Goal: Feedback & Contribution: Contribute content

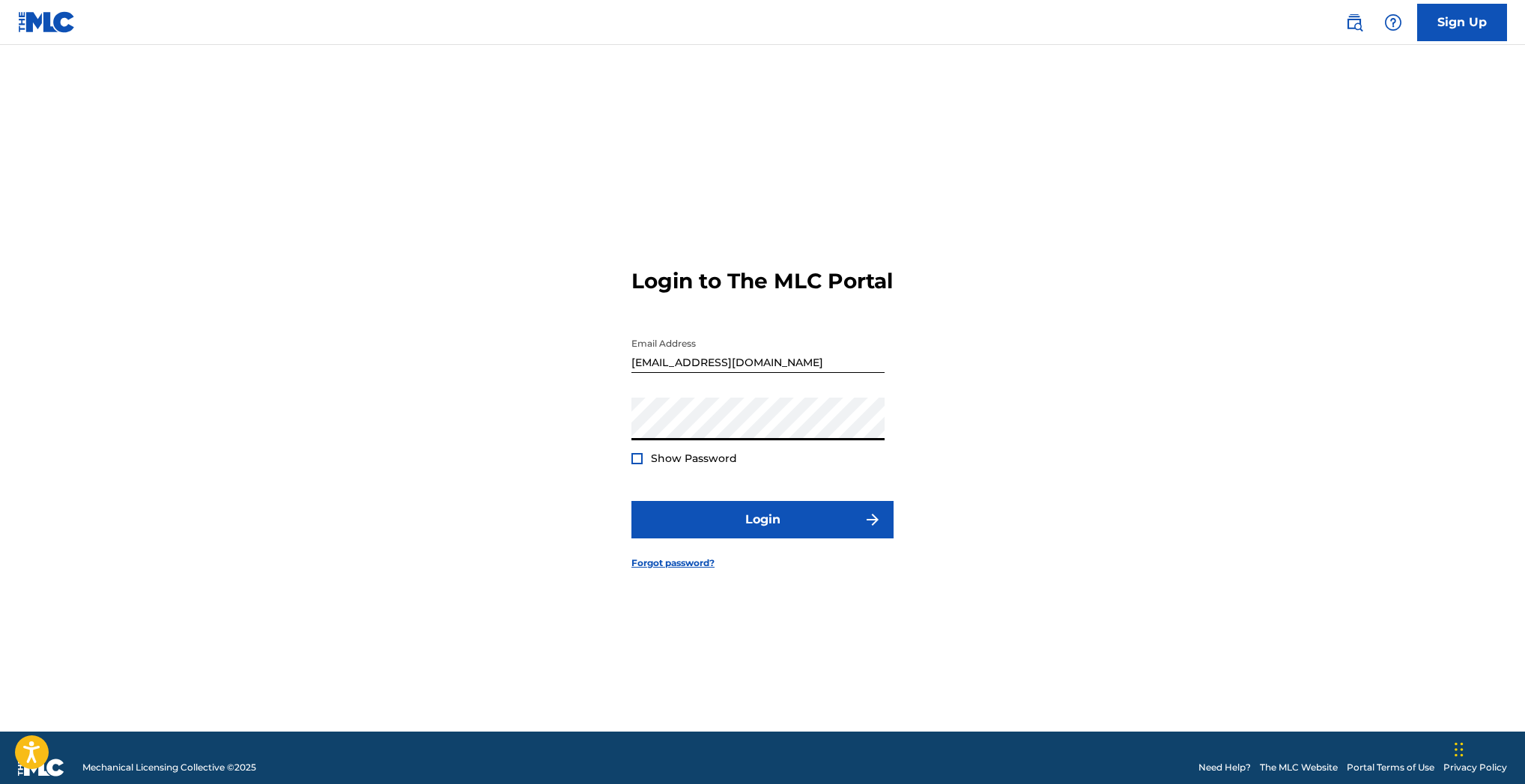
click at [638, 464] on div at bounding box center [637, 459] width 11 height 11
click at [638, 462] on img at bounding box center [636, 459] width 9 height 9
click at [753, 531] on button "Login" at bounding box center [762, 520] width 262 height 38
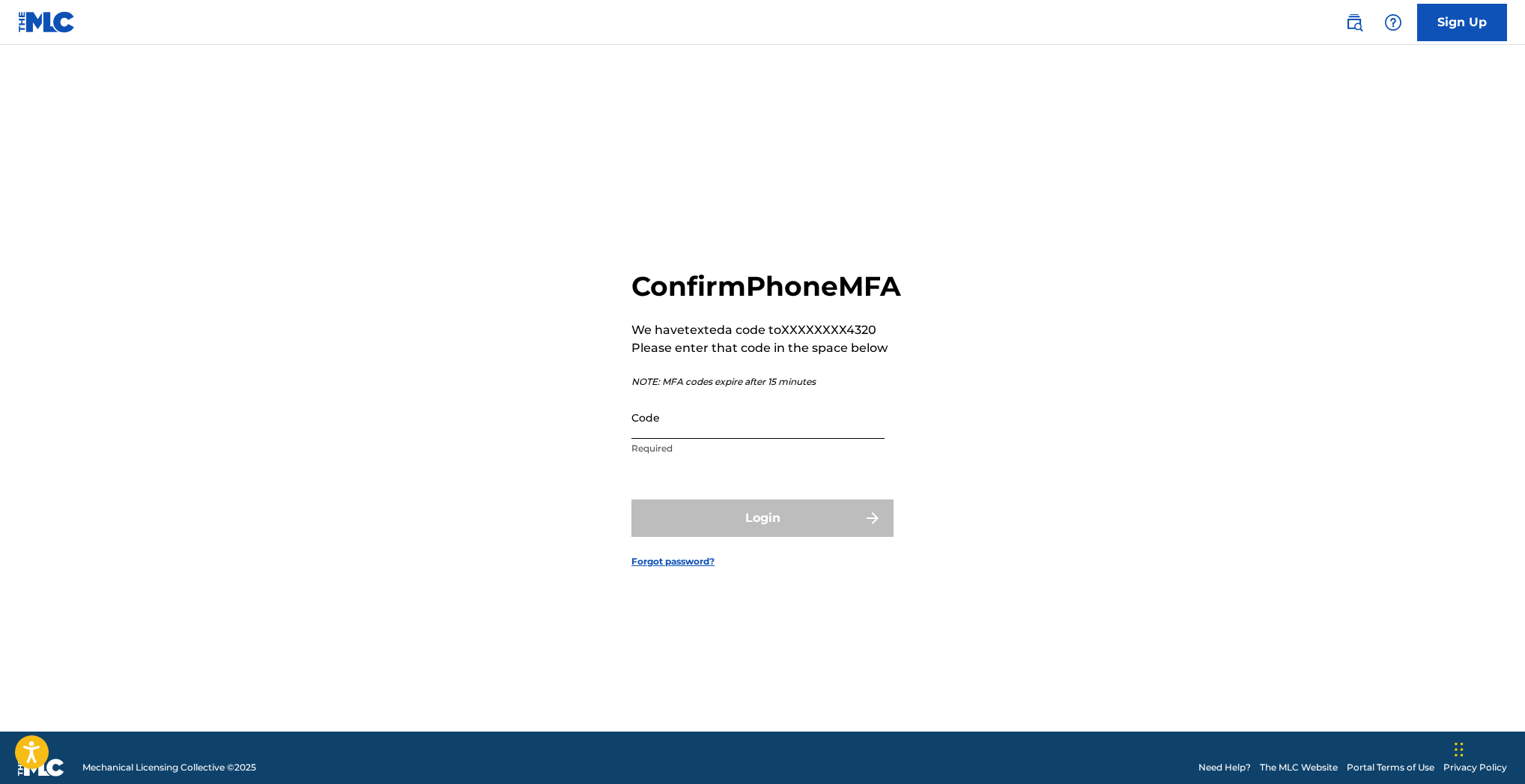
click at [698, 439] on input "Code" at bounding box center [758, 417] width 253 height 43
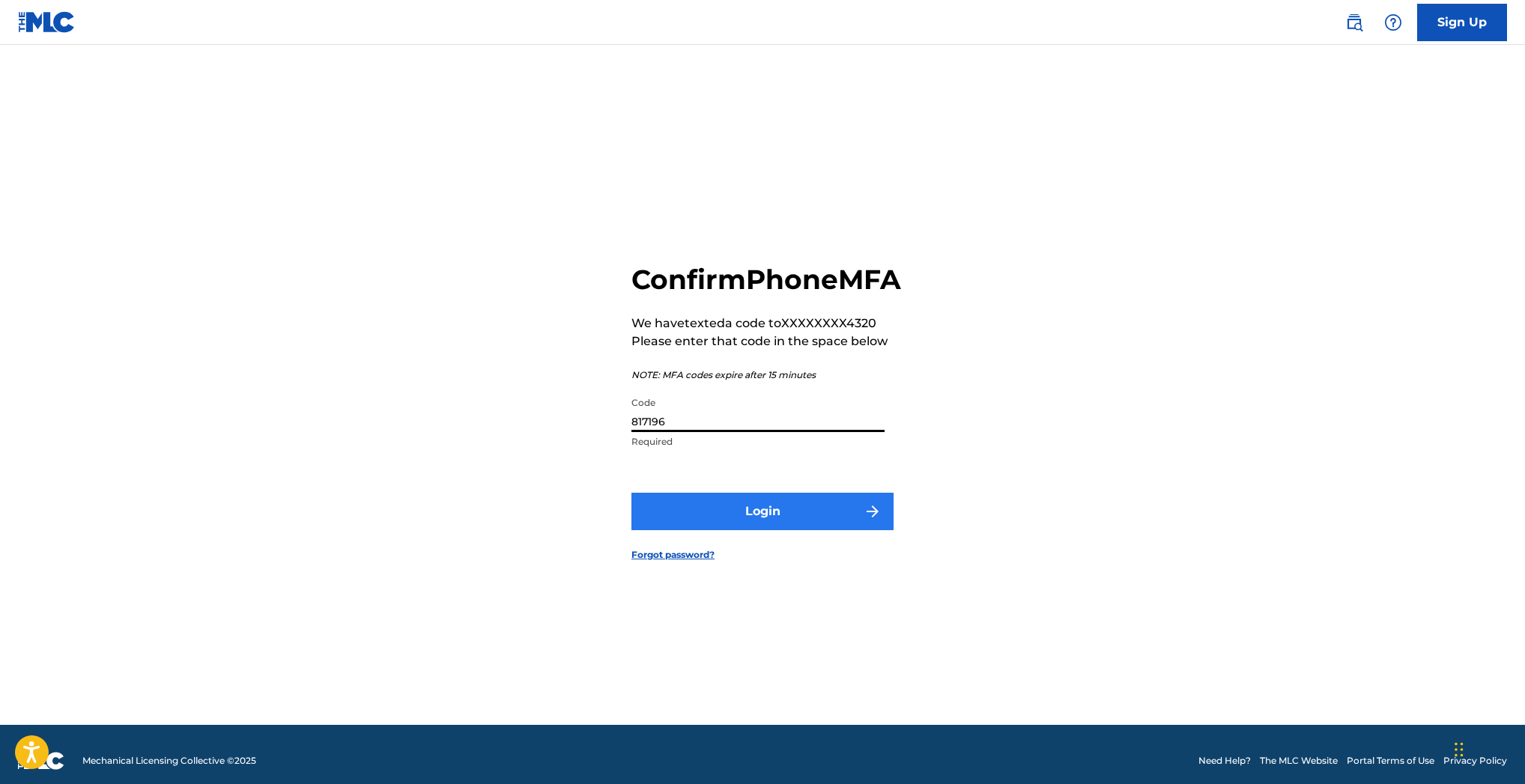
type input "817196"
click at [810, 526] on button "Login" at bounding box center [762, 512] width 262 height 38
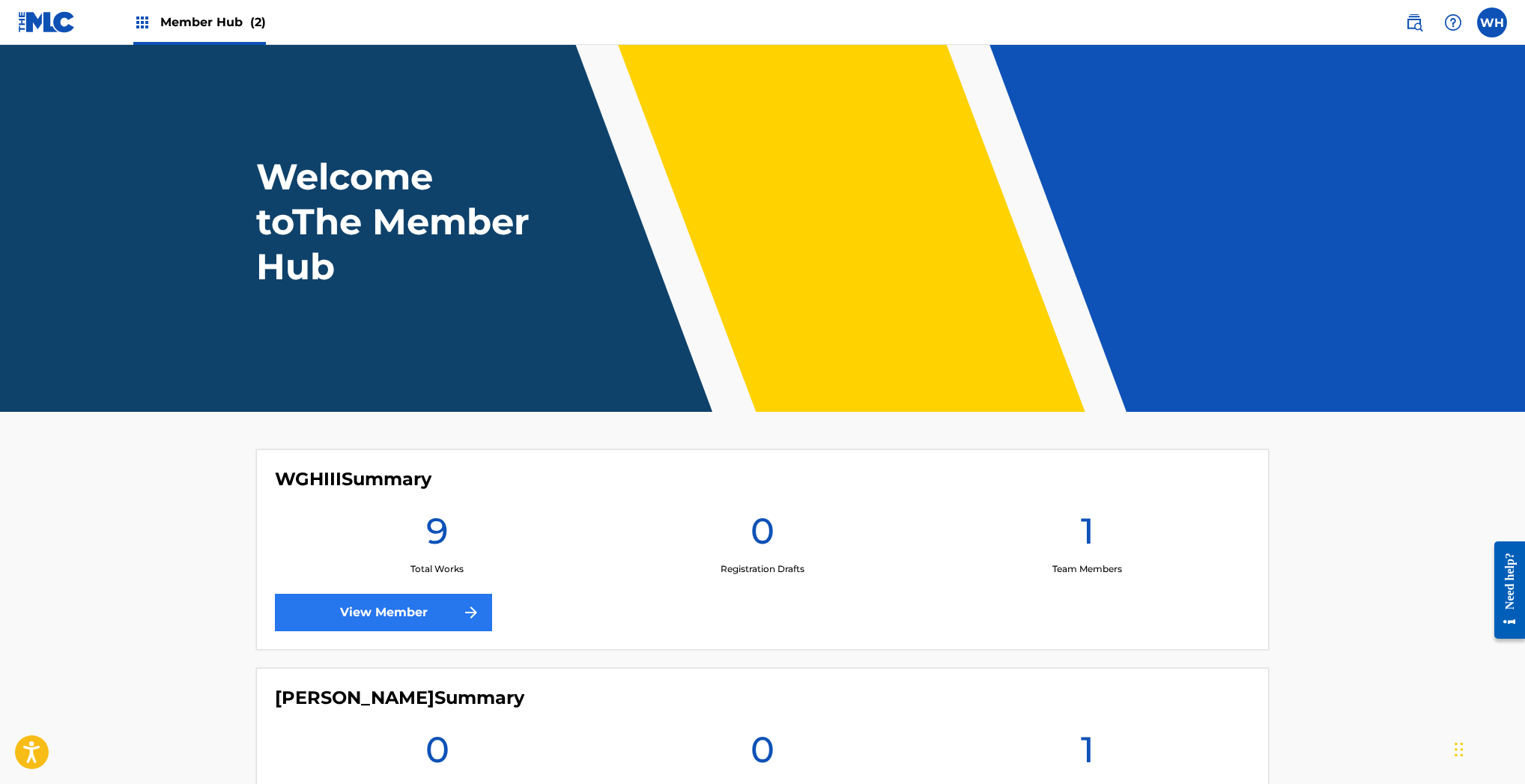
click at [426, 606] on link "View Member" at bounding box center [383, 613] width 217 height 38
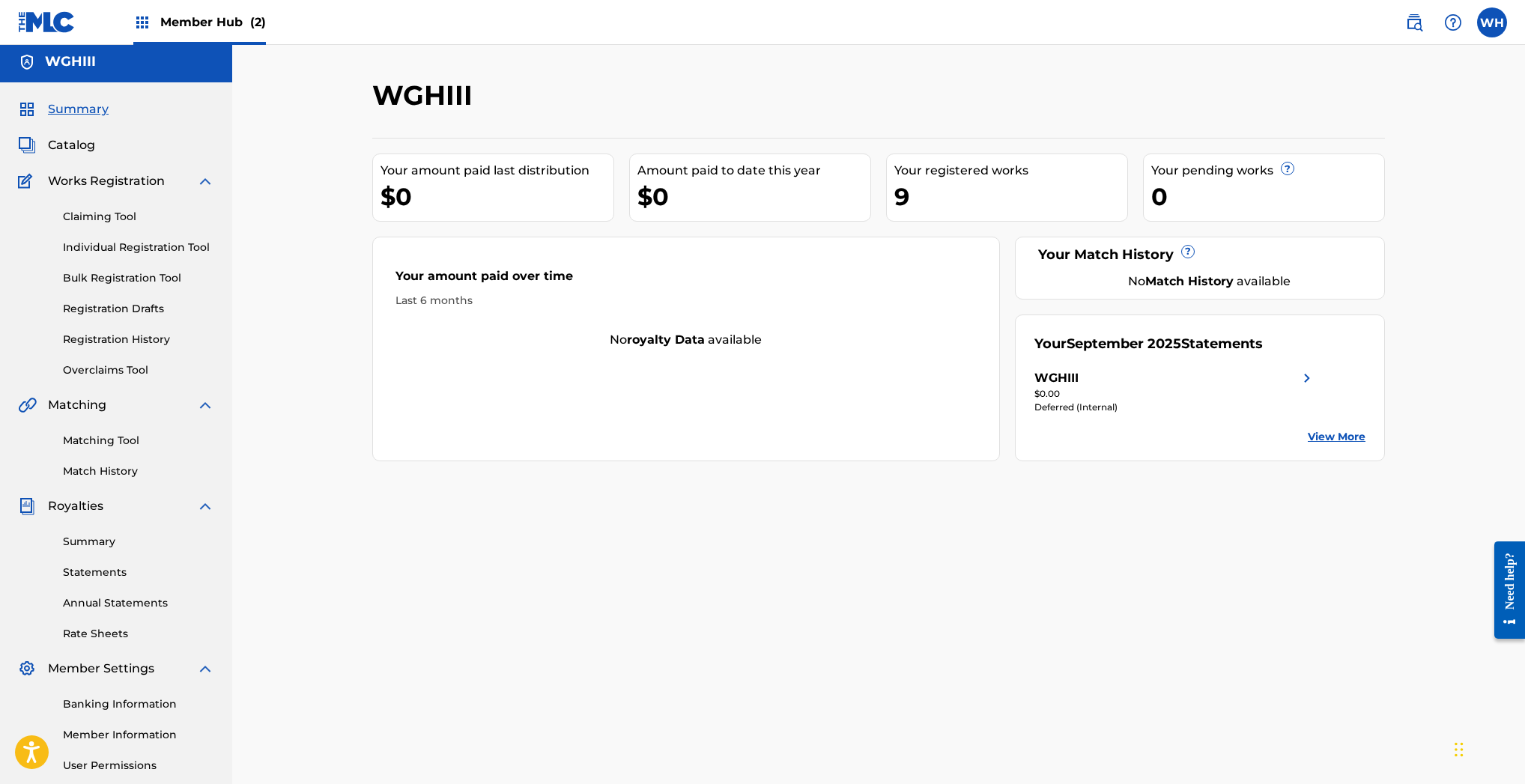
scroll to position [5, 1]
click at [1336, 433] on link "View More" at bounding box center [1336, 436] width 58 height 16
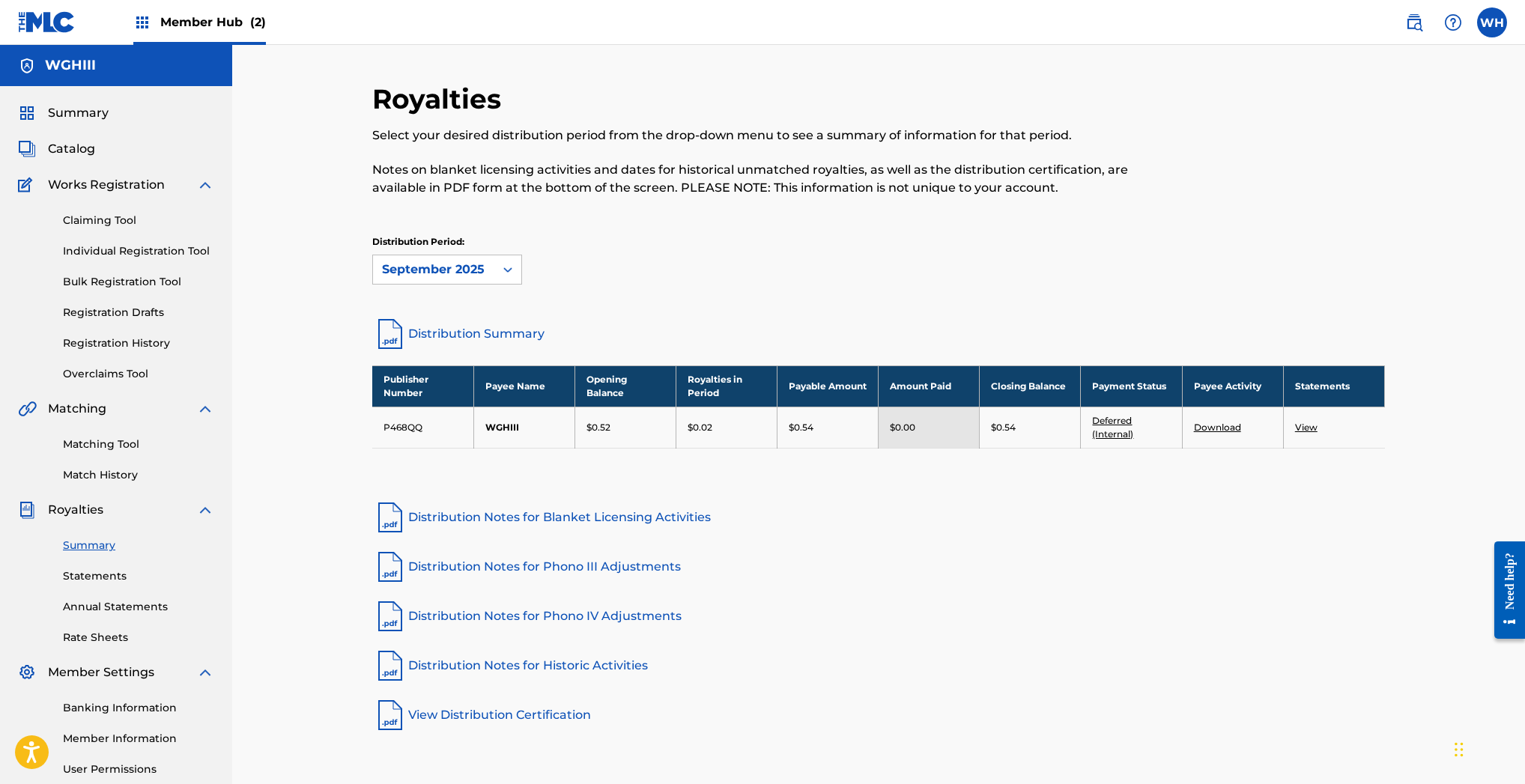
click at [1310, 428] on link "View" at bounding box center [1306, 427] width 23 height 11
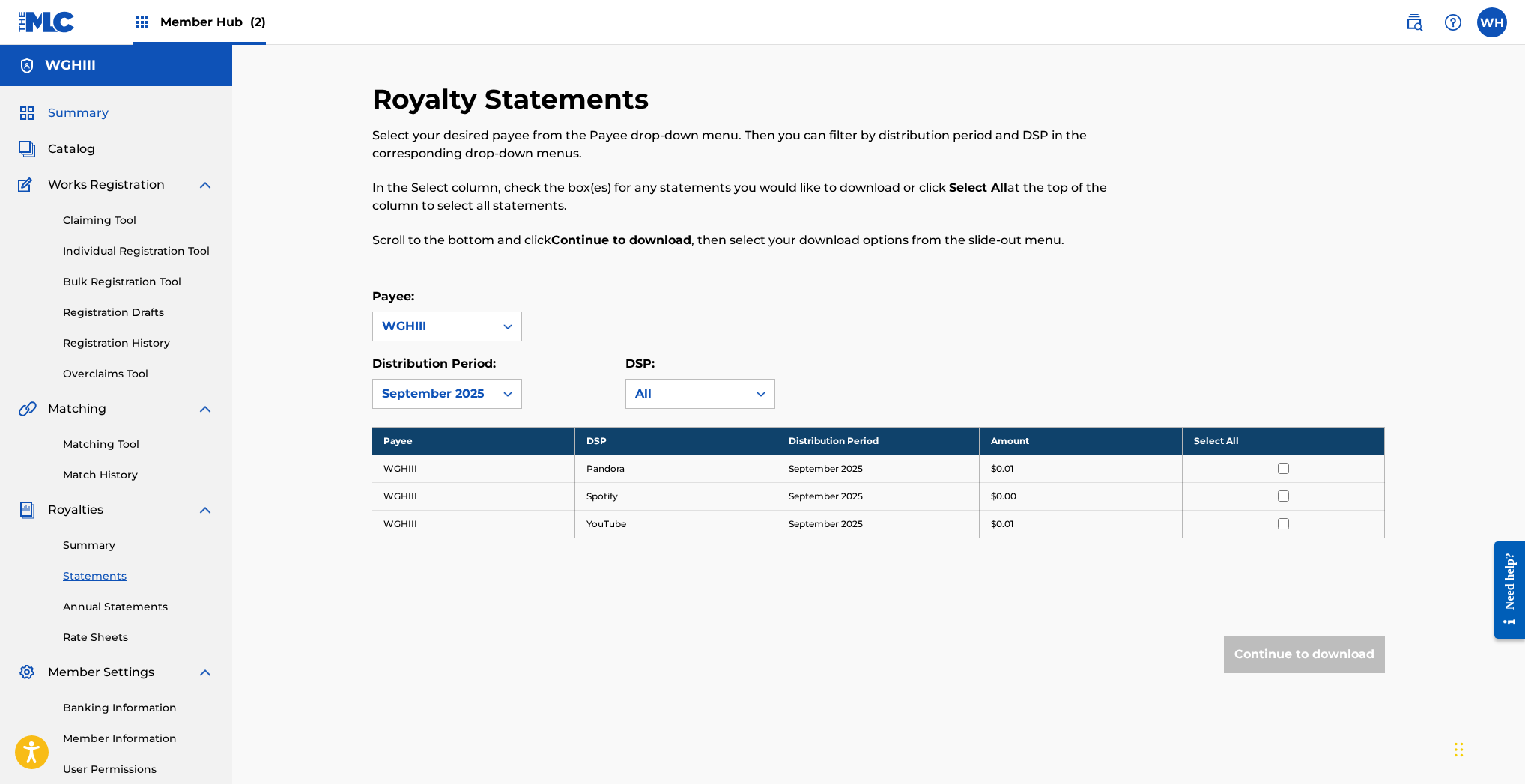
click at [92, 111] on span "Summary" at bounding box center [78, 113] width 60 height 18
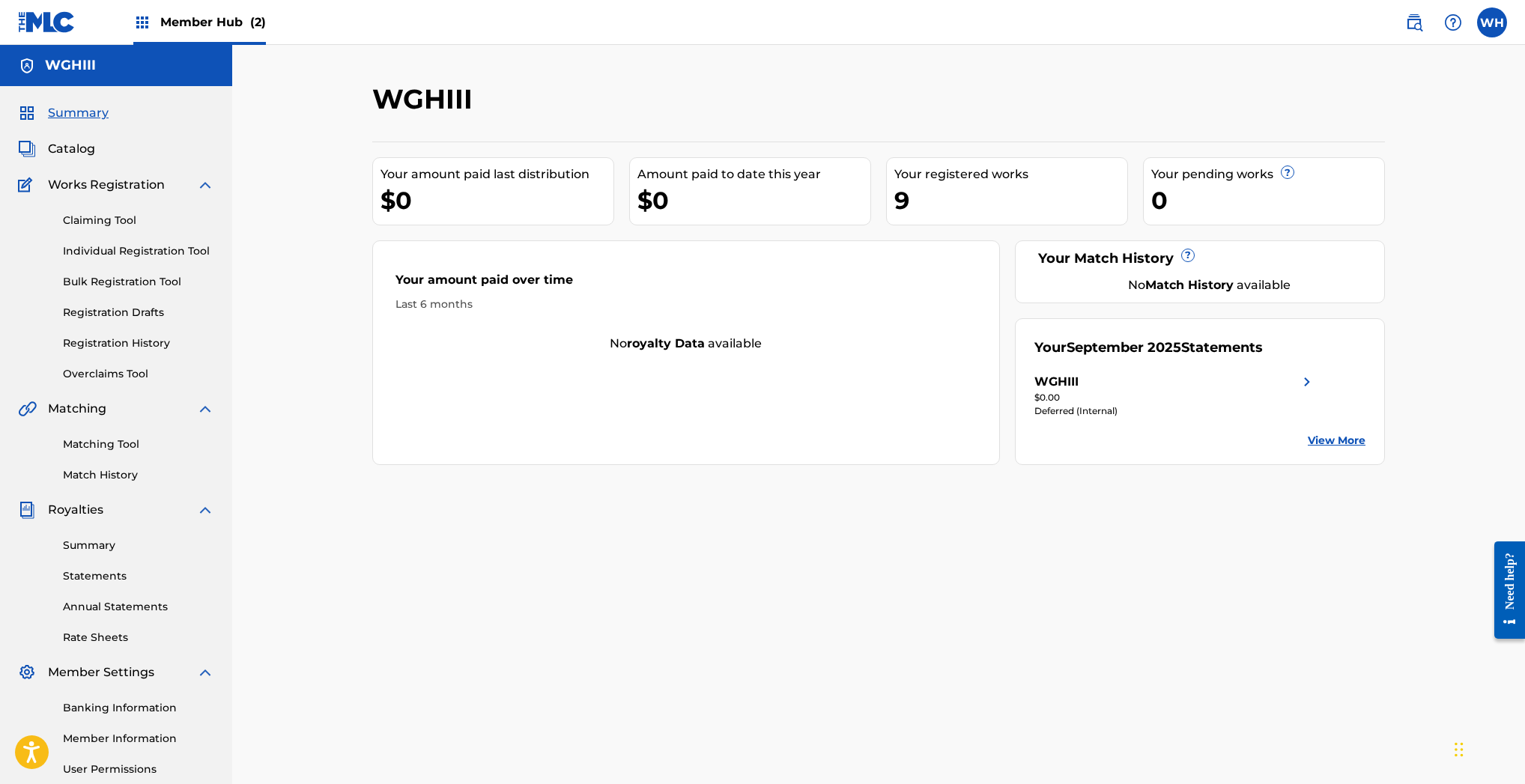
click at [254, 20] on span "(2)" at bounding box center [258, 22] width 16 height 14
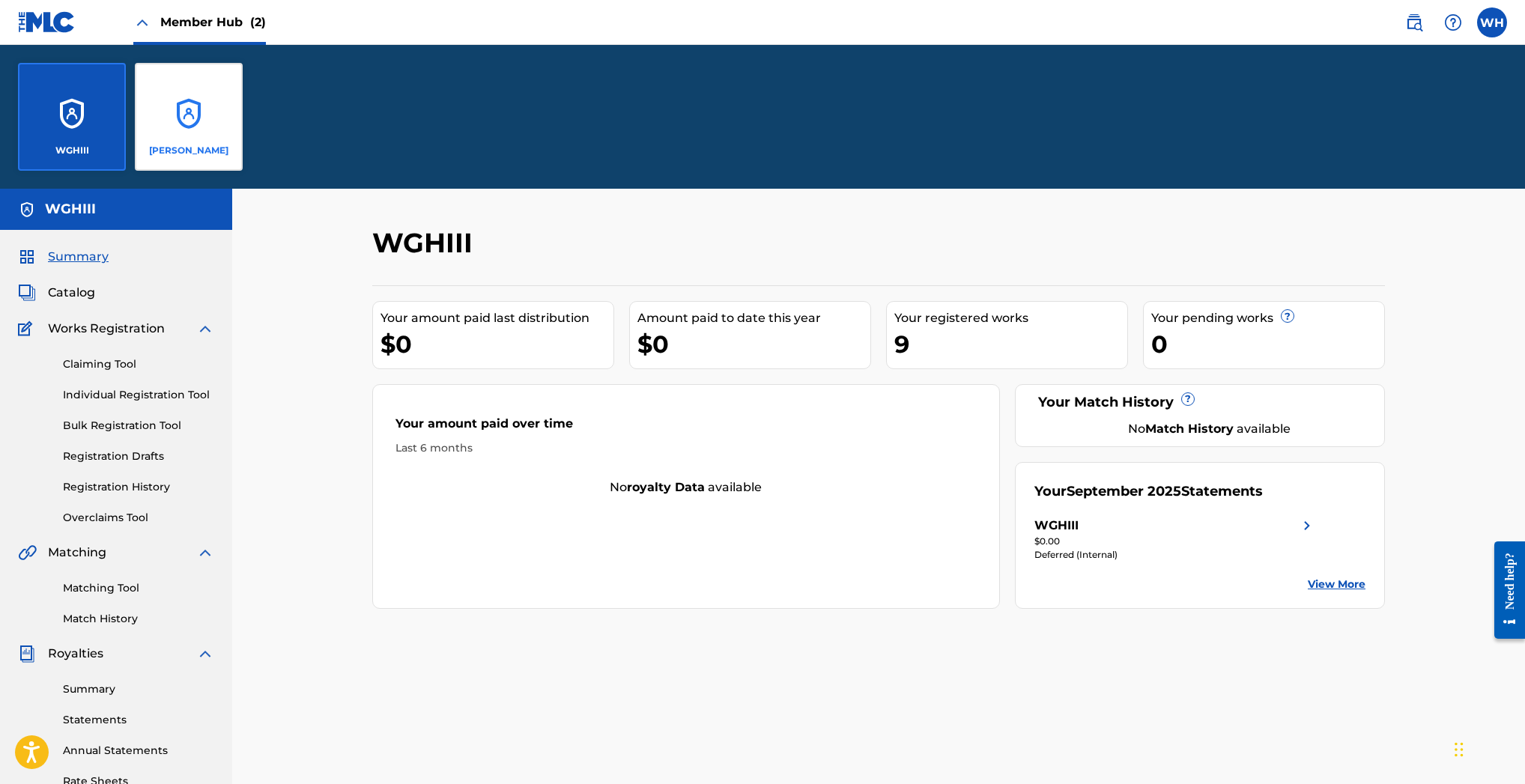
click at [179, 122] on div "William Heard" at bounding box center [189, 117] width 108 height 108
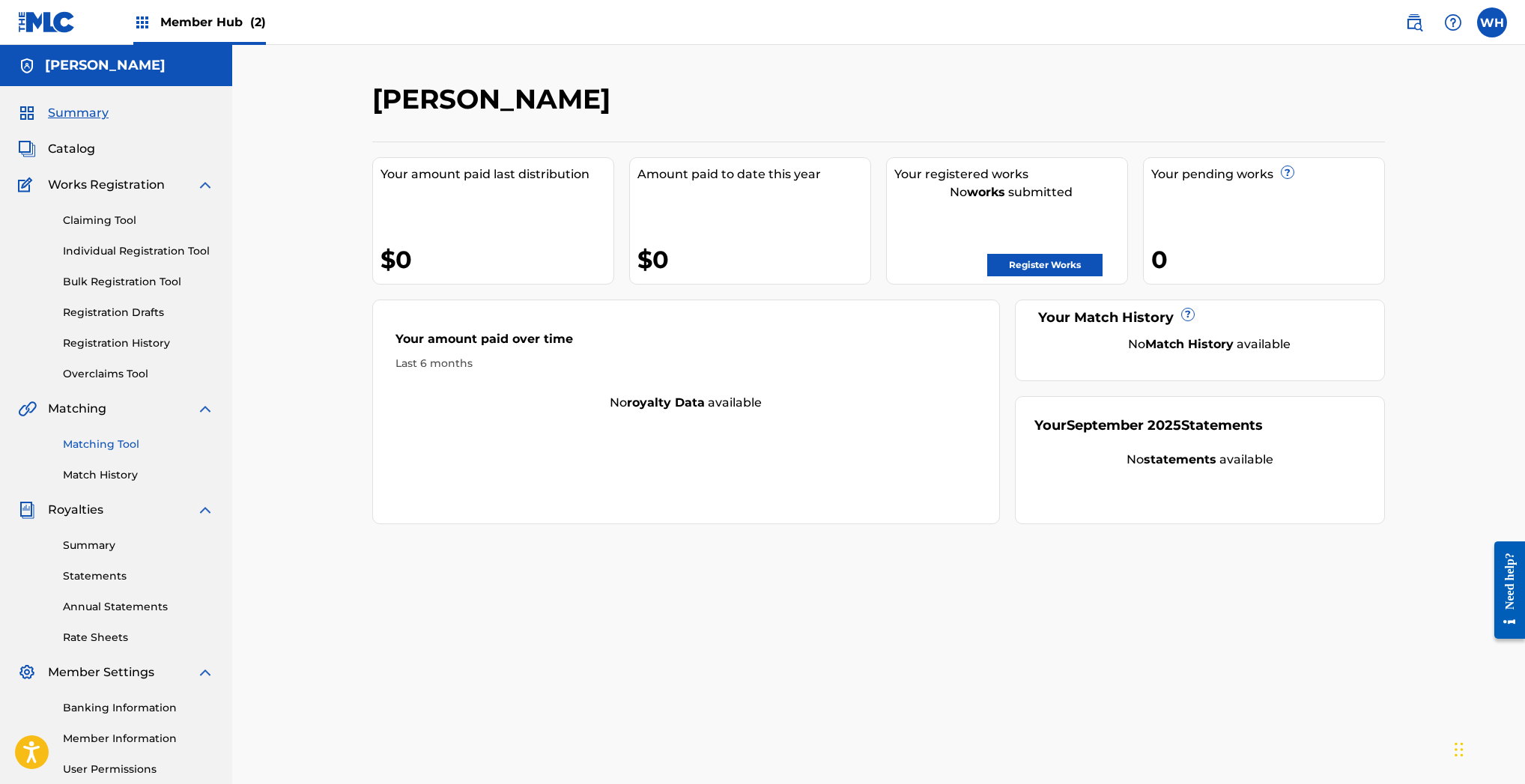
click at [125, 447] on link "Matching Tool" at bounding box center [138, 444] width 151 height 16
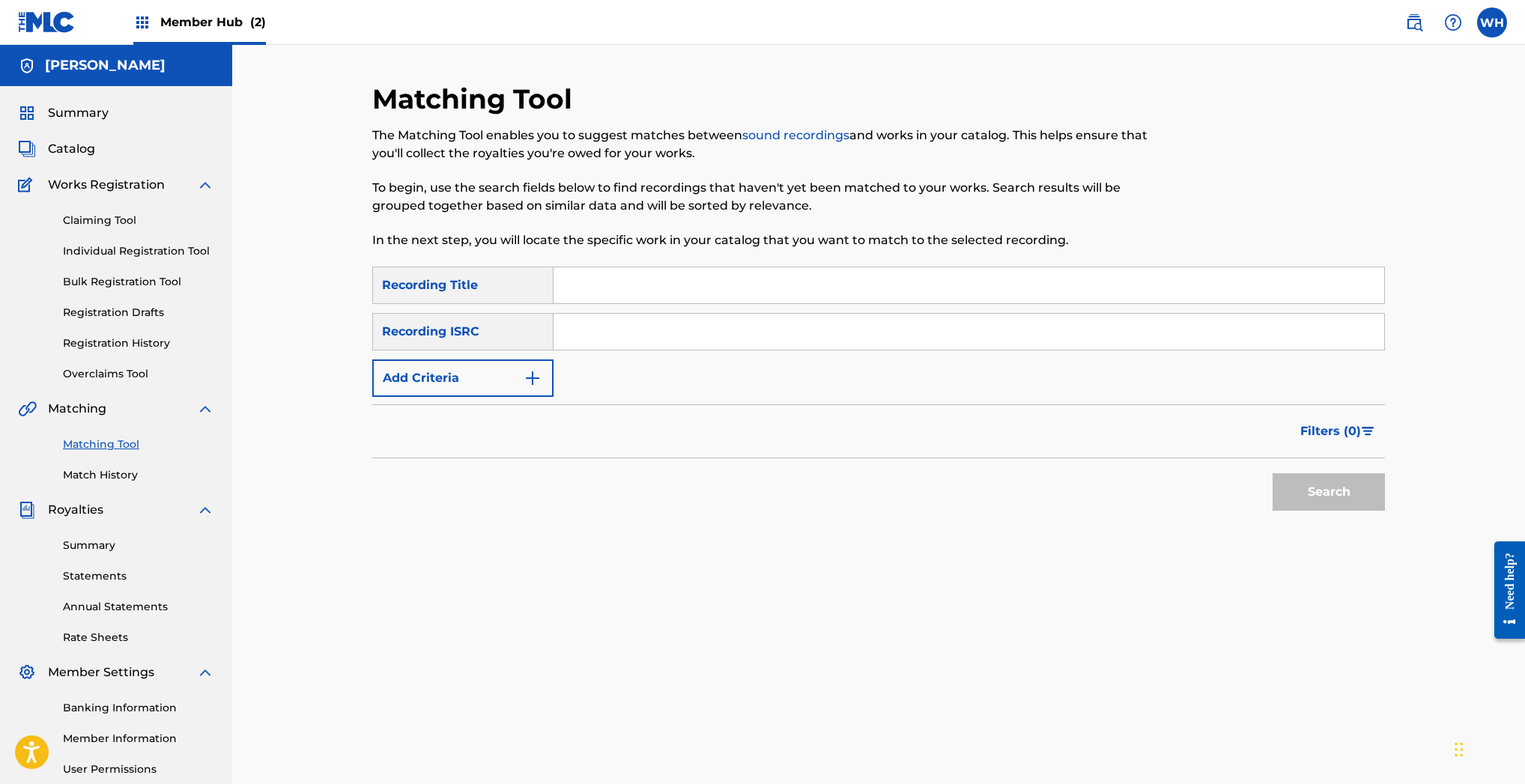
click at [660, 281] on input "Search Form" at bounding box center [968, 286] width 831 height 36
type input "don't fear the reverb"
click at [487, 329] on div "Recording ISRC" at bounding box center [463, 332] width 182 height 38
click at [534, 379] on img "Search Form" at bounding box center [532, 378] width 18 height 18
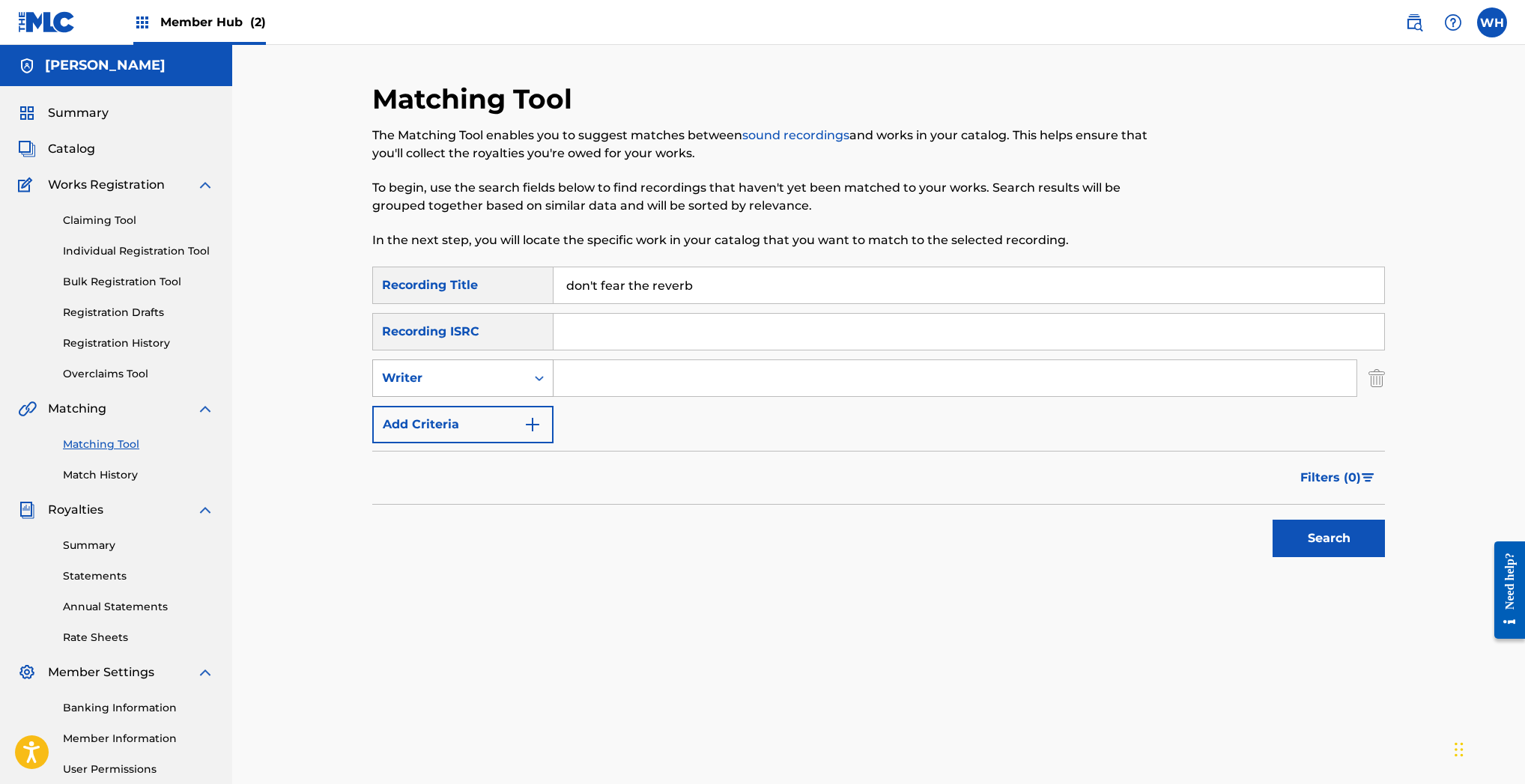
click at [542, 383] on icon "Search Form" at bounding box center [539, 378] width 15 height 15
click at [568, 383] on input "Search Form" at bounding box center [955, 378] width 803 height 36
click at [521, 384] on div "Writer" at bounding box center [449, 378] width 153 height 28
click at [513, 415] on div "Recording Artist" at bounding box center [463, 415] width 180 height 38
click at [619, 373] on input "Search Form" at bounding box center [955, 378] width 803 height 36
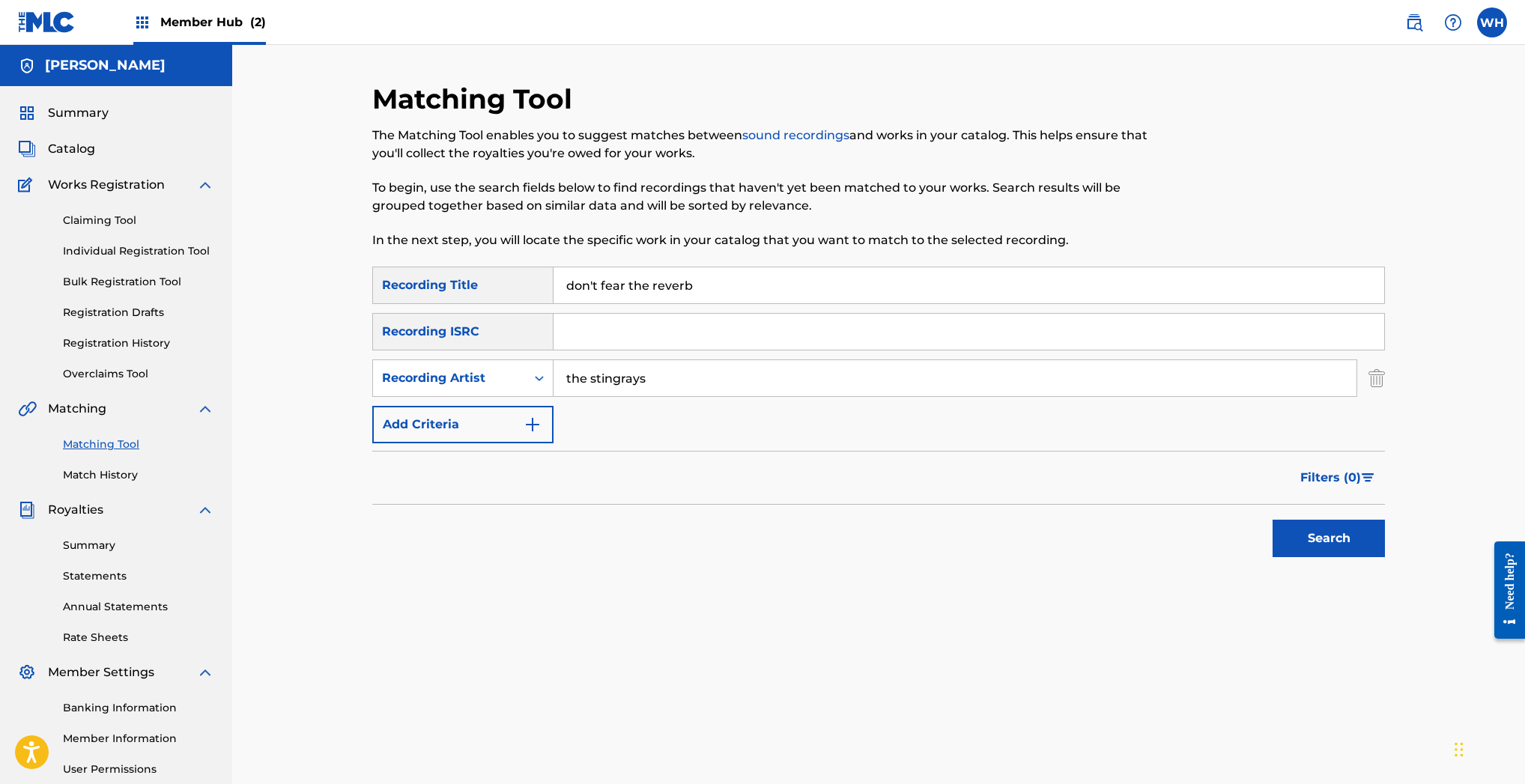
type input "the stingrays"
click at [691, 286] on input "don't fear the reverb" at bounding box center [968, 286] width 831 height 36
type input "sunny side up"
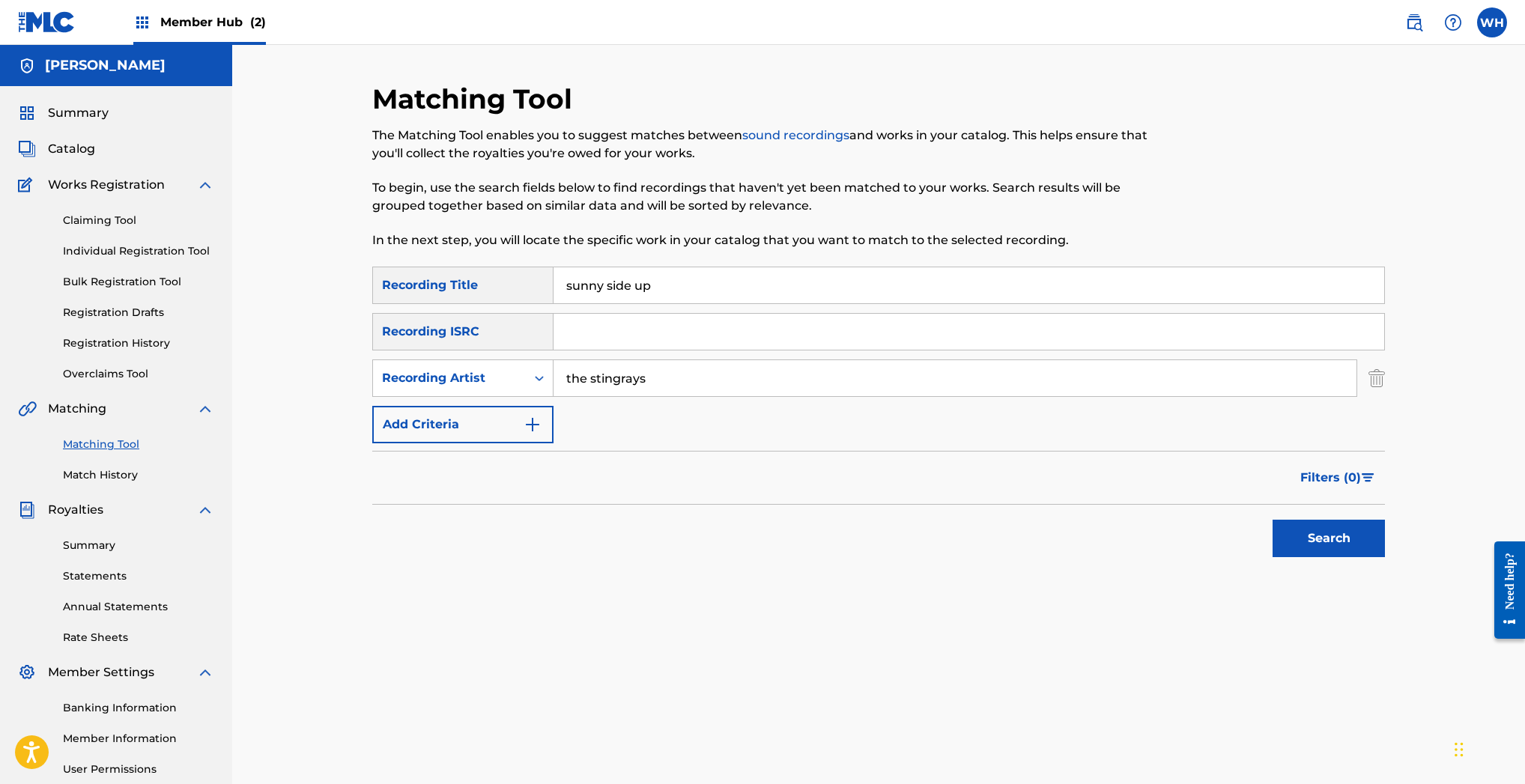
click at [644, 340] on input "Search Form" at bounding box center [968, 332] width 831 height 36
paste input "QMTBX0004403"
type input "QMTBX0004403"
click at [1339, 538] on button "Search" at bounding box center [1329, 538] width 113 height 38
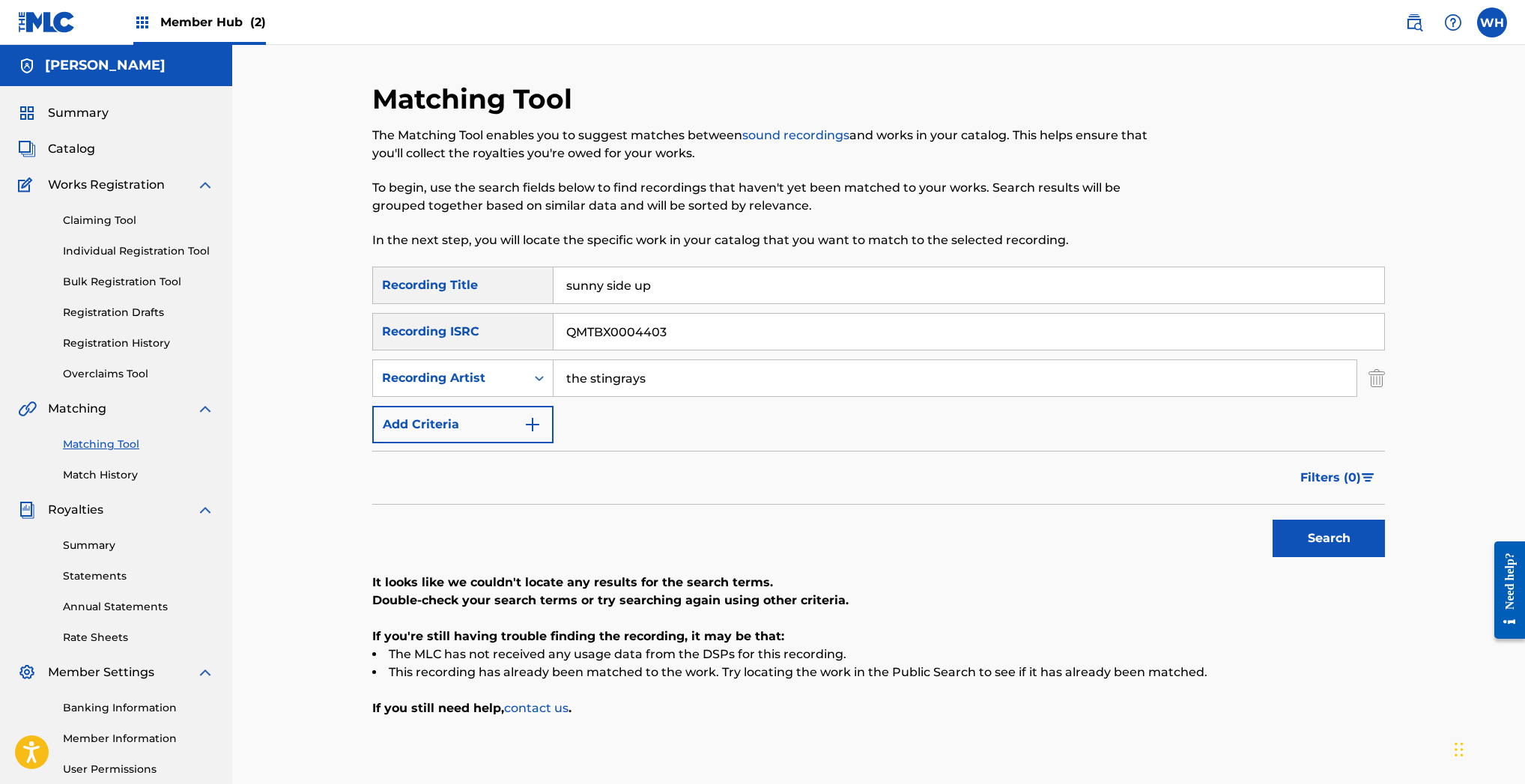
click at [671, 384] on input "the stingrays" at bounding box center [955, 378] width 803 height 36
click at [1296, 537] on button "Search" at bounding box center [1329, 538] width 113 height 38
click at [608, 284] on input "sunny side up" at bounding box center [968, 286] width 831 height 36
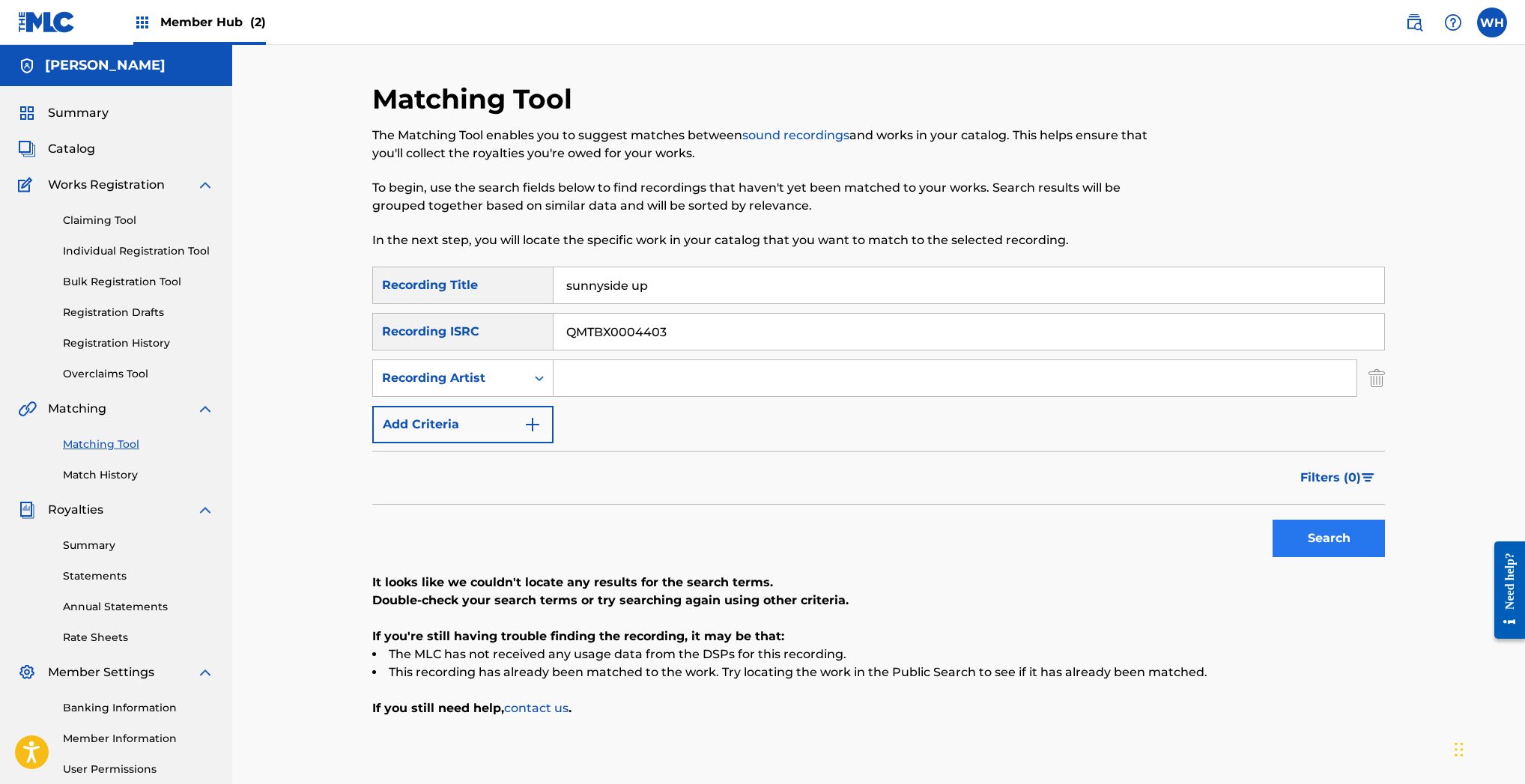
type input "sunnyside up"
click at [1321, 533] on button "Search" at bounding box center [1329, 538] width 113 height 38
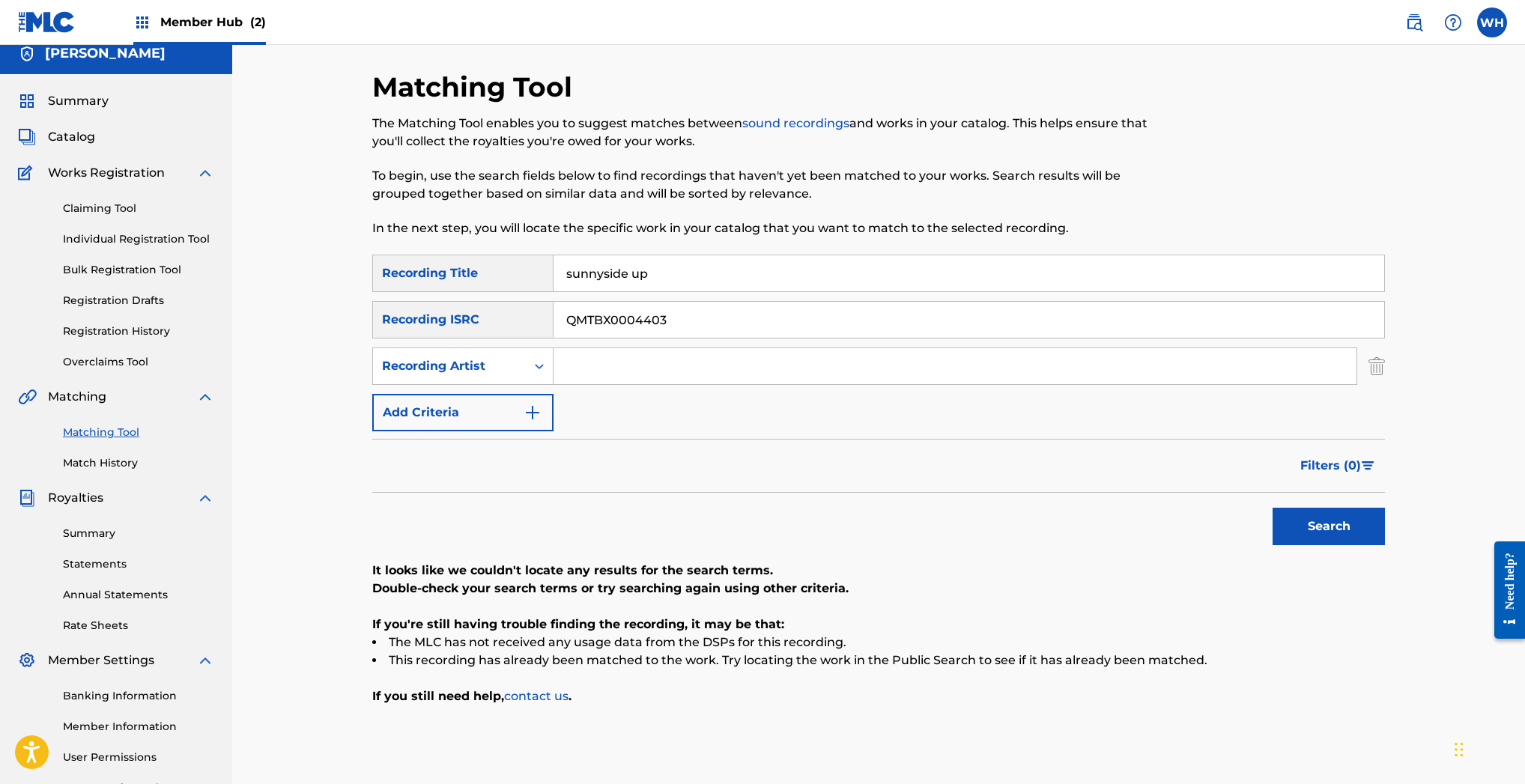
scroll to position [11, 0]
click at [654, 277] on input "sunnyside up" at bounding box center [968, 274] width 831 height 36
click at [655, 277] on input "sunnyside up" at bounding box center [968, 274] width 831 height 36
click at [1307, 530] on button "Search" at bounding box center [1329, 527] width 113 height 38
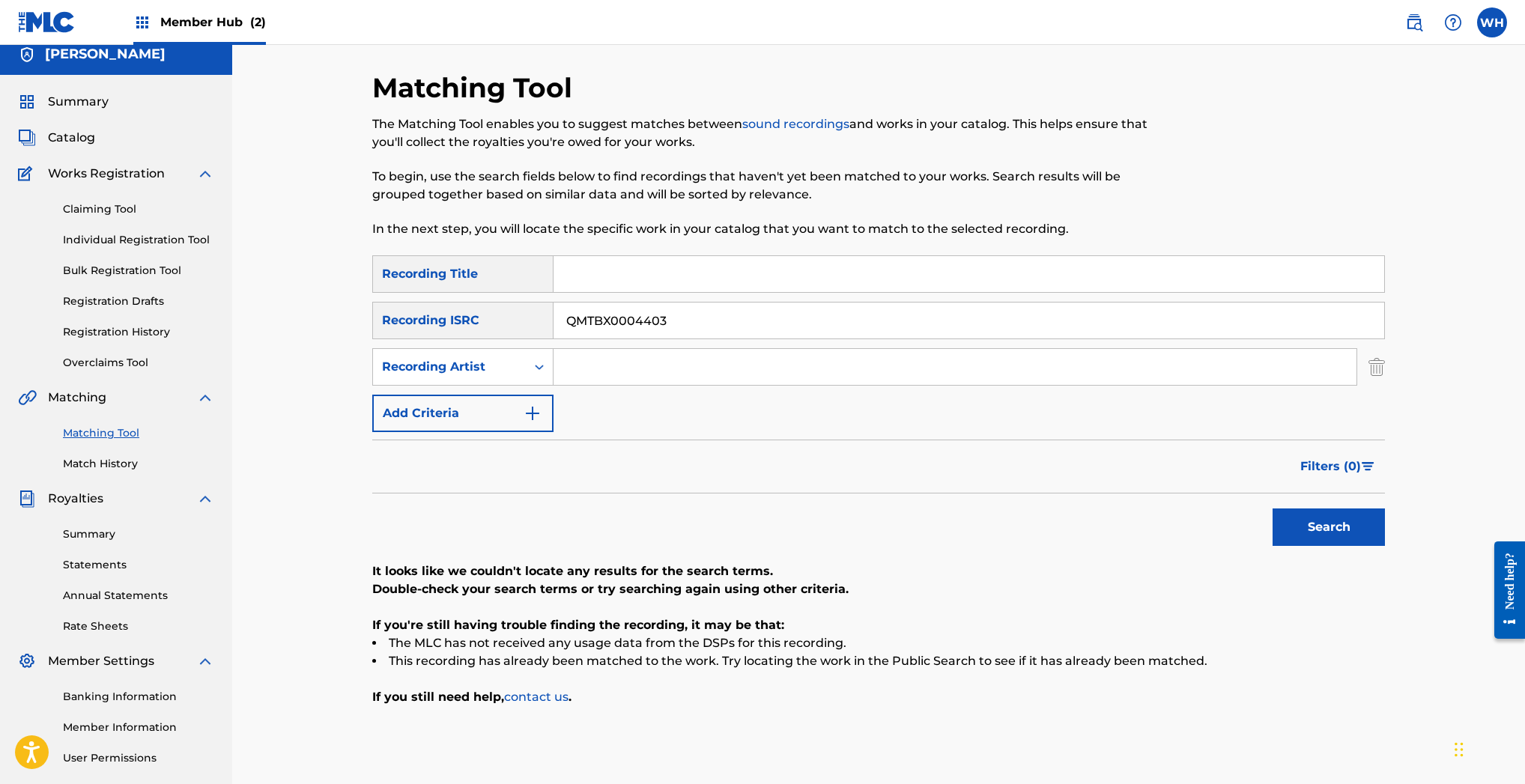
click at [673, 322] on input "QMTBX0004403" at bounding box center [968, 321] width 831 height 36
click at [635, 275] on input "Search Form" at bounding box center [968, 274] width 831 height 36
click at [687, 267] on input "the stingrays" at bounding box center [968, 274] width 831 height 36
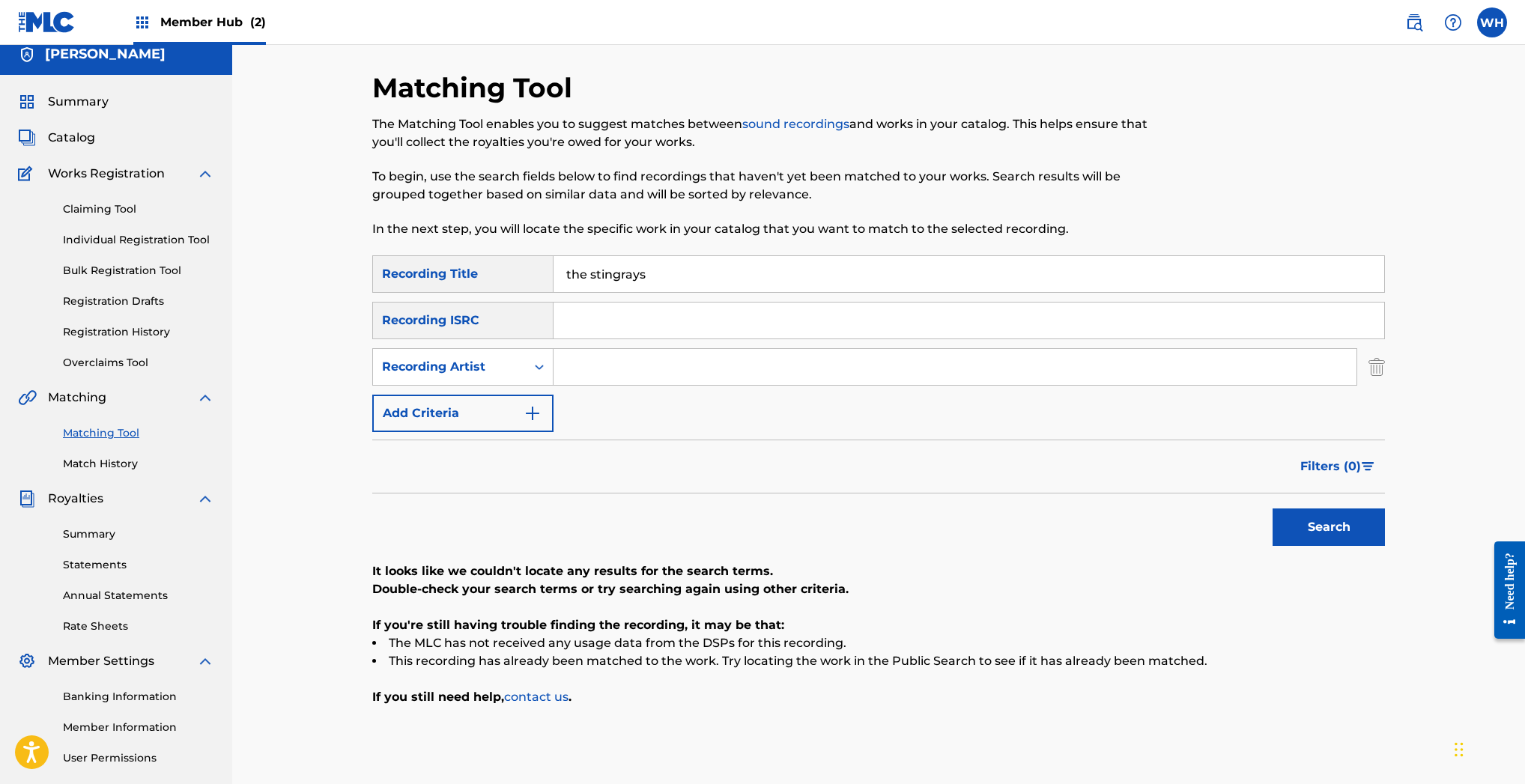
click at [687, 268] on input "the stingrays" at bounding box center [968, 274] width 831 height 36
click at [608, 272] on input "sunny side up" at bounding box center [968, 274] width 831 height 36
type input "sunnyside up"
click at [682, 351] on input "Search Form" at bounding box center [955, 367] width 803 height 36
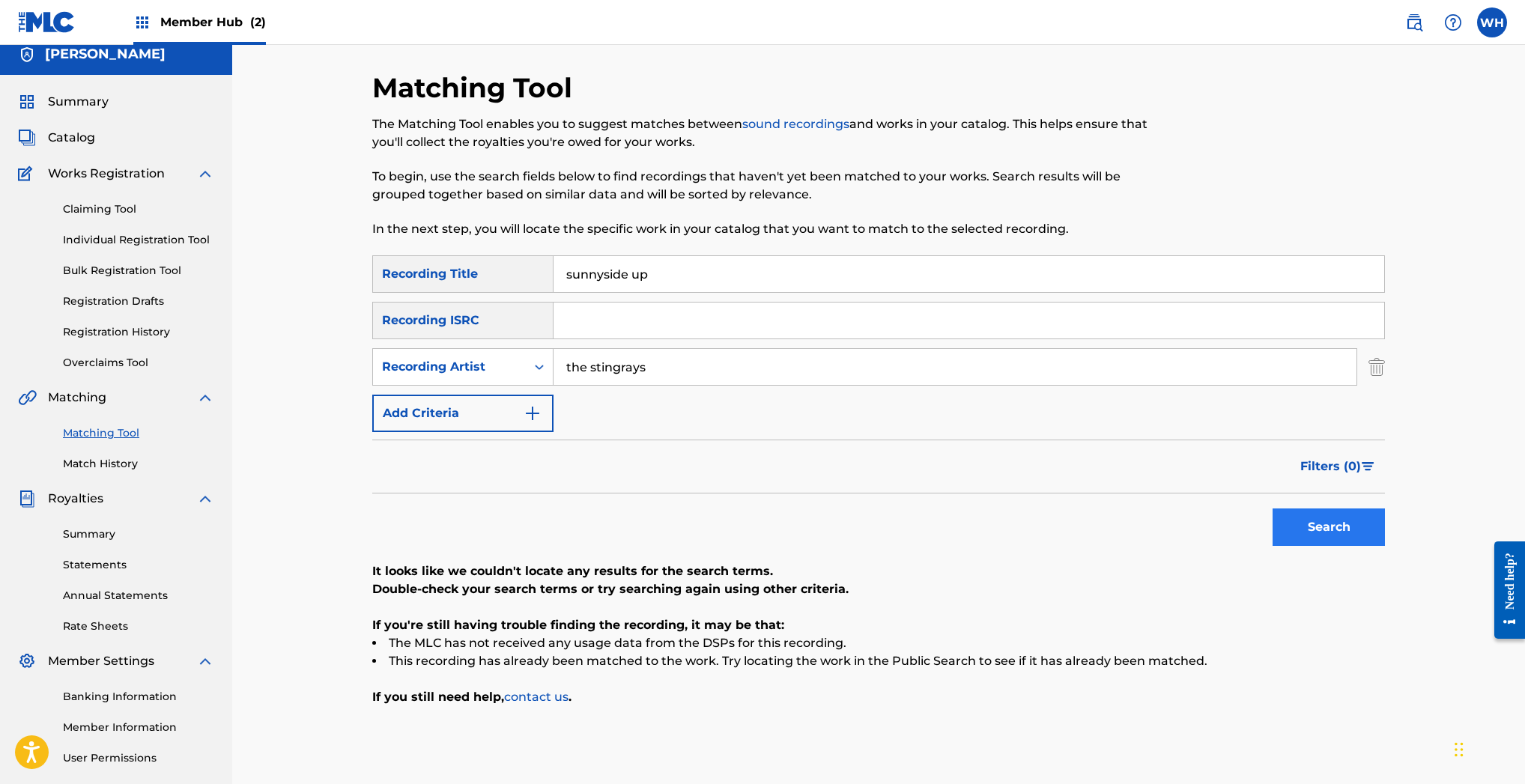
type input "the stingrays"
click at [1347, 530] on button "Search" at bounding box center [1329, 527] width 113 height 38
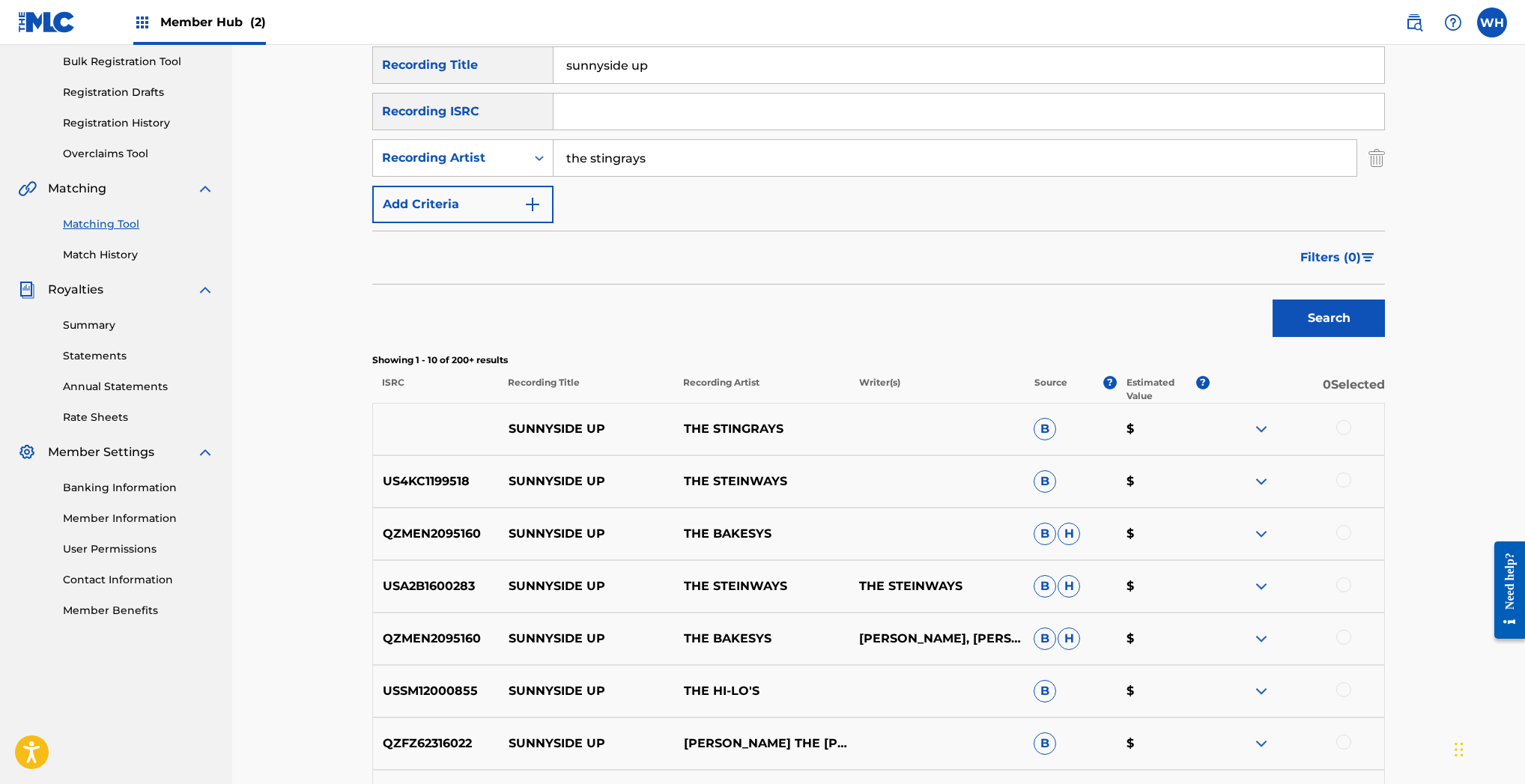
scroll to position [222, 0]
click at [1256, 420] on img at bounding box center [1261, 426] width 18 height 18
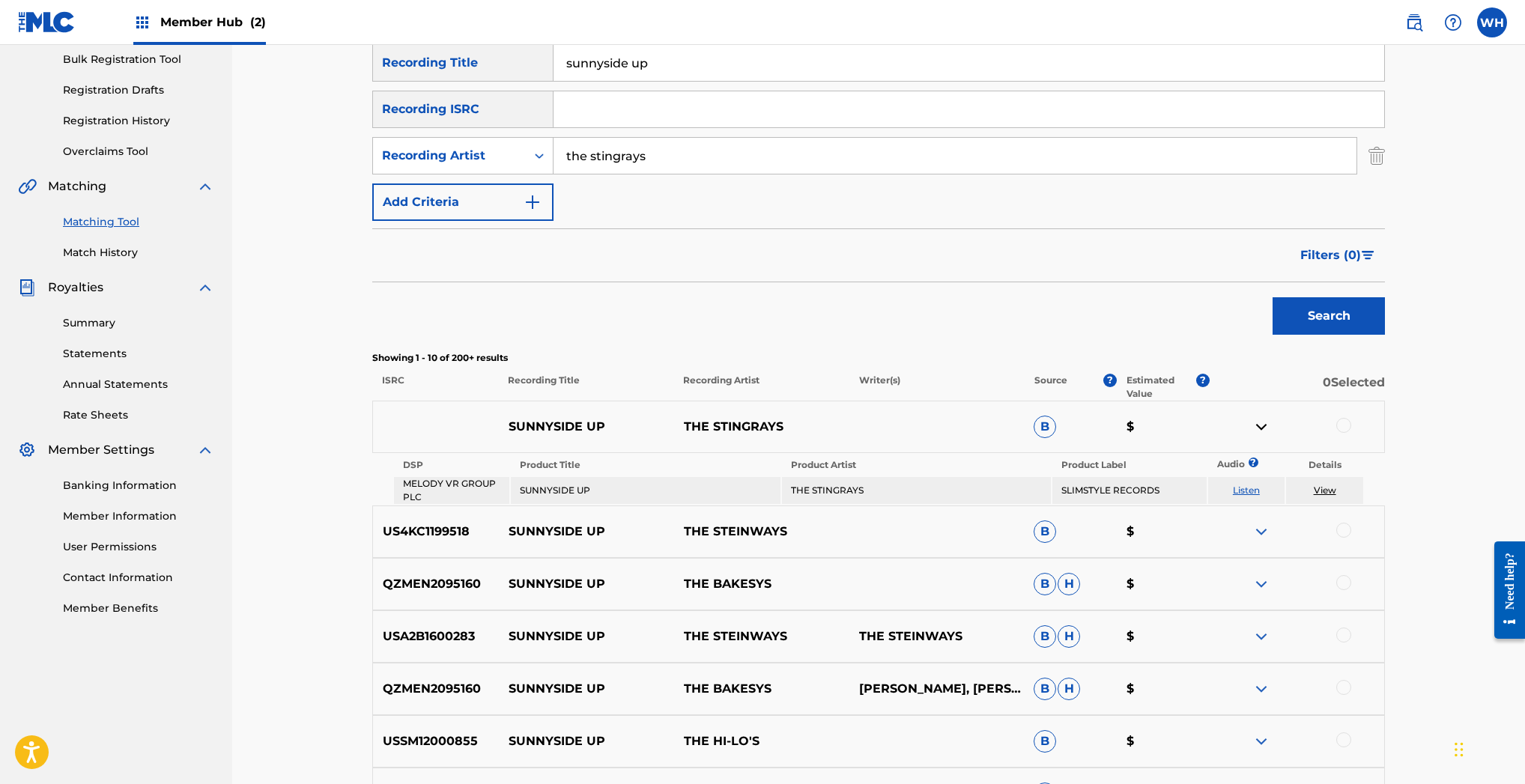
click at [1328, 487] on link "View" at bounding box center [1325, 490] width 23 height 11
click at [1347, 423] on div at bounding box center [1343, 425] width 15 height 15
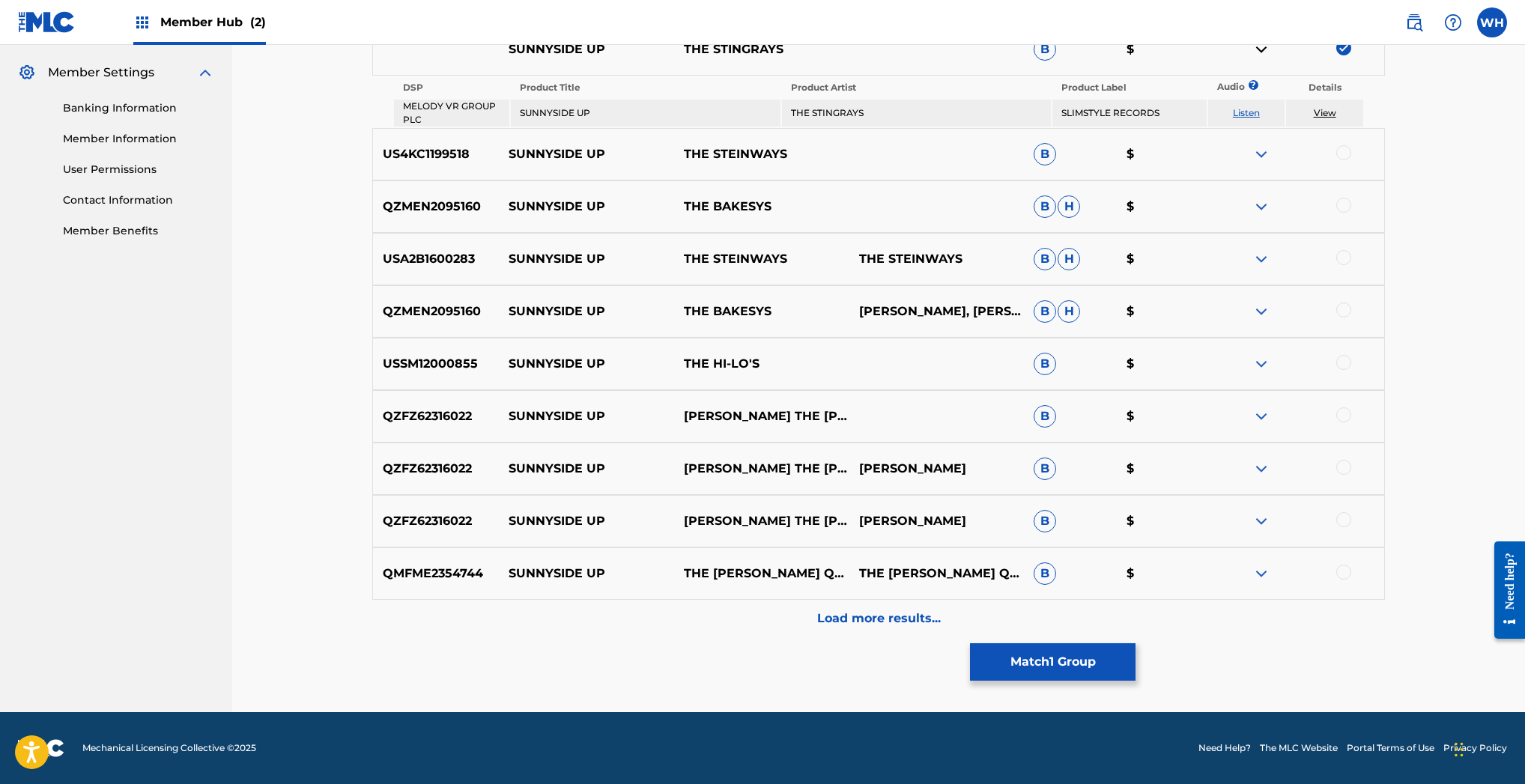
scroll to position [599, 0]
click at [1053, 667] on button "Match 1 Group" at bounding box center [1052, 662] width 165 height 38
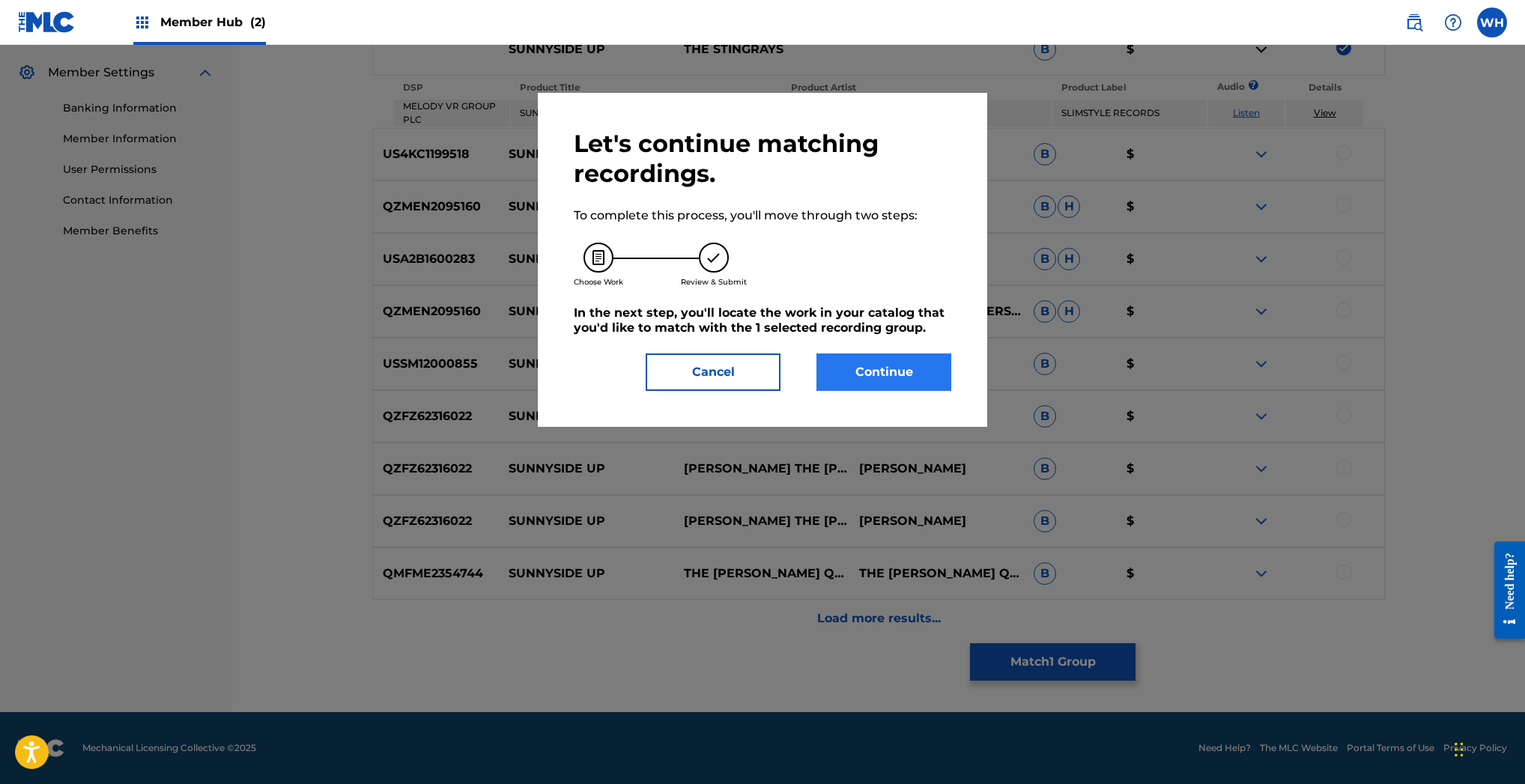
click at [884, 377] on button "Continue" at bounding box center [884, 372] width 135 height 38
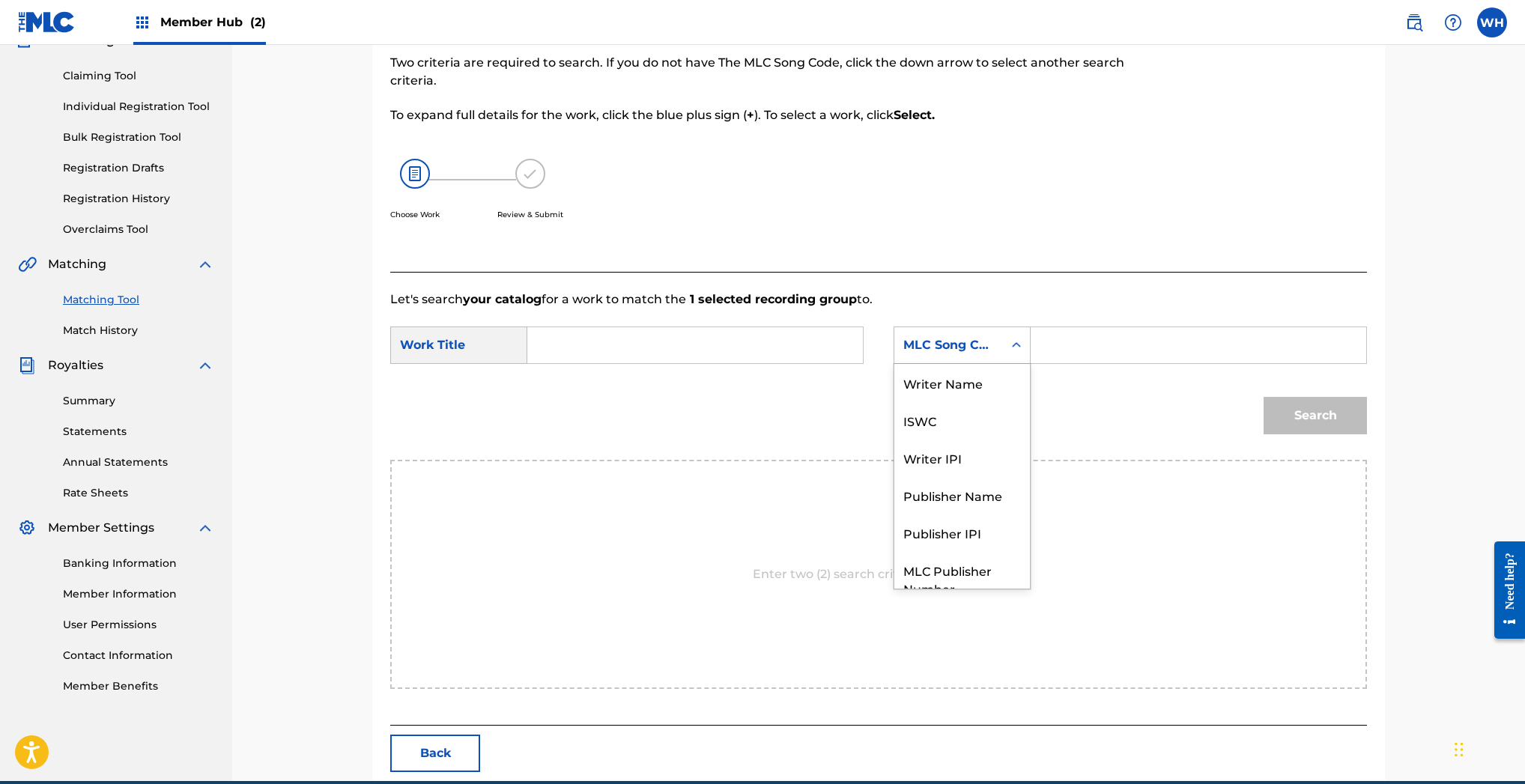
scroll to position [56, 0]
click at [1014, 345] on icon "Search Form" at bounding box center [1016, 344] width 9 height 5
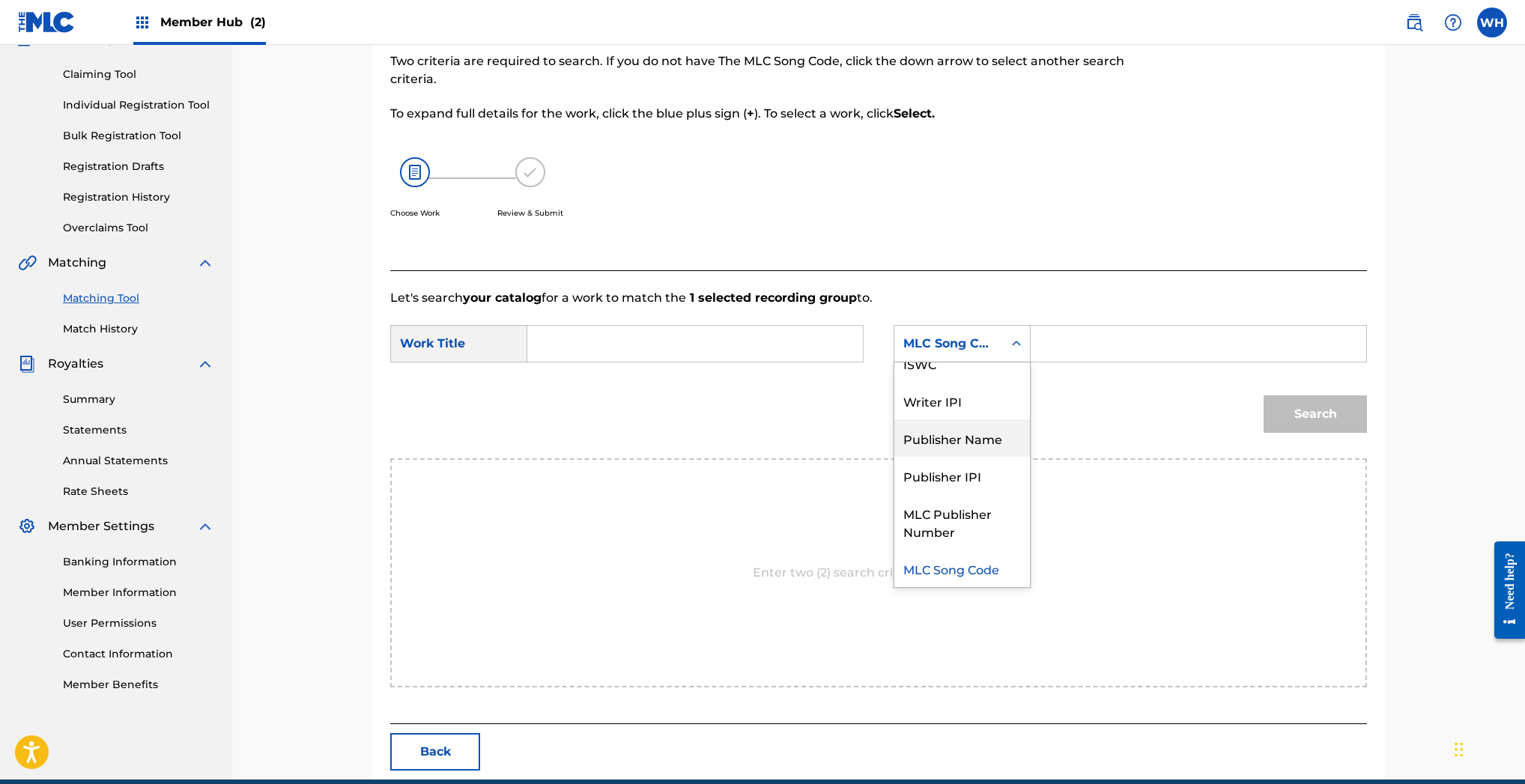
scroll to position [0, 0]
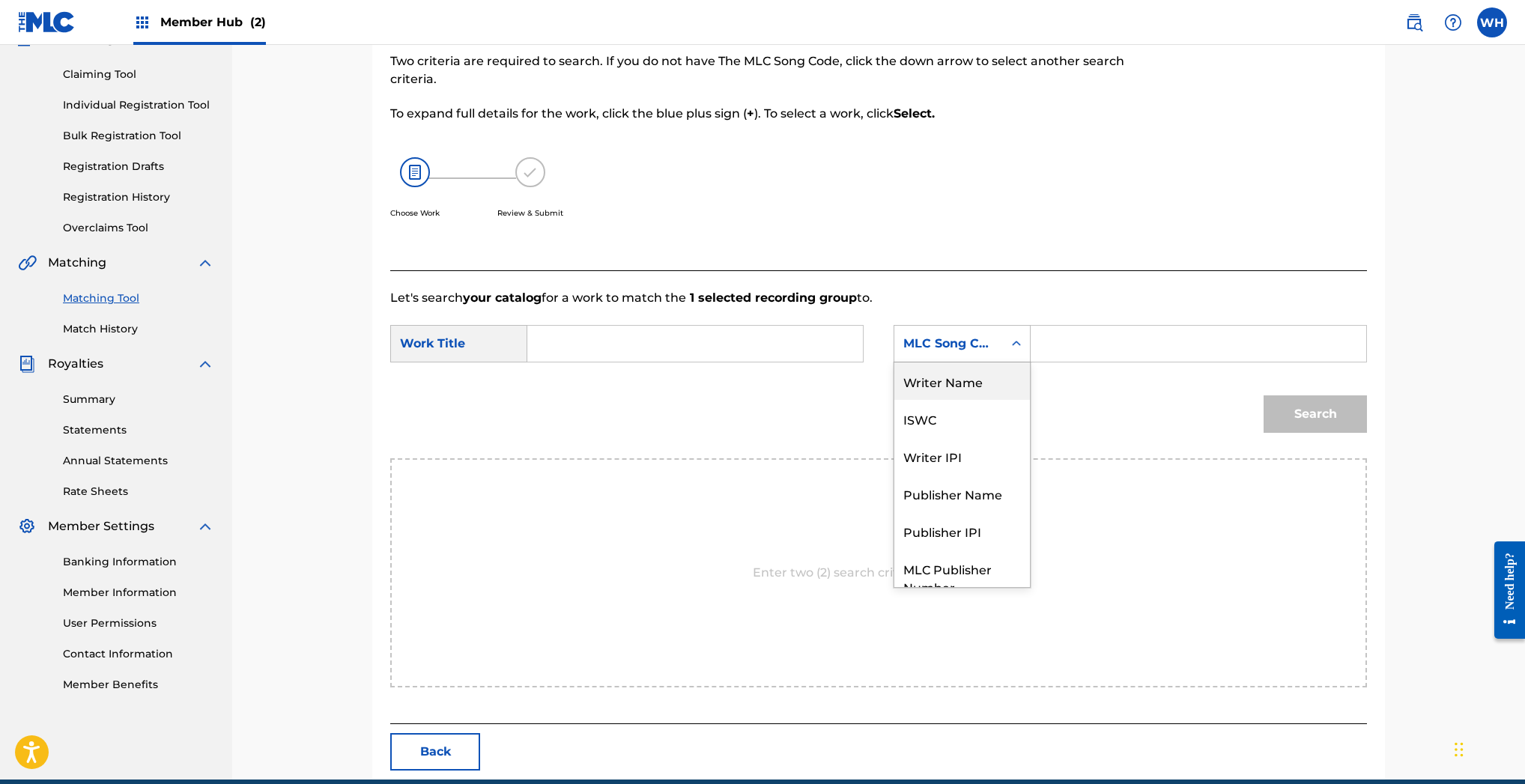
click at [962, 392] on div "Writer Name" at bounding box center [961, 381] width 135 height 38
click at [1073, 354] on input "Search Form" at bounding box center [1199, 343] width 310 height 36
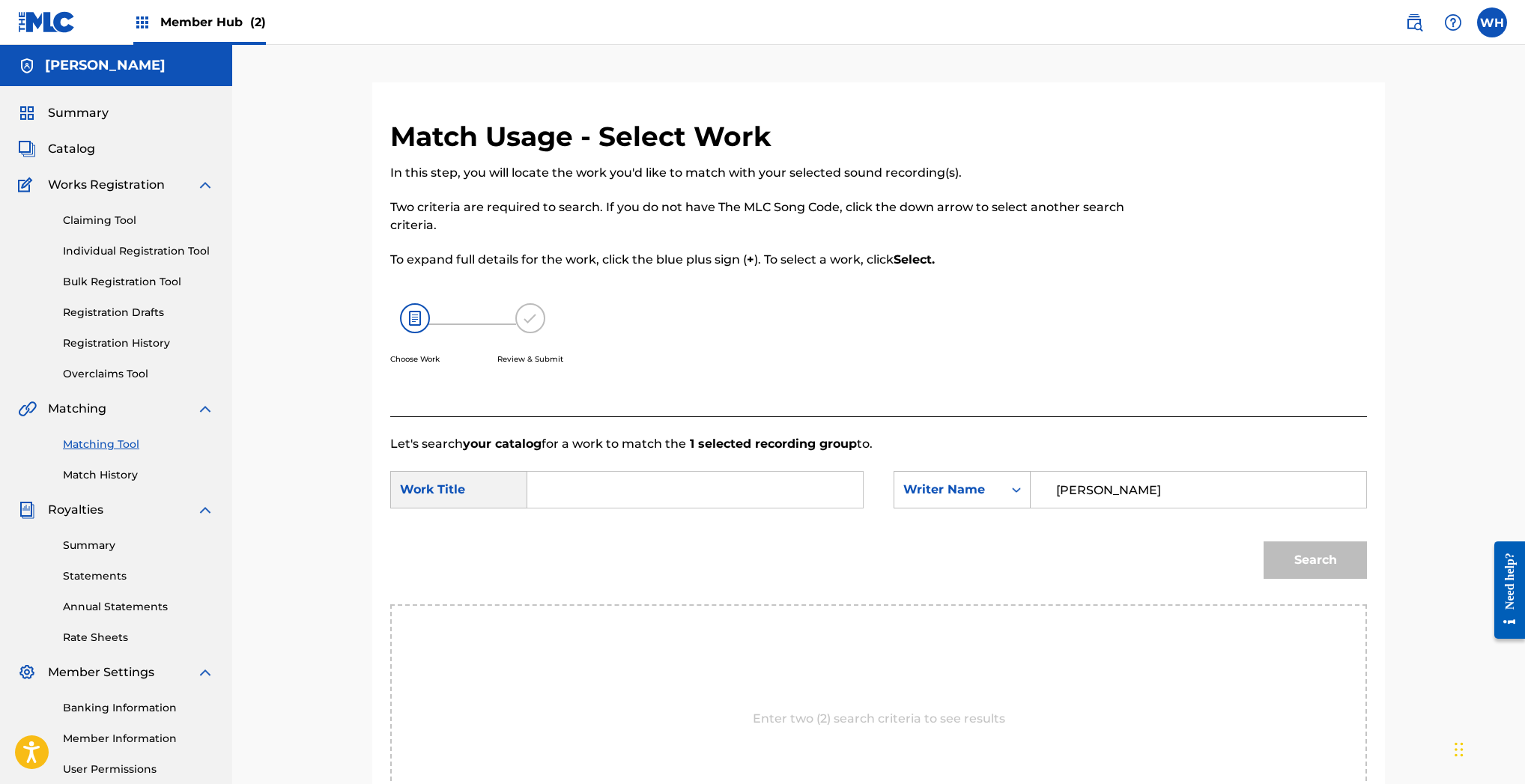
type input "William heard"
click at [662, 491] on input "Search Form" at bounding box center [695, 490] width 310 height 36
type input "Sunnyside up"
click at [1311, 548] on button "Search" at bounding box center [1315, 560] width 103 height 38
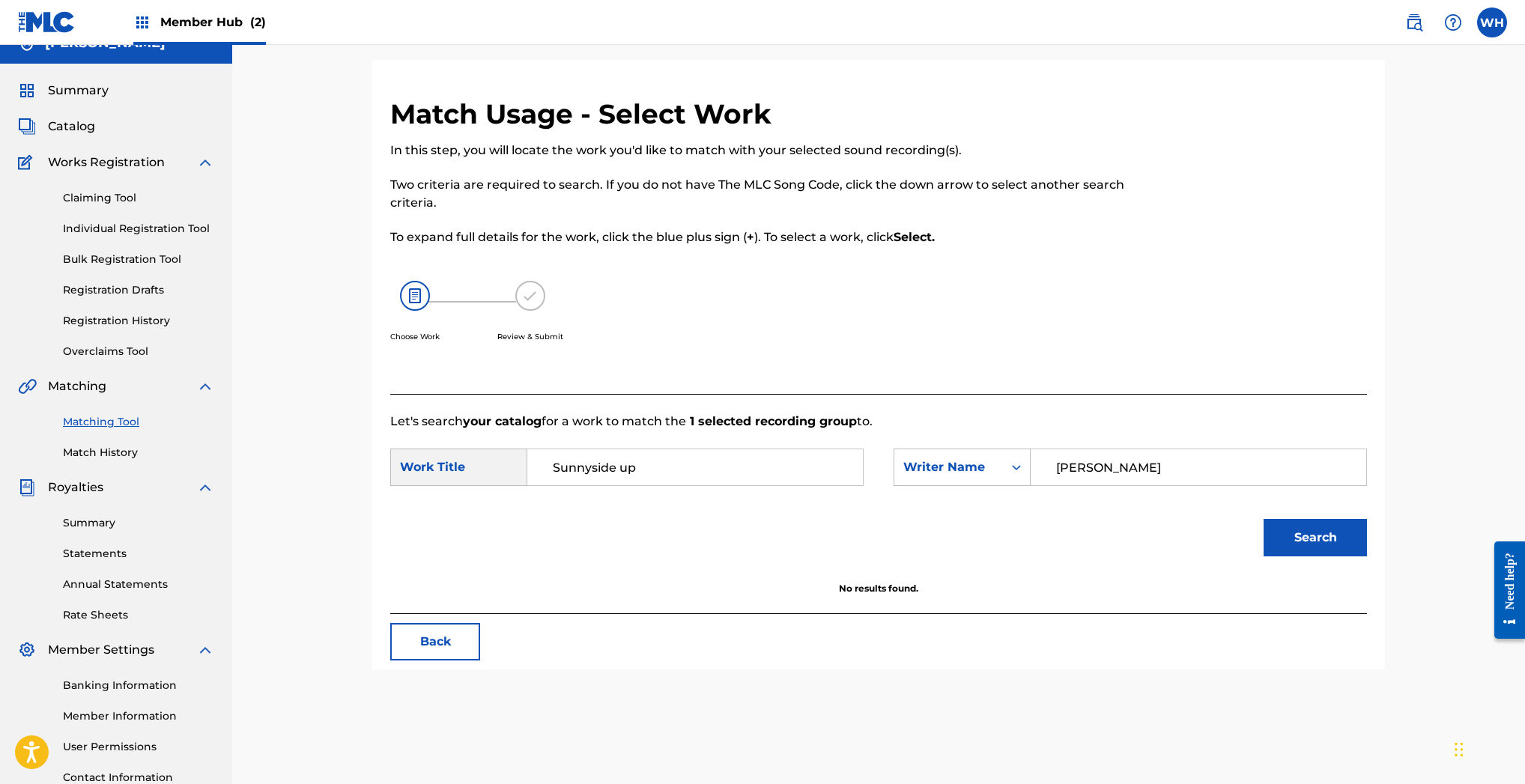
scroll to position [25, 0]
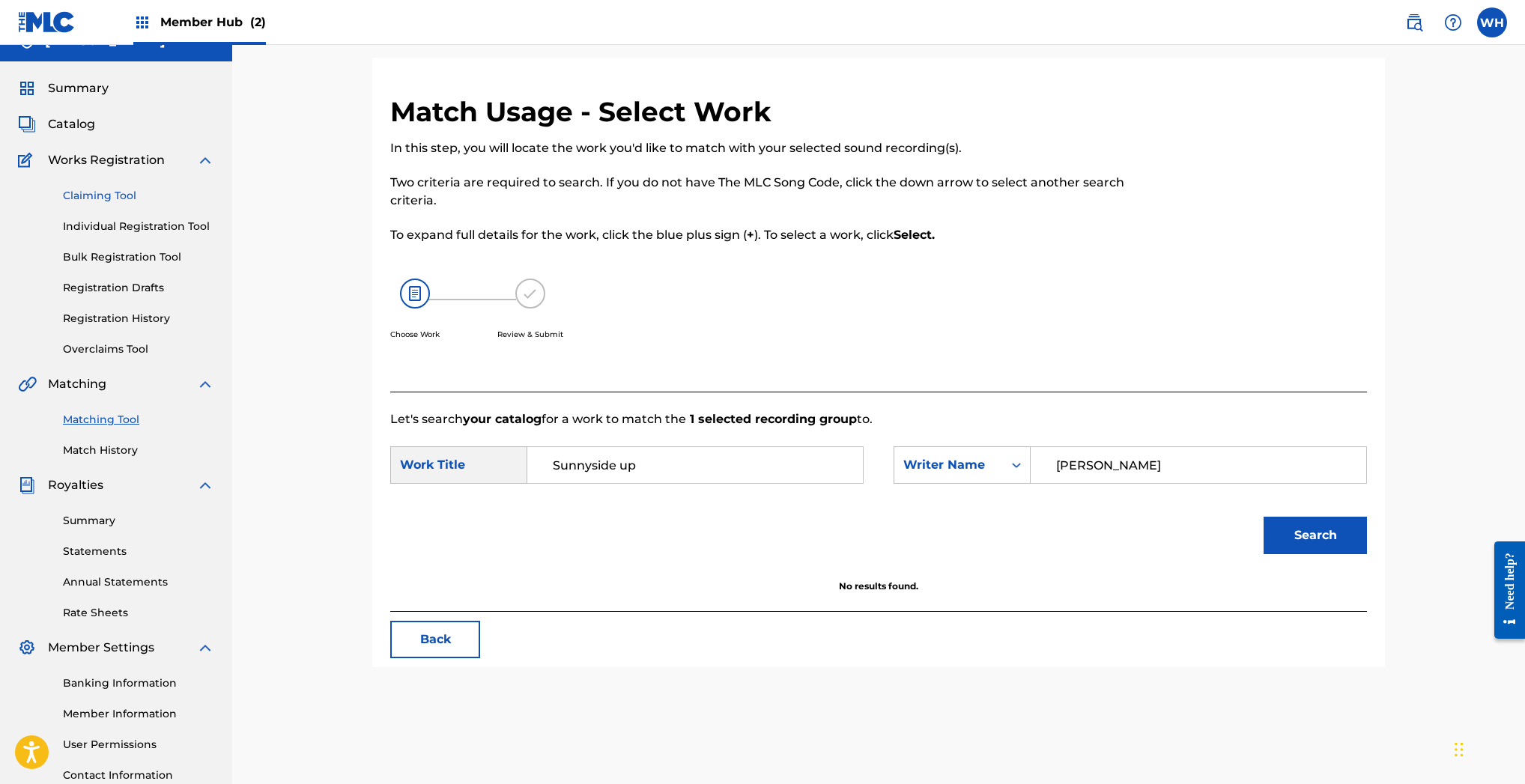
click at [101, 193] on link "Claiming Tool" at bounding box center [138, 196] width 151 height 16
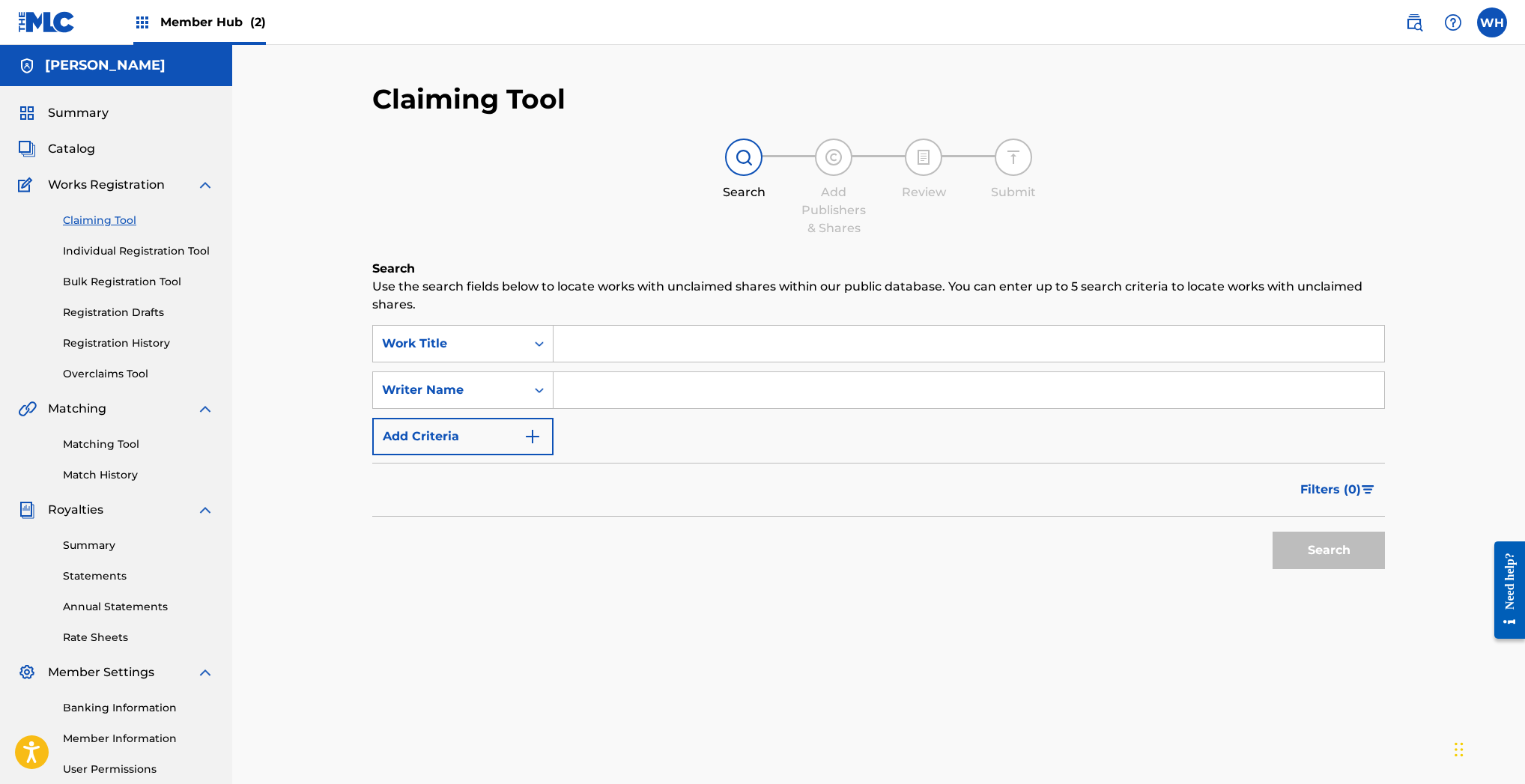
click at [610, 338] on input "Search Form" at bounding box center [968, 343] width 831 height 36
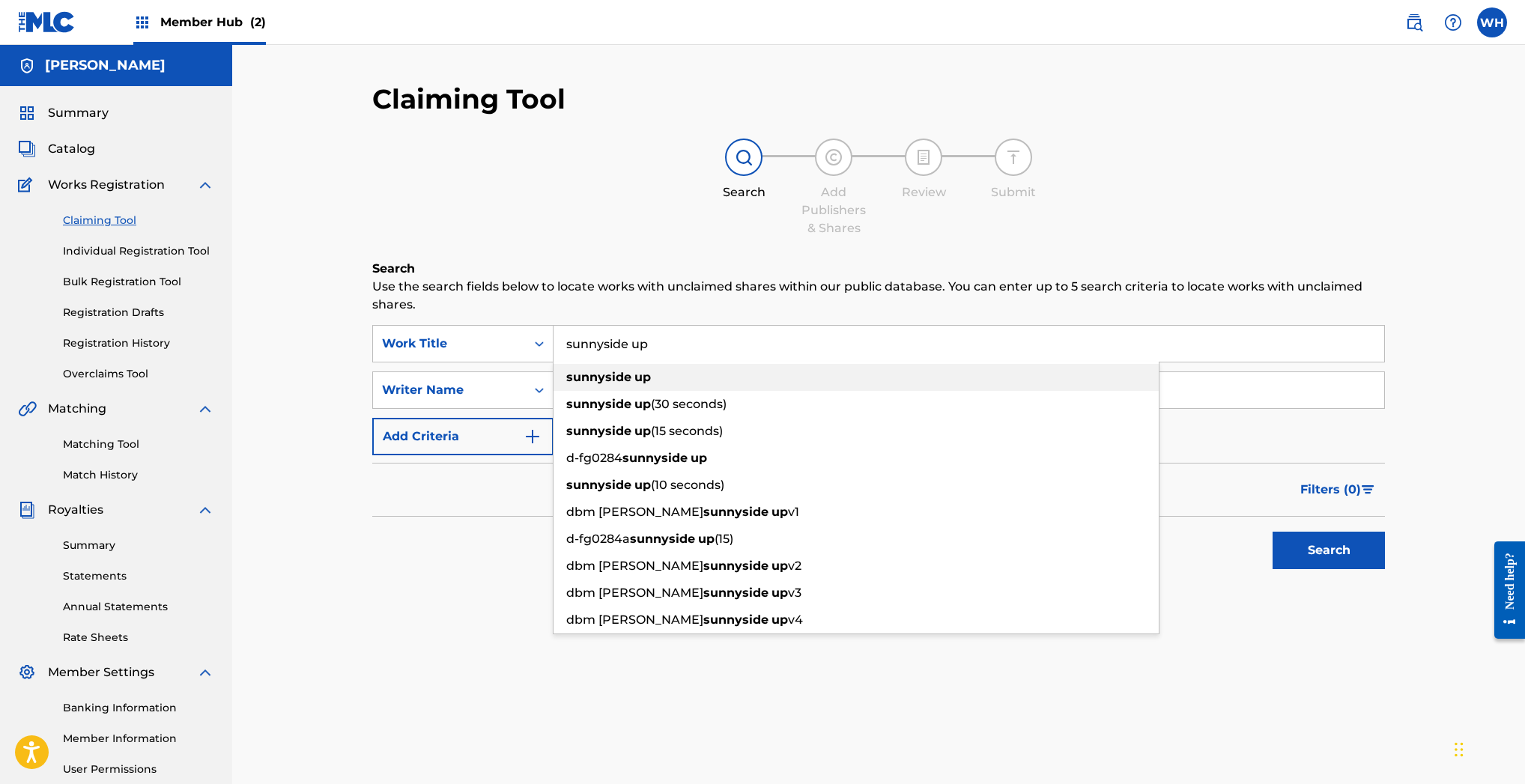
type input "sunnyside up"
click at [668, 376] on div "sunnyside up" at bounding box center [856, 377] width 605 height 27
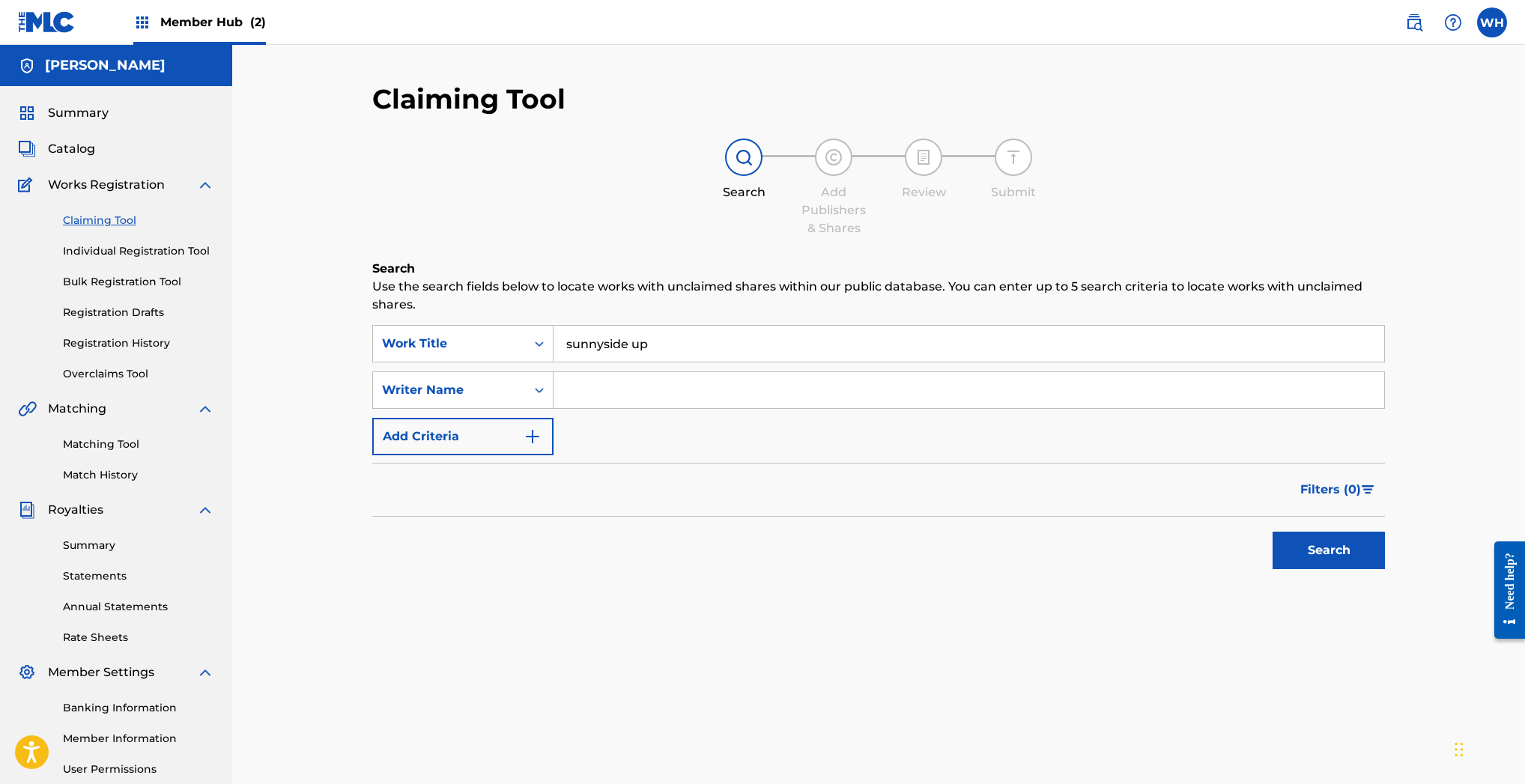
click at [649, 391] on input "Search Form" at bounding box center [968, 390] width 831 height 36
click at [536, 432] on img "Search Form" at bounding box center [532, 436] width 18 height 18
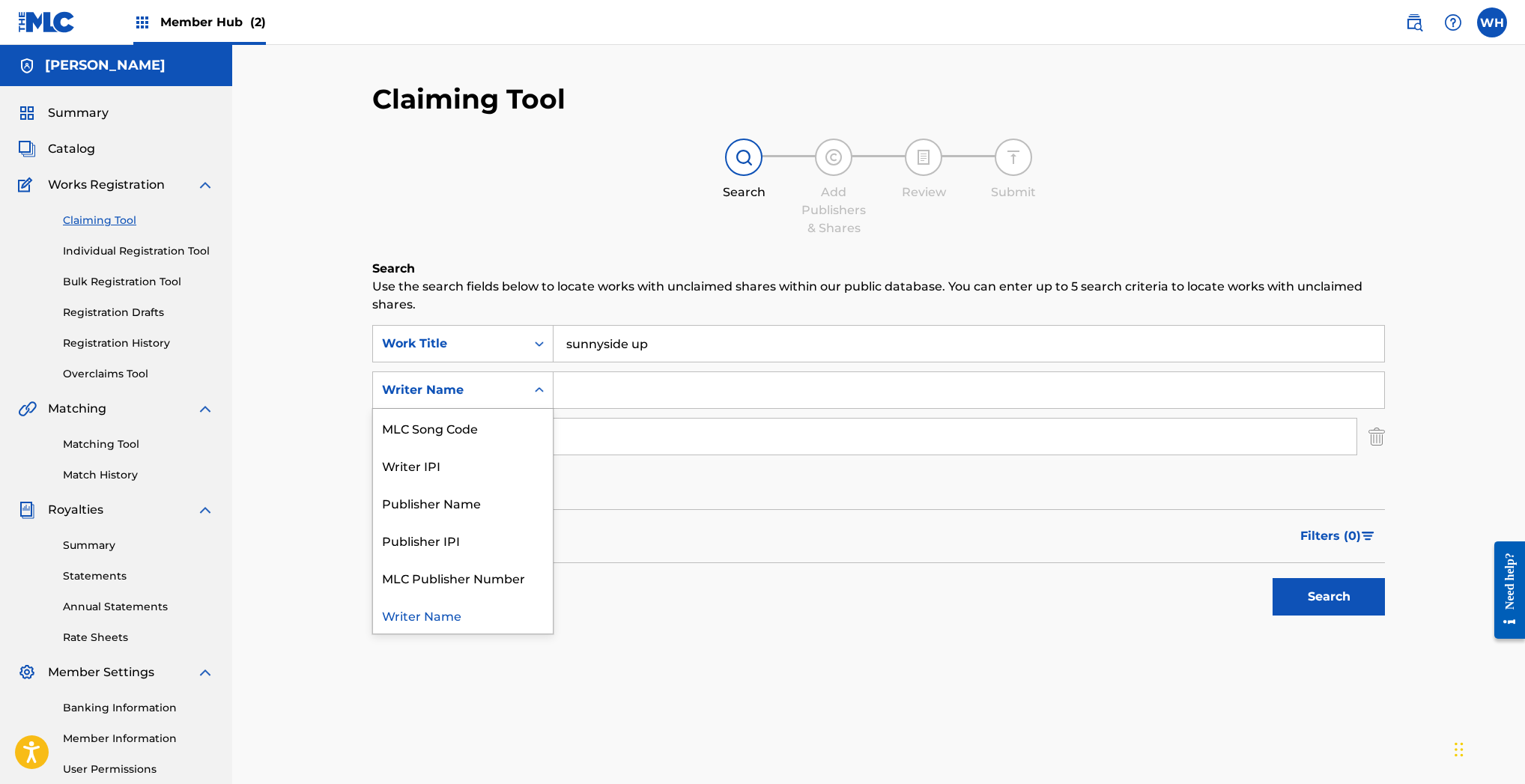
click at [541, 390] on icon "Search Form" at bounding box center [539, 390] width 9 height 5
click at [481, 459] on div "Writer IPI" at bounding box center [463, 465] width 180 height 38
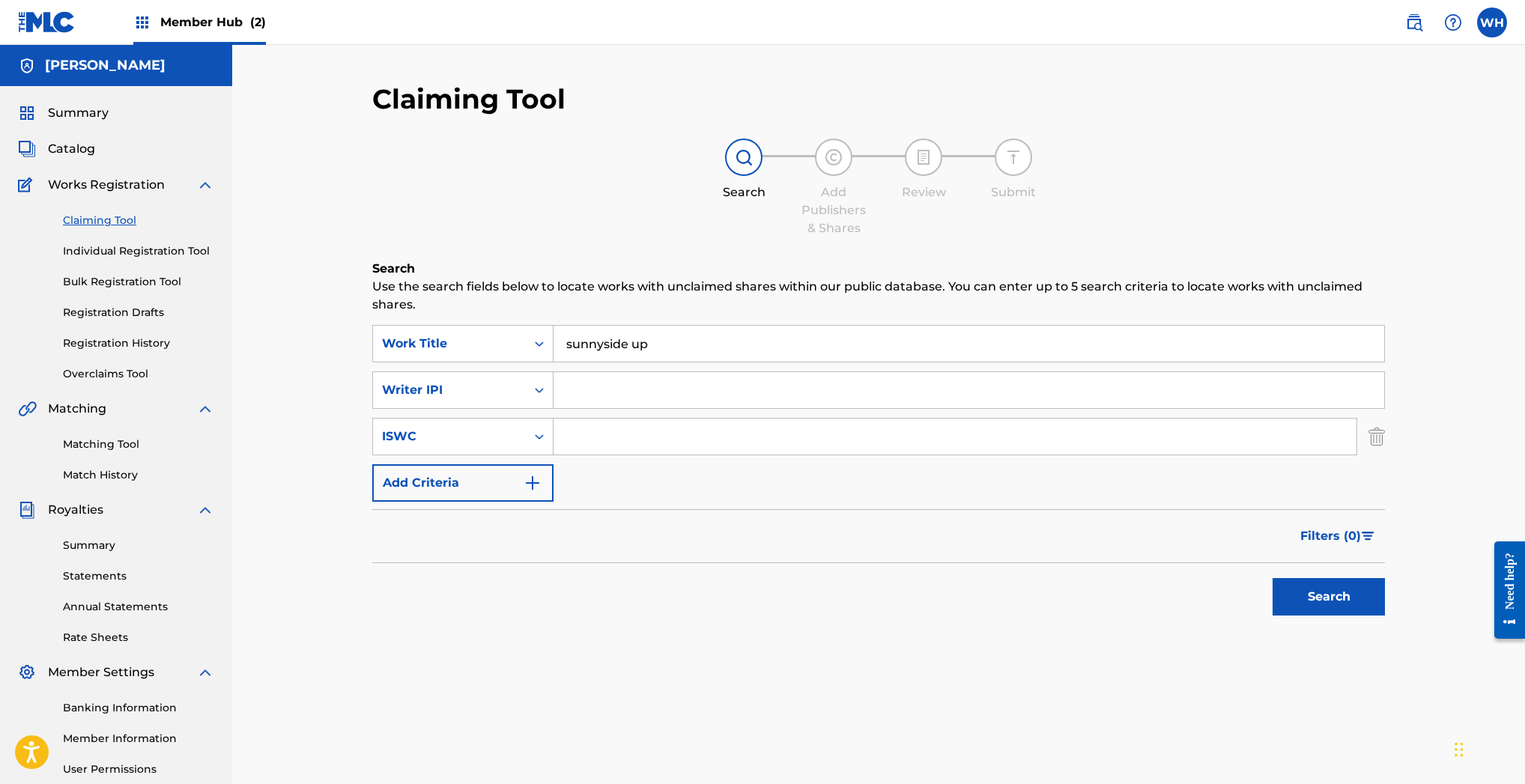
click at [588, 390] on input "Search Form" at bounding box center [968, 390] width 831 height 36
paste input "348266834"
type input "348266834"
click at [1358, 596] on button "Search" at bounding box center [1329, 597] width 113 height 38
click at [658, 387] on input "348266834" at bounding box center [968, 390] width 831 height 36
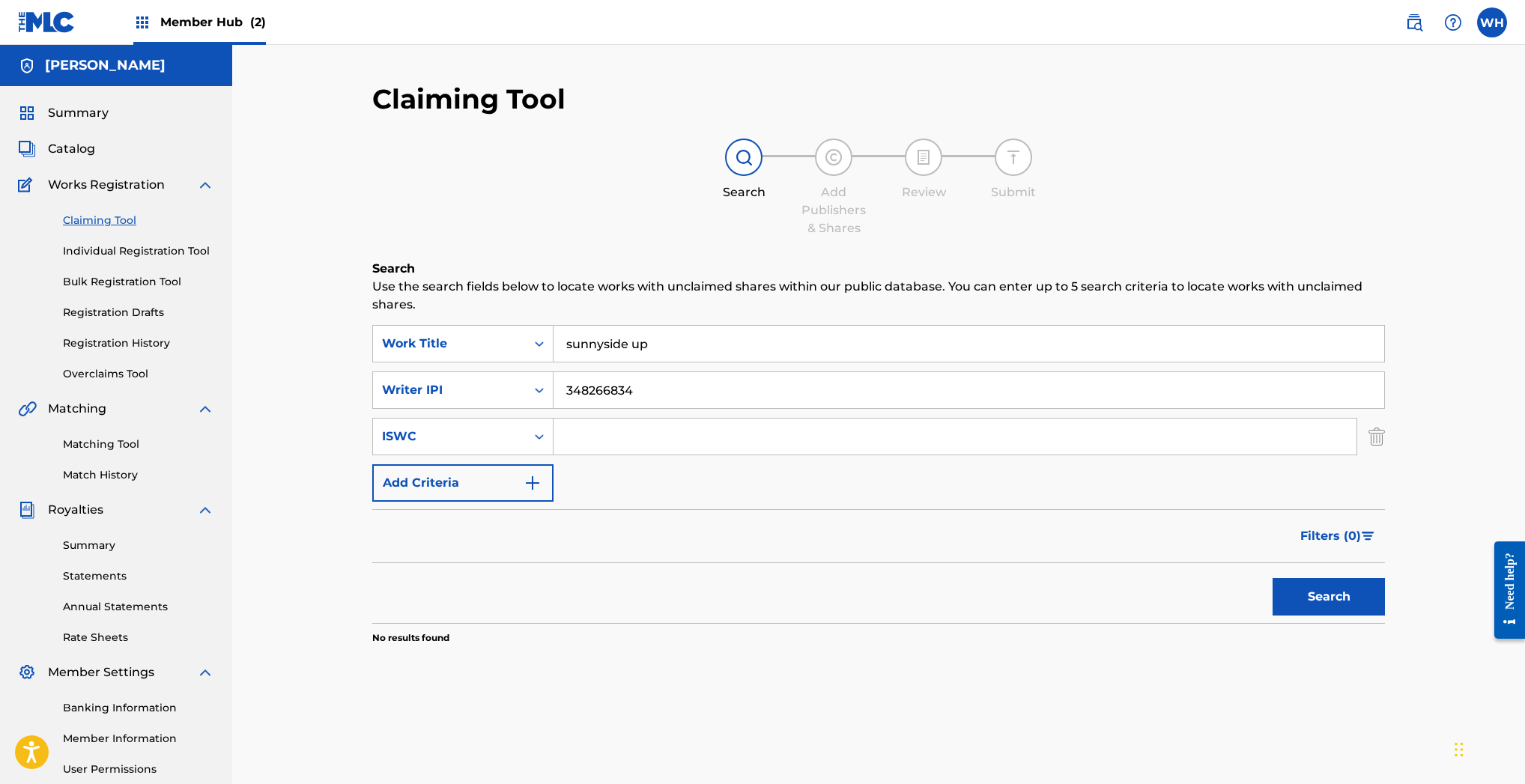
click at [658, 387] on input "348266834" at bounding box center [968, 390] width 831 height 36
click at [646, 440] on input "Search Form" at bounding box center [955, 437] width 803 height 36
paste input "T3091379743"
type input "T3091379743"
click at [1344, 592] on button "Search" at bounding box center [1329, 597] width 113 height 38
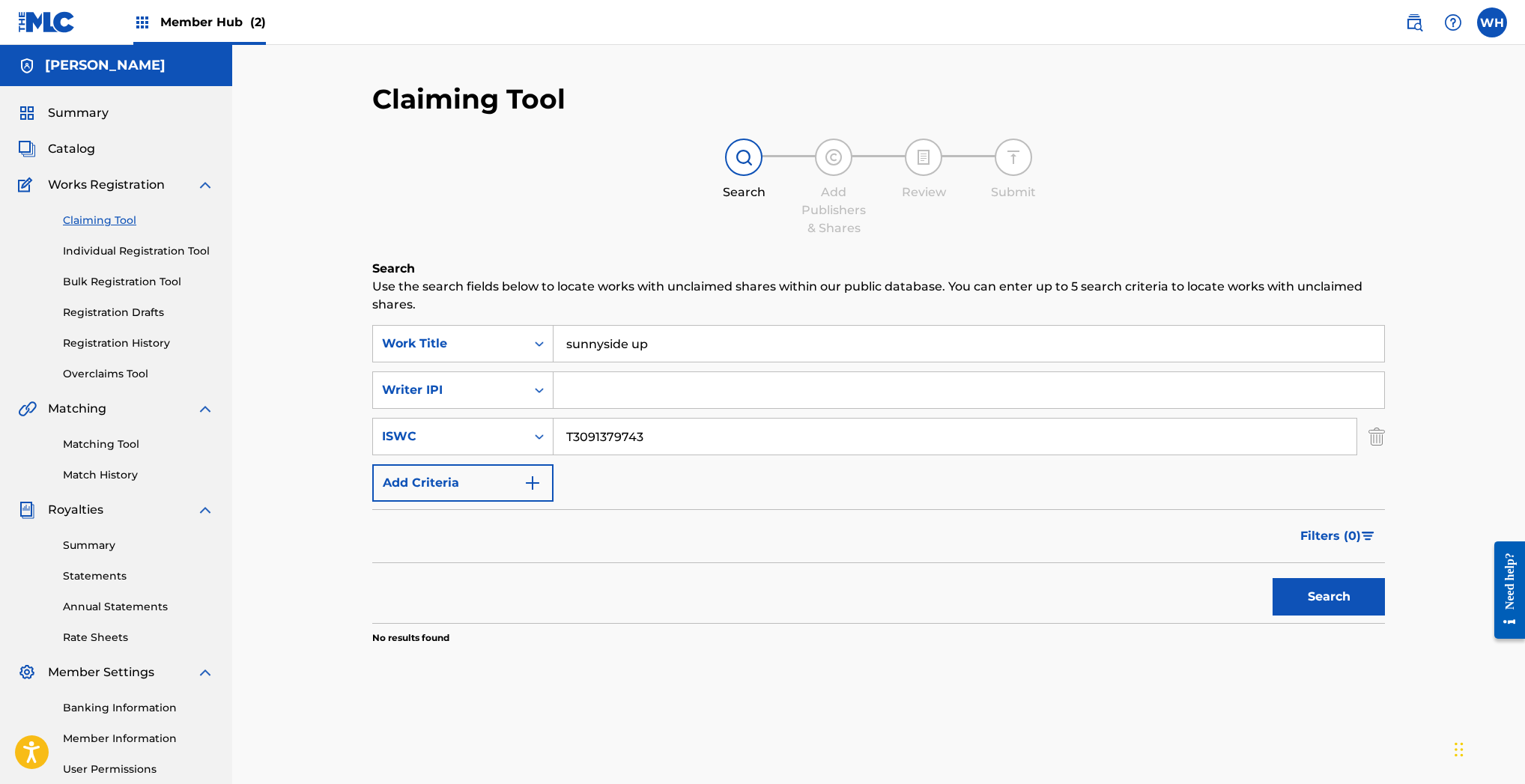
click at [686, 437] on input "T3091379743" at bounding box center [955, 437] width 803 height 36
click at [539, 431] on icon "Search Form" at bounding box center [539, 436] width 15 height 15
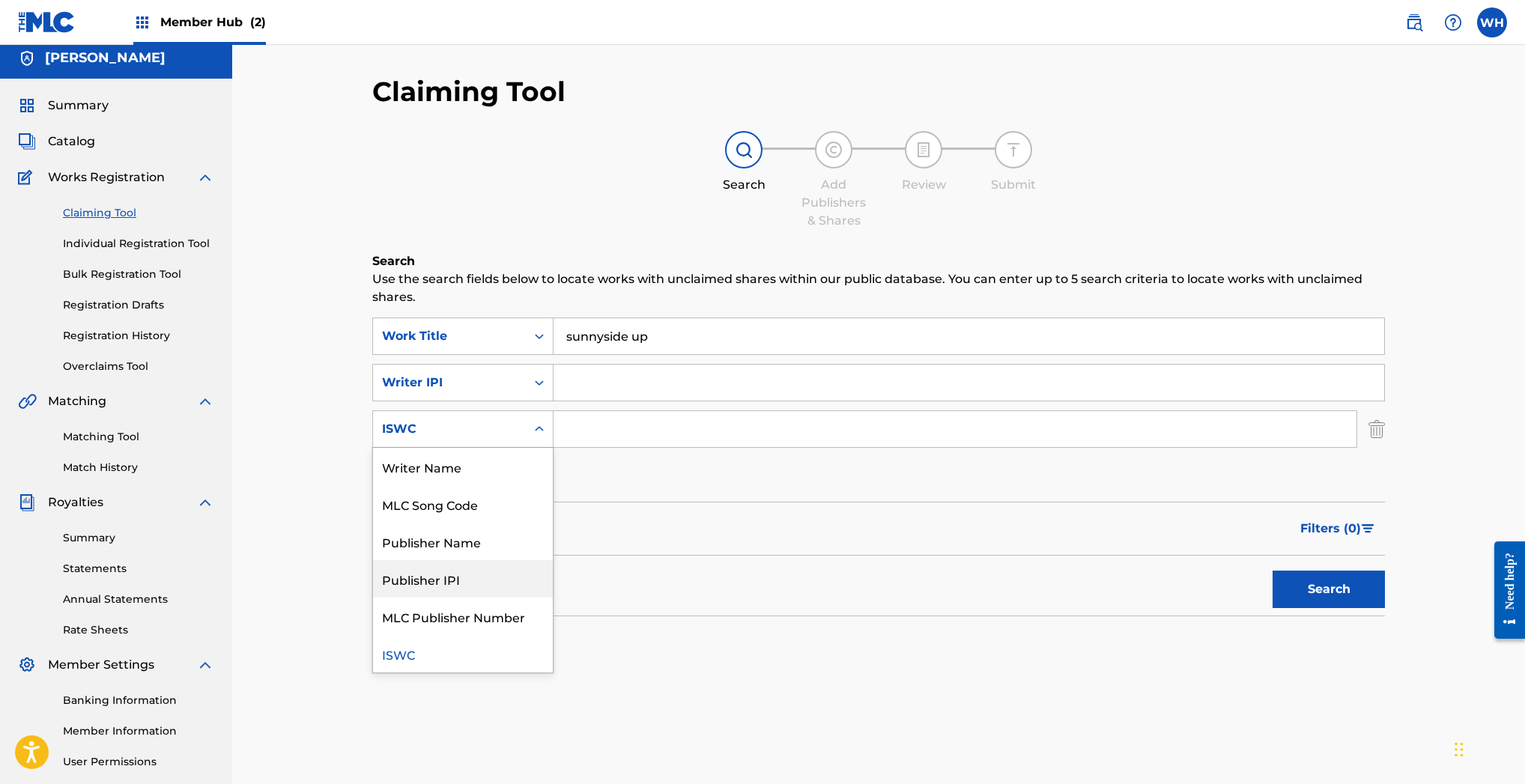
click at [457, 599] on div "Writer Name MLC Song Code Publisher Name Publisher IPI MLC Publisher Number ISWC" at bounding box center [463, 559] width 180 height 225
click at [442, 587] on div "Publisher IPI" at bounding box center [463, 580] width 180 height 38
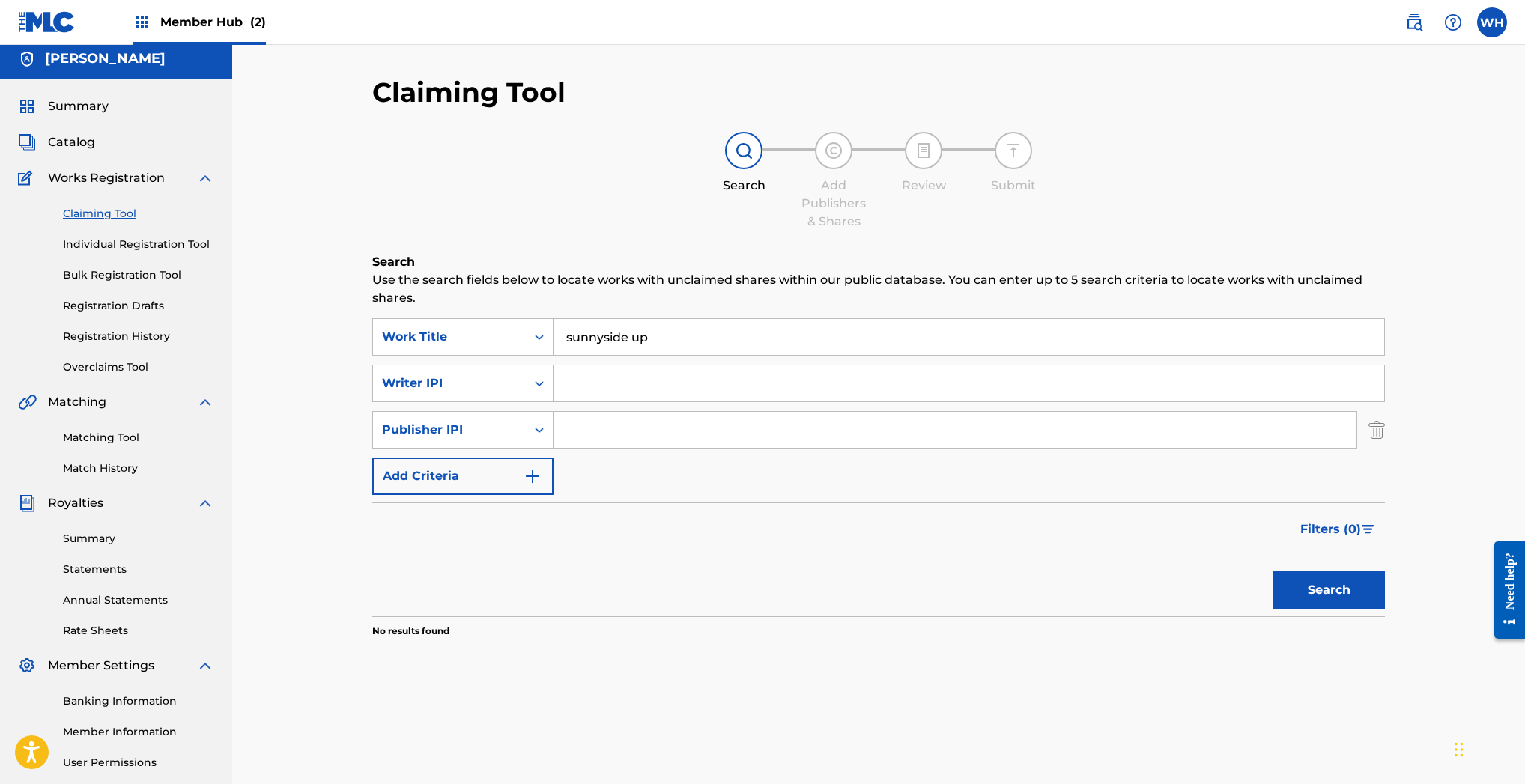
click at [612, 438] on input "Search Form" at bounding box center [955, 430] width 803 height 36
paste input "347637241"
type input "347637241"
click at [1316, 607] on button "Search" at bounding box center [1329, 590] width 113 height 38
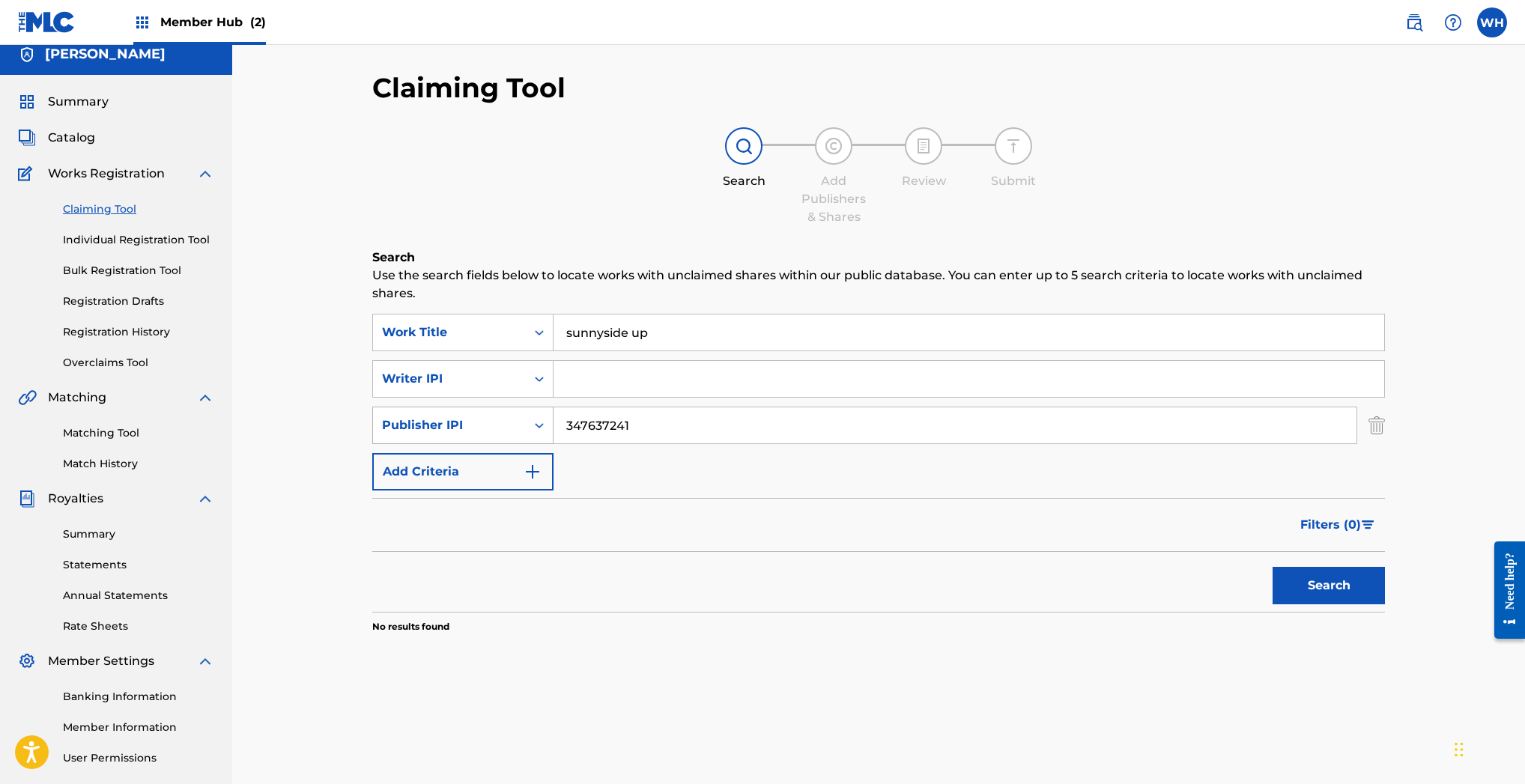
scroll to position [10, 0]
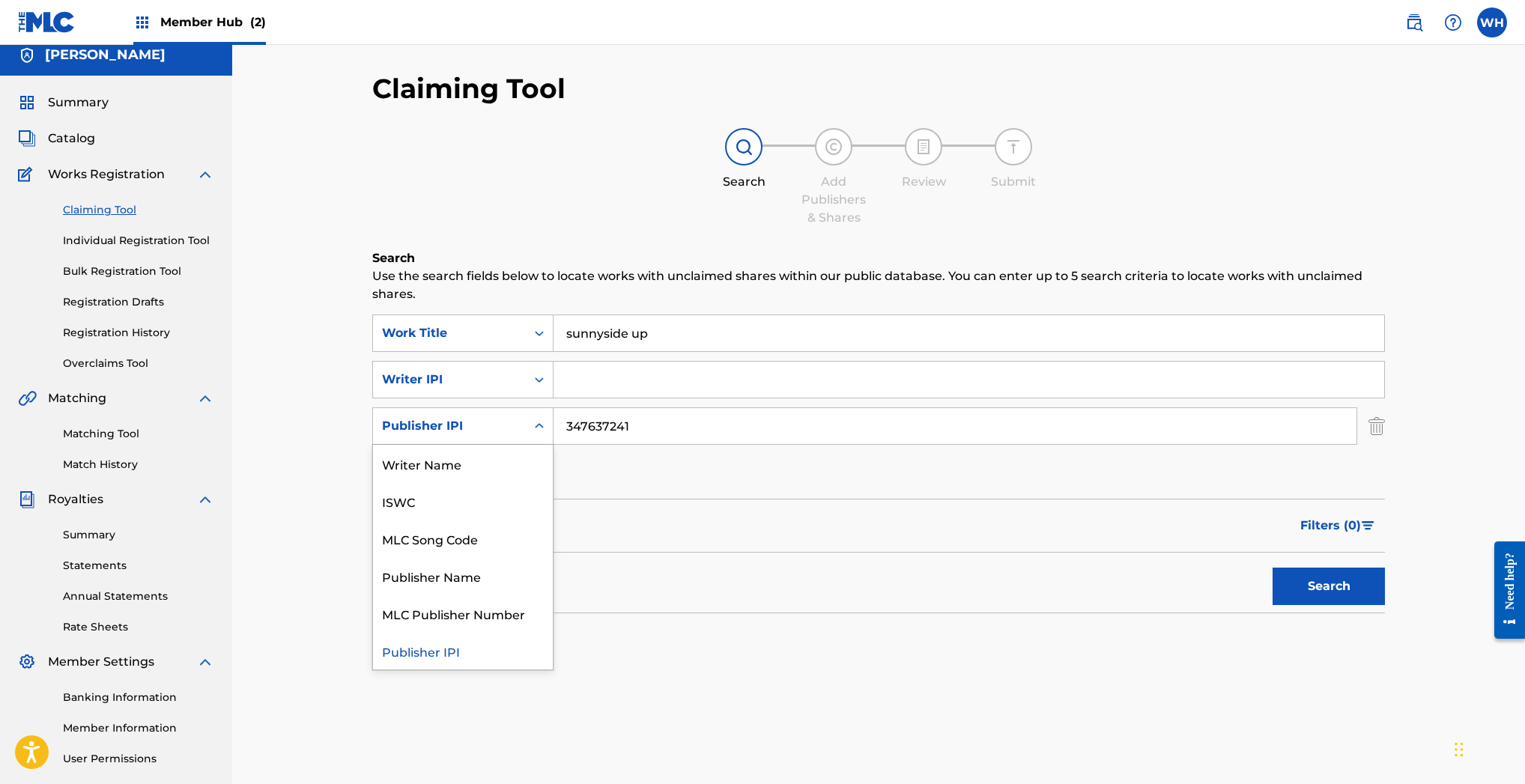
click at [541, 424] on icon "Search Form" at bounding box center [539, 426] width 15 height 15
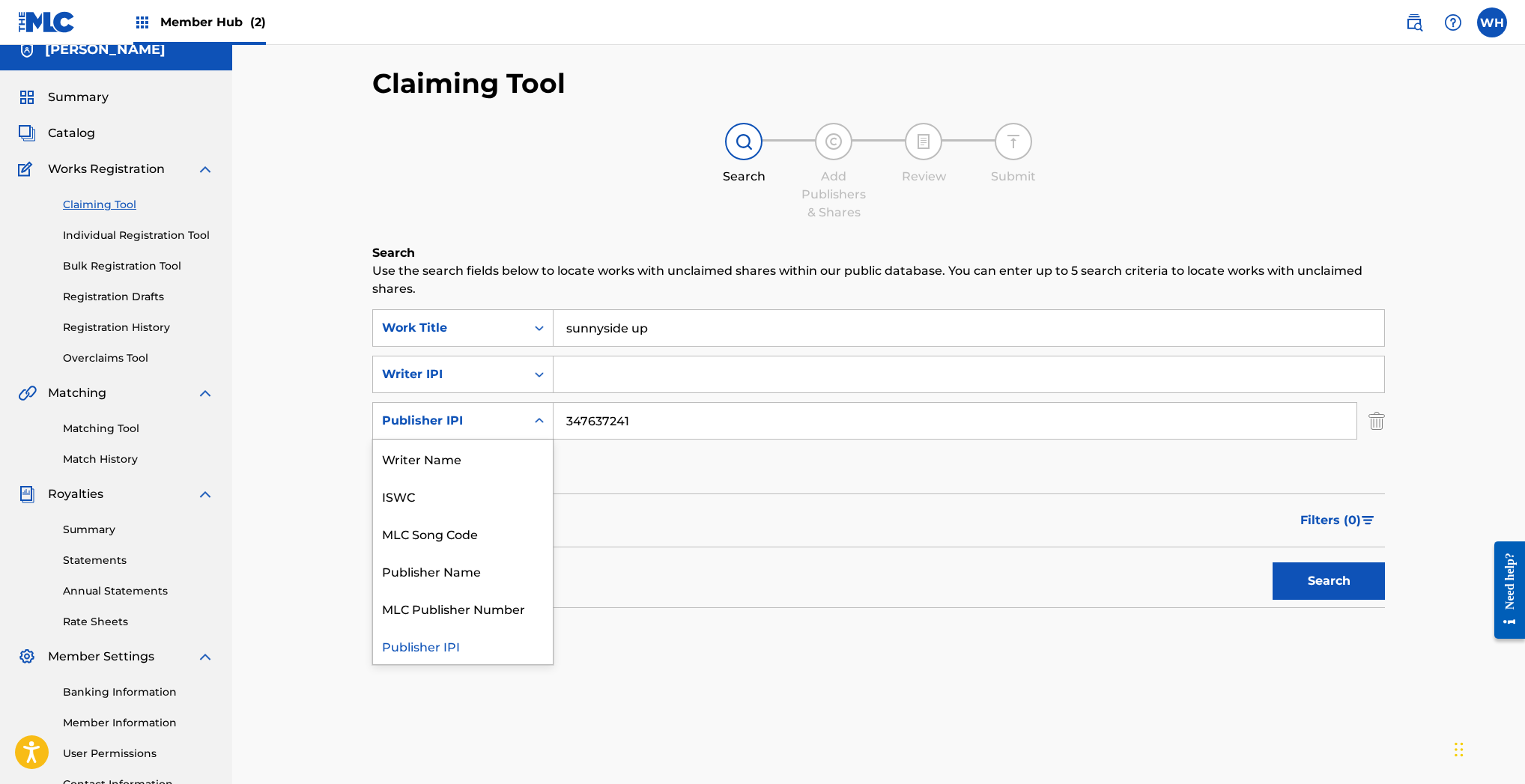
click at [642, 426] on input "347637241" at bounding box center [955, 421] width 803 height 36
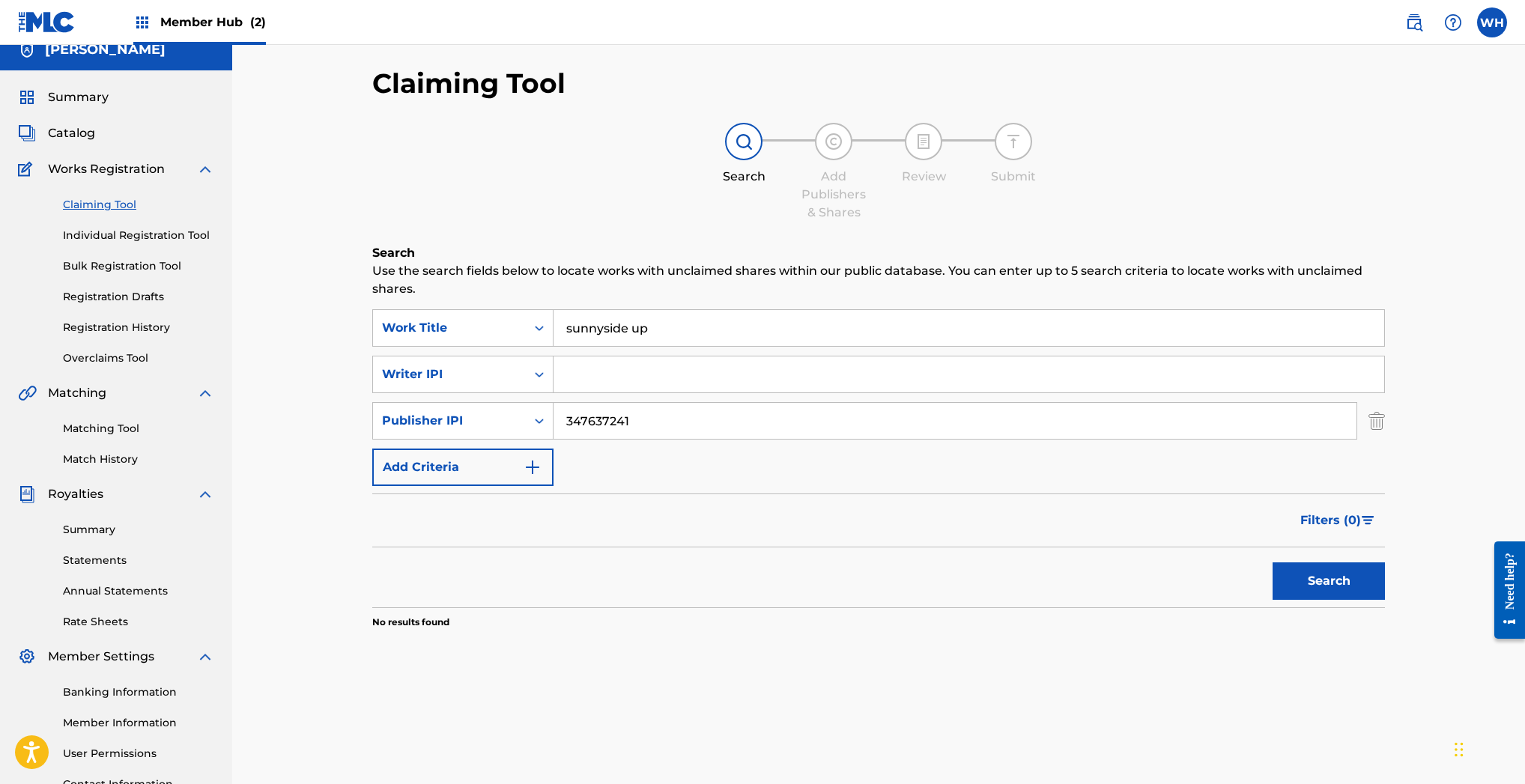
click at [642, 426] on input "347637241" at bounding box center [955, 421] width 803 height 36
click at [1337, 584] on button "Search" at bounding box center [1329, 581] width 113 height 38
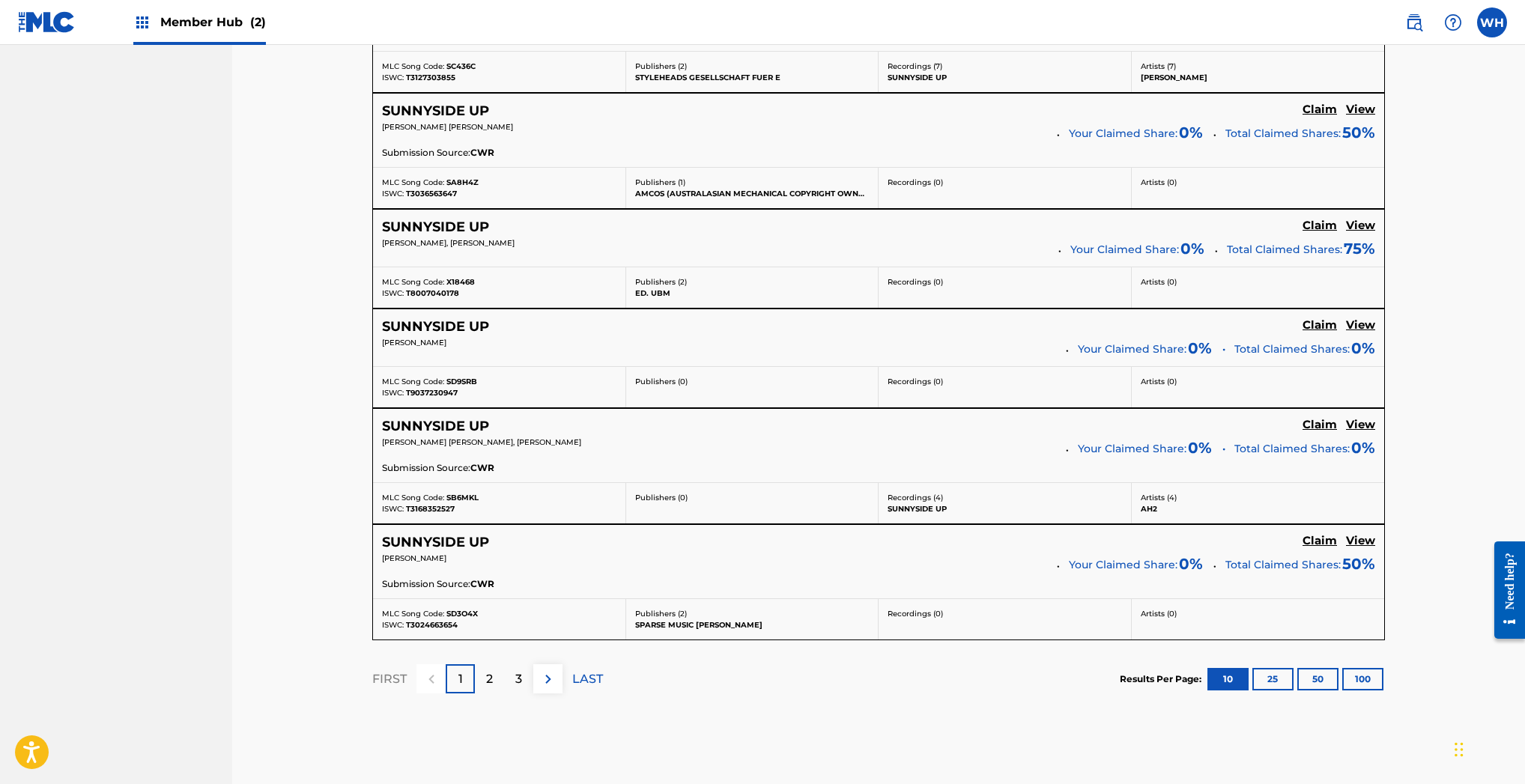
scroll to position [1109, 0]
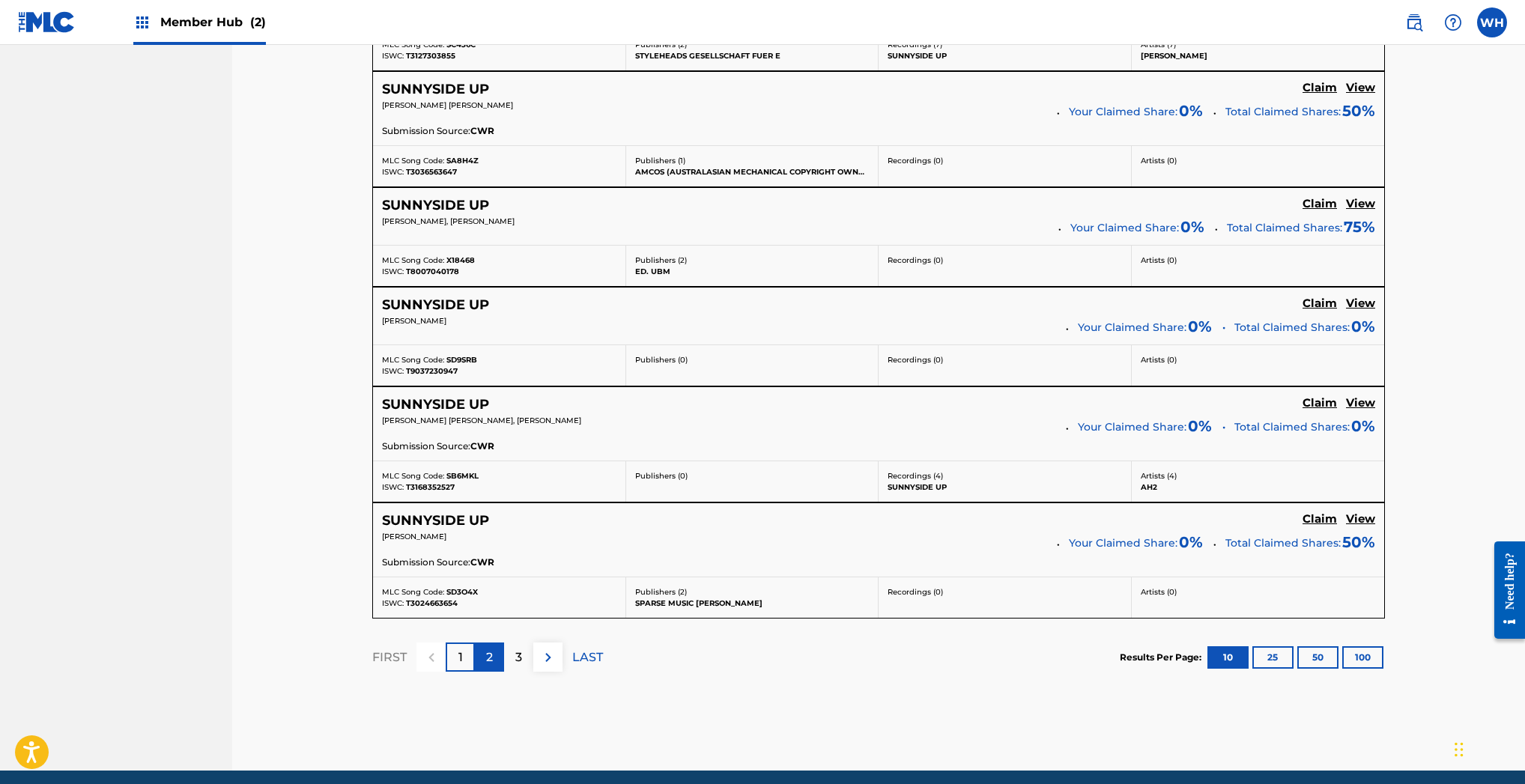
click at [490, 656] on p "2" at bounding box center [489, 657] width 7 height 18
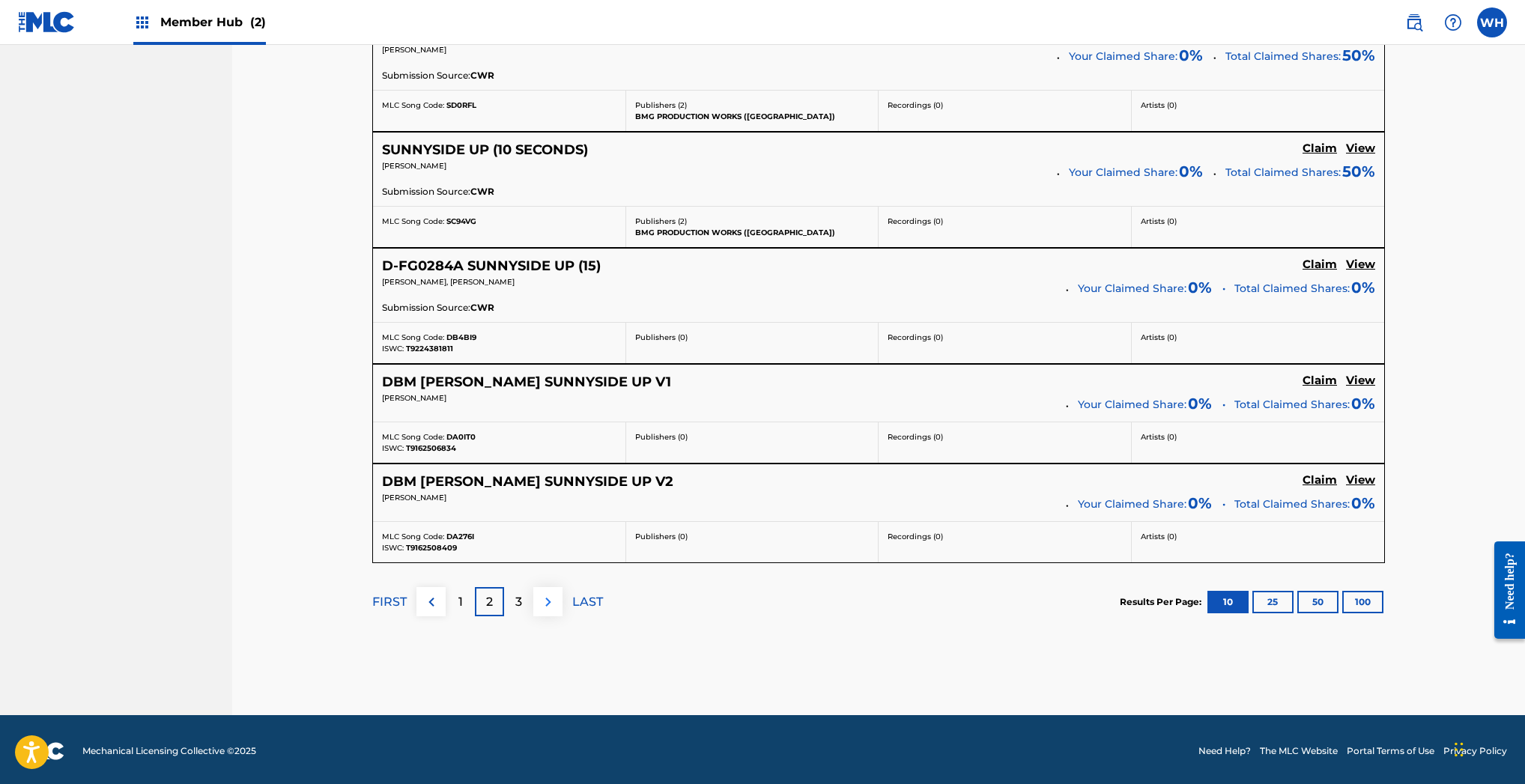
scroll to position [1175, 0]
click at [517, 599] on p "3" at bounding box center [518, 602] width 7 height 18
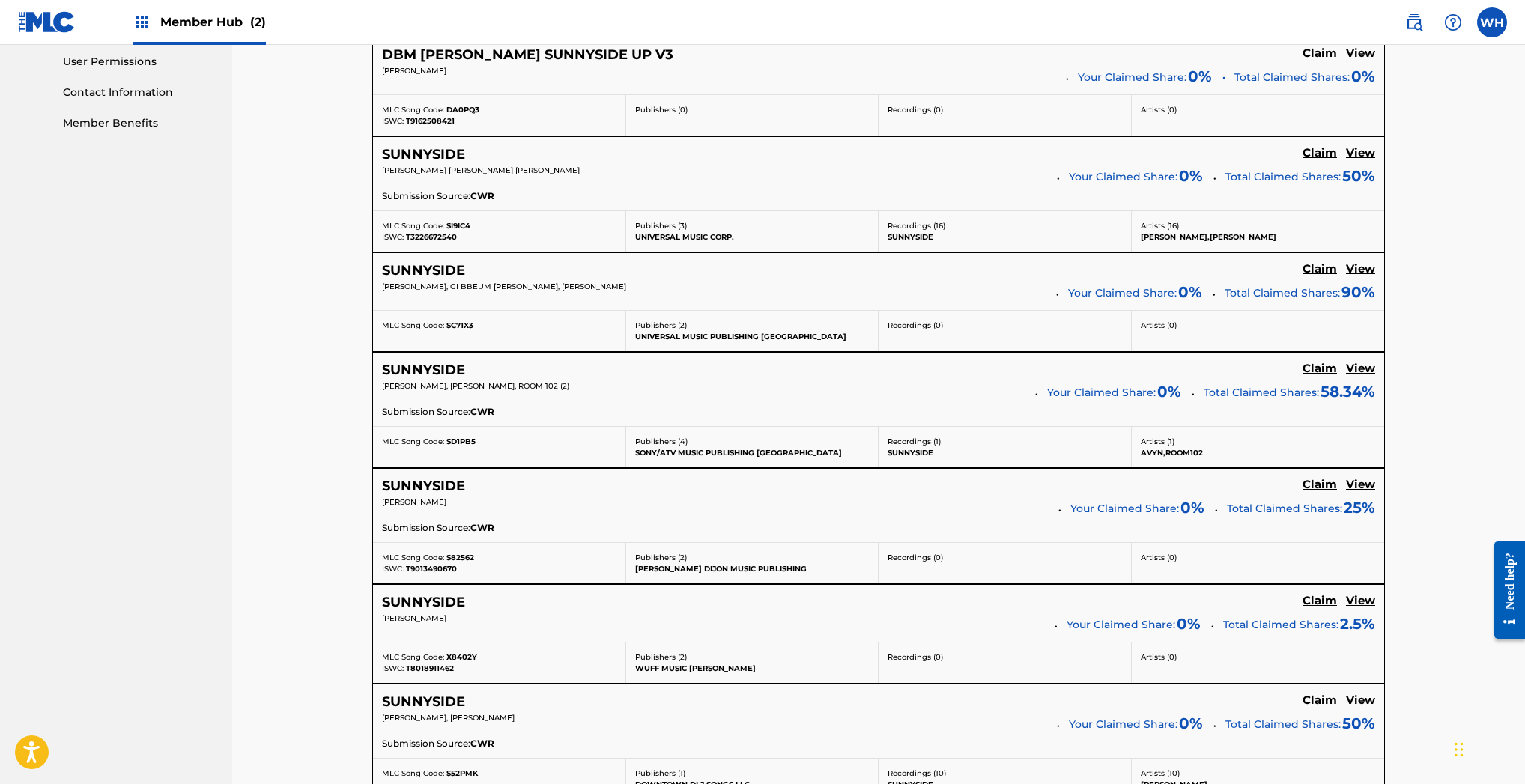
scroll to position [709, 0]
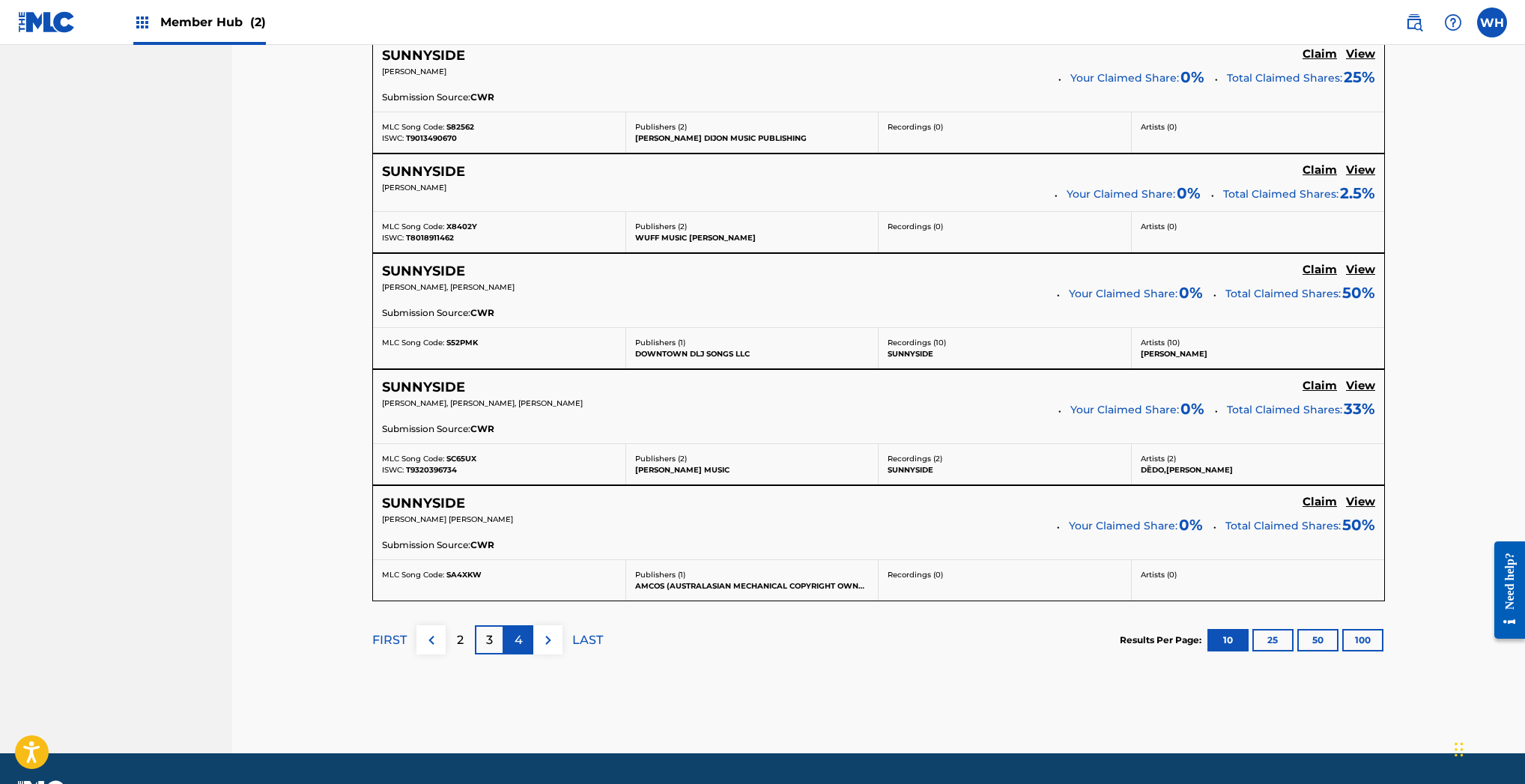
click at [524, 633] on div "4" at bounding box center [518, 639] width 29 height 29
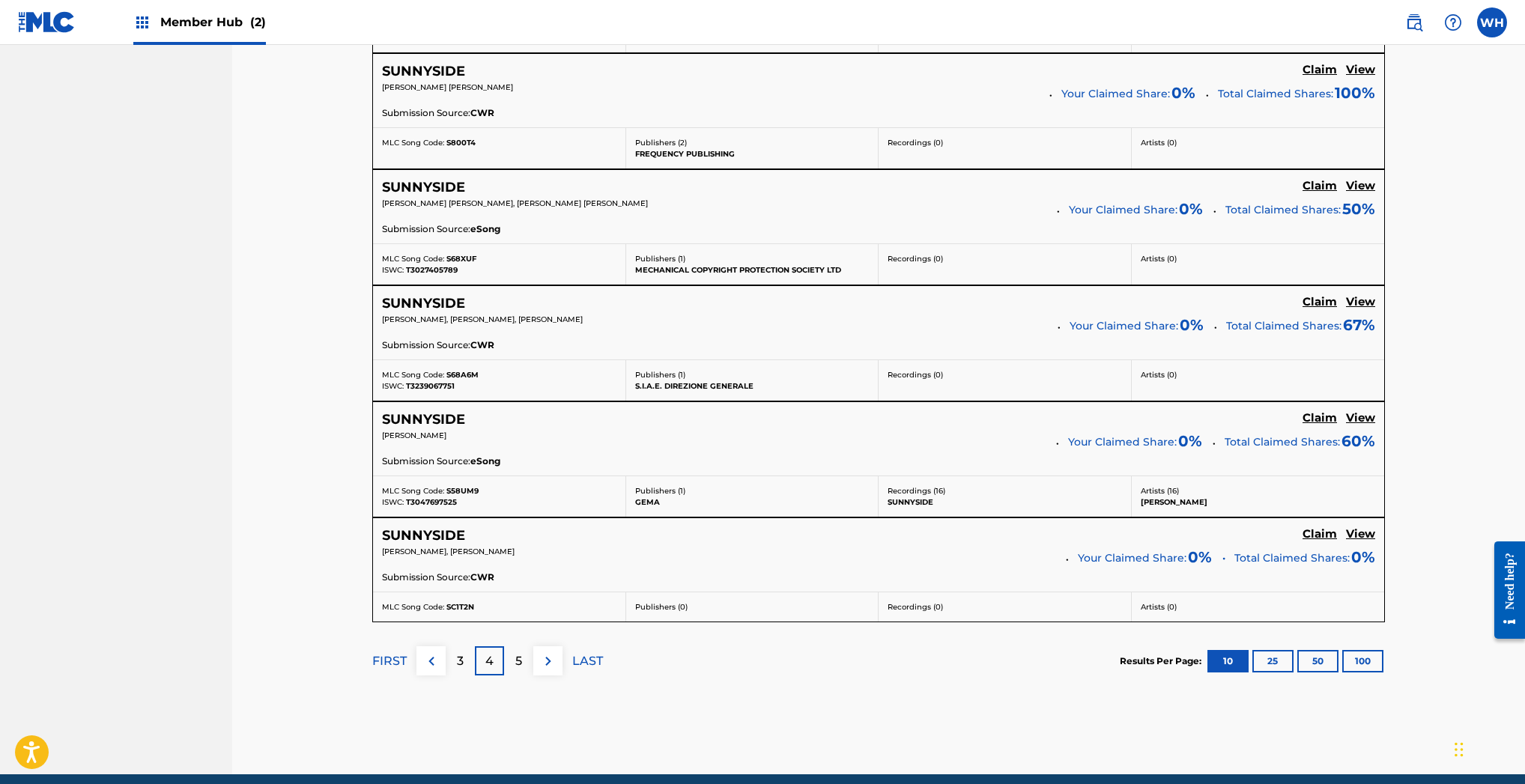
scroll to position [1202, 0]
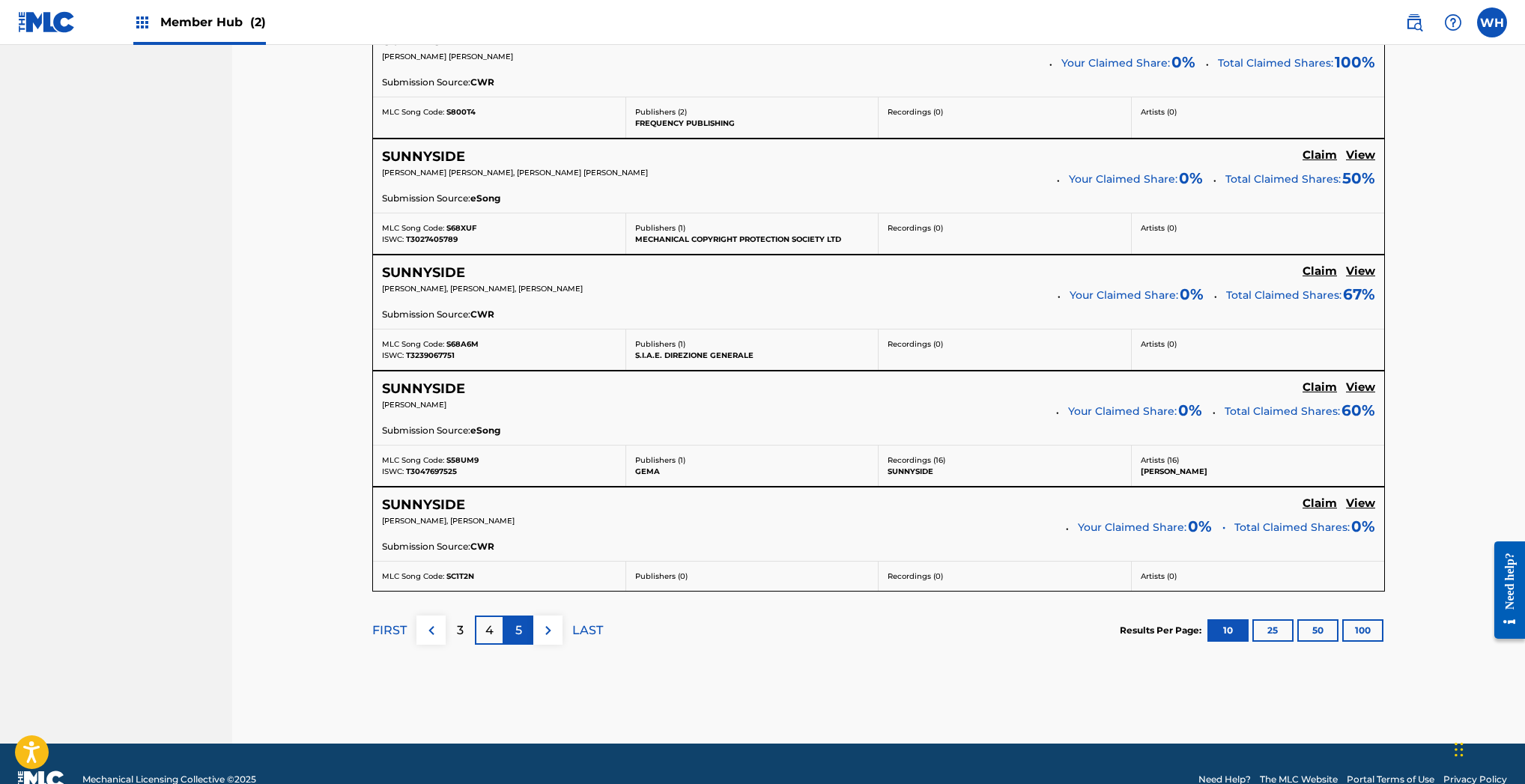
click at [523, 628] on div "5" at bounding box center [518, 629] width 29 height 29
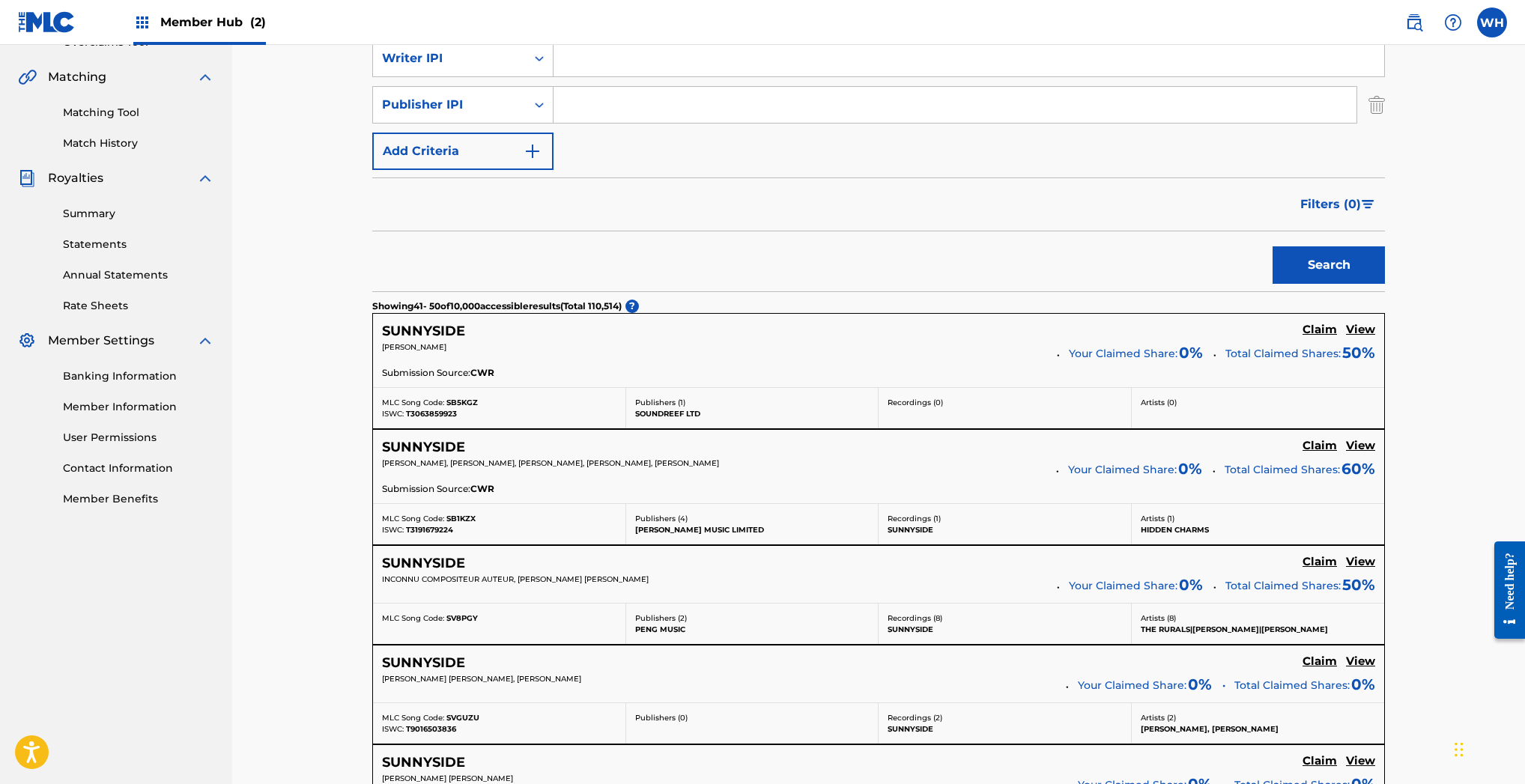
scroll to position [335, 0]
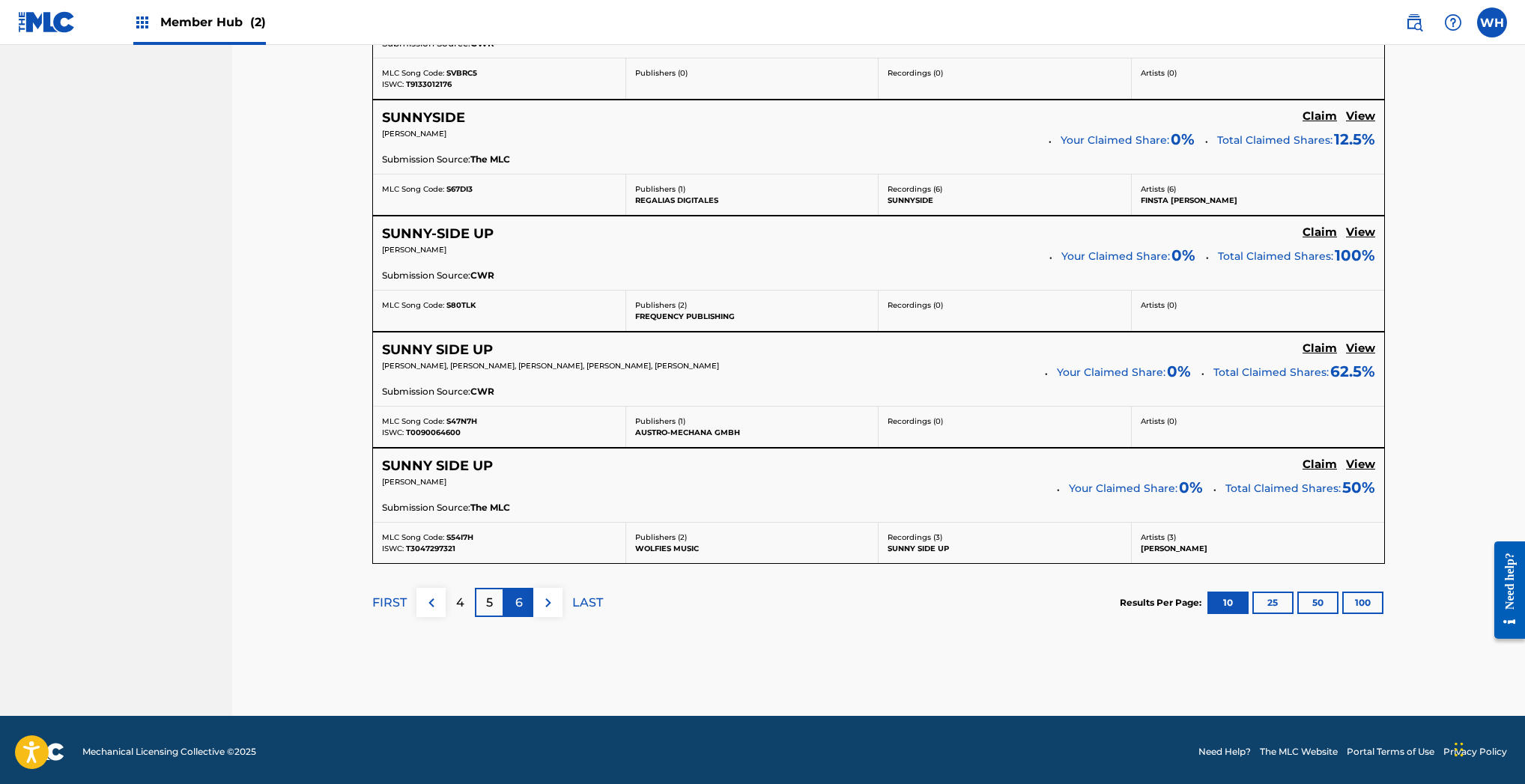
click at [515, 595] on p "6" at bounding box center [519, 602] width 8 height 18
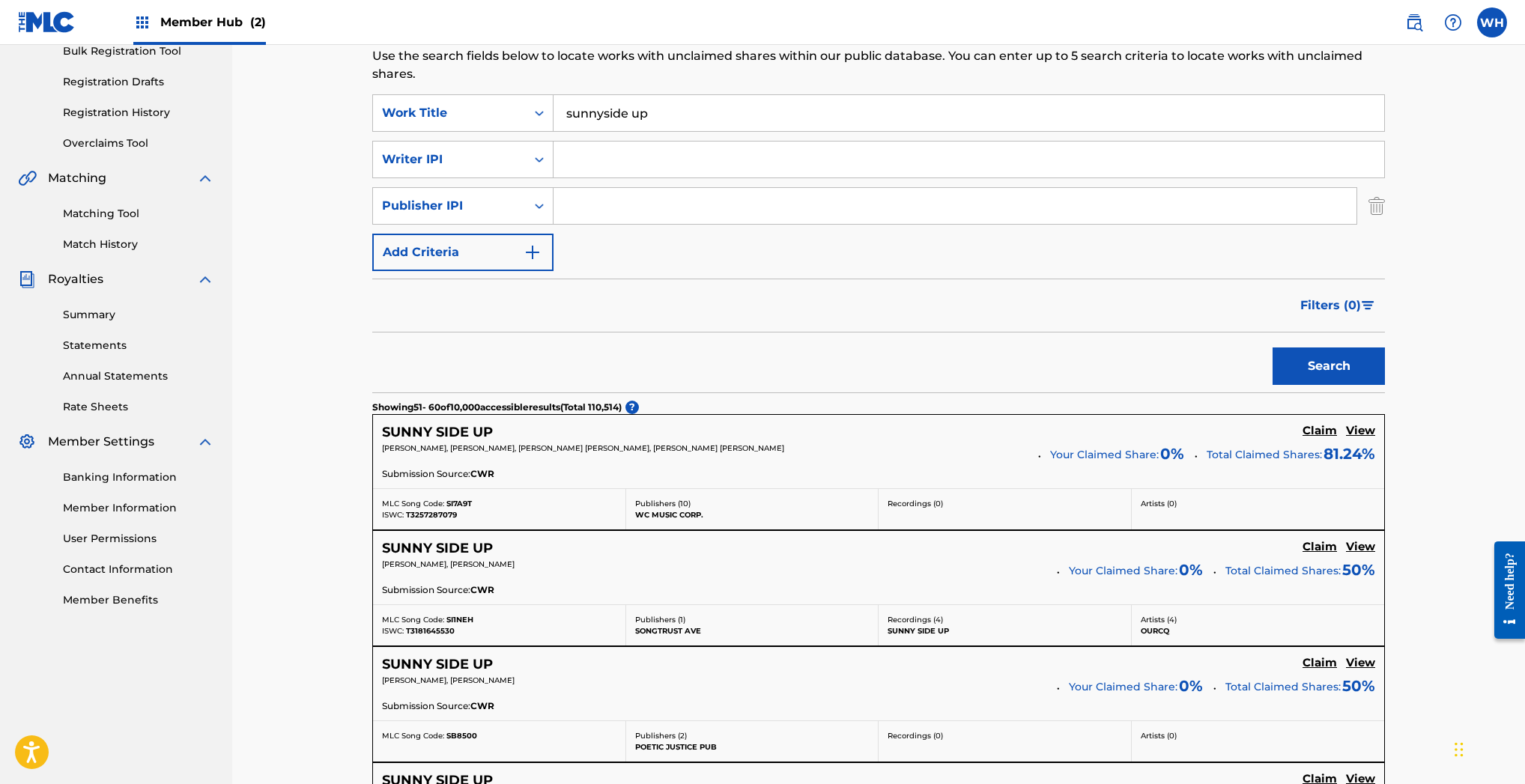
scroll to position [430, 0]
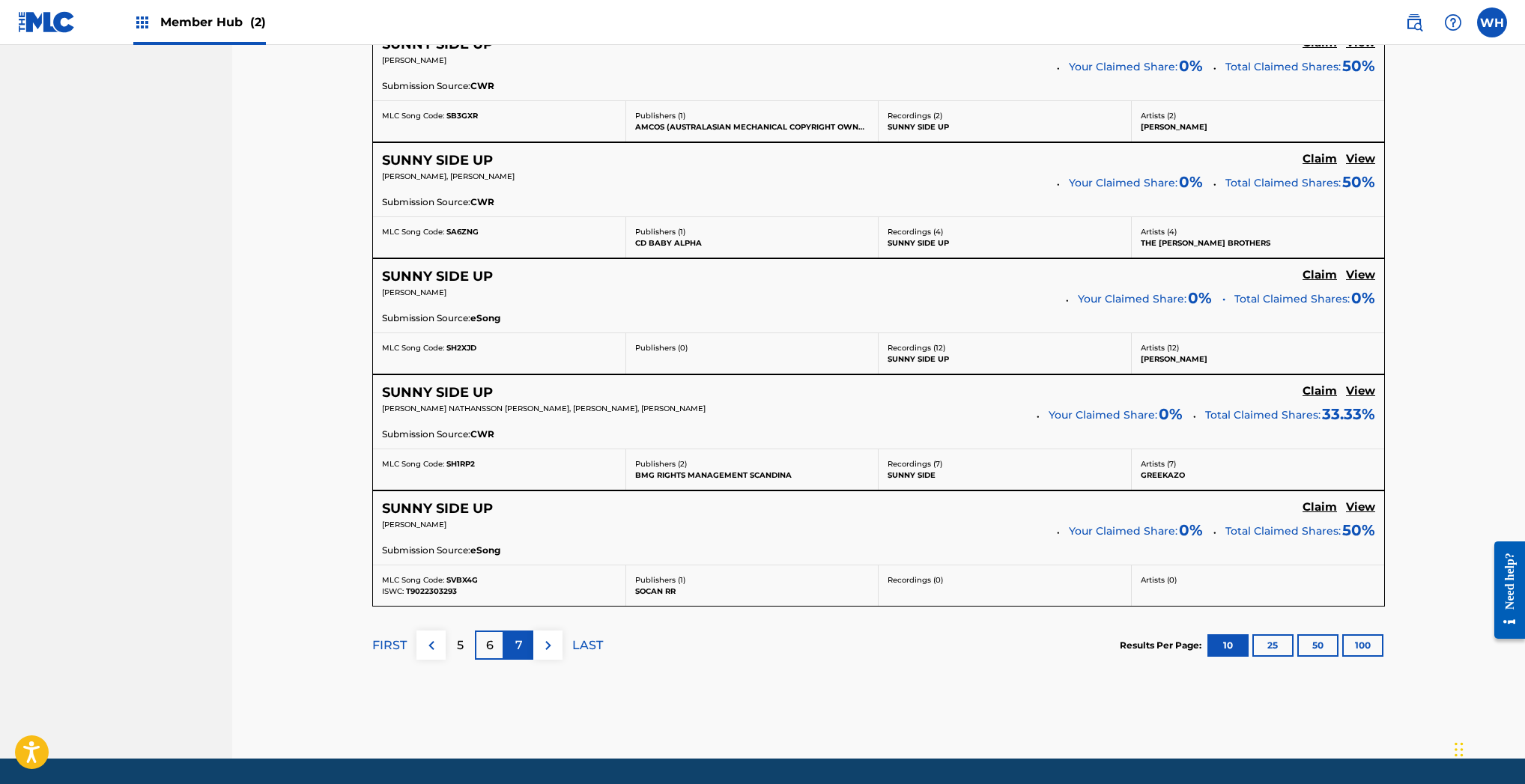
click at [517, 638] on p "7" at bounding box center [519, 645] width 8 height 18
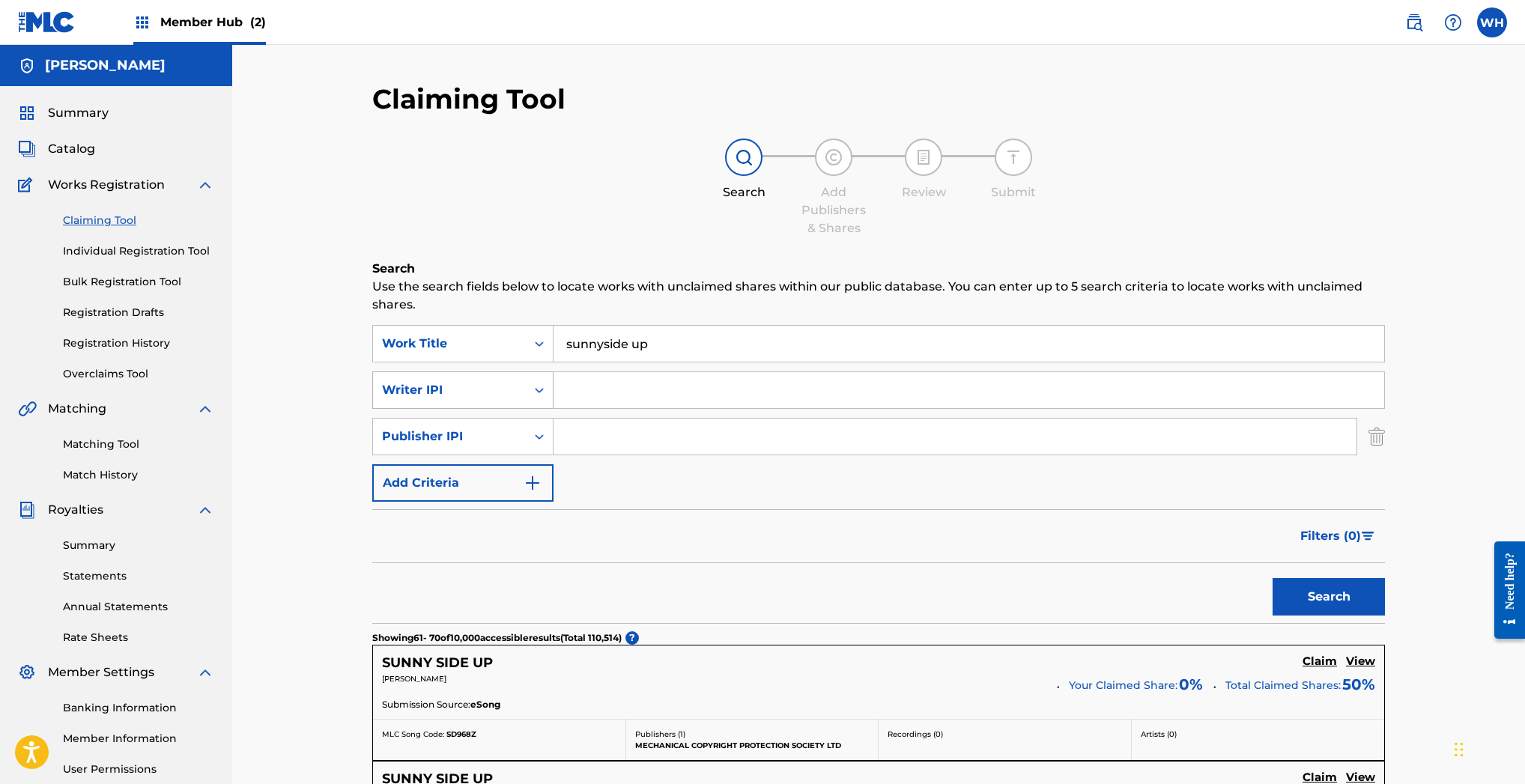
scroll to position [0, 0]
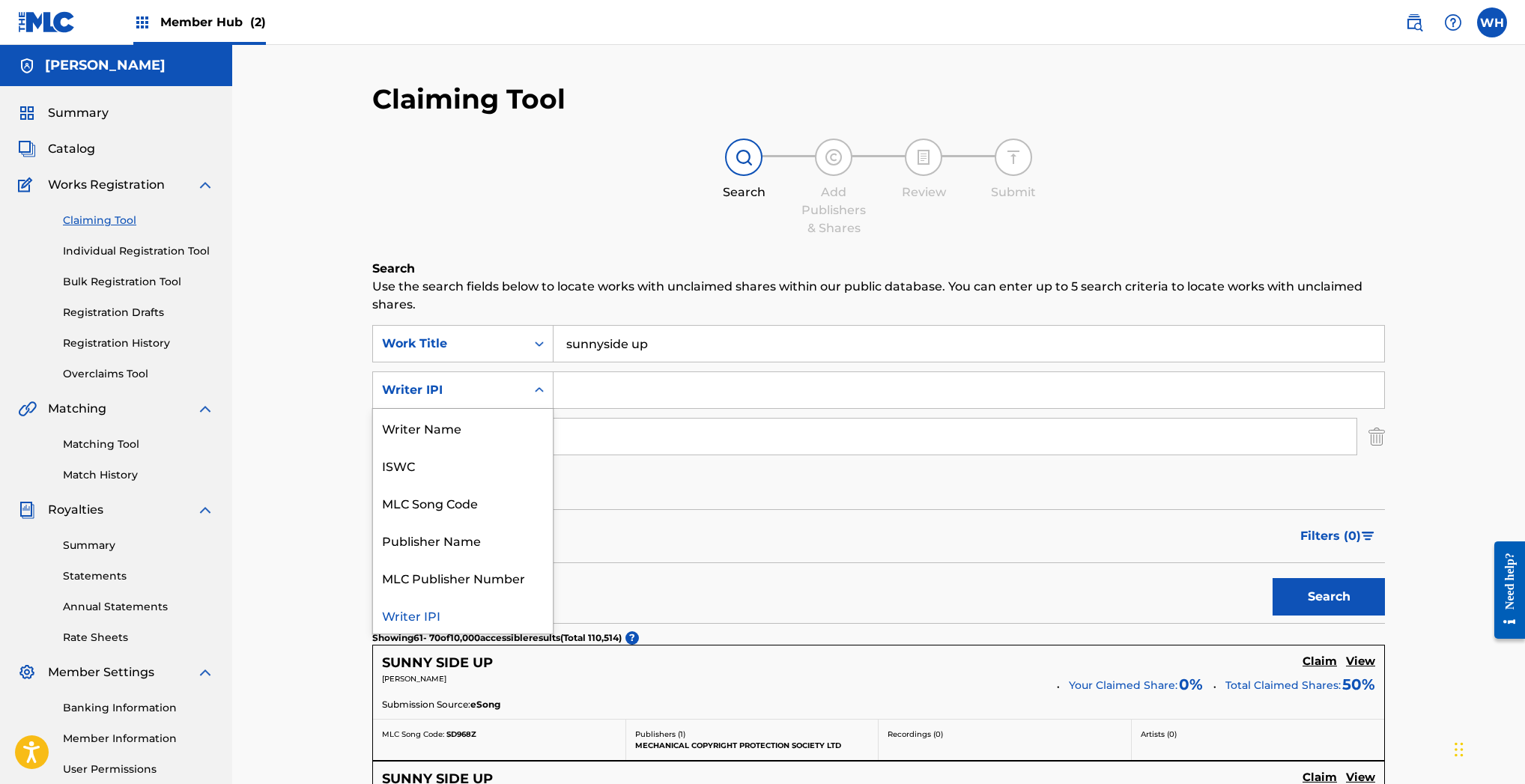
click at [548, 394] on div "Search Form" at bounding box center [539, 390] width 27 height 27
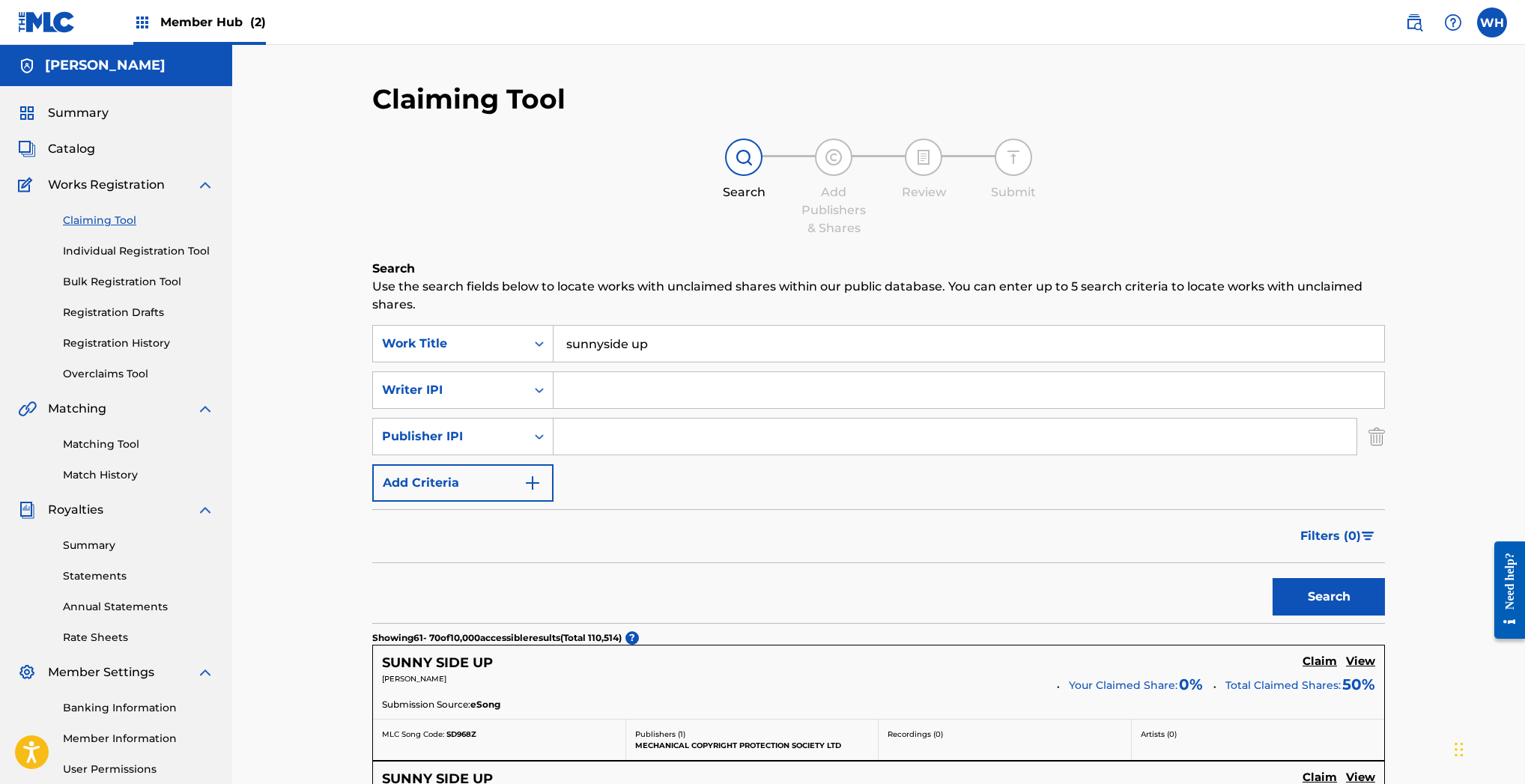
click at [853, 488] on div "SearchWithCriteria3fef9d4c-7033-488c-b038-fd58fb4d60f7 Work Title sunnyside up …" at bounding box center [878, 413] width 1012 height 177
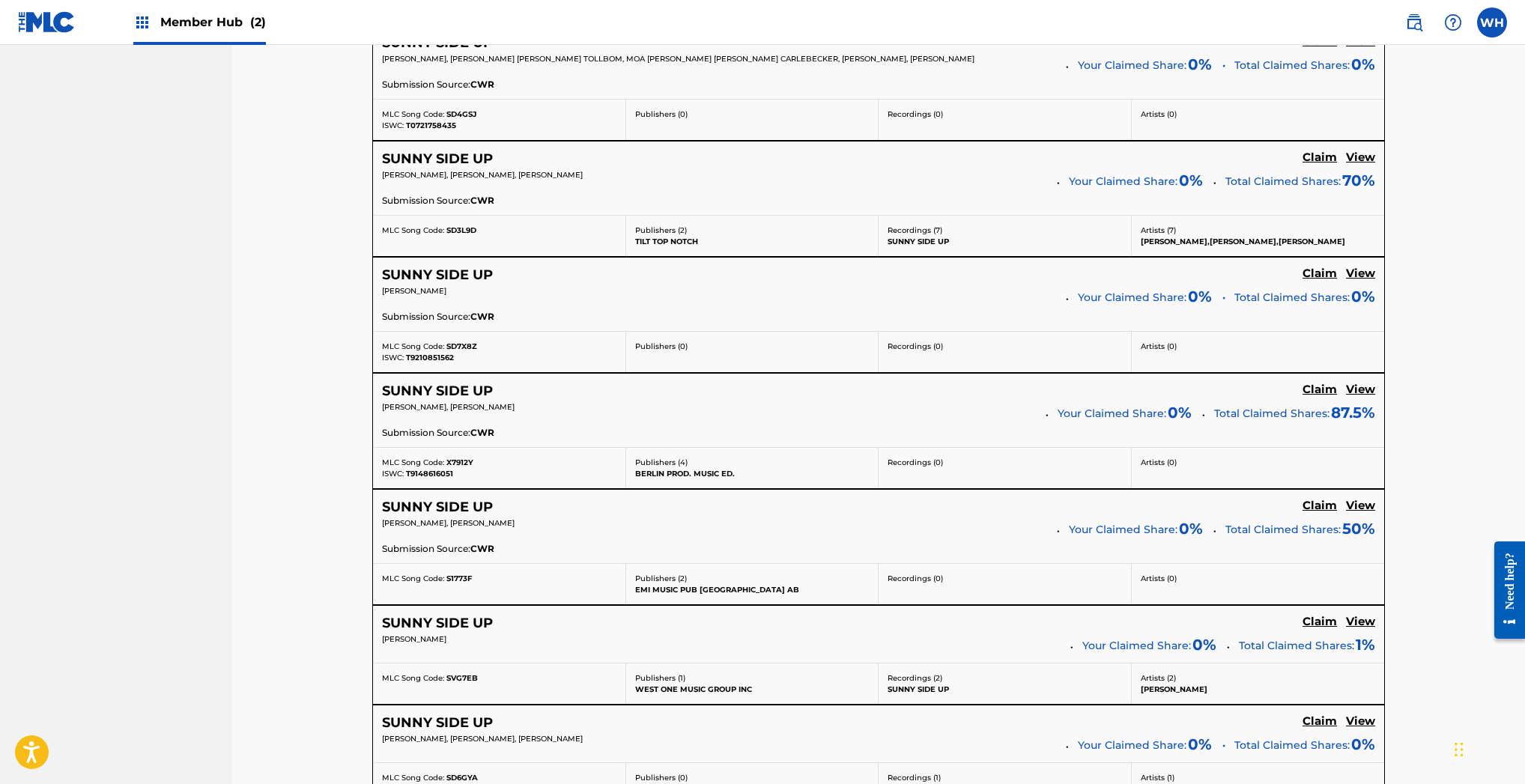
scroll to position [1150, 0]
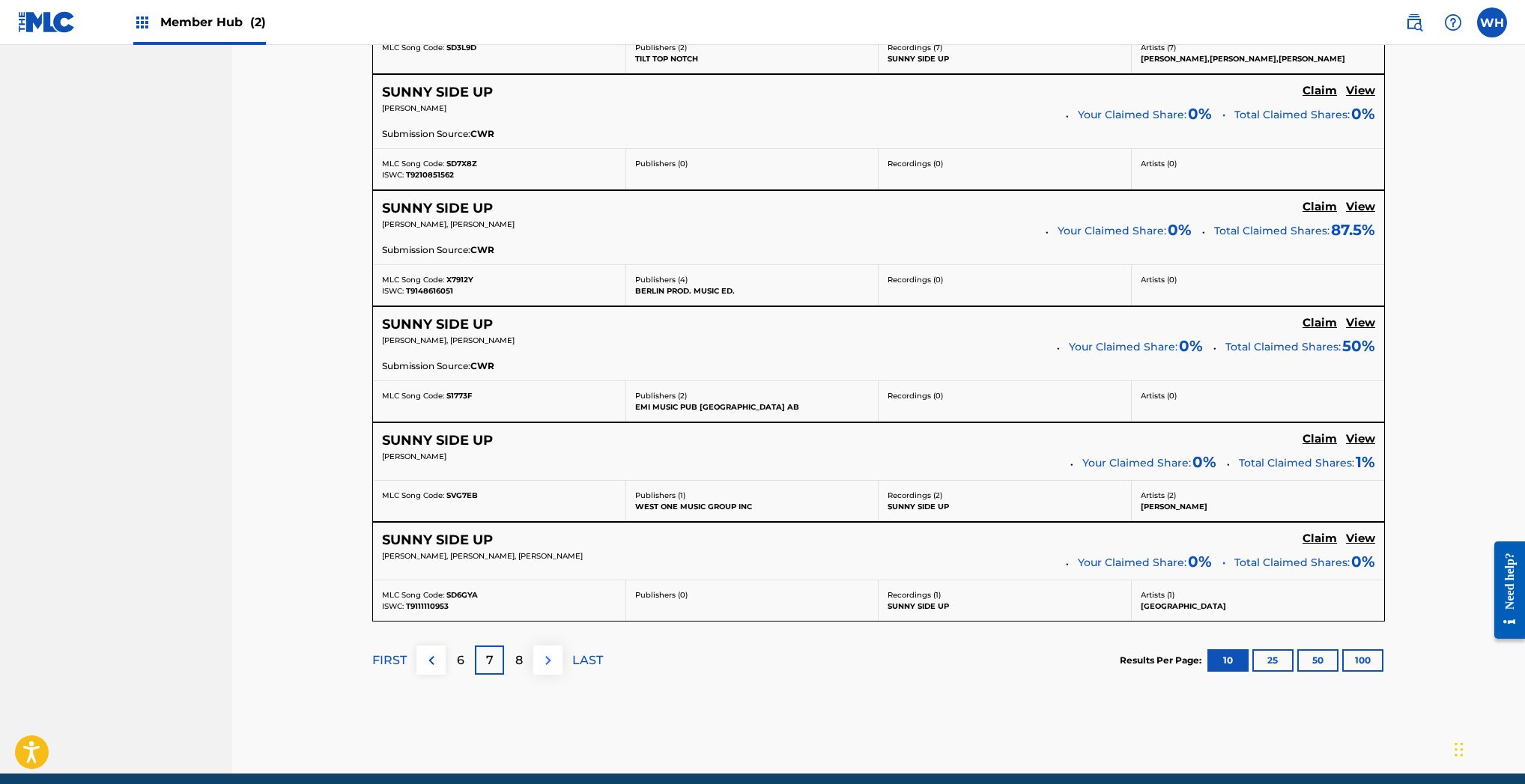
click at [551, 663] on img at bounding box center [548, 660] width 18 height 18
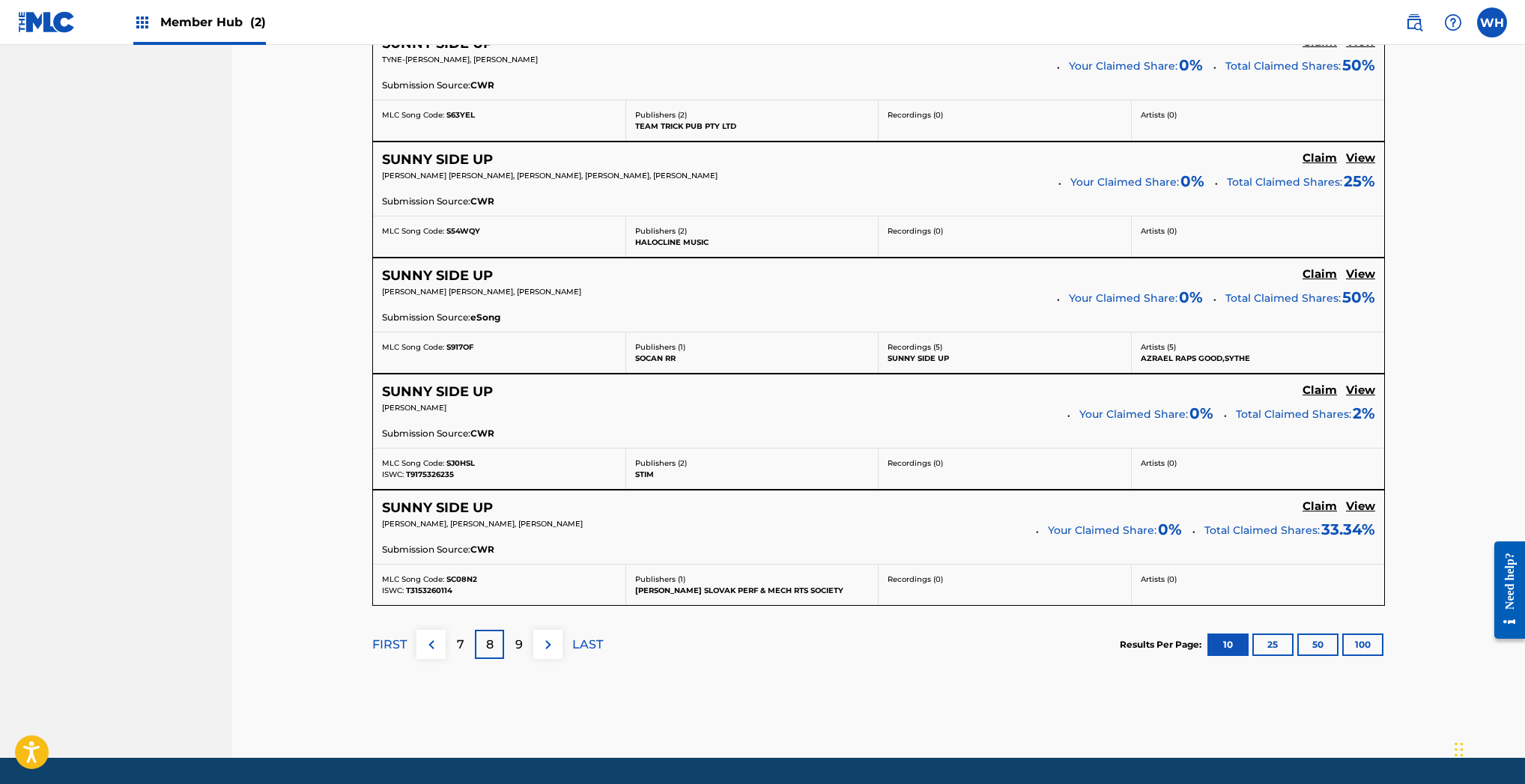
scroll to position [1178, 0]
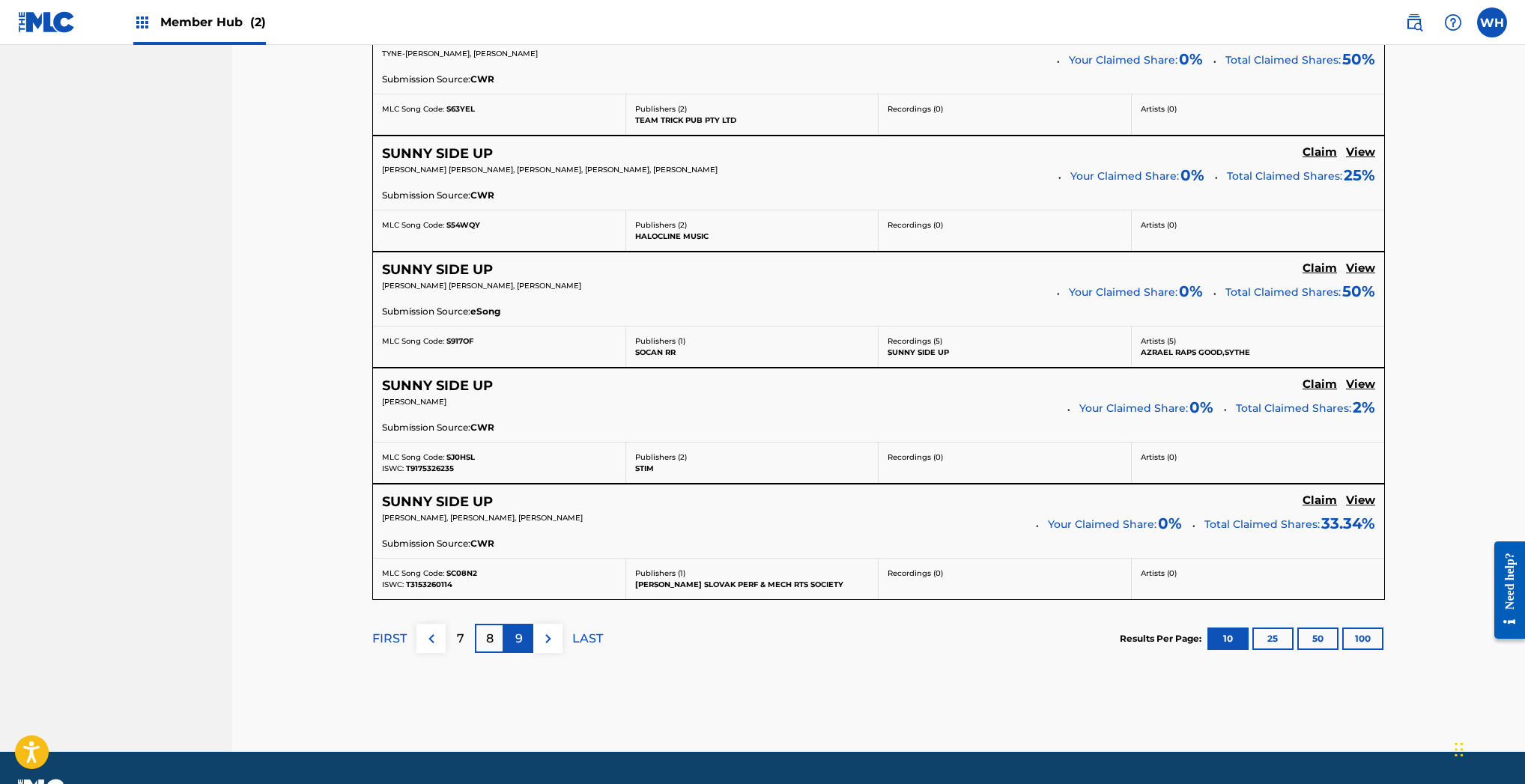
click at [525, 637] on div "9" at bounding box center [518, 638] width 29 height 29
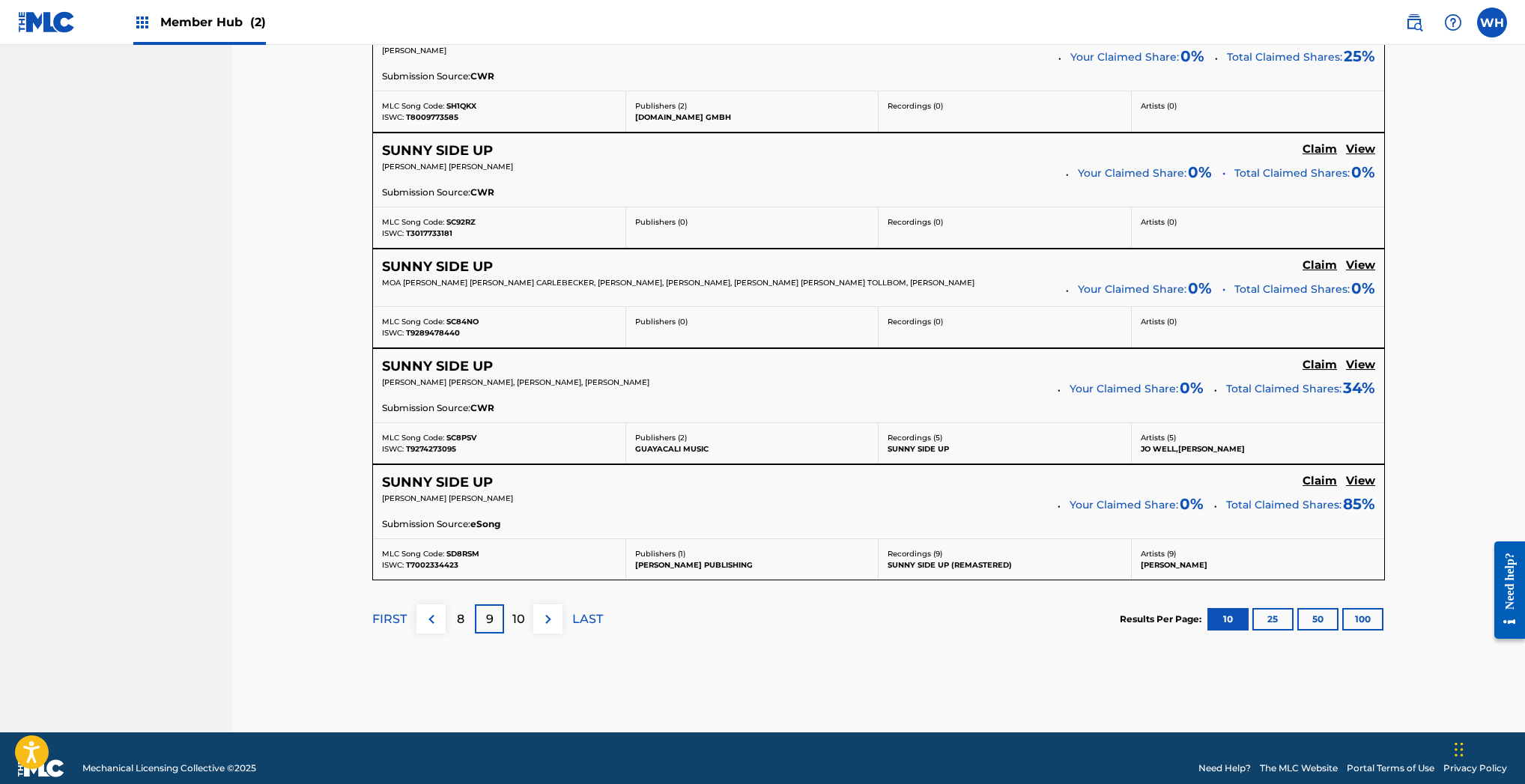
scroll to position [1210, 0]
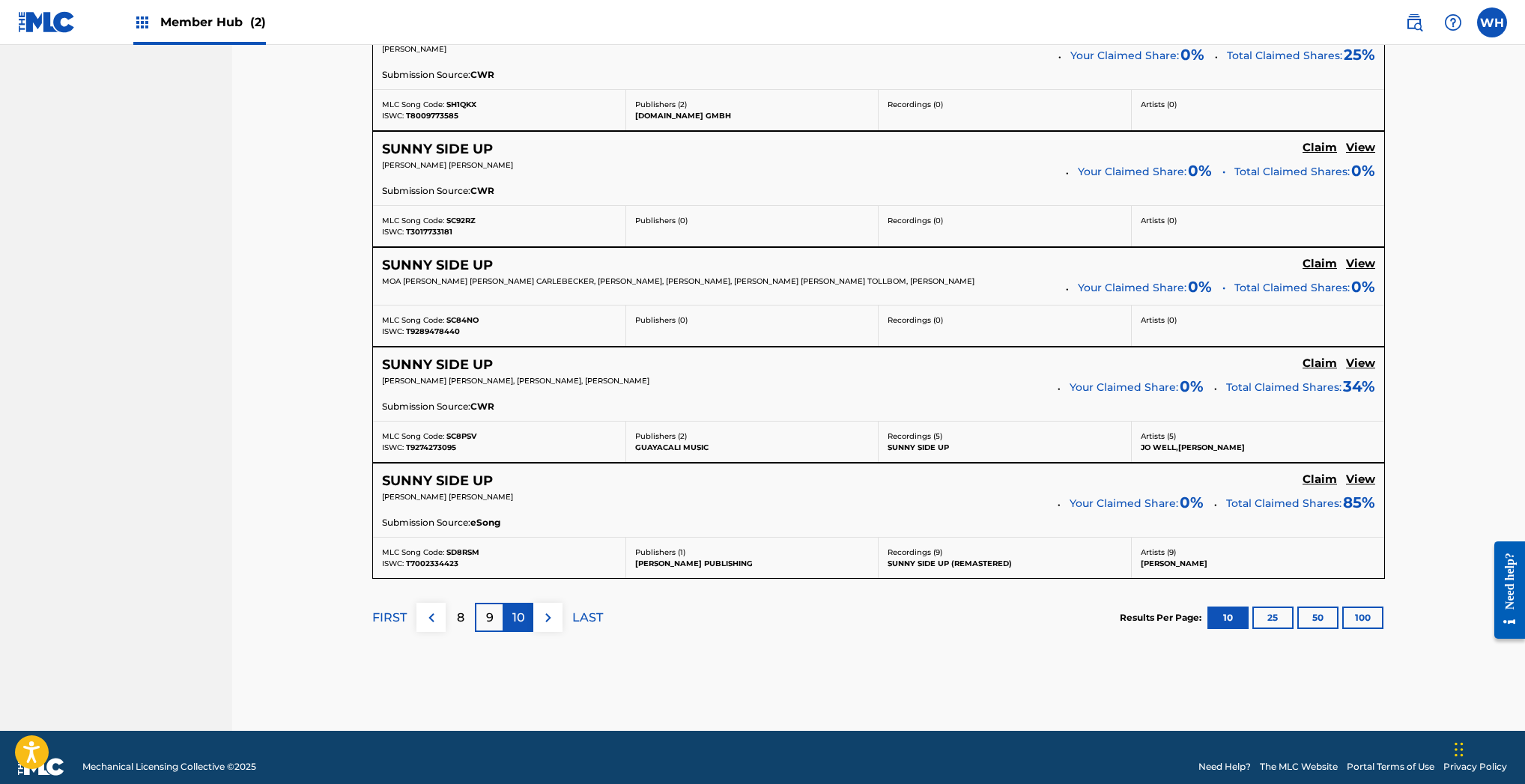
click at [523, 617] on p "10" at bounding box center [518, 617] width 13 height 18
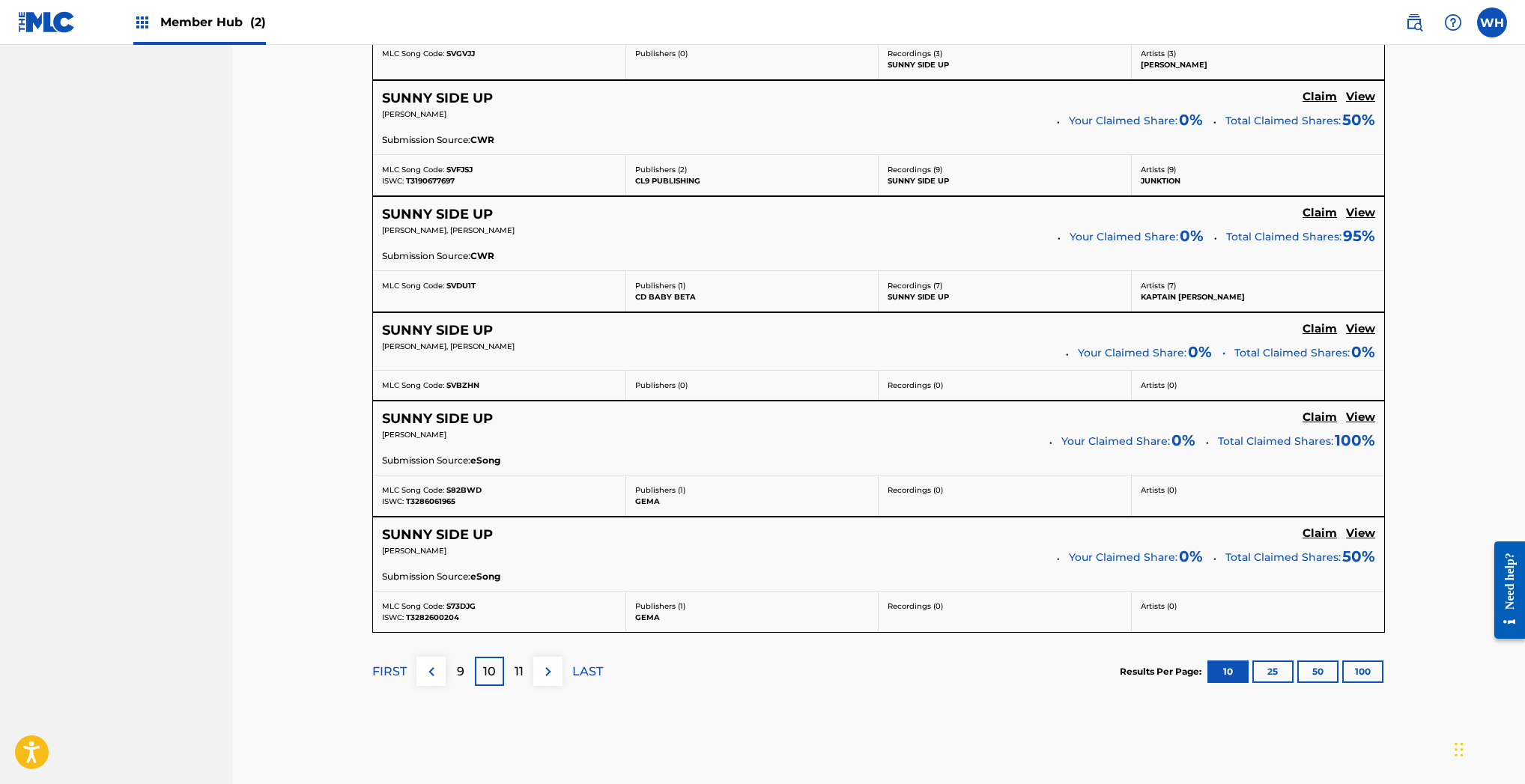
scroll to position [1115, 0]
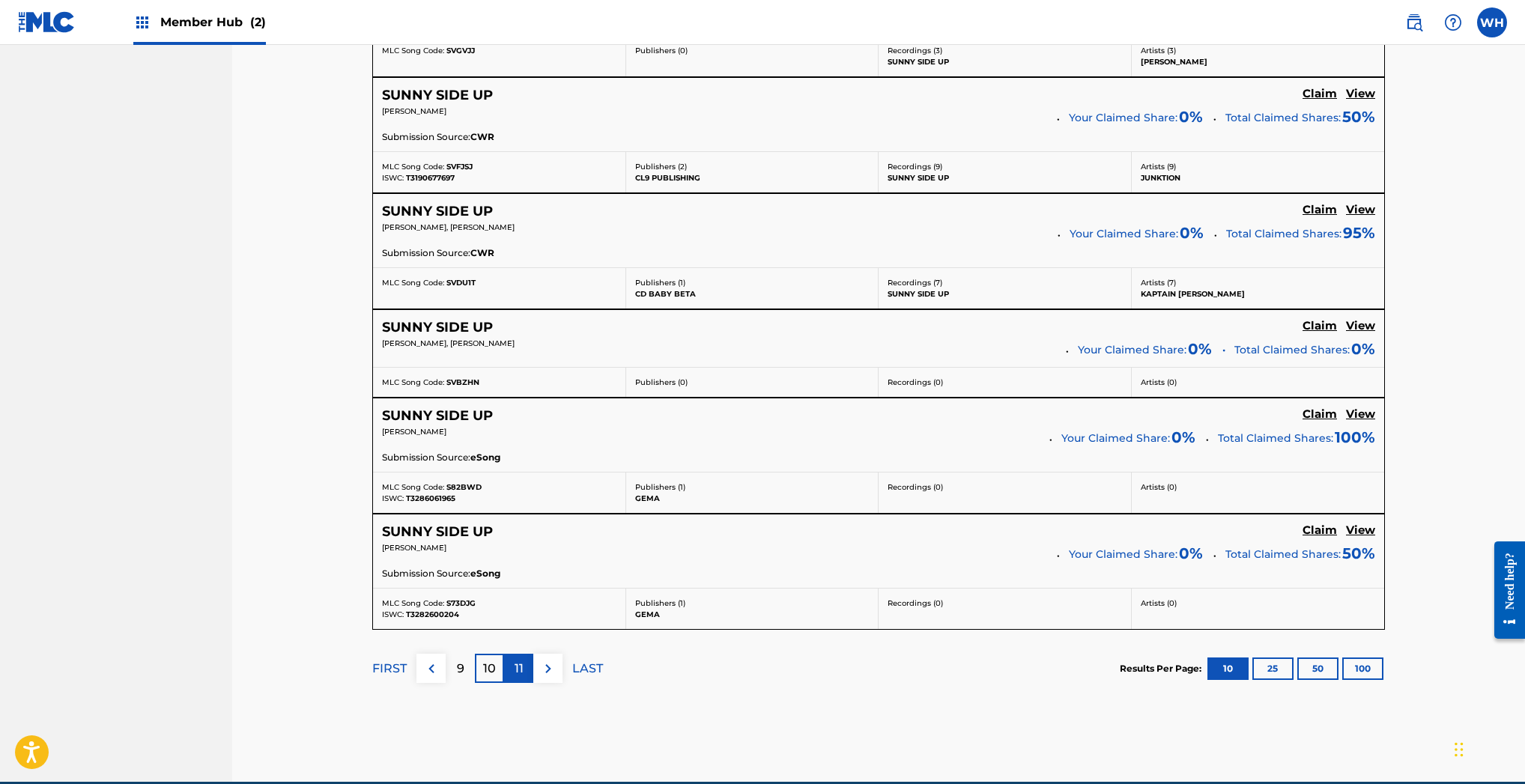
click at [517, 666] on p "11" at bounding box center [518, 668] width 9 height 18
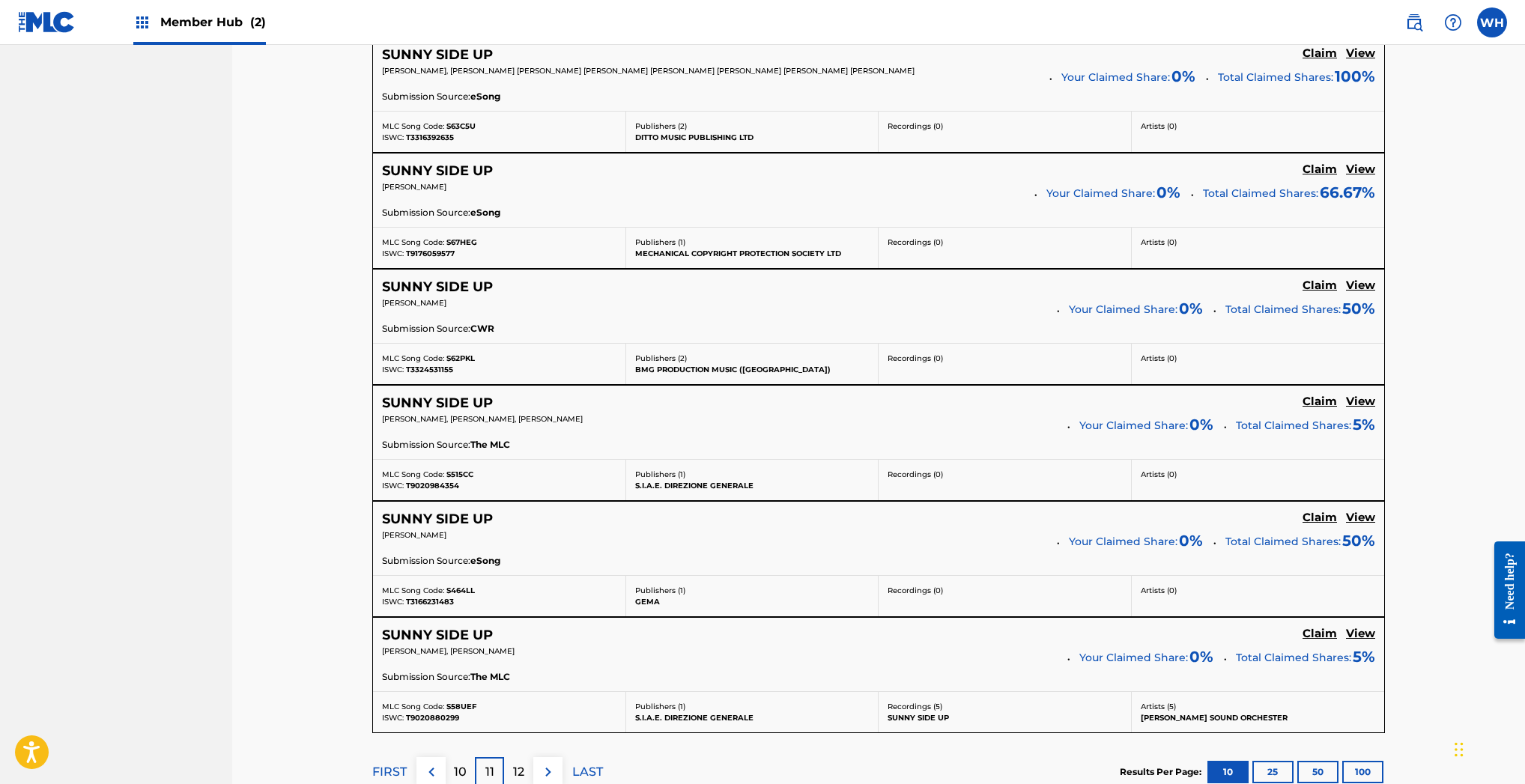
scroll to position [1200, 0]
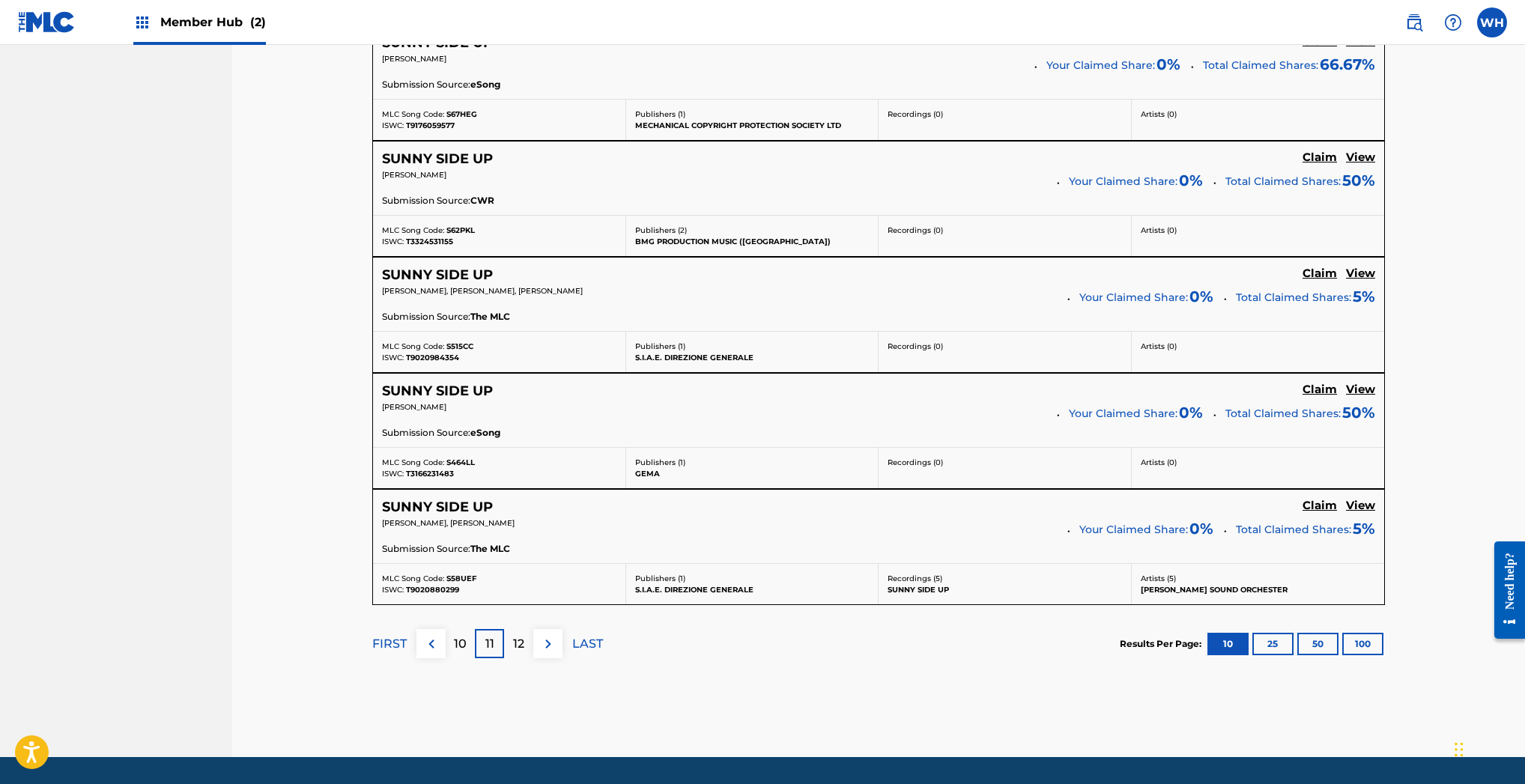
click at [524, 638] on p "12" at bounding box center [518, 643] width 11 height 18
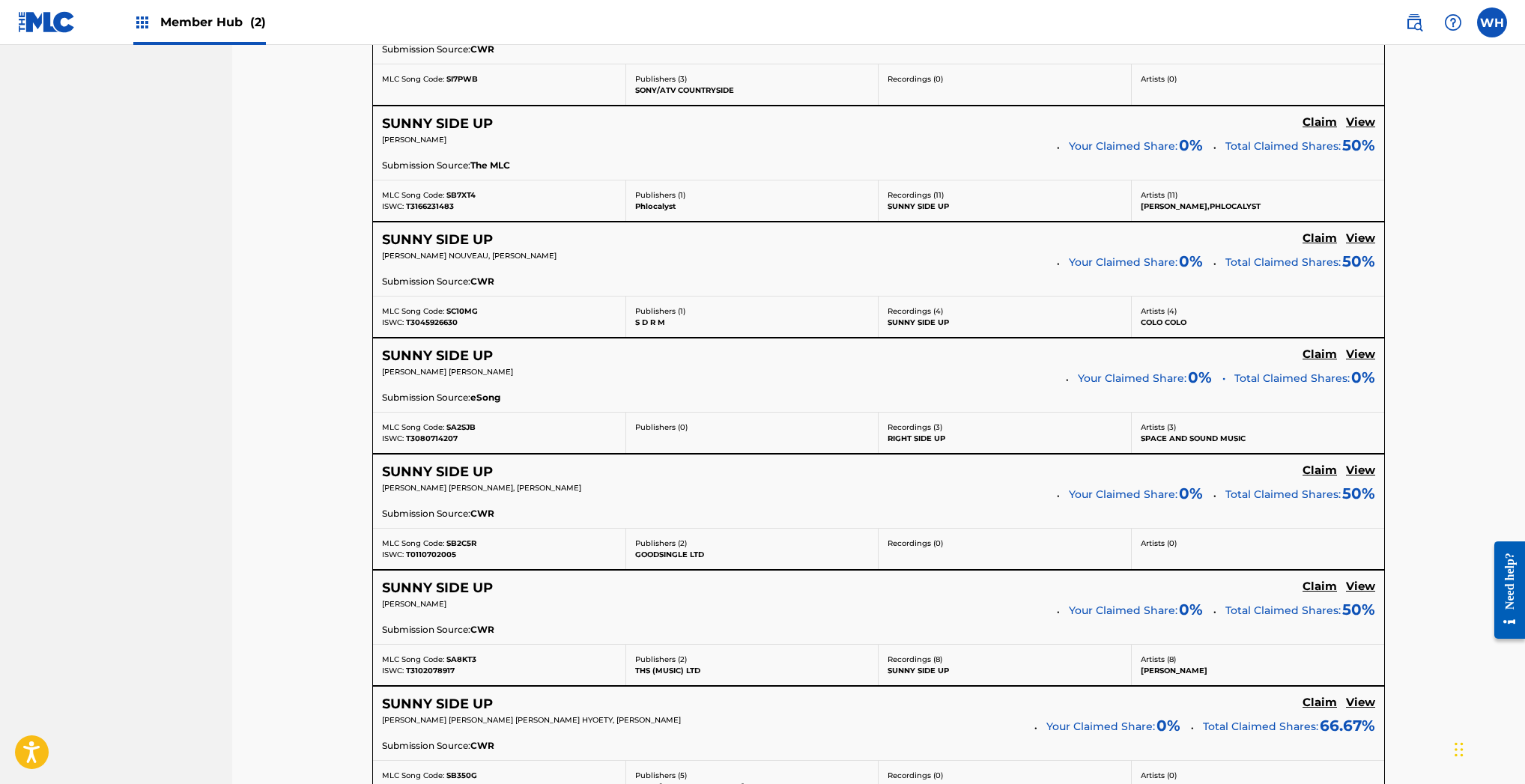
scroll to position [1109, 0]
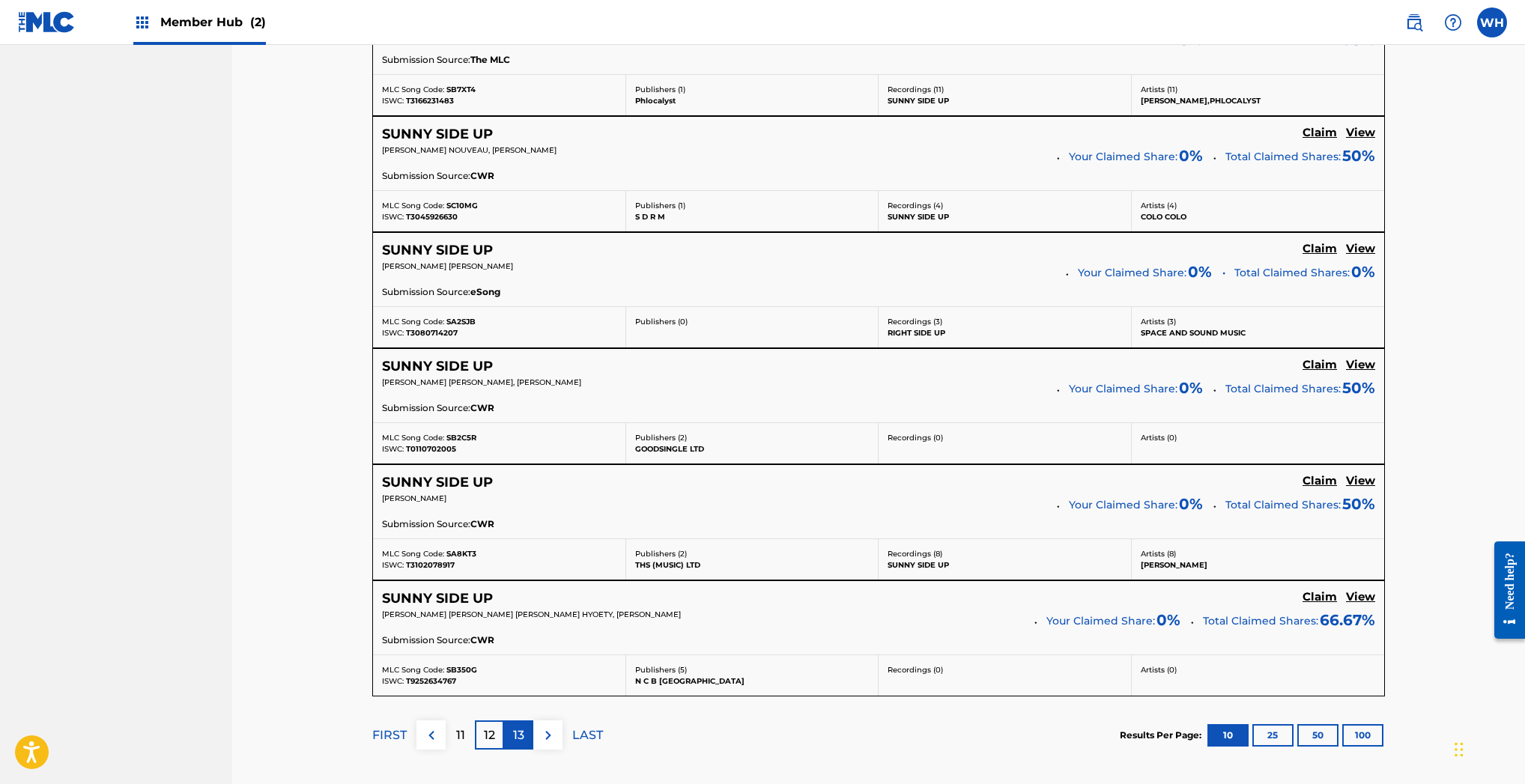
click at [510, 739] on div "13" at bounding box center [518, 734] width 29 height 29
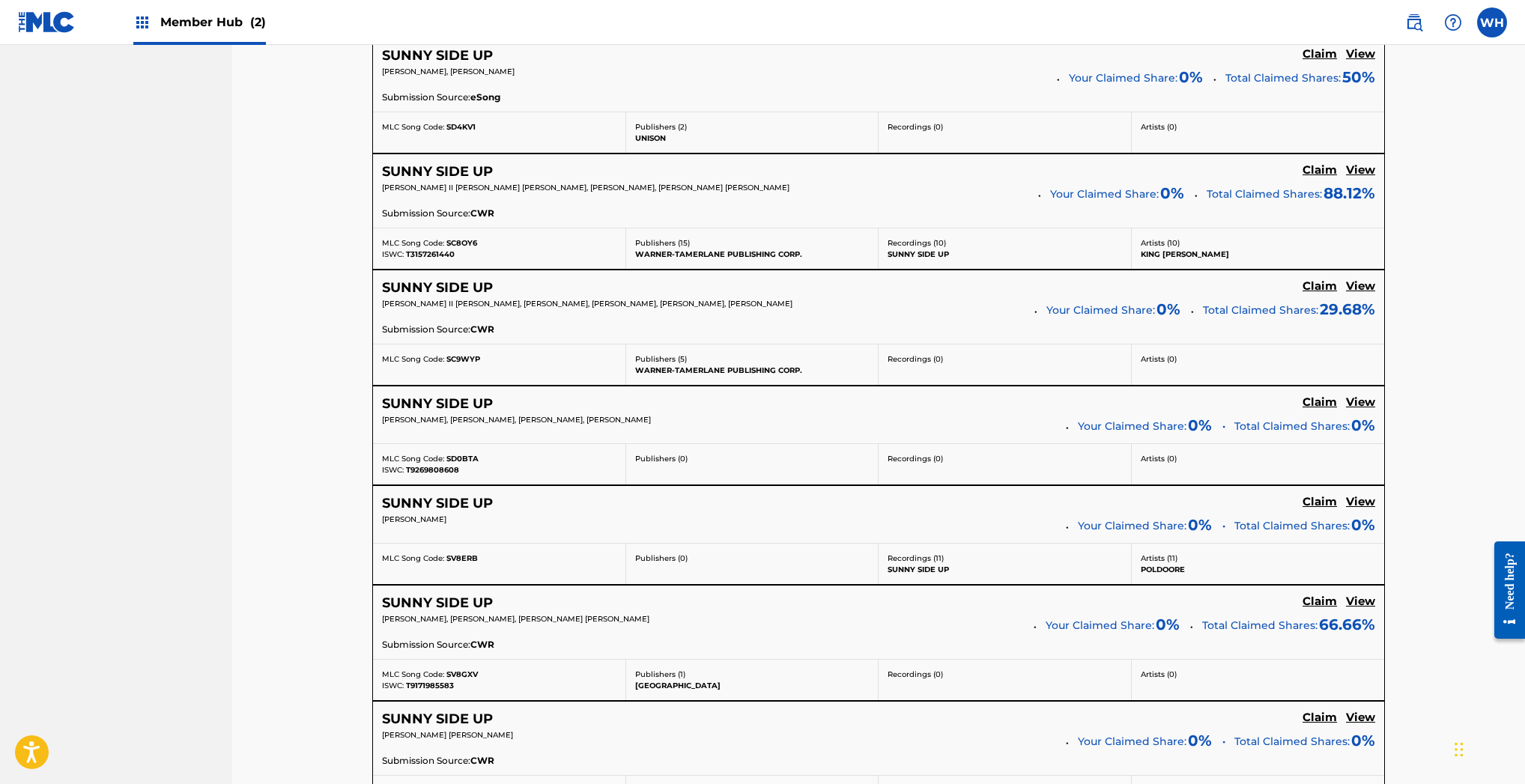
scroll to position [956, 0]
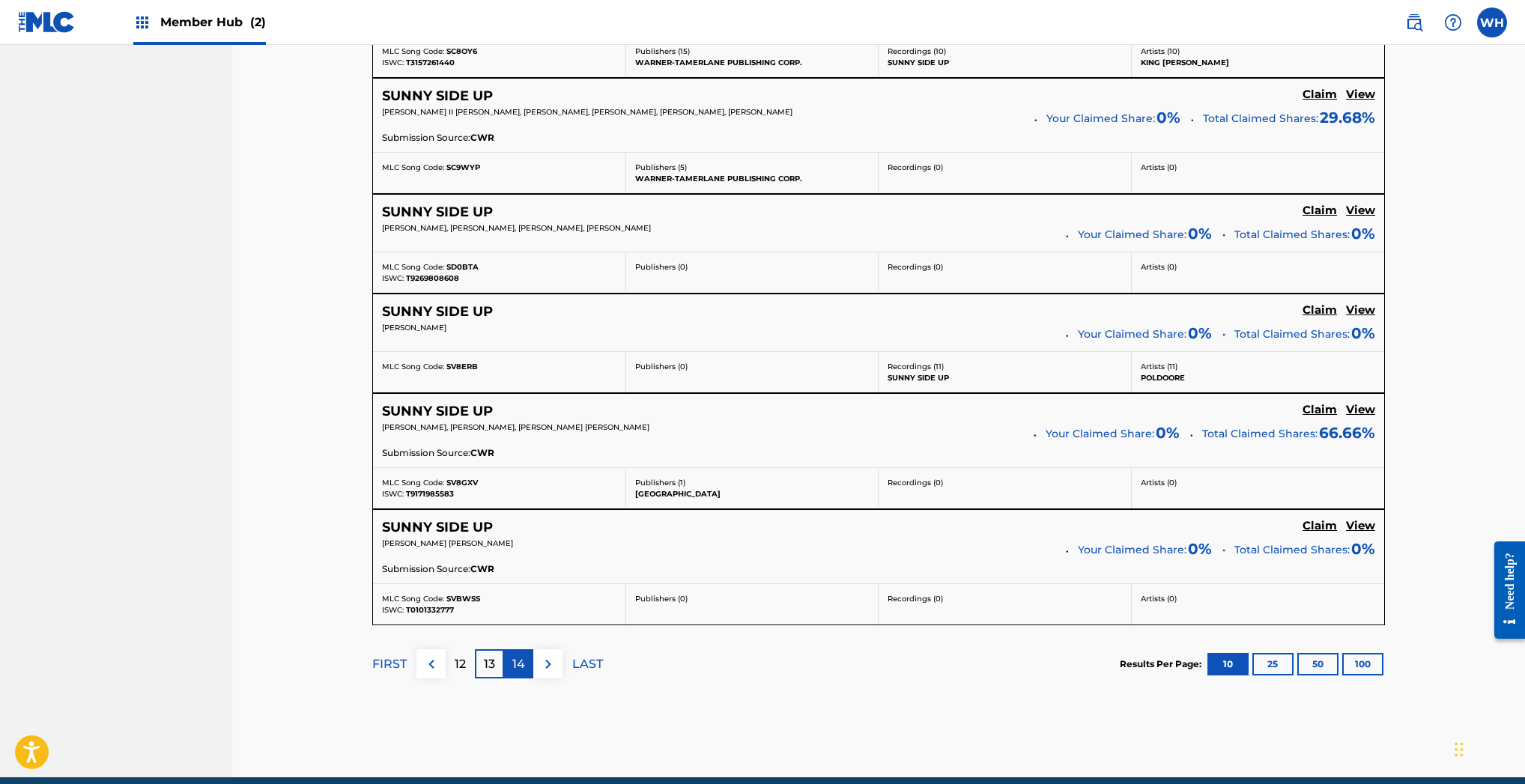
click at [528, 664] on div "14" at bounding box center [518, 663] width 29 height 29
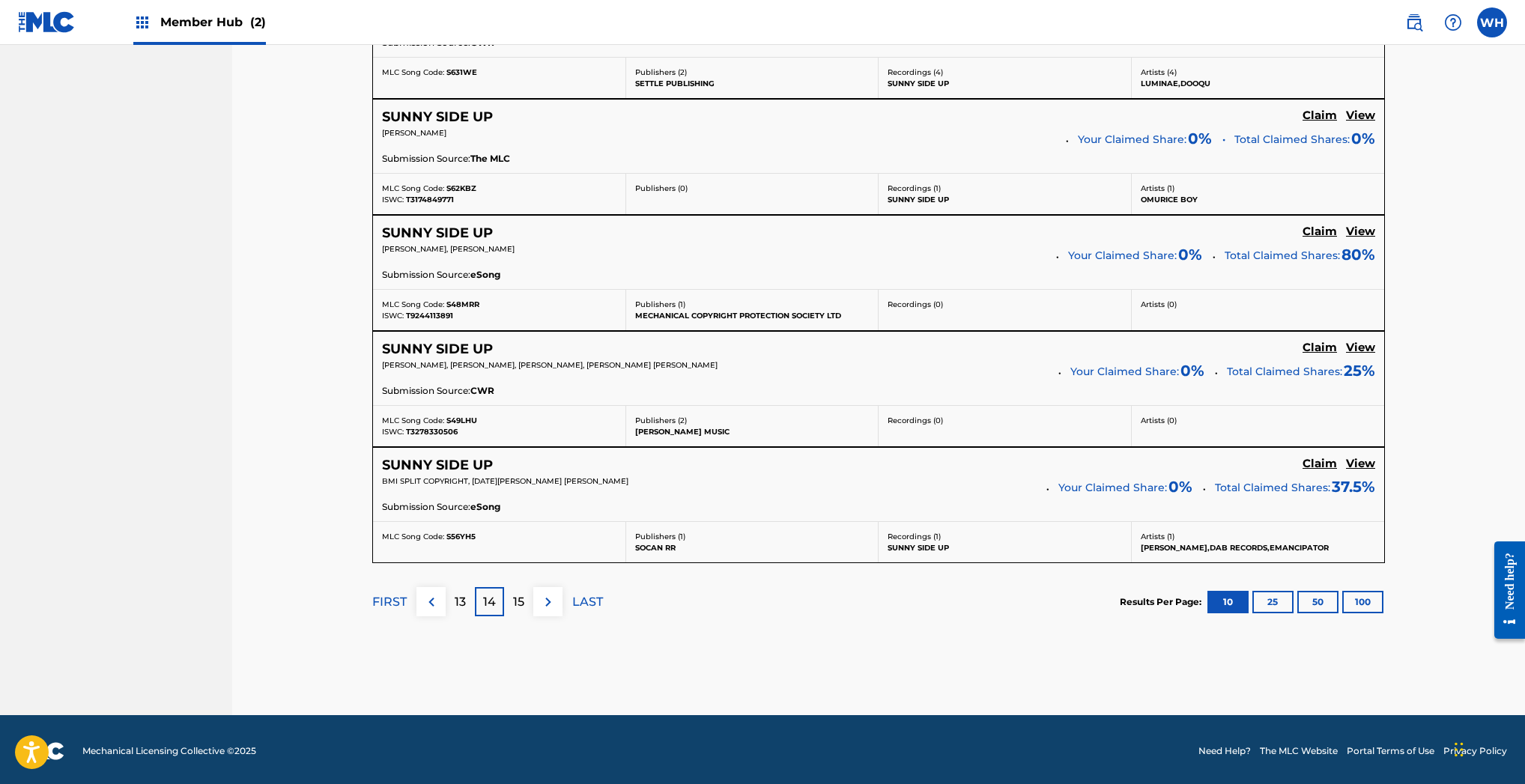
scroll to position [1241, 0]
click at [525, 606] on div "15" at bounding box center [518, 602] width 29 height 29
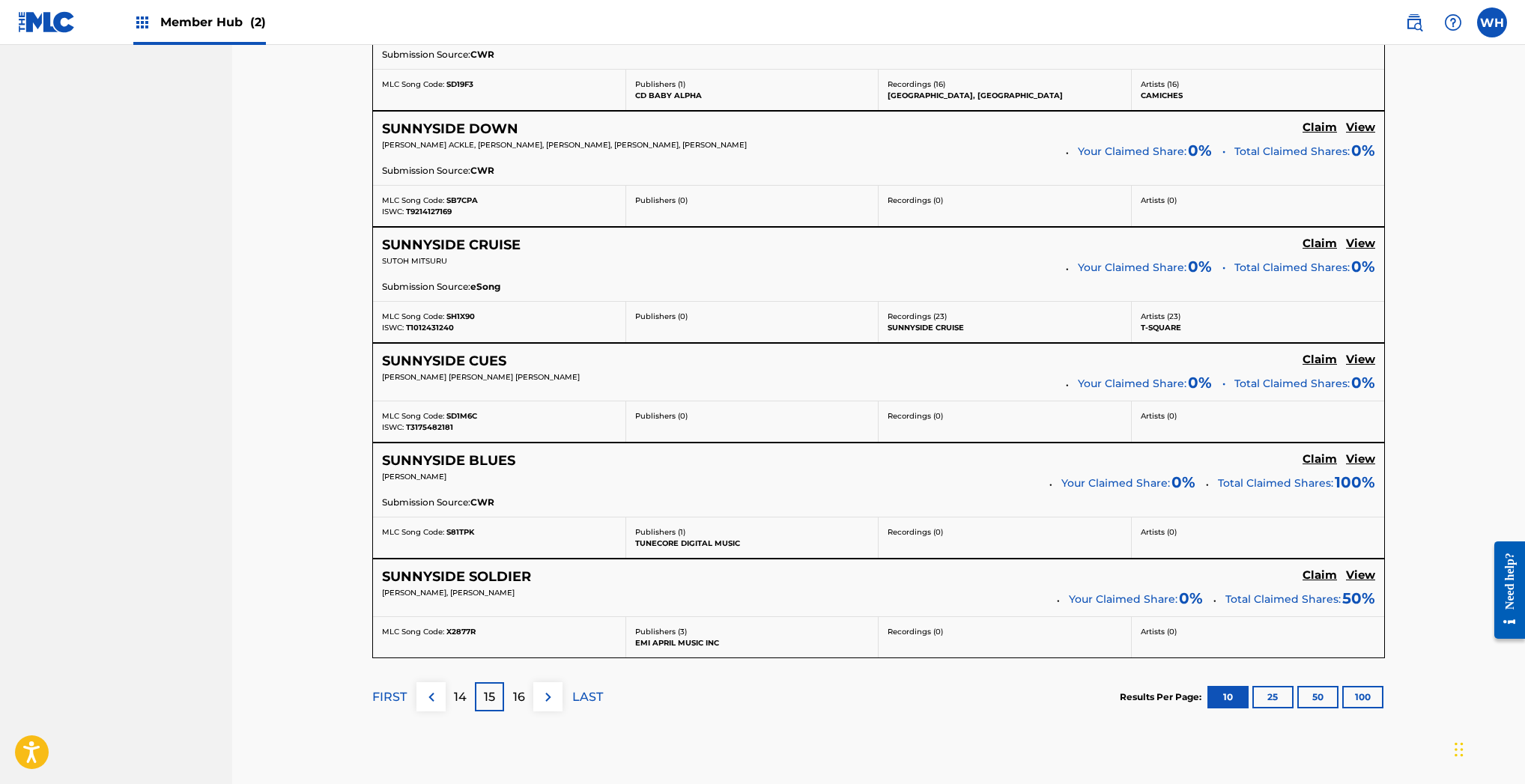
scroll to position [1143, 0]
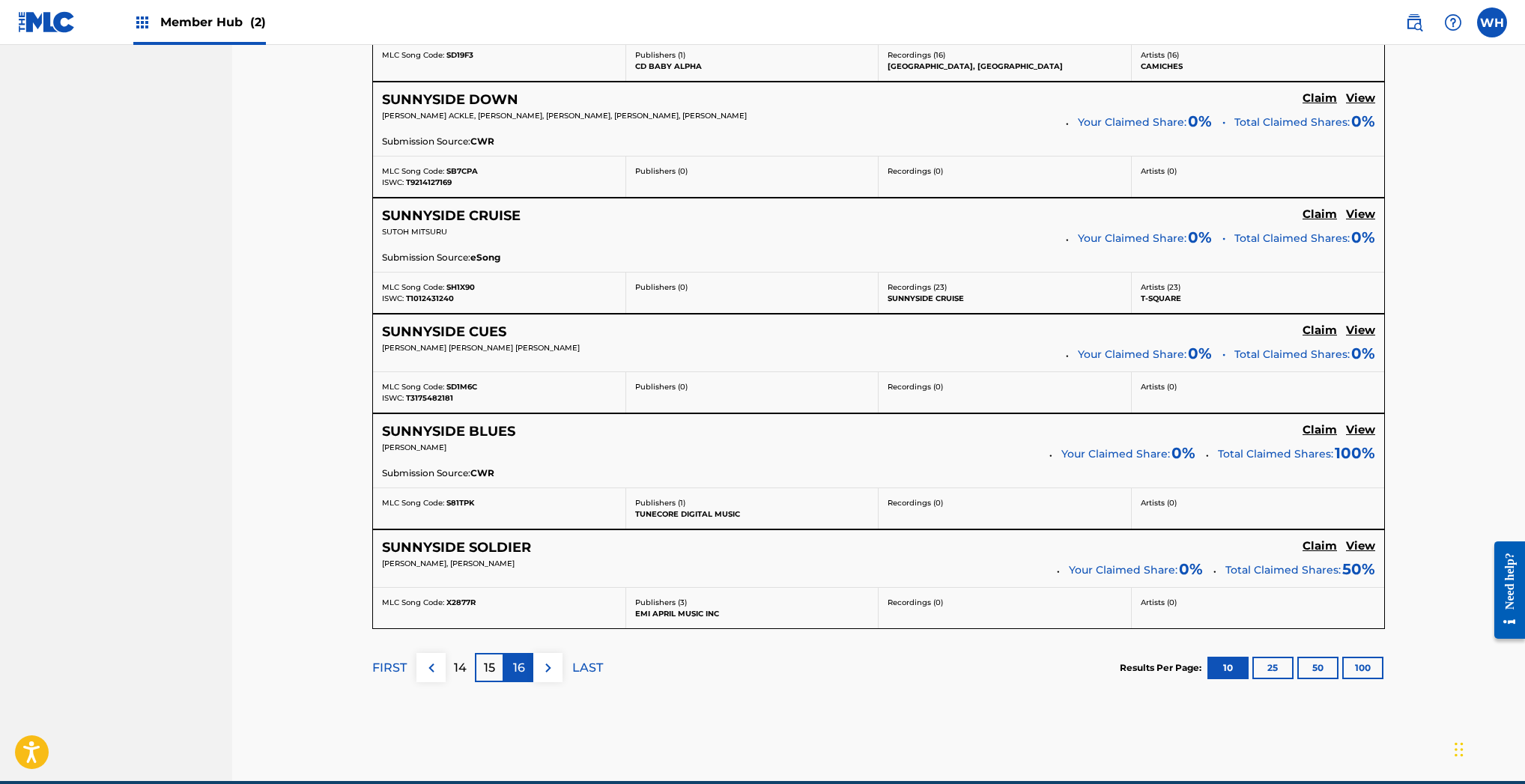
click at [518, 666] on p "16" at bounding box center [518, 667] width 12 height 18
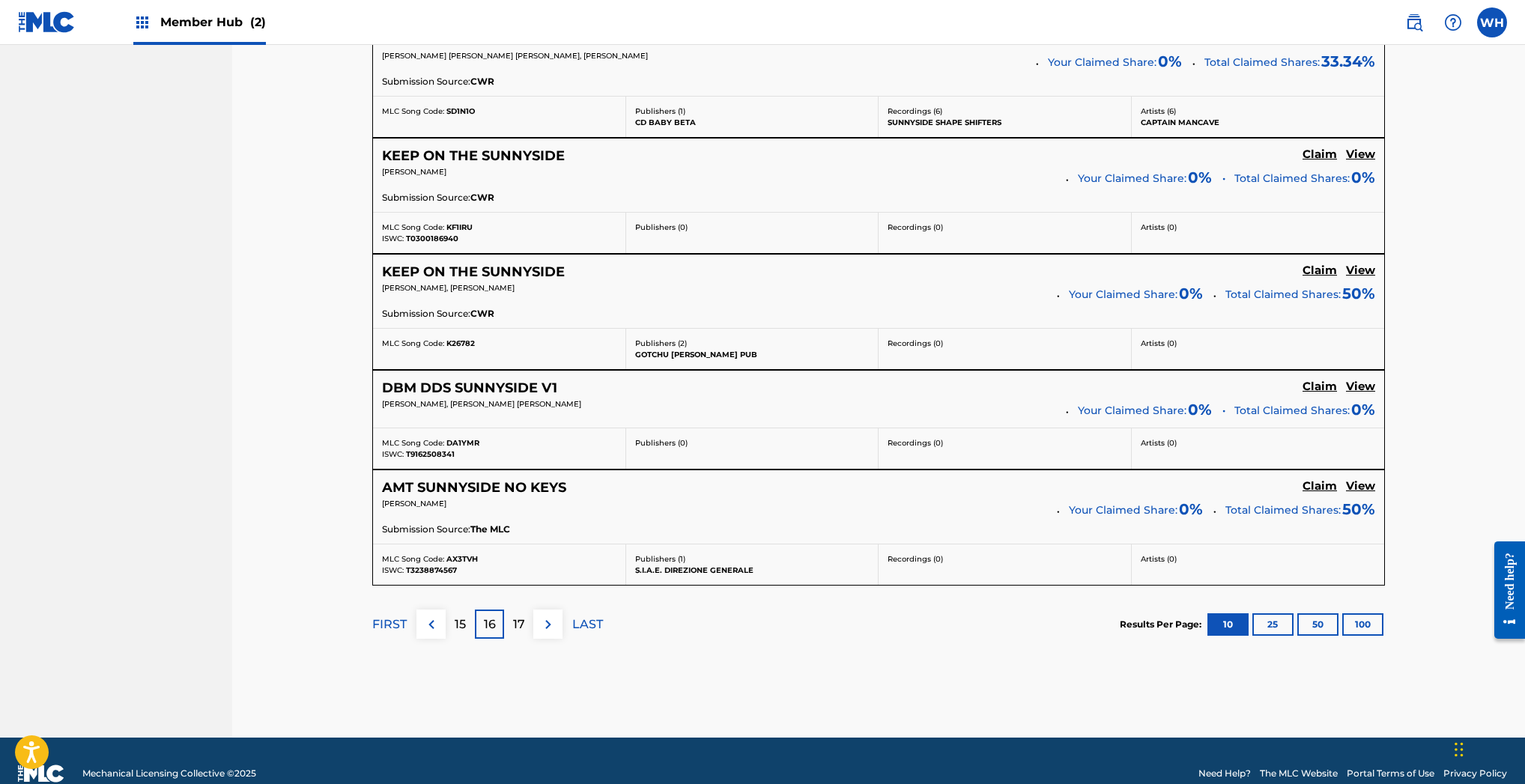
scroll to position [1160, 0]
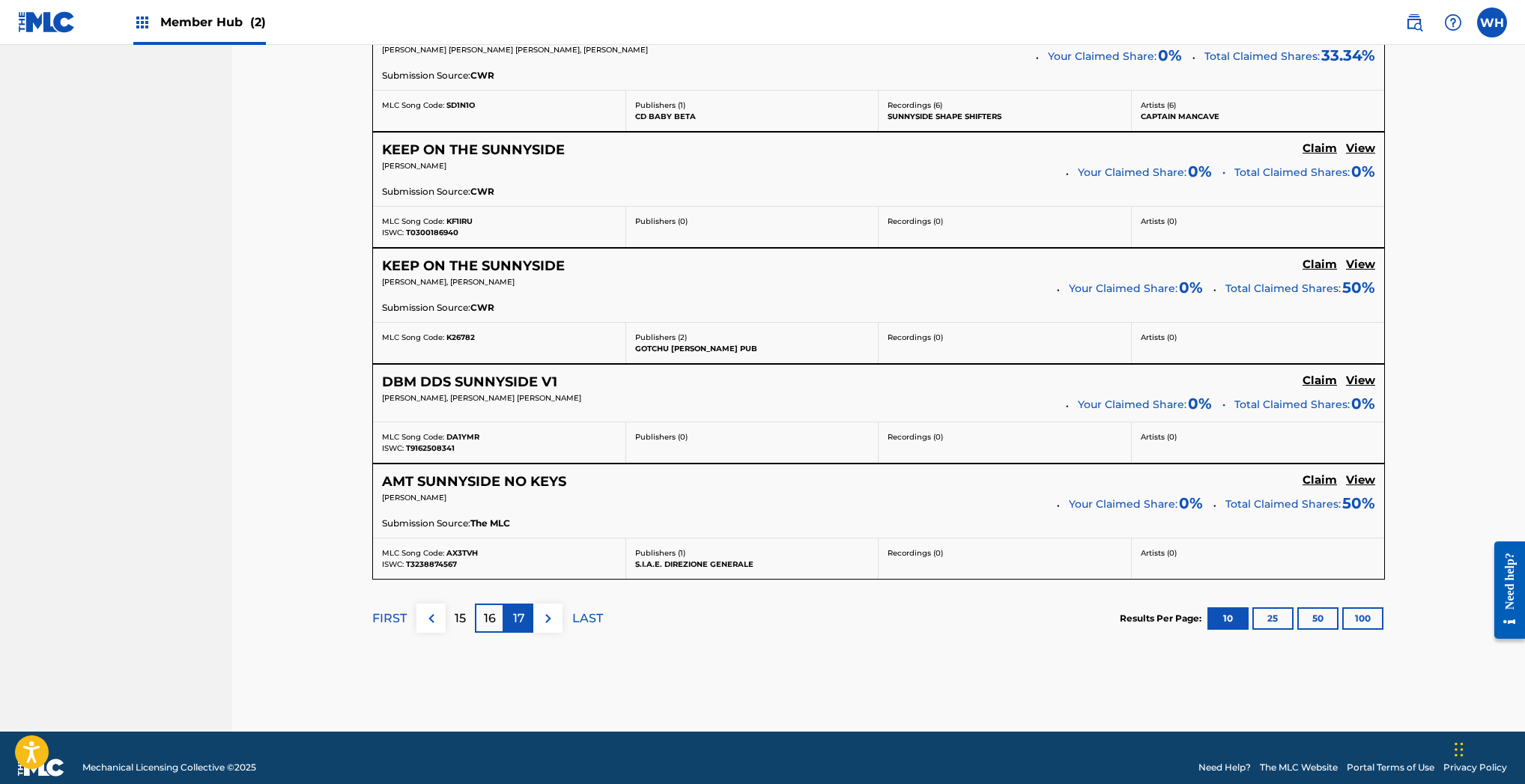
click at [516, 613] on p "17" at bounding box center [518, 618] width 12 height 18
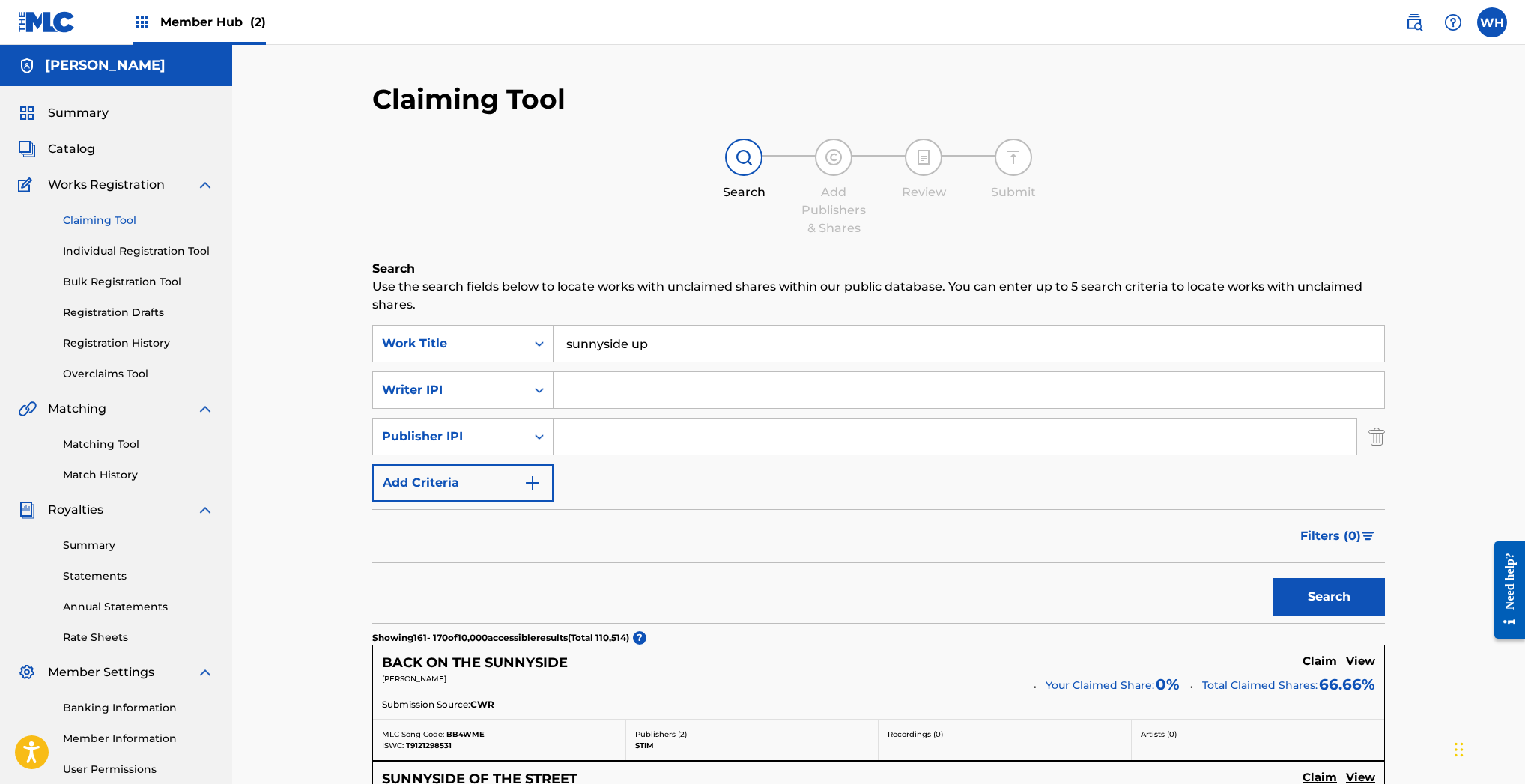
scroll to position [0, 0]
click at [666, 343] on input "sunnyside up" at bounding box center [968, 343] width 831 height 36
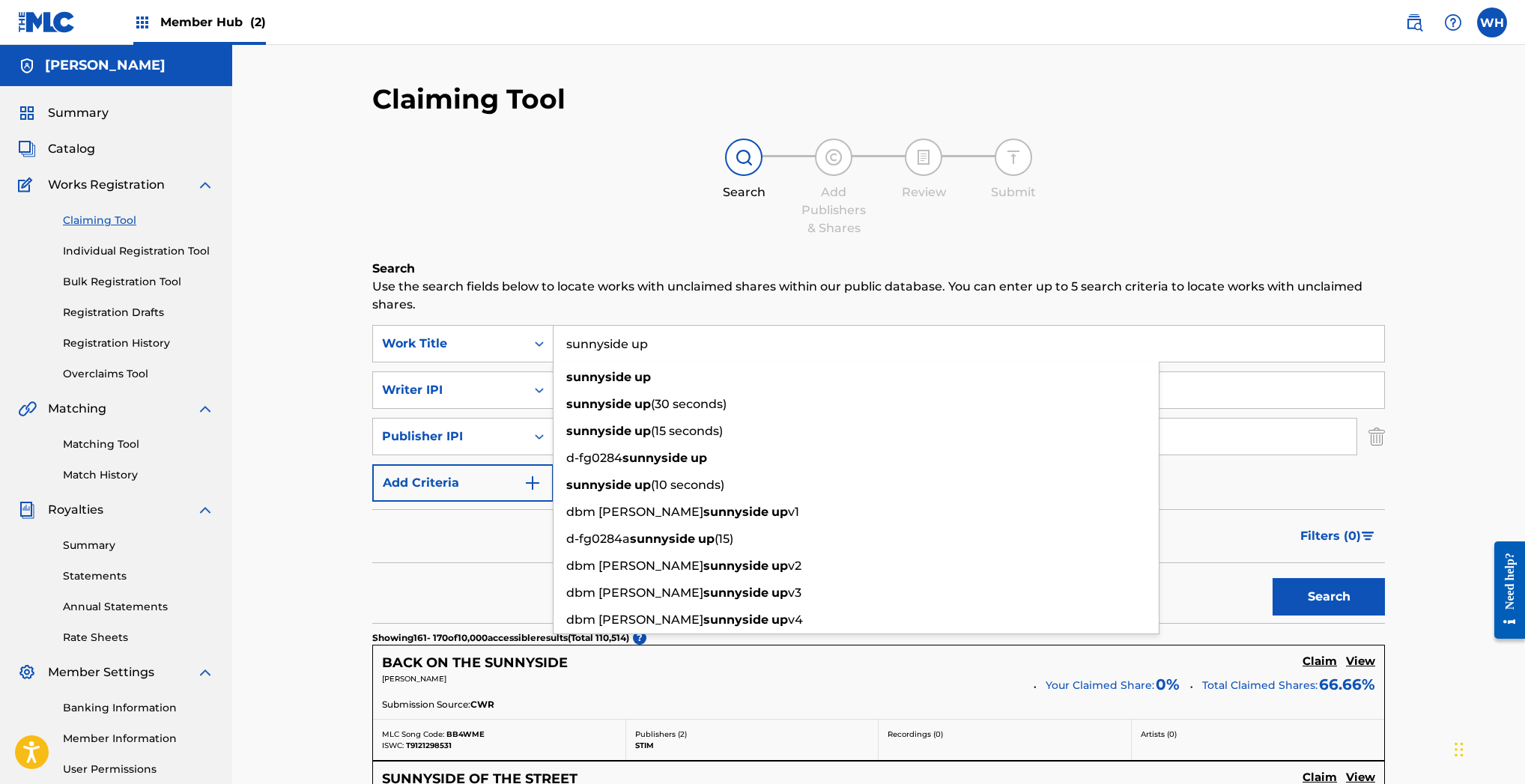
click at [666, 343] on input "sunnyside up" at bounding box center [968, 343] width 831 height 36
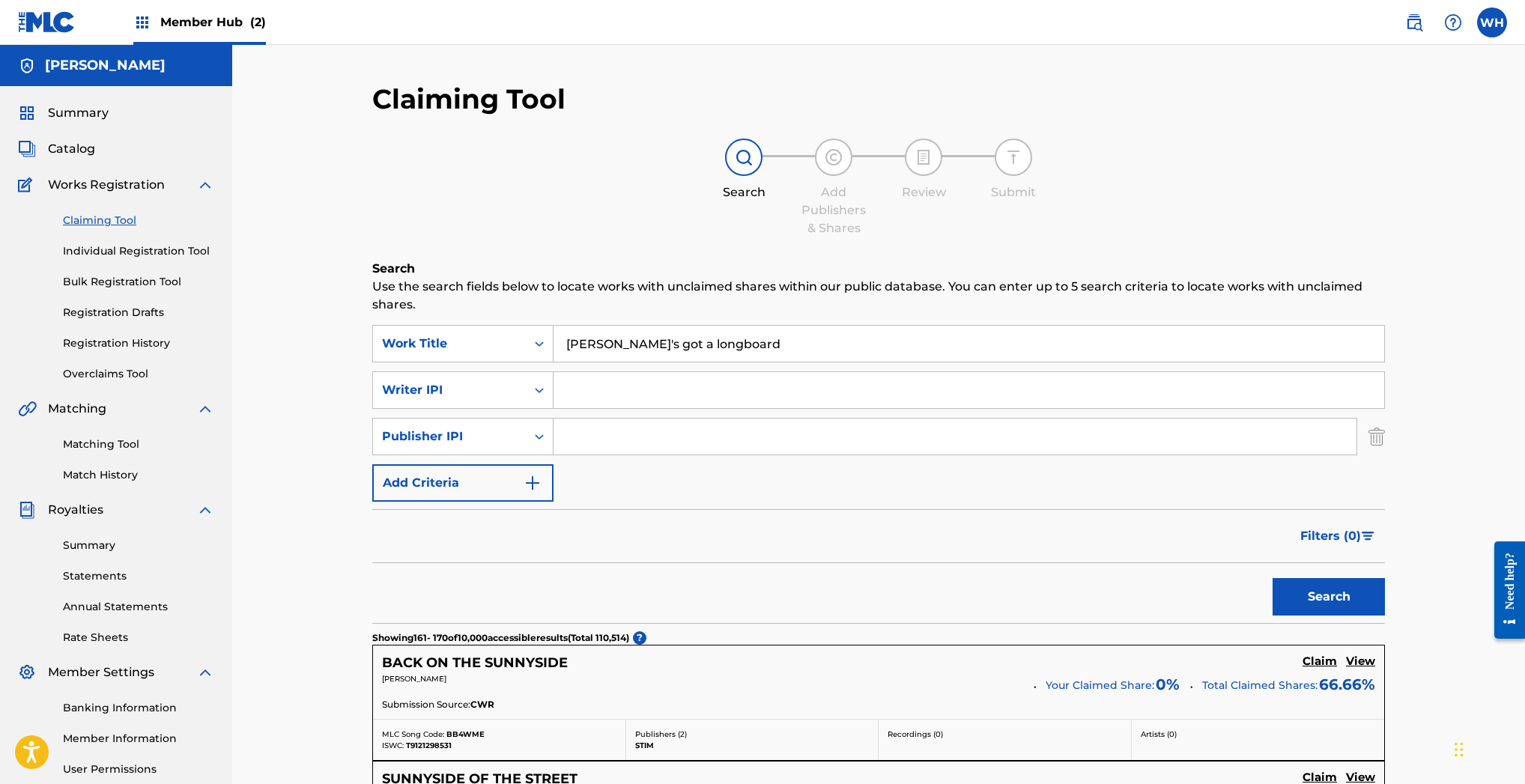
type input "Larry's got a longboard"
click at [1329, 597] on button "Search" at bounding box center [1329, 597] width 113 height 38
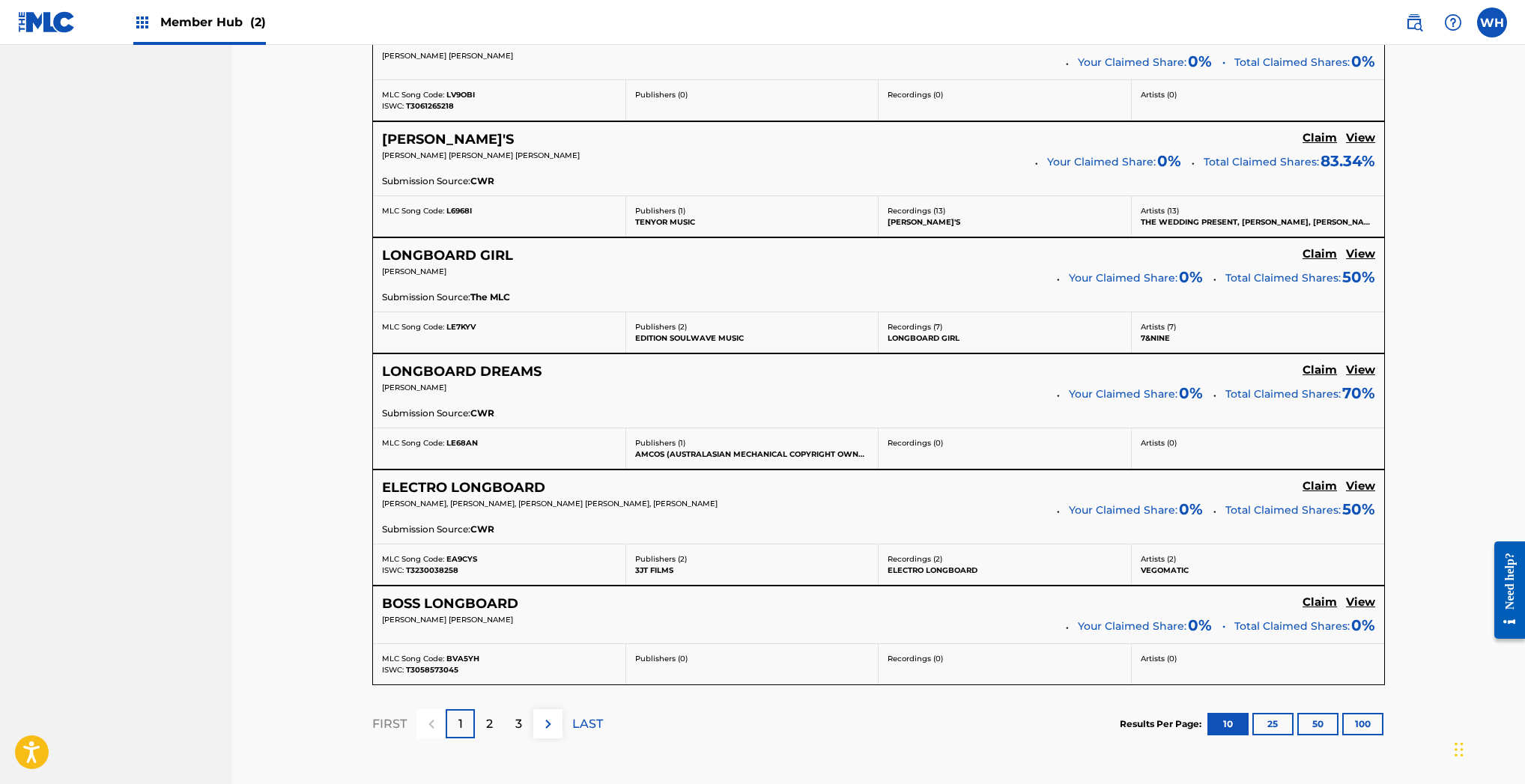
scroll to position [1088, 0]
click at [492, 726] on p "2" at bounding box center [489, 722] width 7 height 18
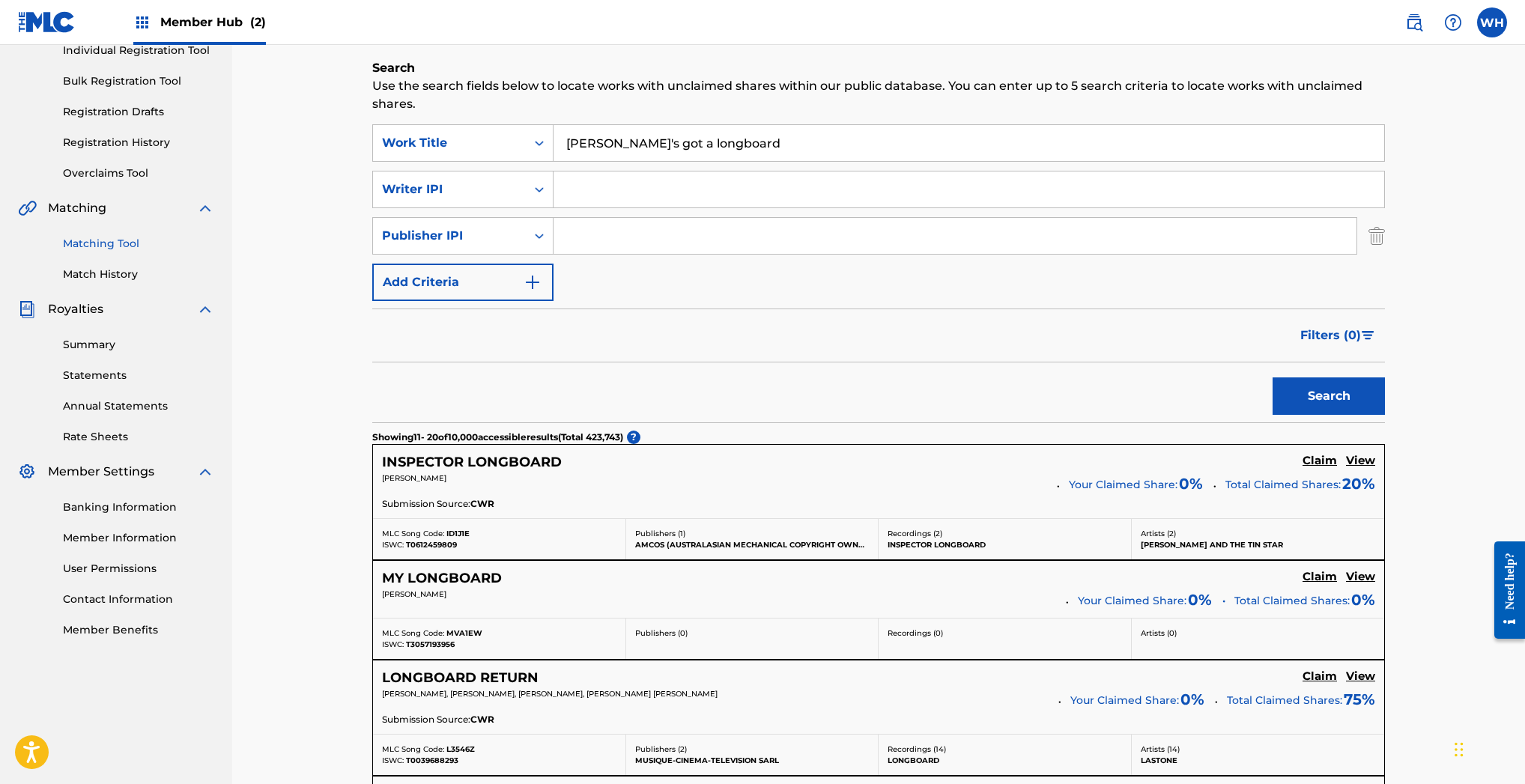
scroll to position [200, 0]
click at [106, 243] on link "Matching Tool" at bounding box center [138, 243] width 151 height 16
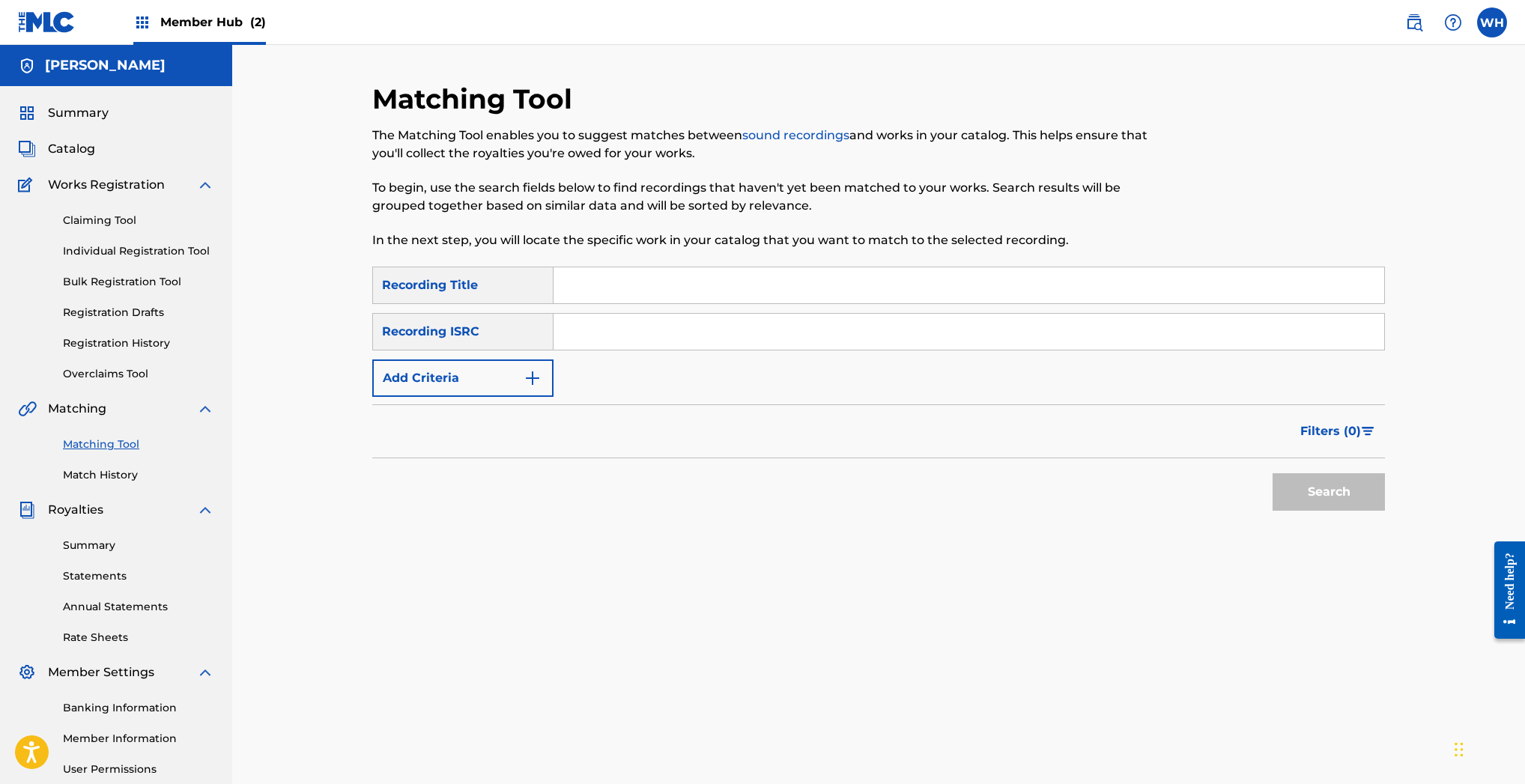
click at [637, 281] on input "Search Form" at bounding box center [968, 286] width 831 height 36
type input "sunnyside up"
click at [535, 376] on img "Search Form" at bounding box center [532, 378] width 18 height 18
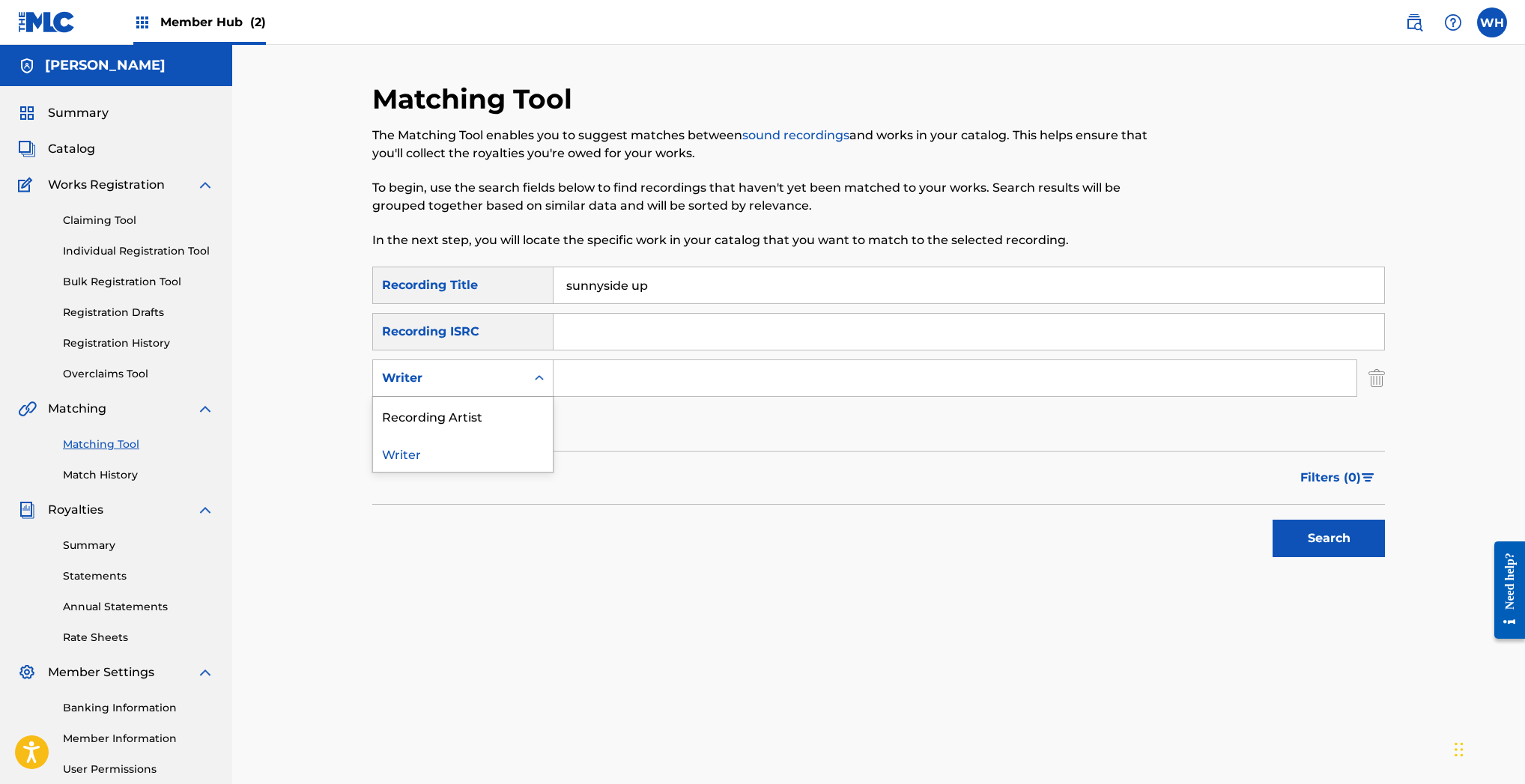
click at [542, 378] on icon "Search Form" at bounding box center [539, 377] width 9 height 5
click at [481, 413] on div "Recording Artist" at bounding box center [463, 415] width 180 height 38
click at [600, 379] on input "Search Form" at bounding box center [955, 378] width 803 height 36
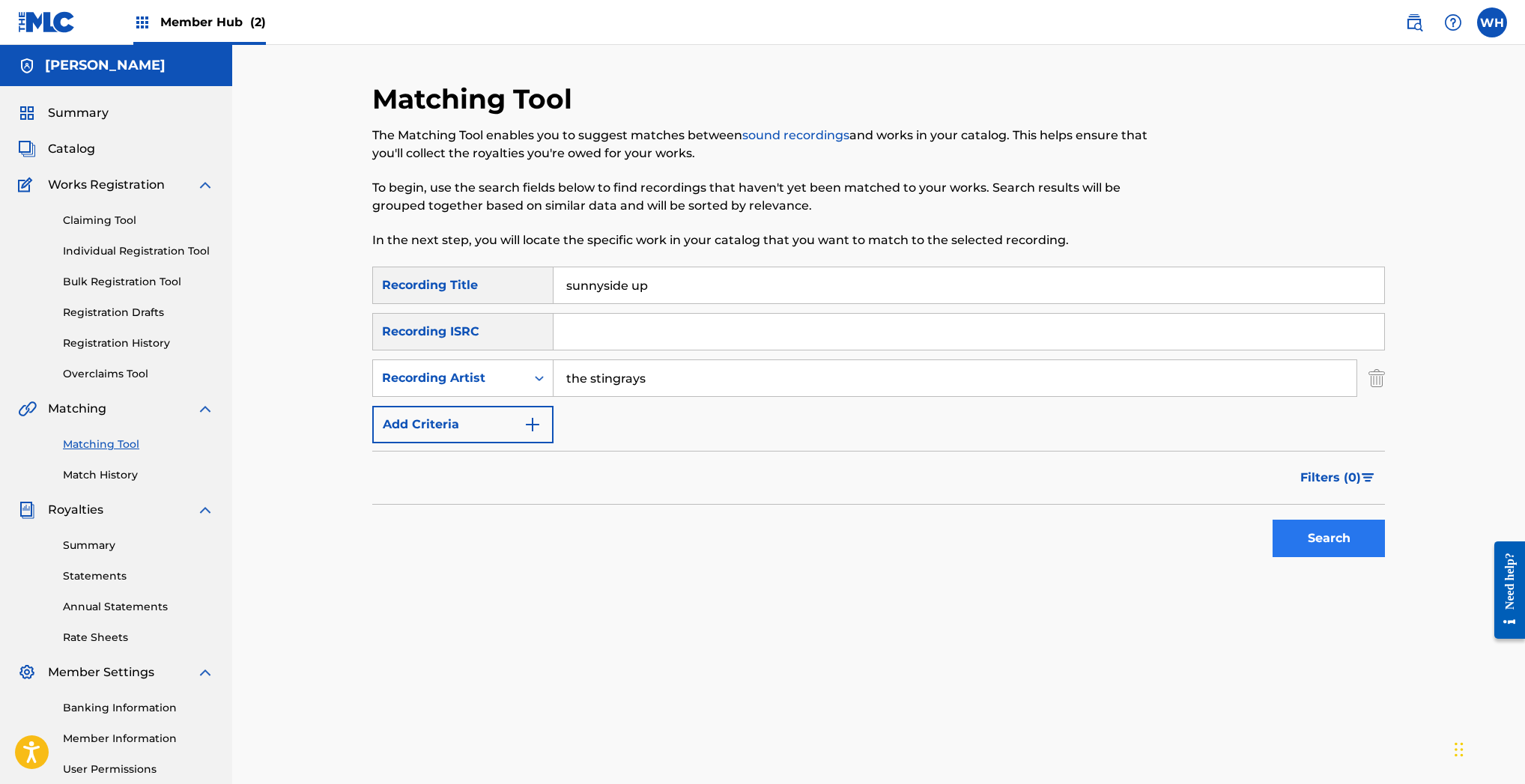
type input "the stingrays"
click at [1321, 542] on button "Search" at bounding box center [1329, 538] width 113 height 38
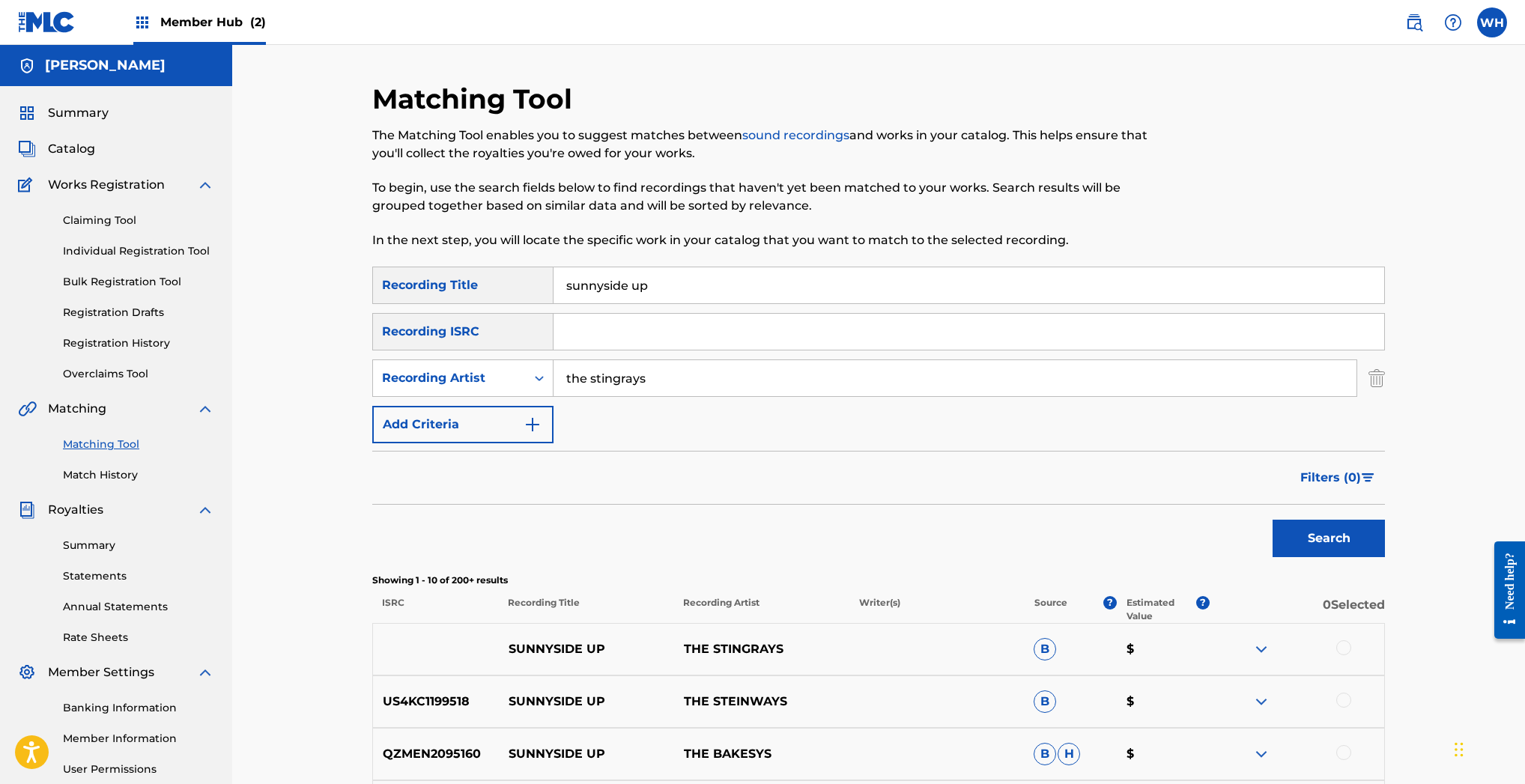
click at [1262, 649] on img at bounding box center [1261, 649] width 18 height 18
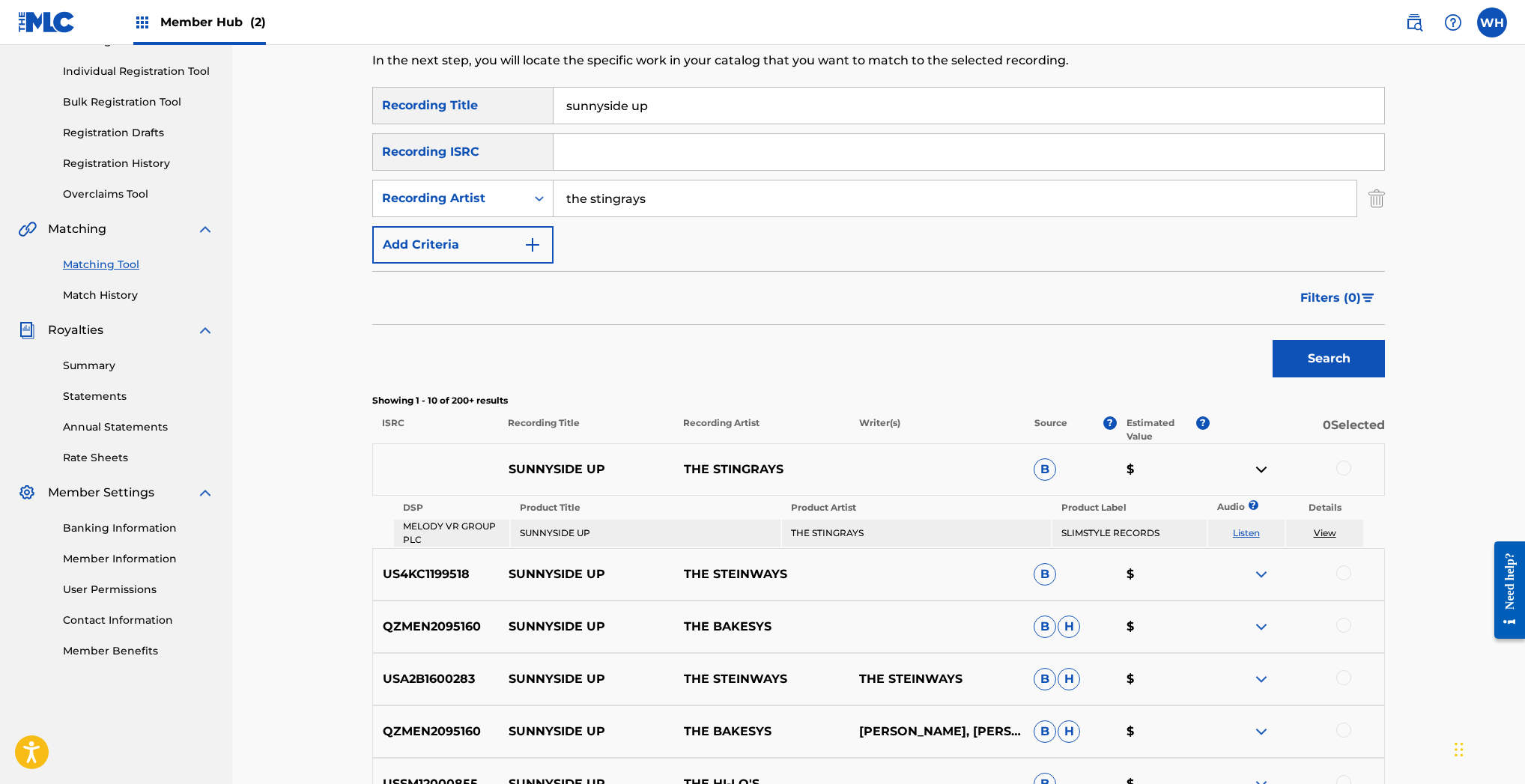
scroll to position [208, 0]
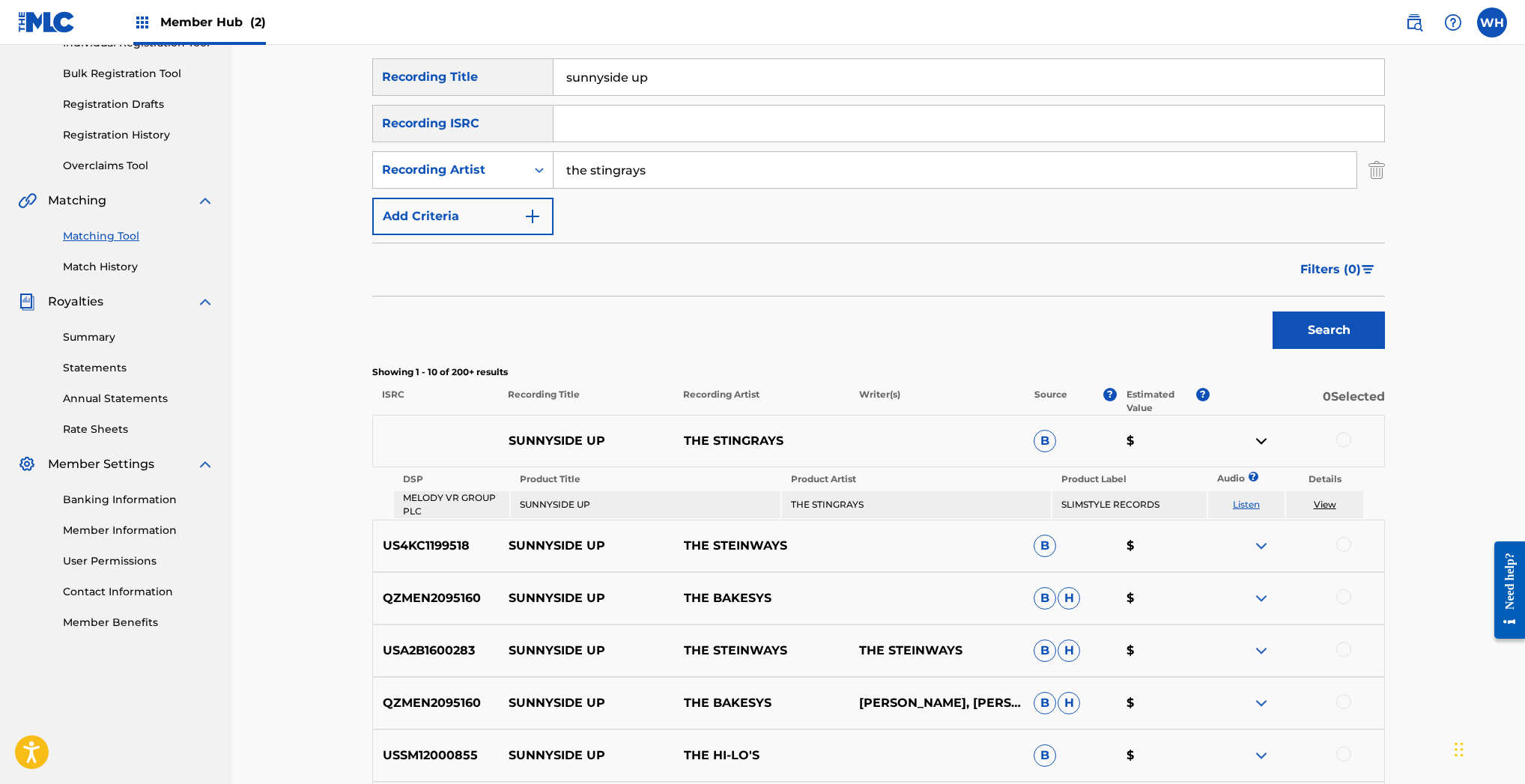
click at [1325, 502] on link "View" at bounding box center [1325, 504] width 23 height 11
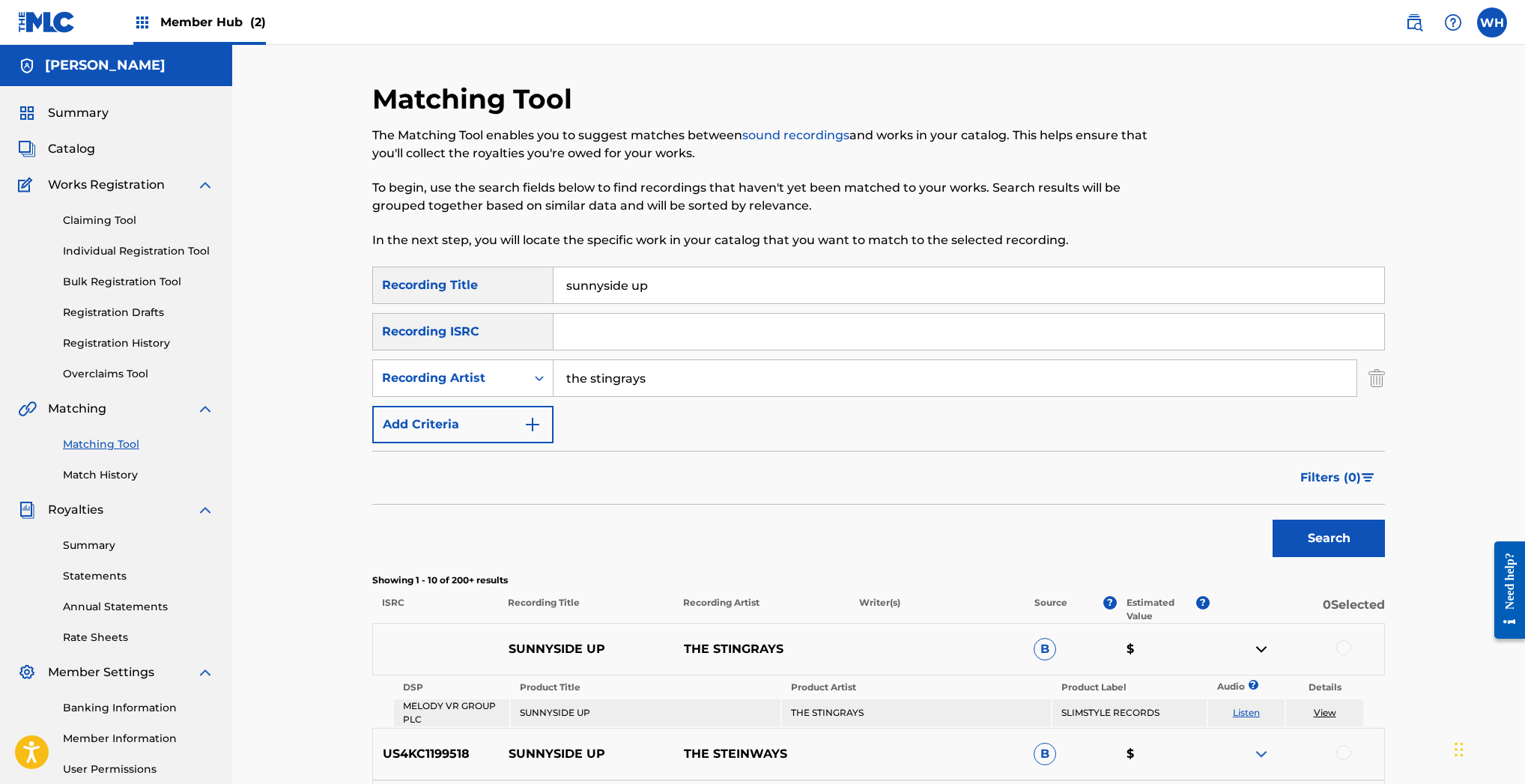
scroll to position [0, 0]
drag, startPoint x: 694, startPoint y: 286, endPoint x: 470, endPoint y: 279, distance: 224.1
click at [470, 279] on div "SearchWithCriteria2bb307f5-5982-4712-88e0-47f03156cb03 Recording Title sunnysid…" at bounding box center [878, 286] width 1012 height 38
type input "don't fear the reverb"
click at [1329, 538] on button "Search" at bounding box center [1329, 538] width 113 height 38
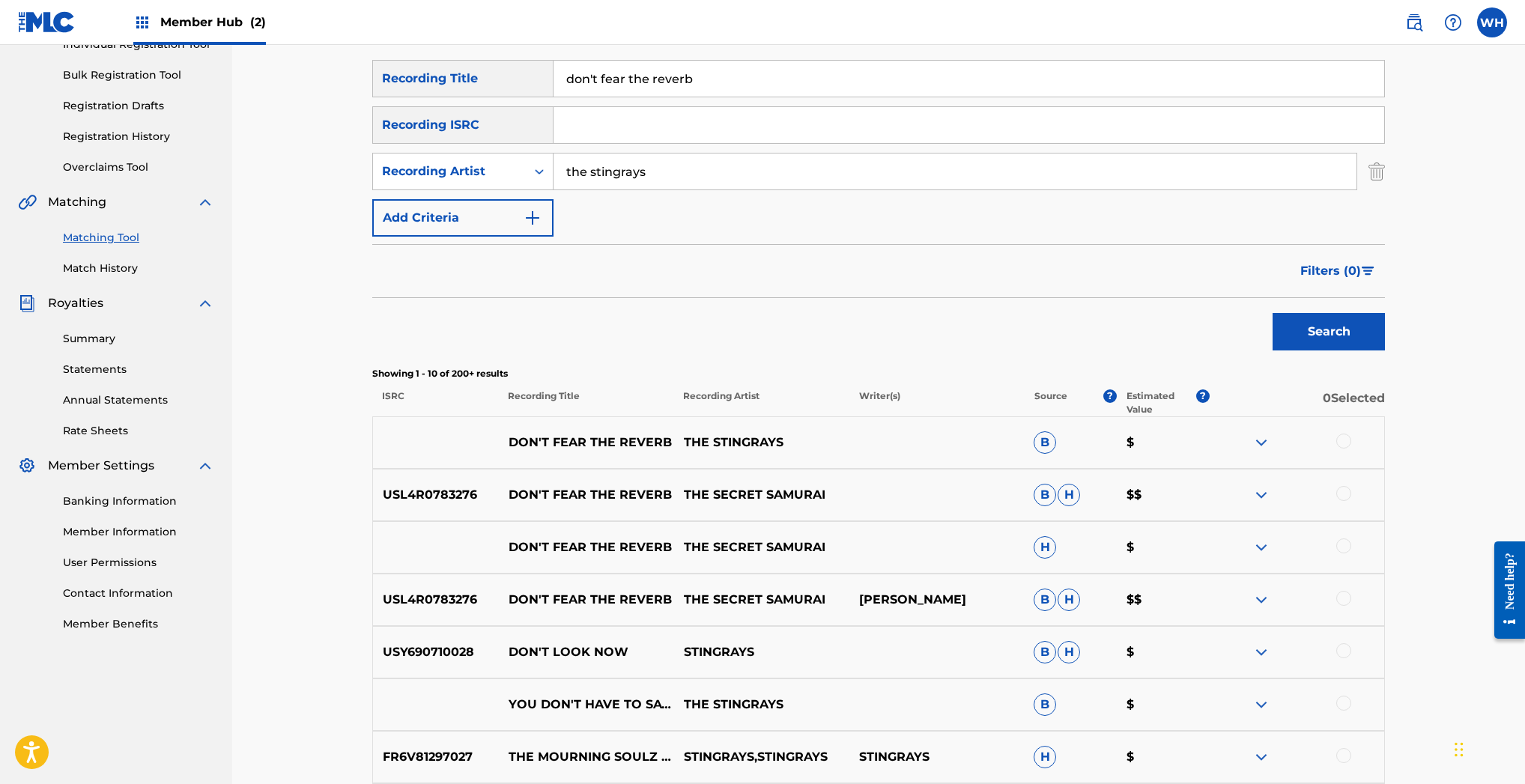
scroll to position [214, 0]
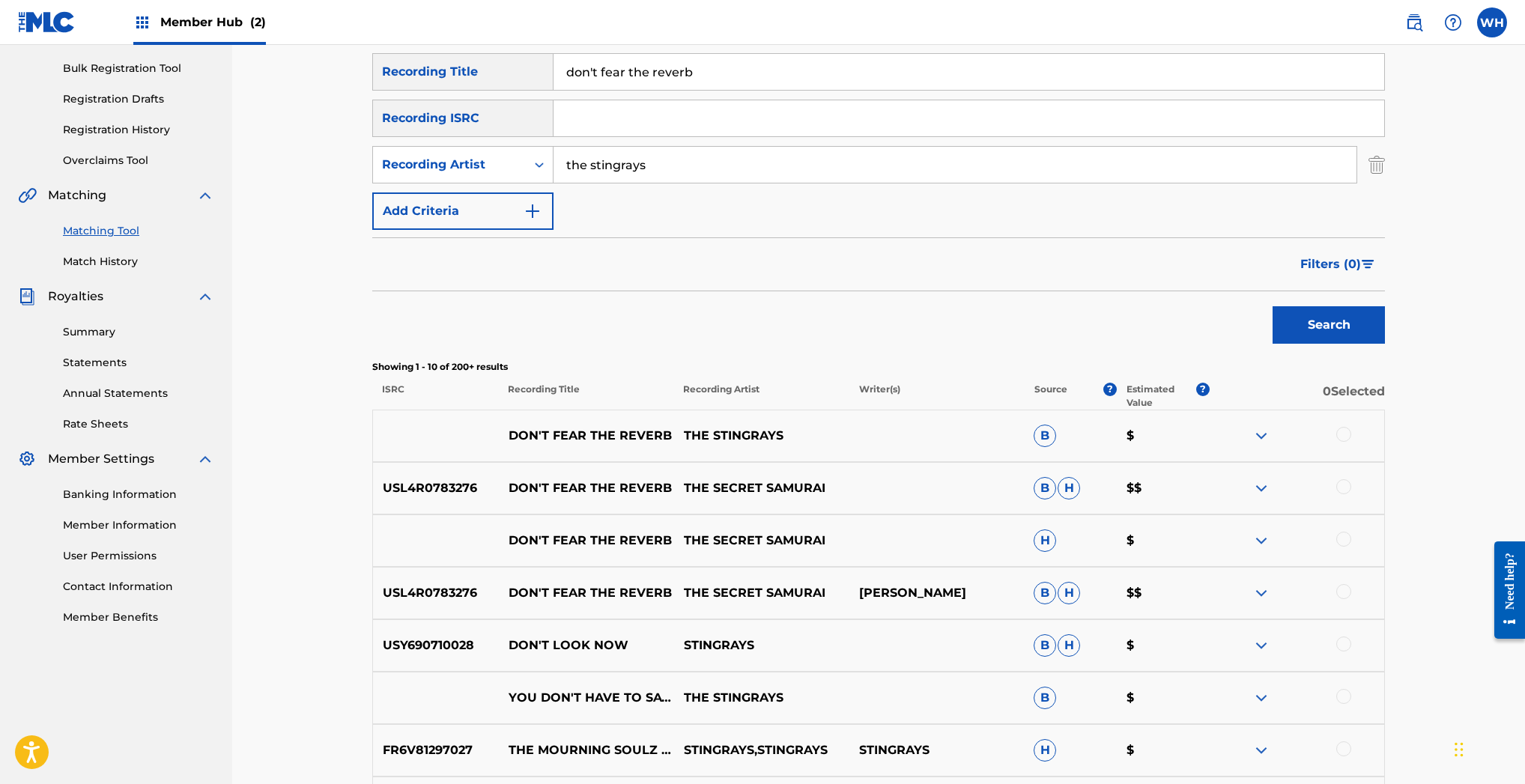
click at [1251, 434] on div at bounding box center [1296, 435] width 175 height 18
click at [1257, 433] on img at bounding box center [1261, 435] width 18 height 18
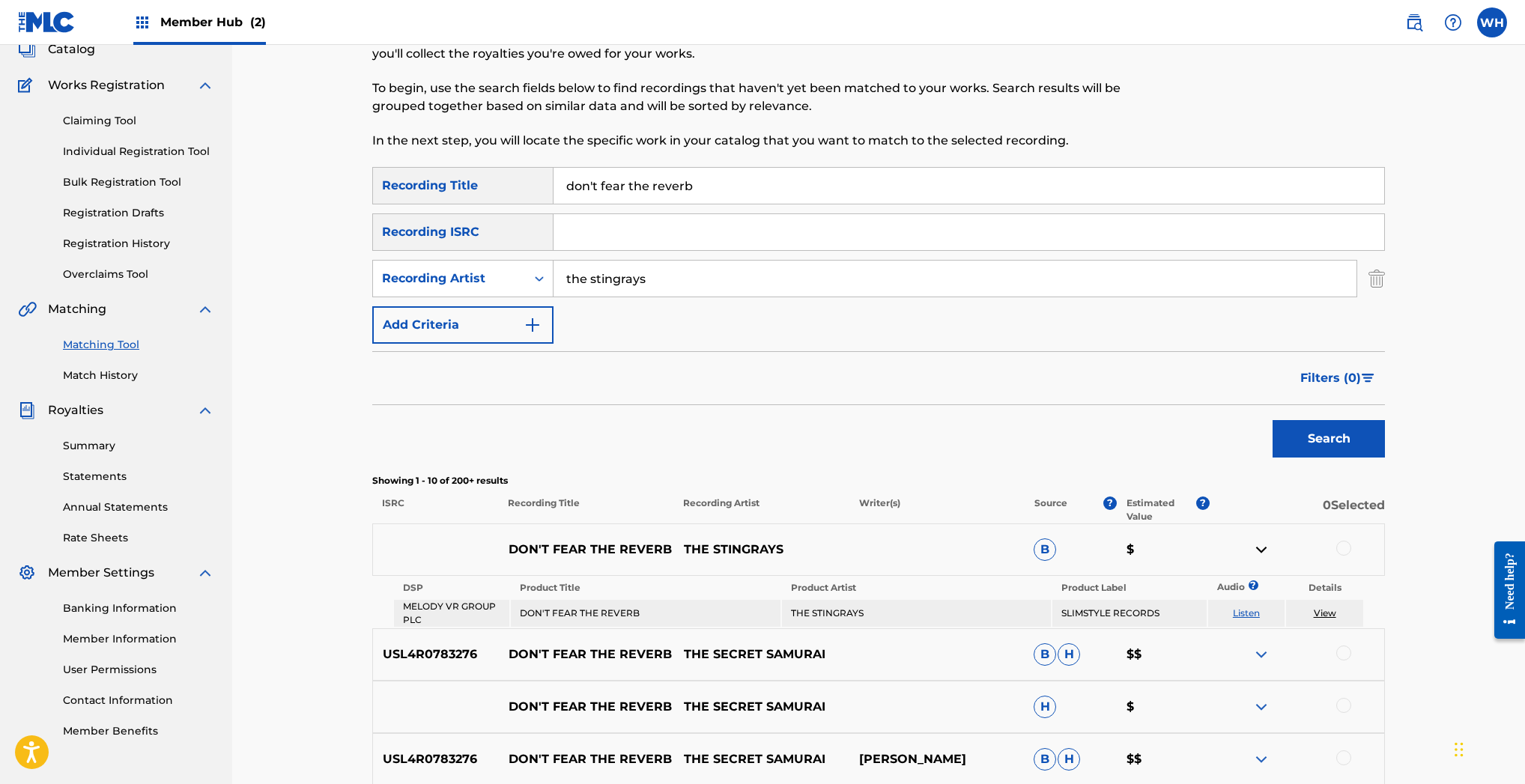
scroll to position [99, 0]
click at [104, 118] on link "Claiming Tool" at bounding box center [138, 120] width 151 height 16
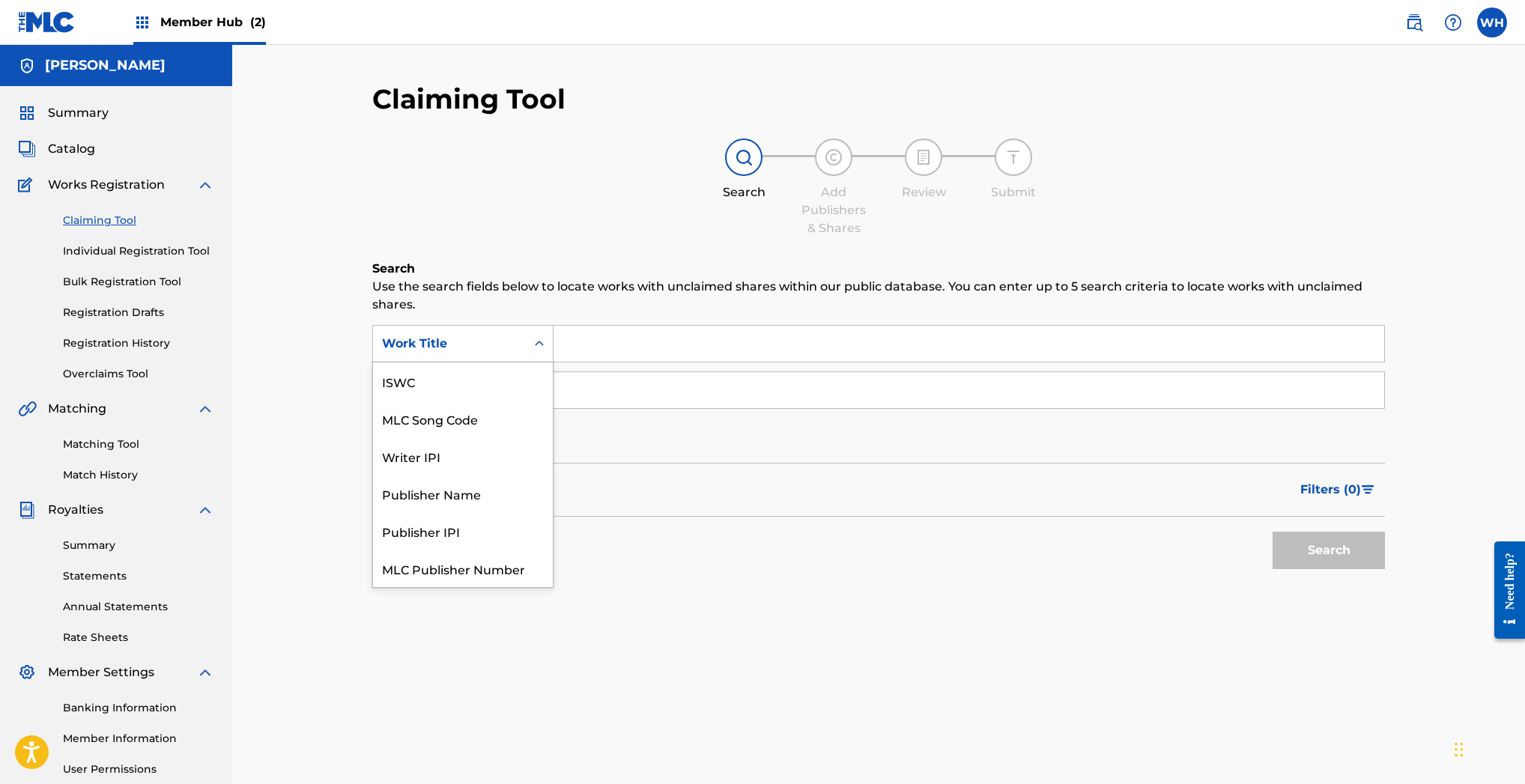
scroll to position [38, 0]
click at [538, 346] on icon "Search Form" at bounding box center [539, 343] width 15 height 15
click at [593, 288] on p "Use the search fields below to locate works with unclaimed shares within our pu…" at bounding box center [878, 296] width 1012 height 36
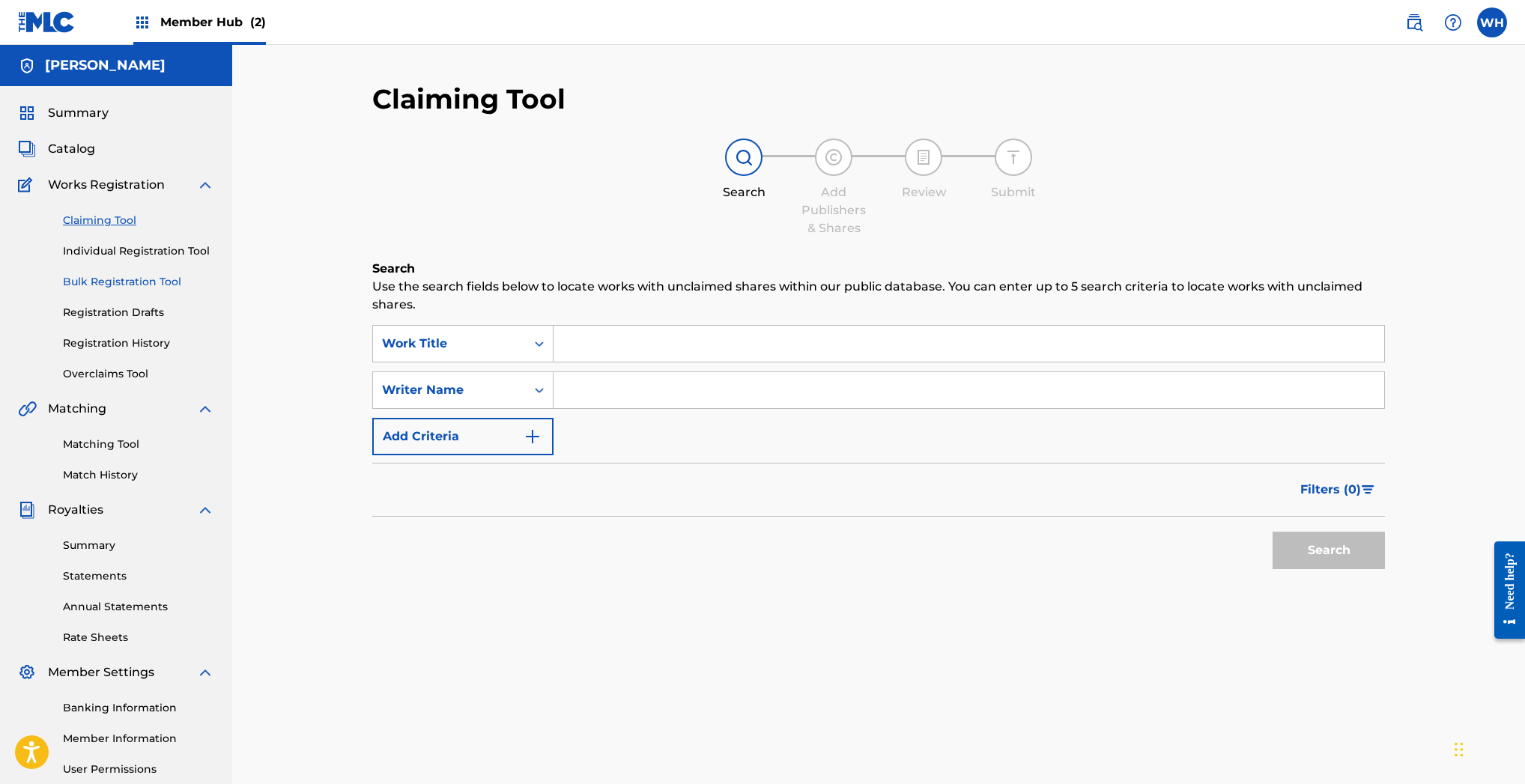
click at [127, 283] on link "Bulk Registration Tool" at bounding box center [138, 282] width 151 height 16
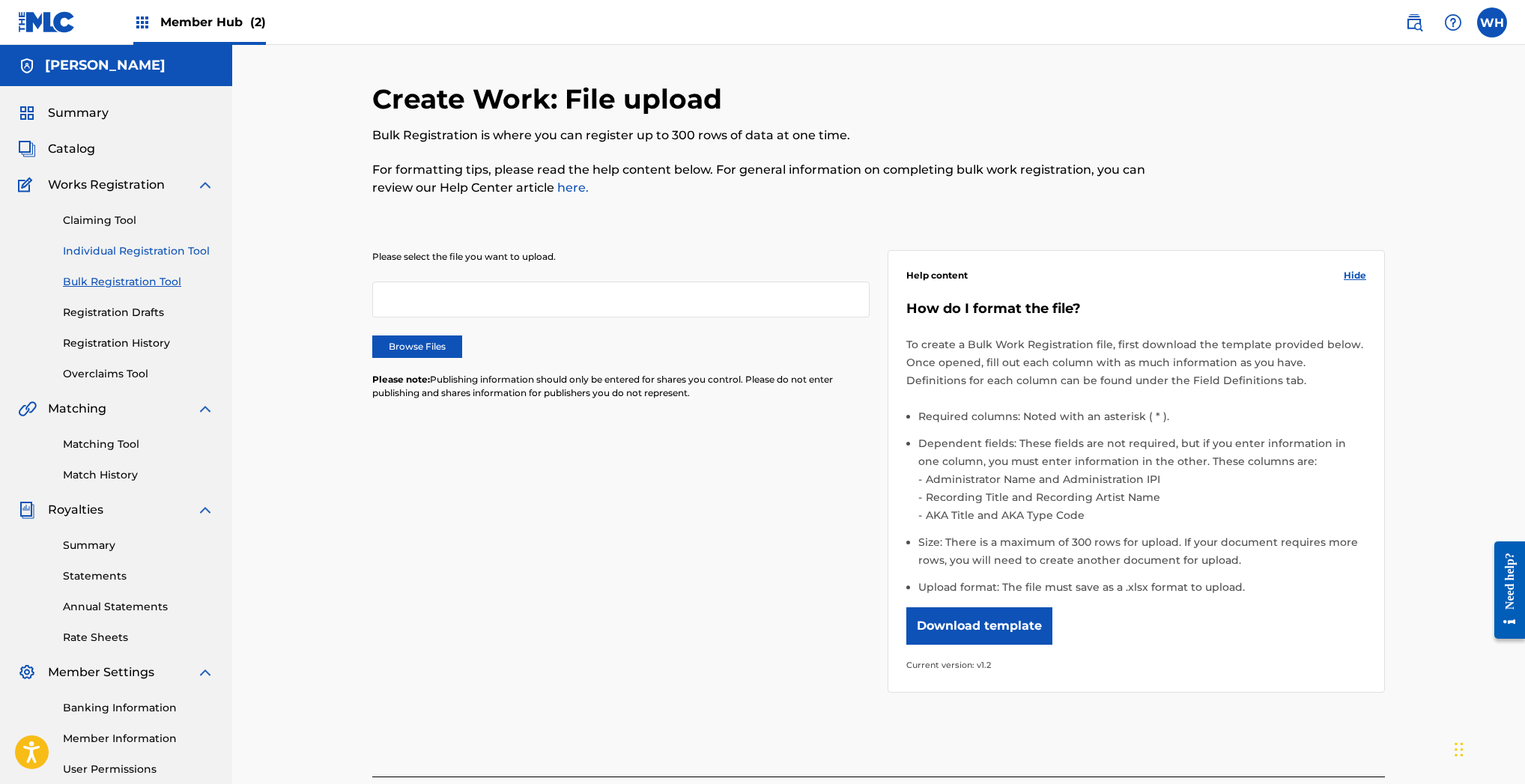
click at [105, 248] on link "Individual Registration Tool" at bounding box center [138, 251] width 151 height 16
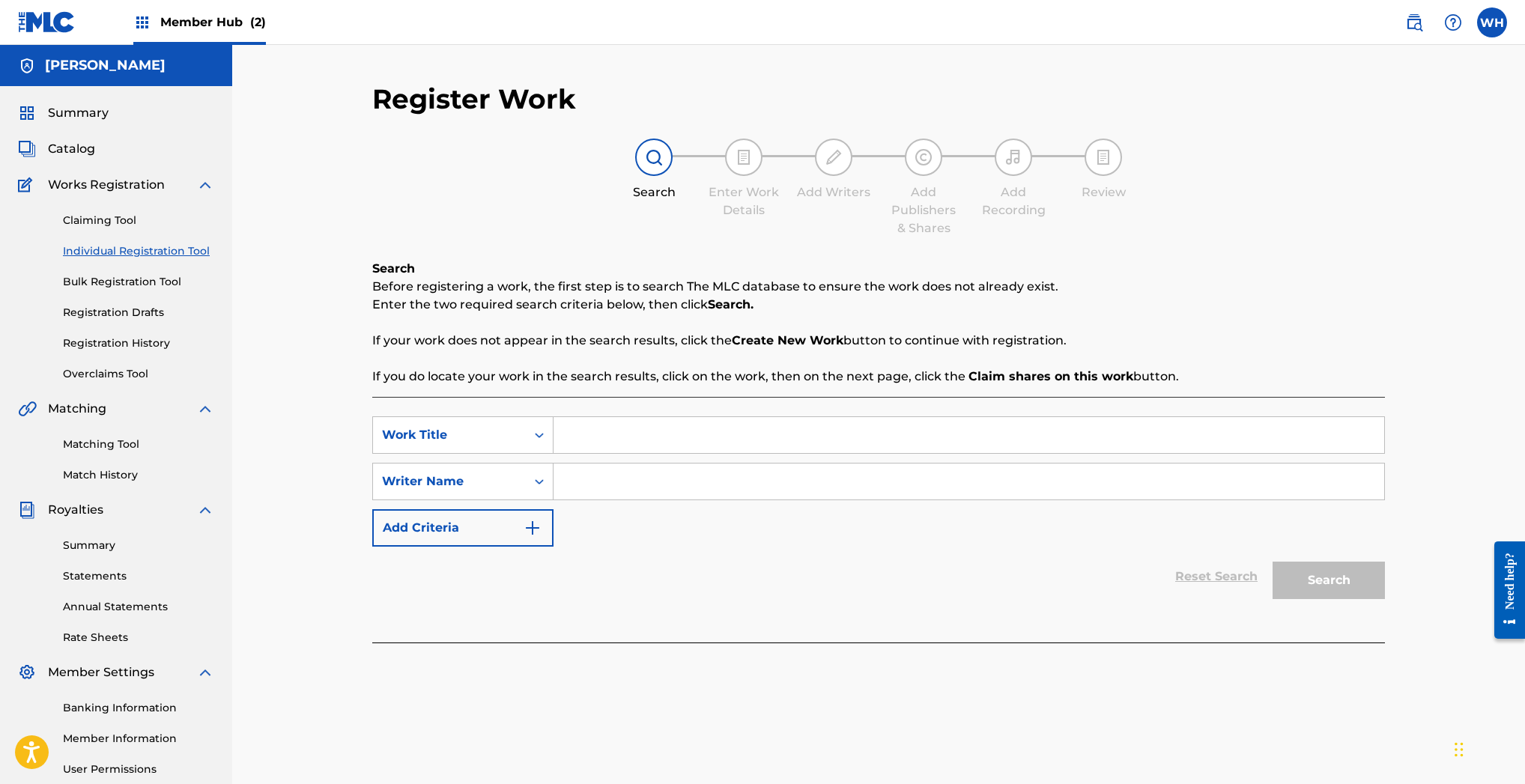
click at [596, 437] on input "Search Form" at bounding box center [968, 435] width 831 height 36
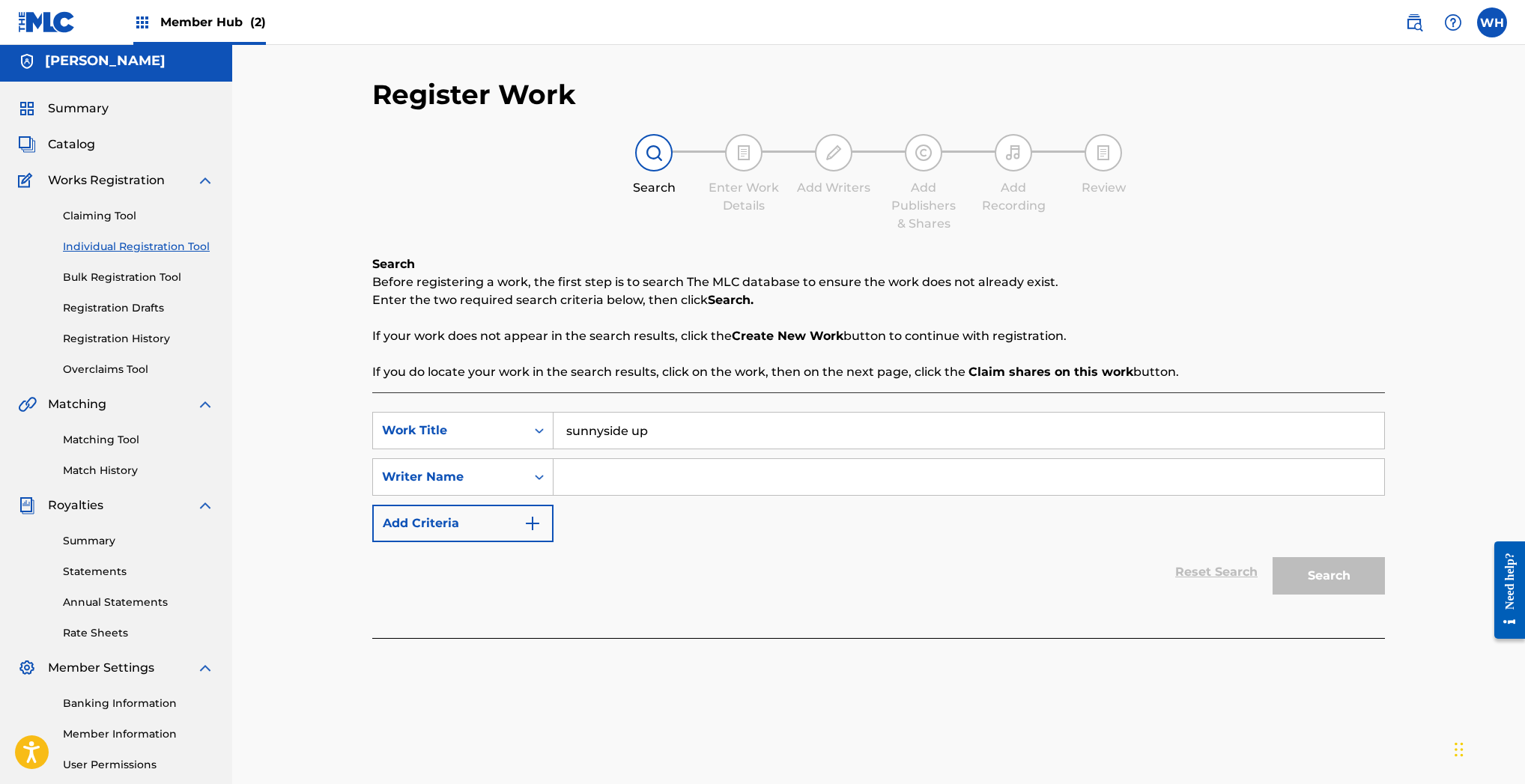
type input "sunnyside up"
click at [639, 476] on input "Search Form" at bounding box center [968, 477] width 831 height 36
type input "William heard"
click at [537, 523] on img "Search Form" at bounding box center [532, 523] width 18 height 18
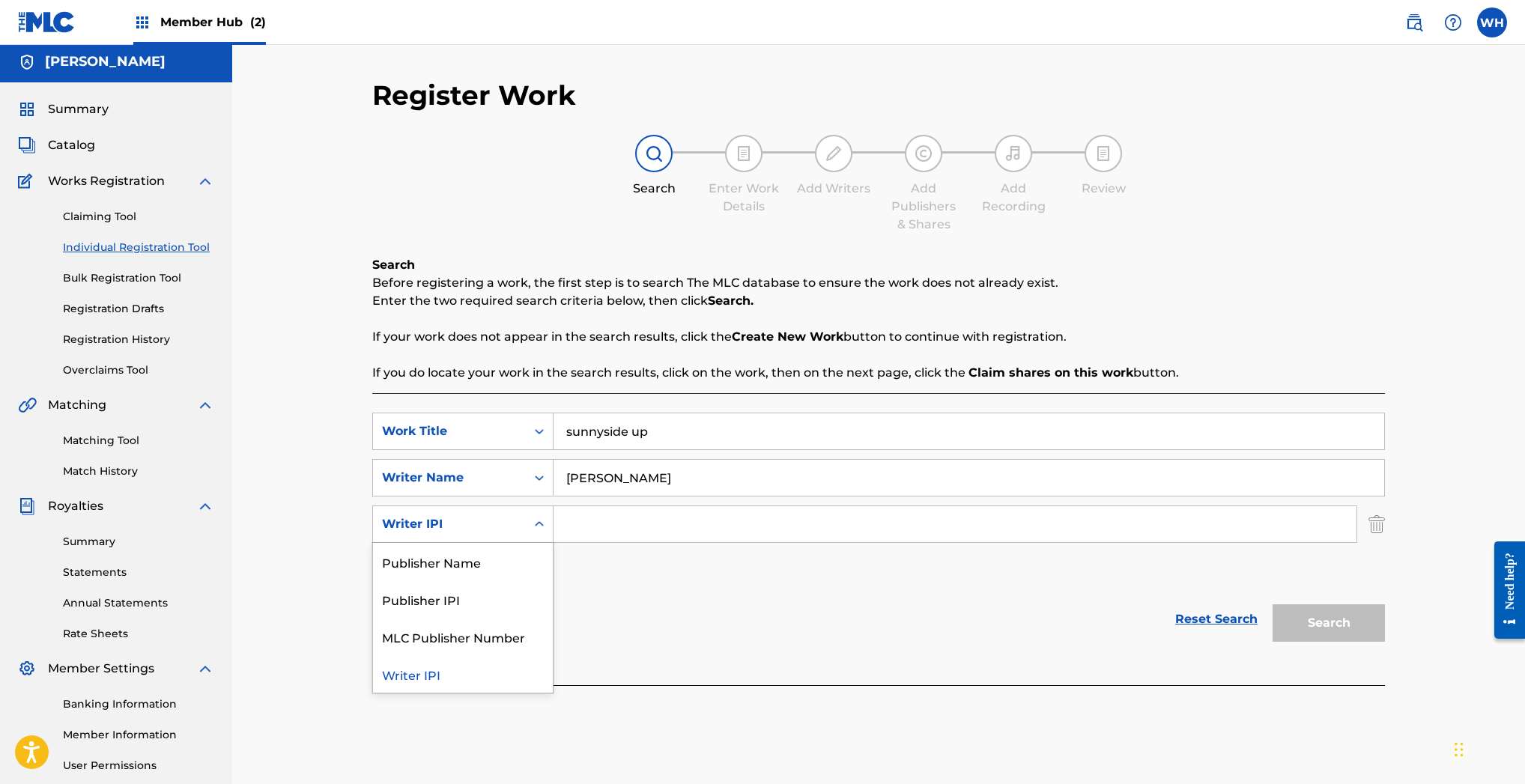
click at [543, 523] on icon "Search Form" at bounding box center [539, 523] width 15 height 15
click at [610, 599] on div "Reset Search Search" at bounding box center [878, 619] width 1012 height 60
click at [603, 524] on input "Search Form" at bounding box center [955, 524] width 803 height 36
paste input "348266834"
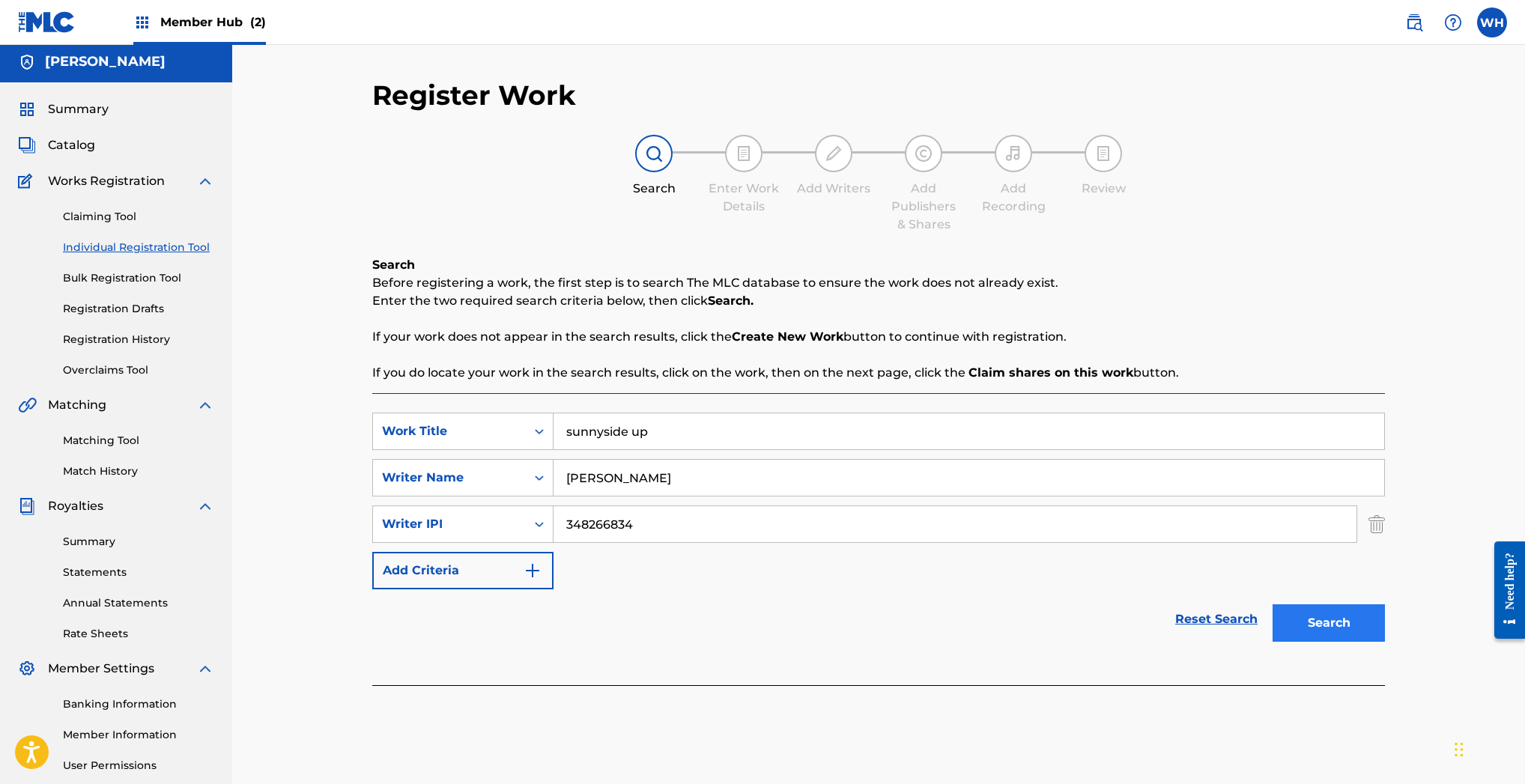
type input "348266834"
click at [1347, 625] on button "Search" at bounding box center [1329, 623] width 113 height 38
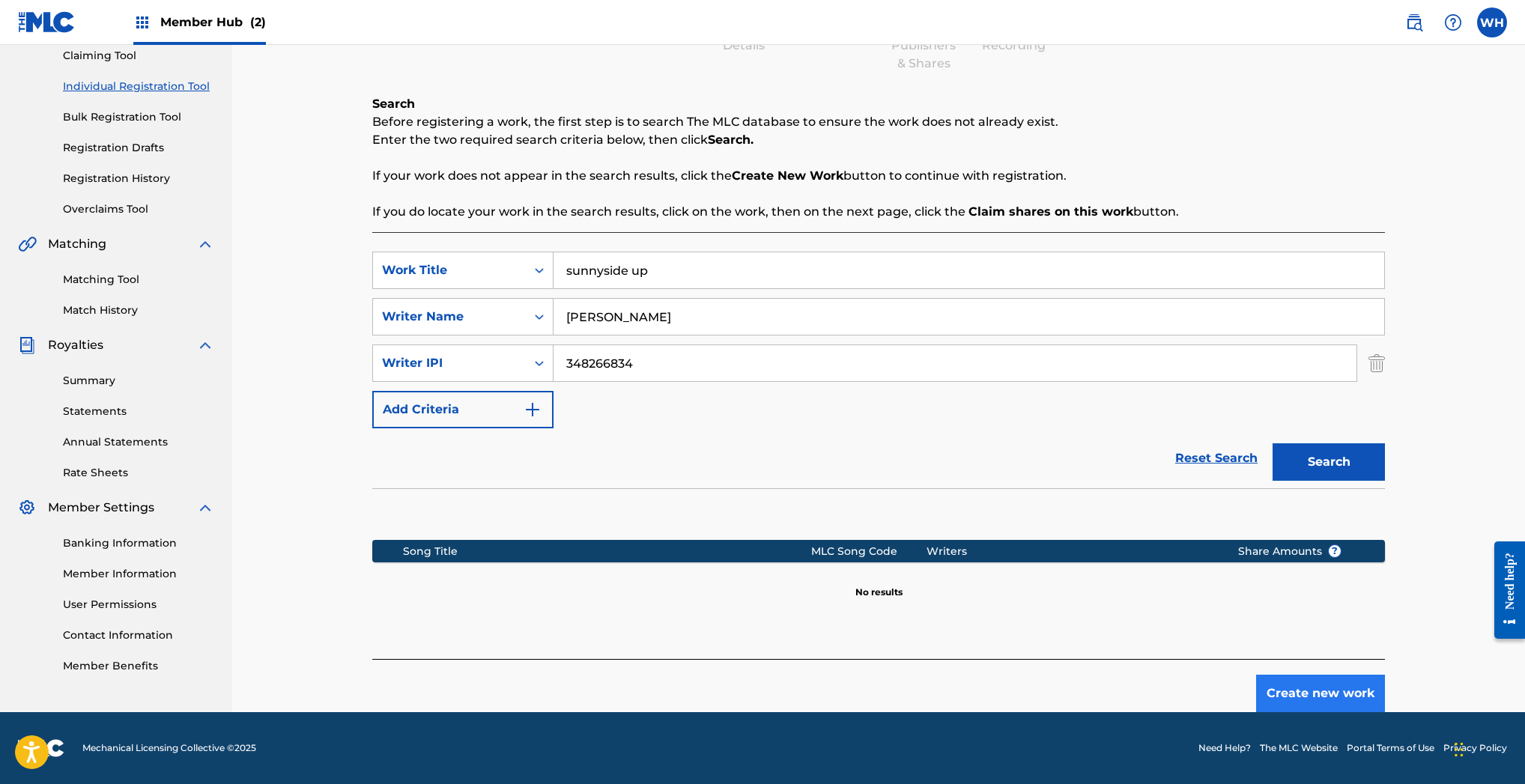
scroll to position [164, 0]
click at [1326, 685] on button "Create new work" at bounding box center [1320, 693] width 129 height 38
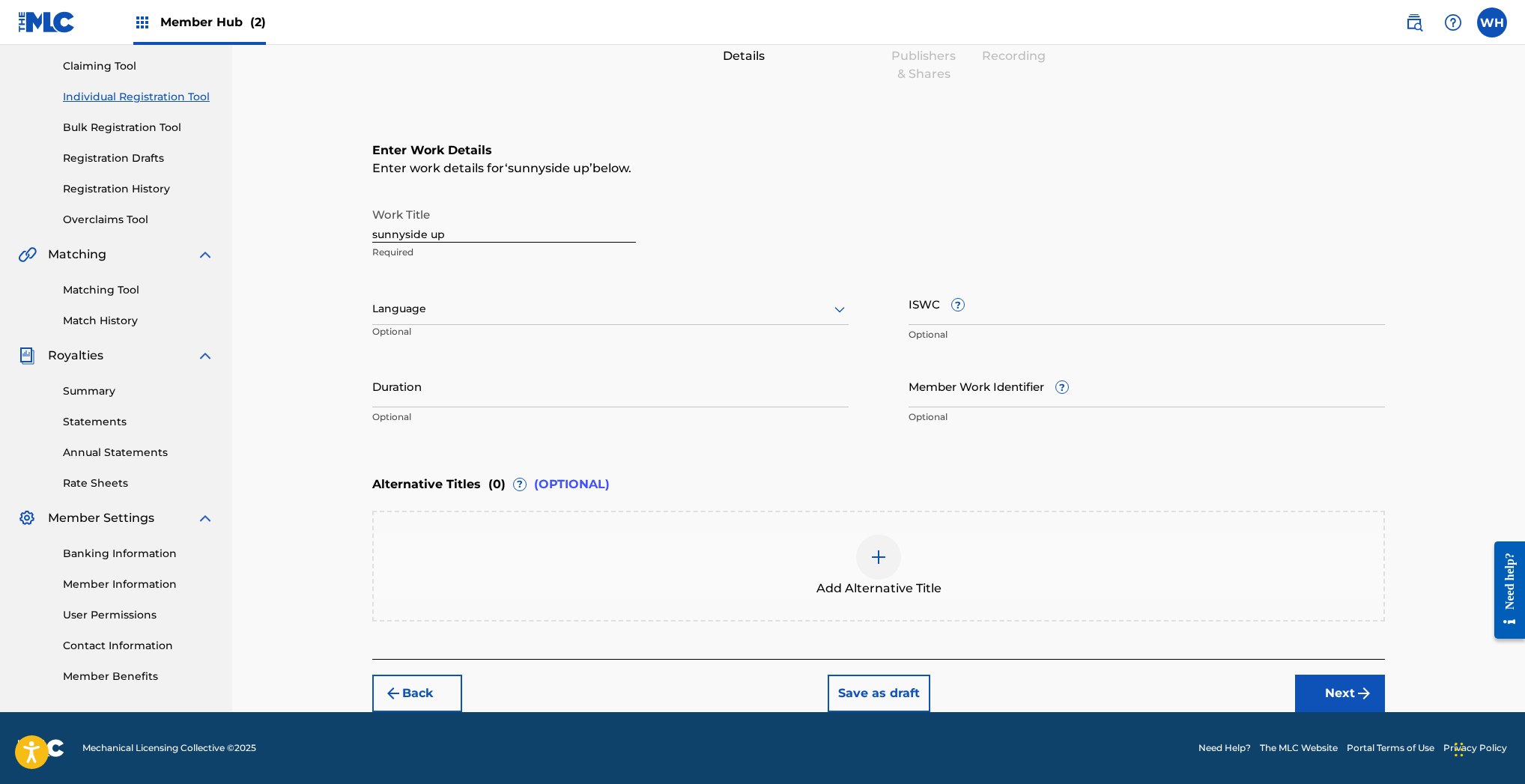
scroll to position [154, 0]
click at [1064, 330] on p "Optional" at bounding box center [1146, 334] width 476 height 13
click at [1015, 308] on input "ISWC ?" at bounding box center [1146, 304] width 476 height 43
paste input "T3091379743"
type input "T3091379743"
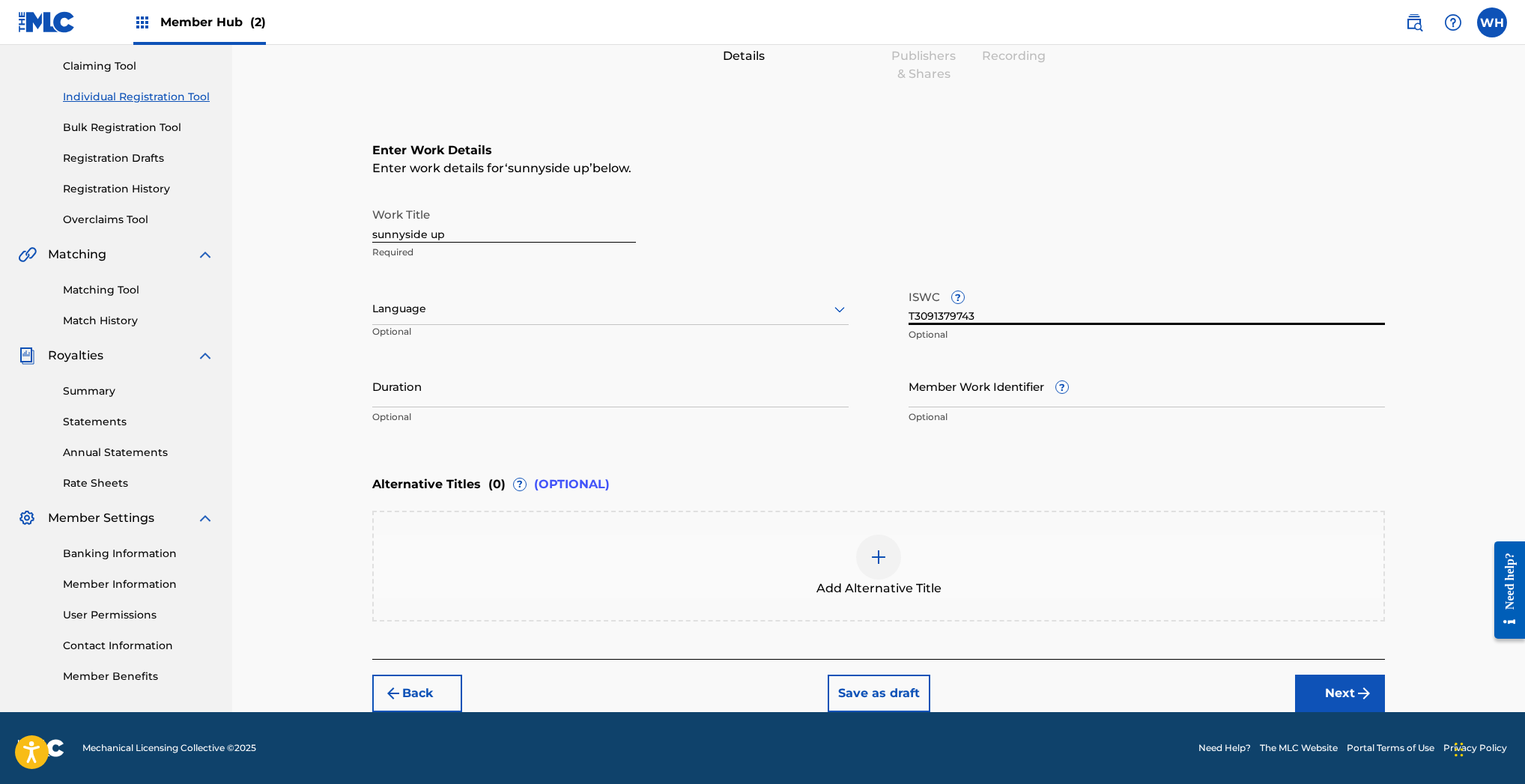
click at [377, 232] on input "sunnyside up" at bounding box center [503, 221] width 264 height 43
type input "Sunnyside up"
click at [1339, 685] on button "Next" at bounding box center [1339, 693] width 90 height 38
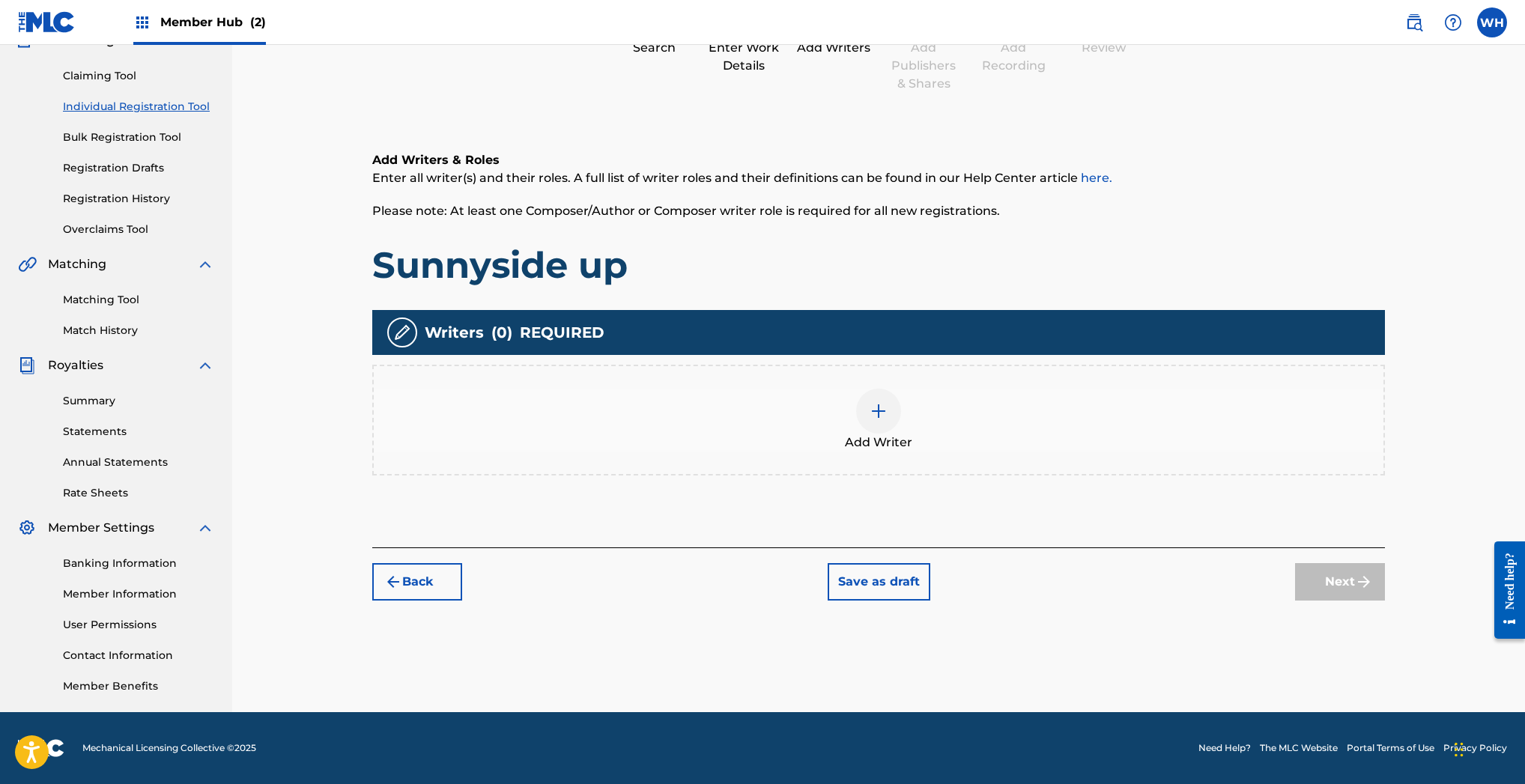
click at [887, 407] on img at bounding box center [878, 411] width 18 height 18
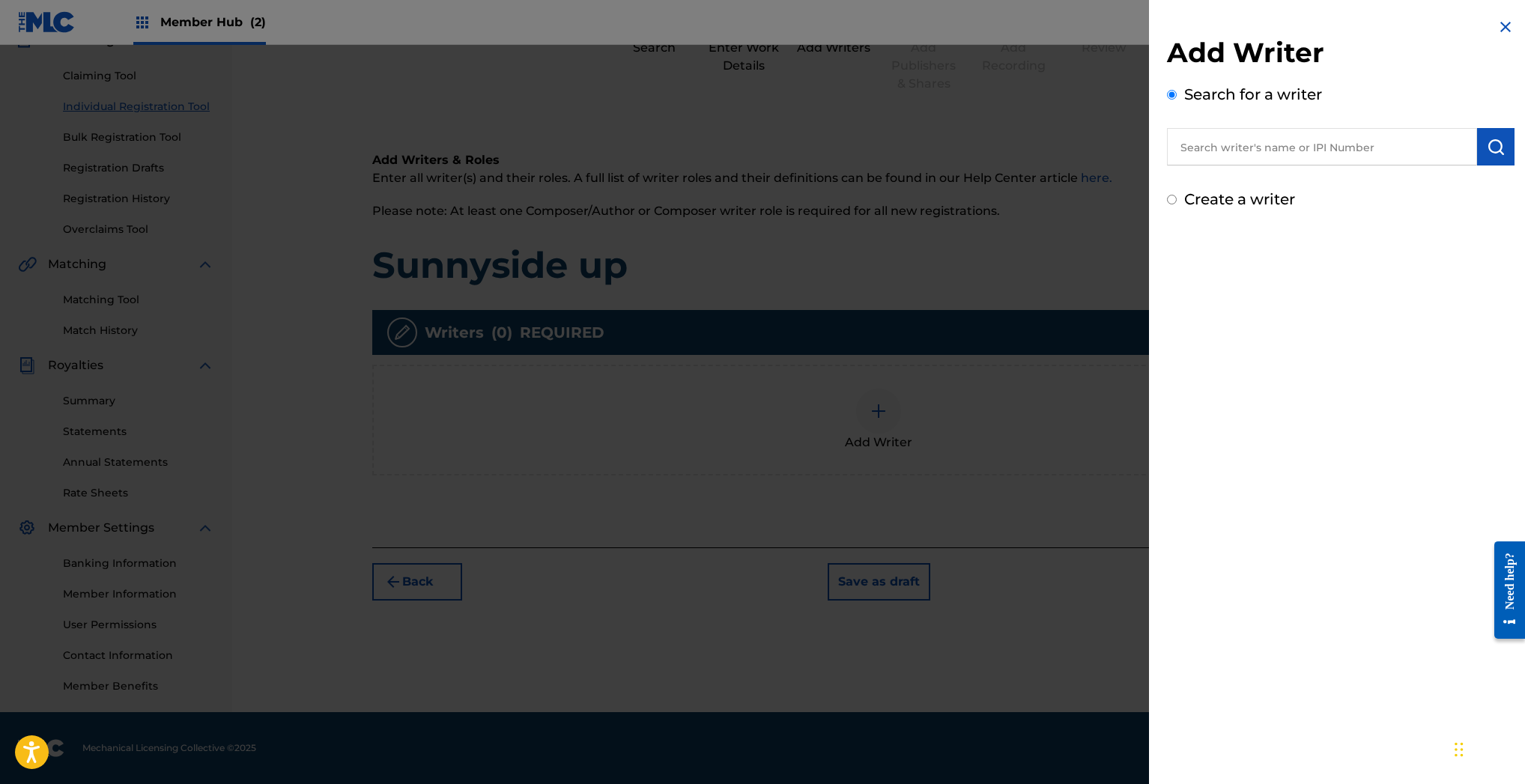
click at [1300, 144] on input "text" at bounding box center [1322, 147] width 310 height 38
click at [1304, 163] on input "text" at bounding box center [1322, 147] width 310 height 38
click at [1304, 153] on input "text" at bounding box center [1322, 147] width 310 height 38
paste input "348266834"
type input "348266834"
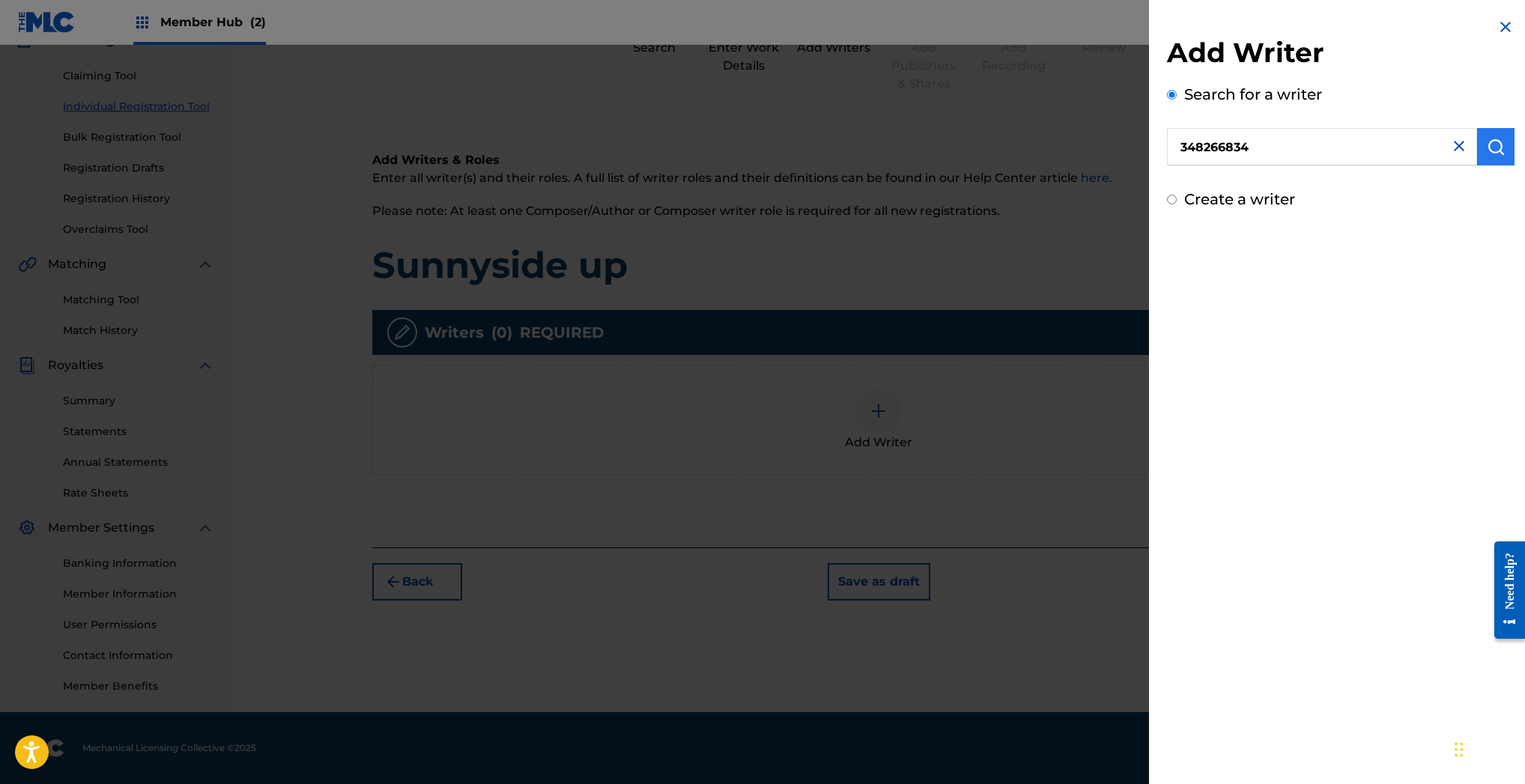
click at [1494, 148] on img "submit" at bounding box center [1495, 146] width 18 height 18
click at [1173, 264] on input "Create a writer" at bounding box center [1172, 263] width 9 height 9
radio input "false"
radio input "true"
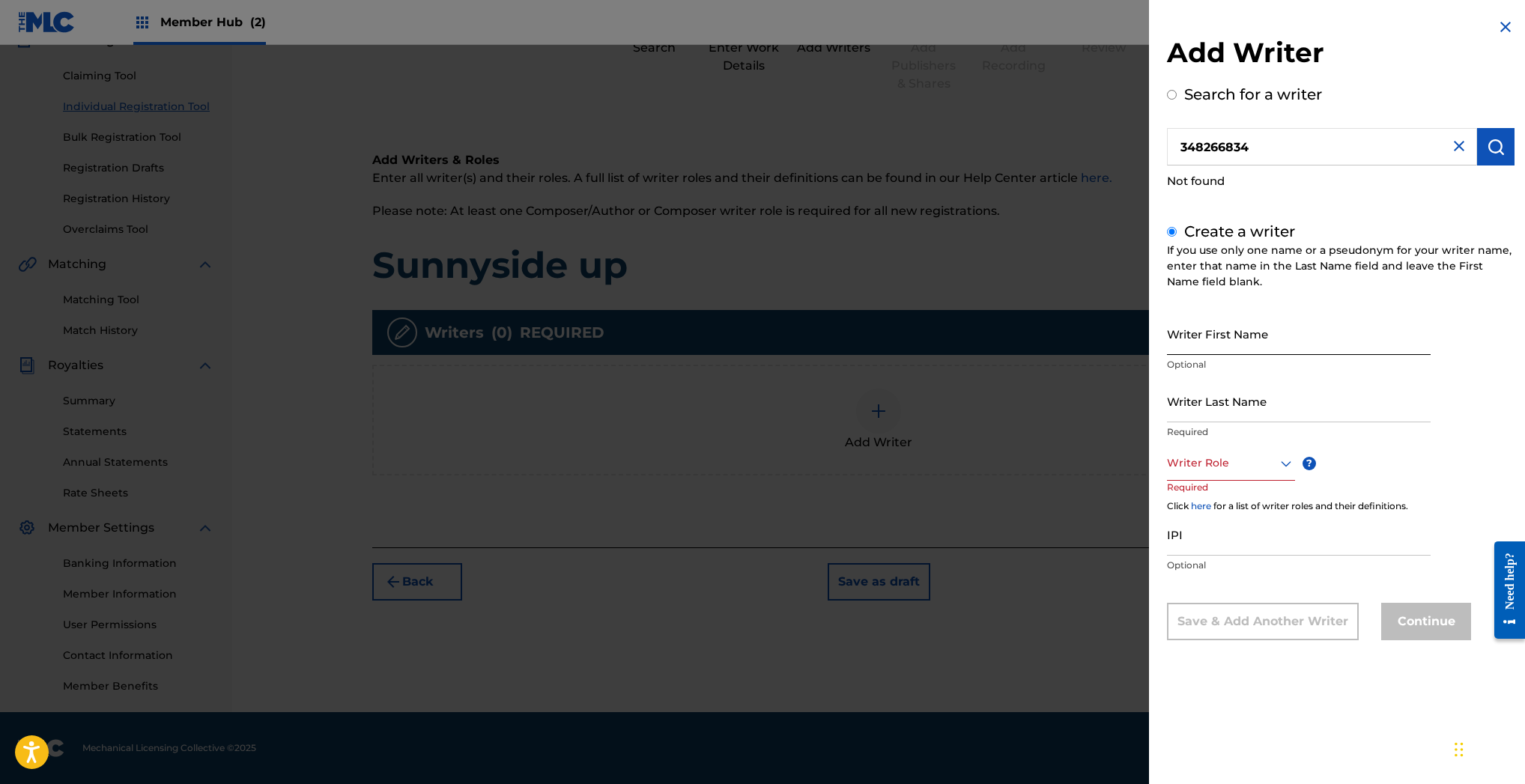
click at [1229, 333] on input "Writer First Name" at bounding box center [1299, 333] width 264 height 43
type input "William"
type input "heard"
click at [1236, 466] on div at bounding box center [1231, 463] width 128 height 19
click at [1213, 631] on div "Composer" at bounding box center [1231, 631] width 127 height 34
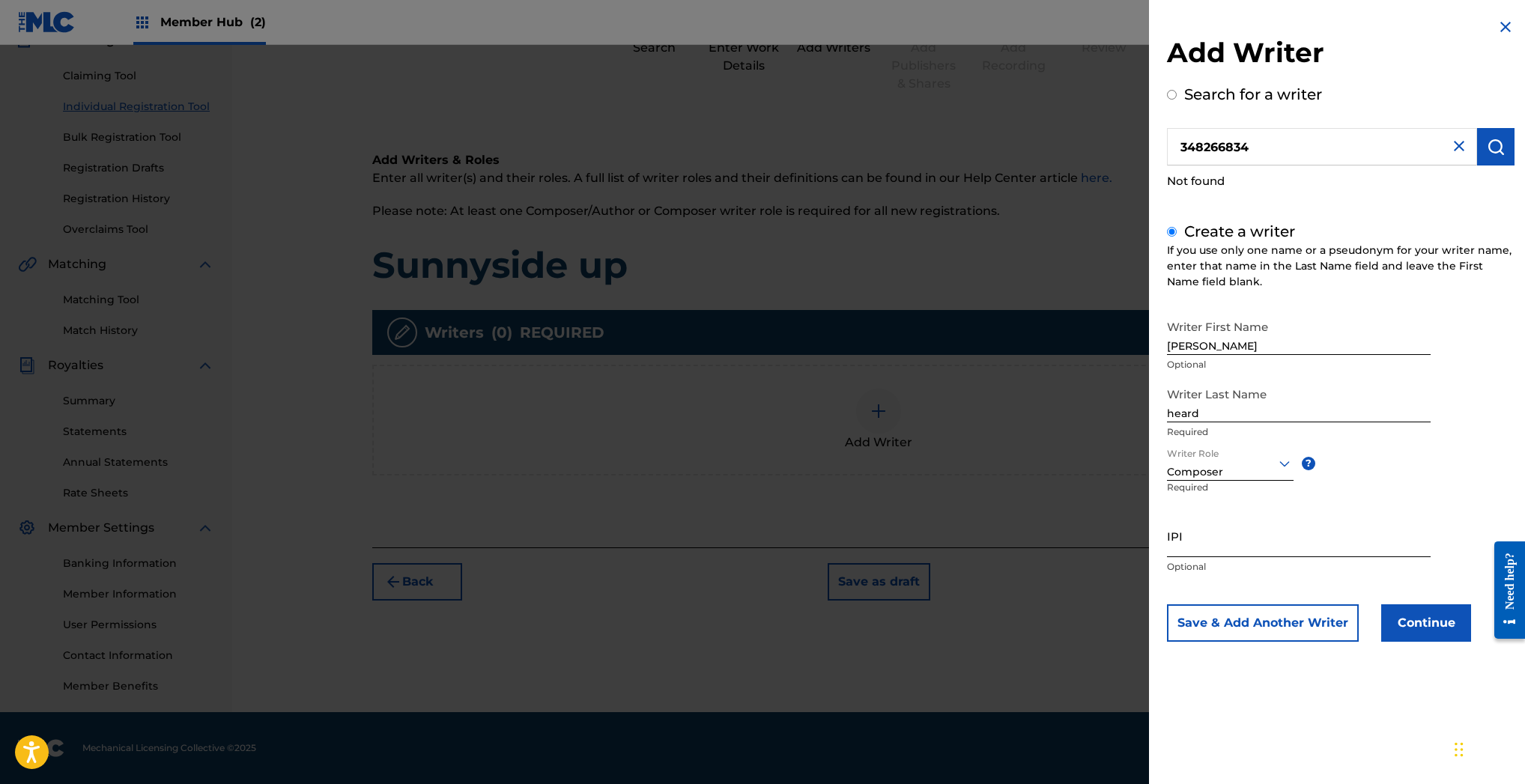
click at [1188, 543] on input "IPI" at bounding box center [1299, 535] width 264 height 43
paste input "348266834"
type input "348266834"
click at [1424, 616] on button "Continue" at bounding box center [1426, 623] width 90 height 38
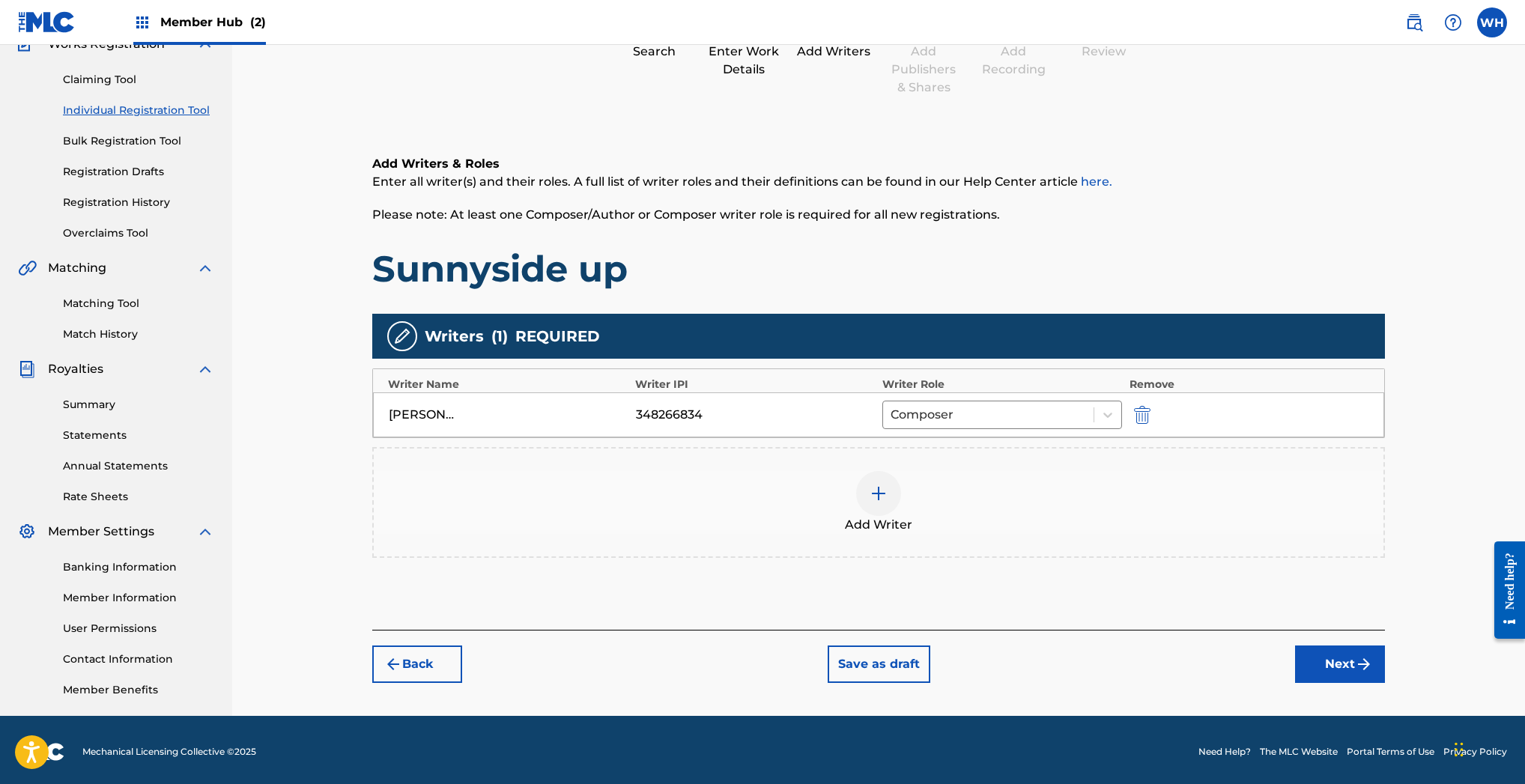
scroll to position [136, 0]
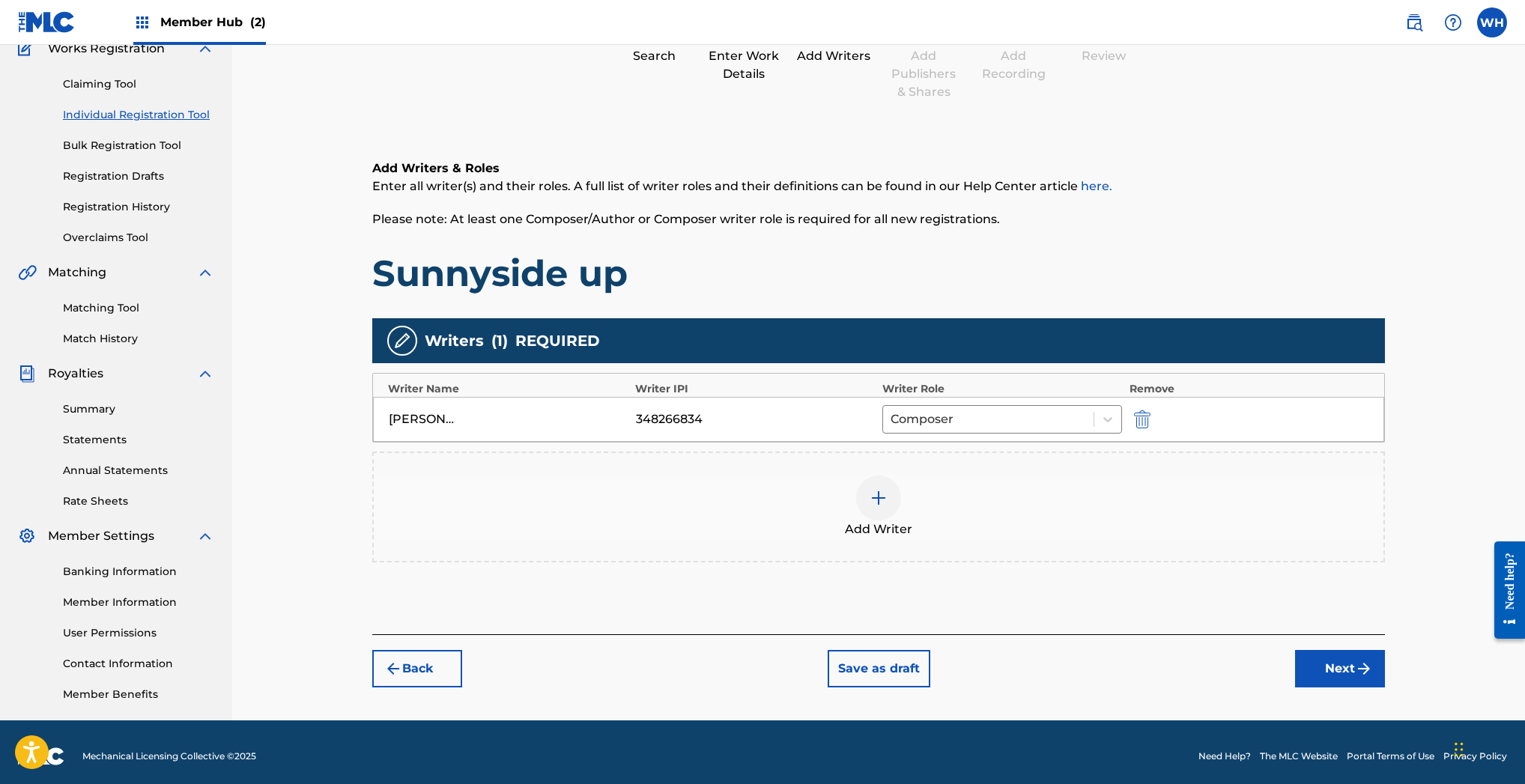
click at [876, 502] on img at bounding box center [878, 498] width 18 height 18
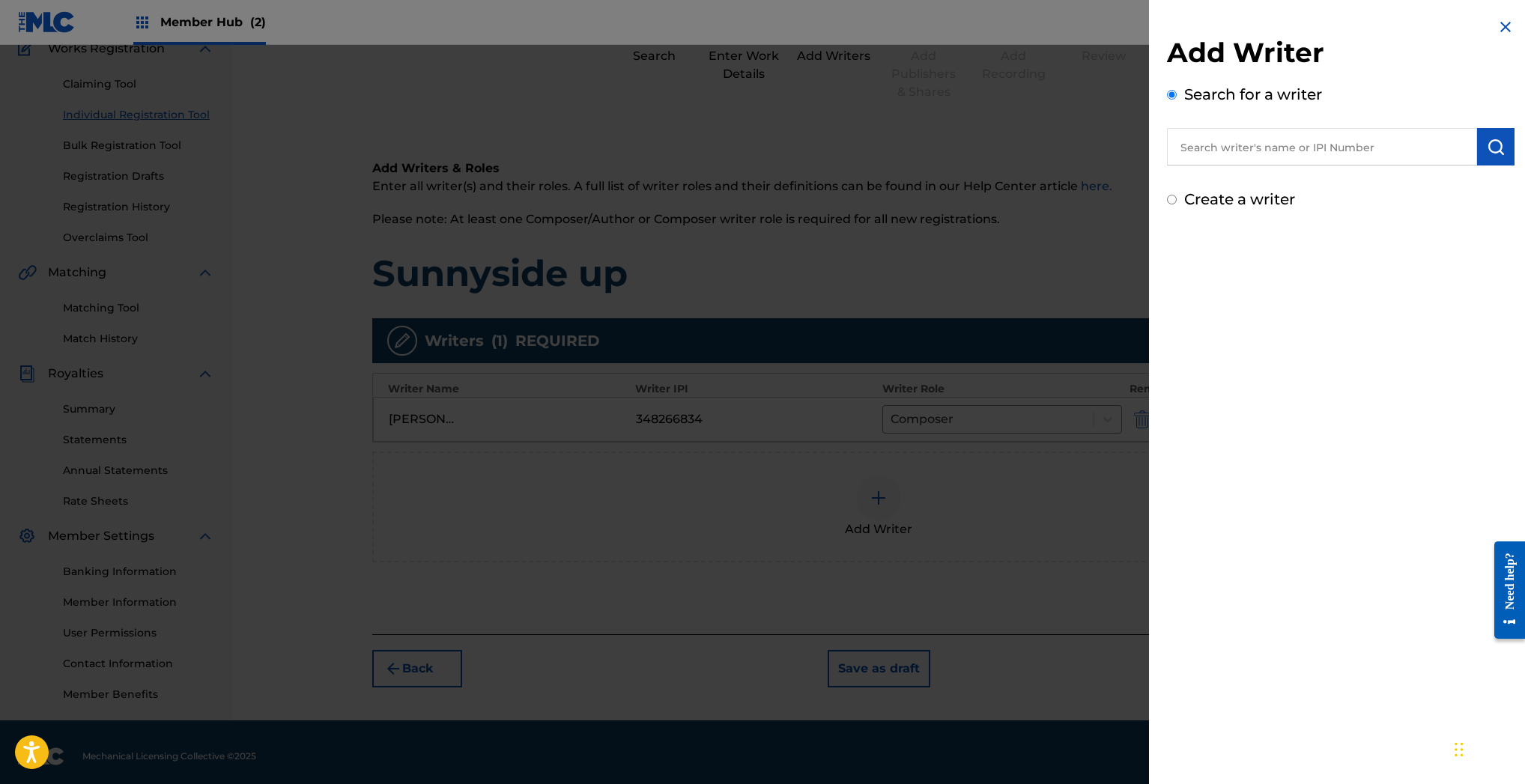
click at [1170, 204] on input "Create a writer" at bounding box center [1172, 200] width 9 height 9
radio input "false"
radio input "true"
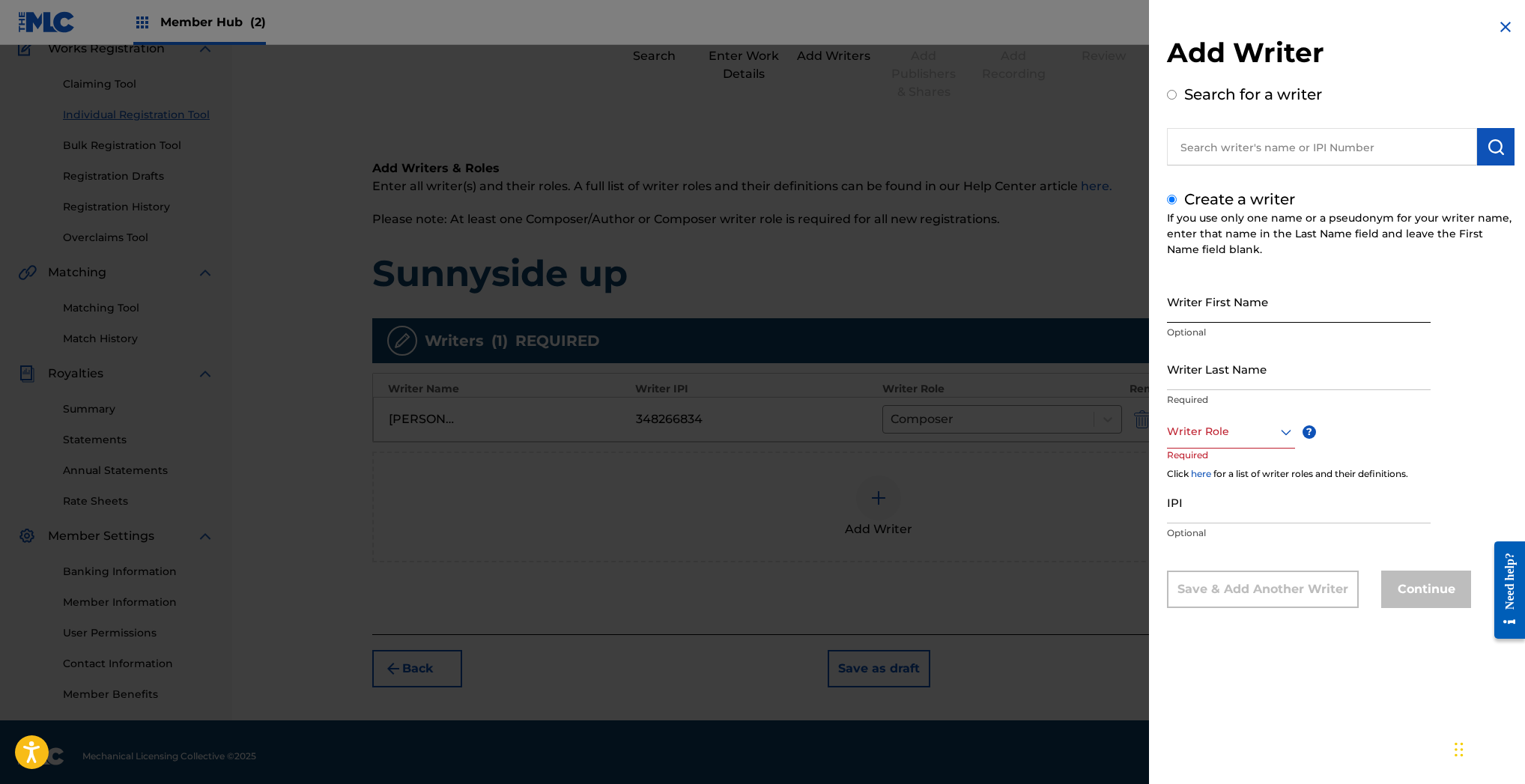
click at [1232, 313] on input "Writer First Name" at bounding box center [1299, 301] width 264 height 43
type input "Clay"
type input "campbell"
click at [1220, 431] on div at bounding box center [1231, 432] width 128 height 19
click at [1230, 602] on div "Composer" at bounding box center [1231, 599] width 127 height 34
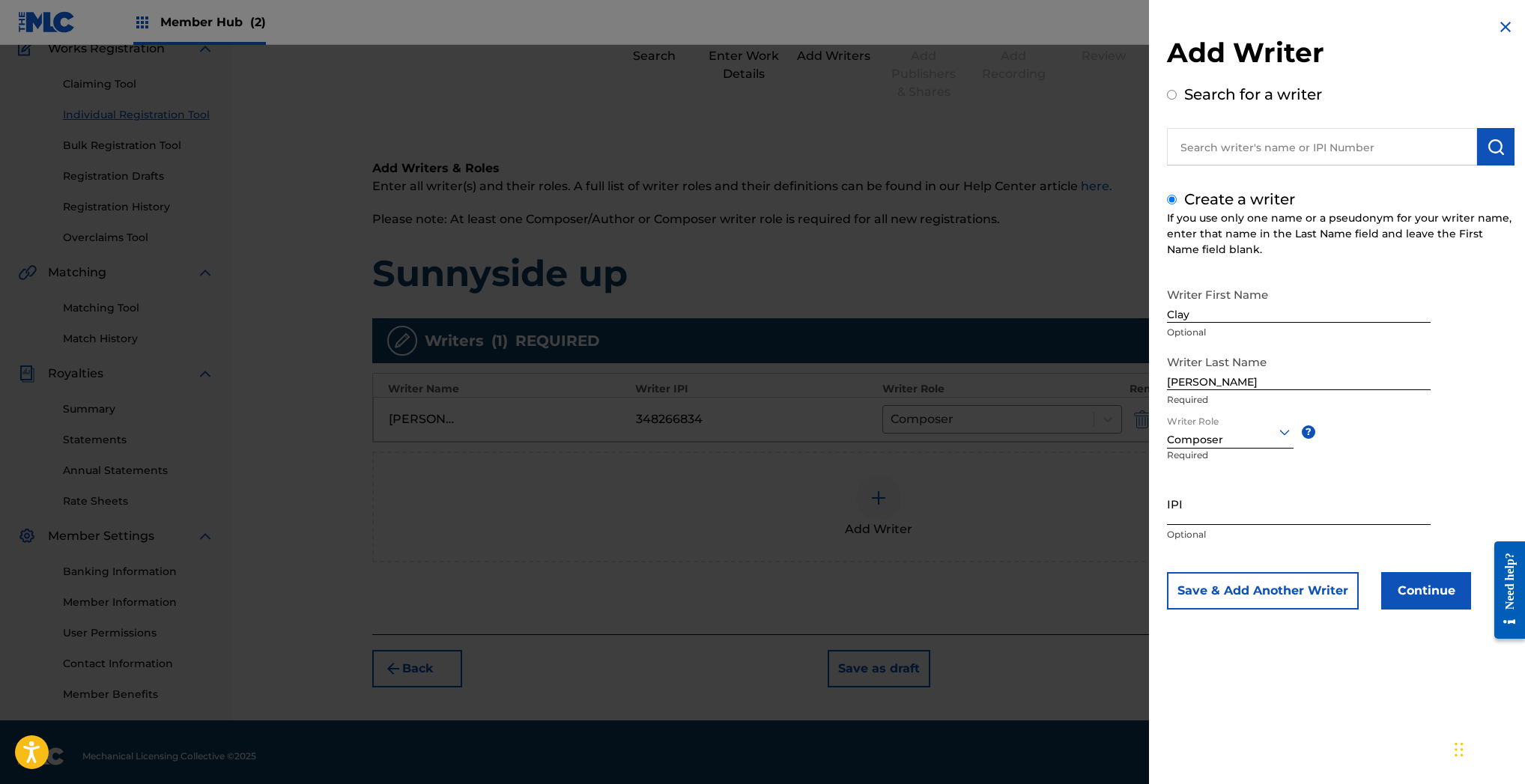
click at [1195, 514] on input "IPI" at bounding box center [1299, 503] width 264 height 43
paste input "348253063"
type input "348253063"
click at [1254, 597] on button "Save & Add Another Writer" at bounding box center [1263, 591] width 192 height 38
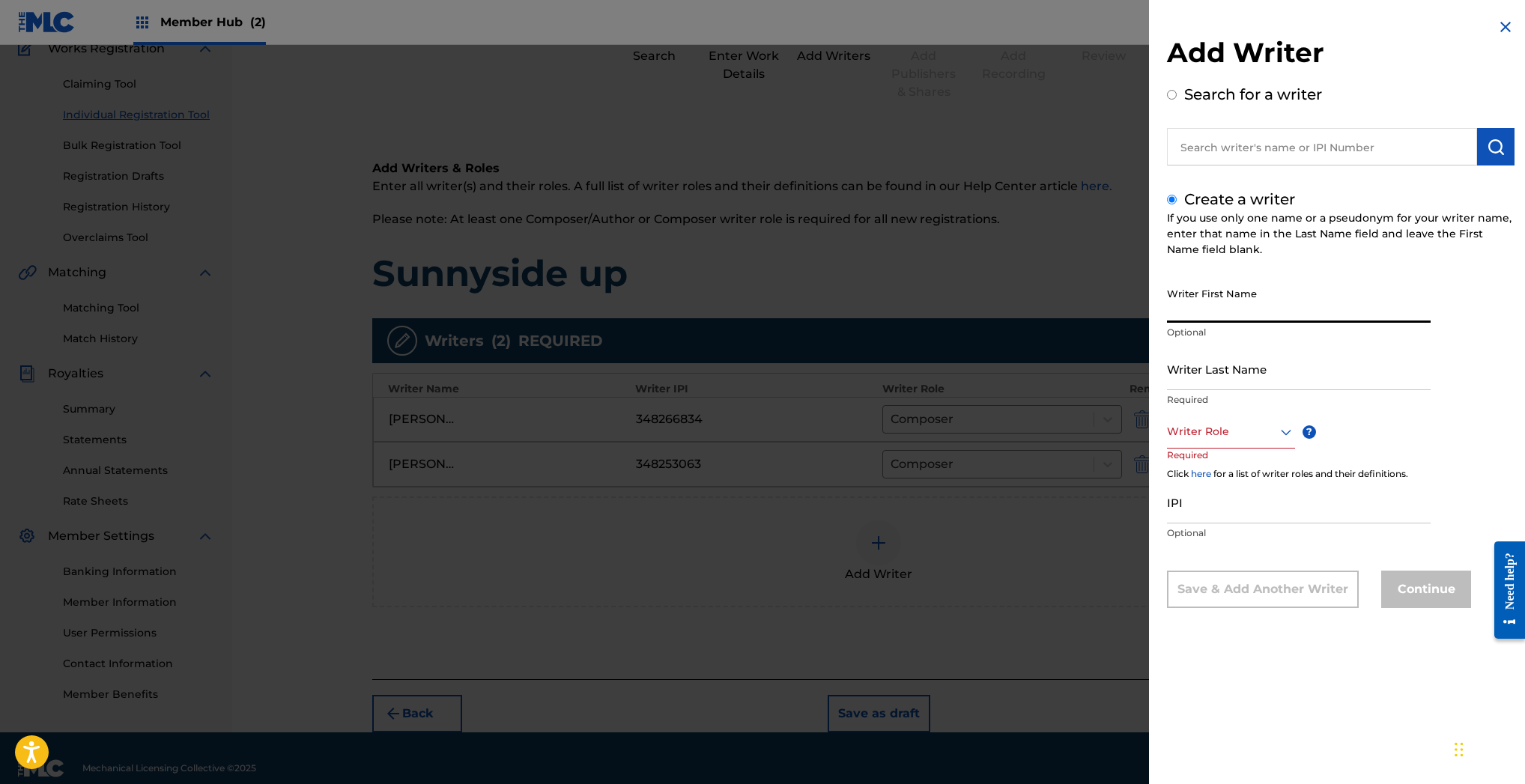
click at [1267, 305] on input "Writer First Name" at bounding box center [1299, 301] width 264 height 43
type input "Scott"
type input "nelson"
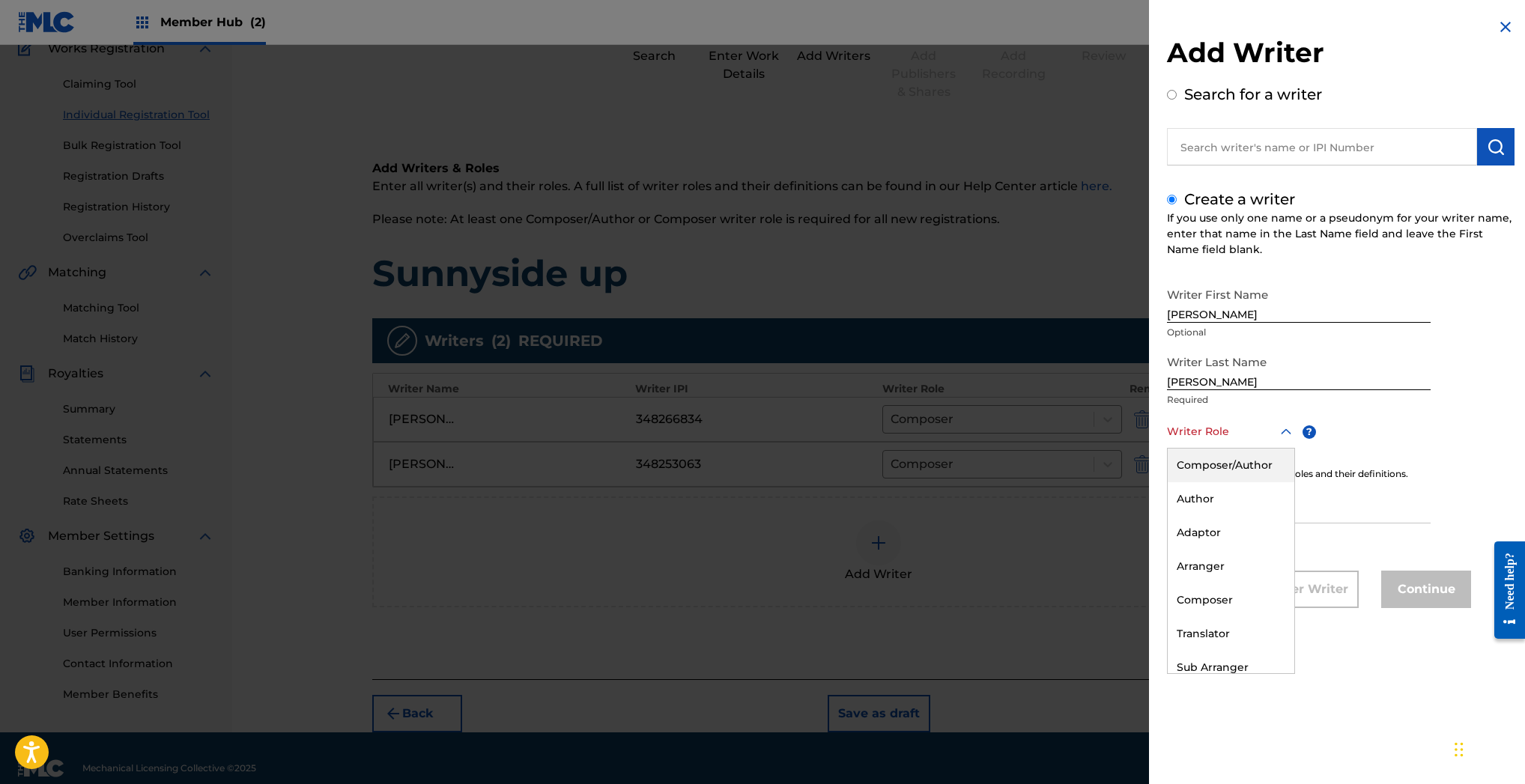
click at [1255, 433] on div at bounding box center [1231, 432] width 128 height 19
click at [1207, 599] on div "Composer" at bounding box center [1231, 599] width 127 height 34
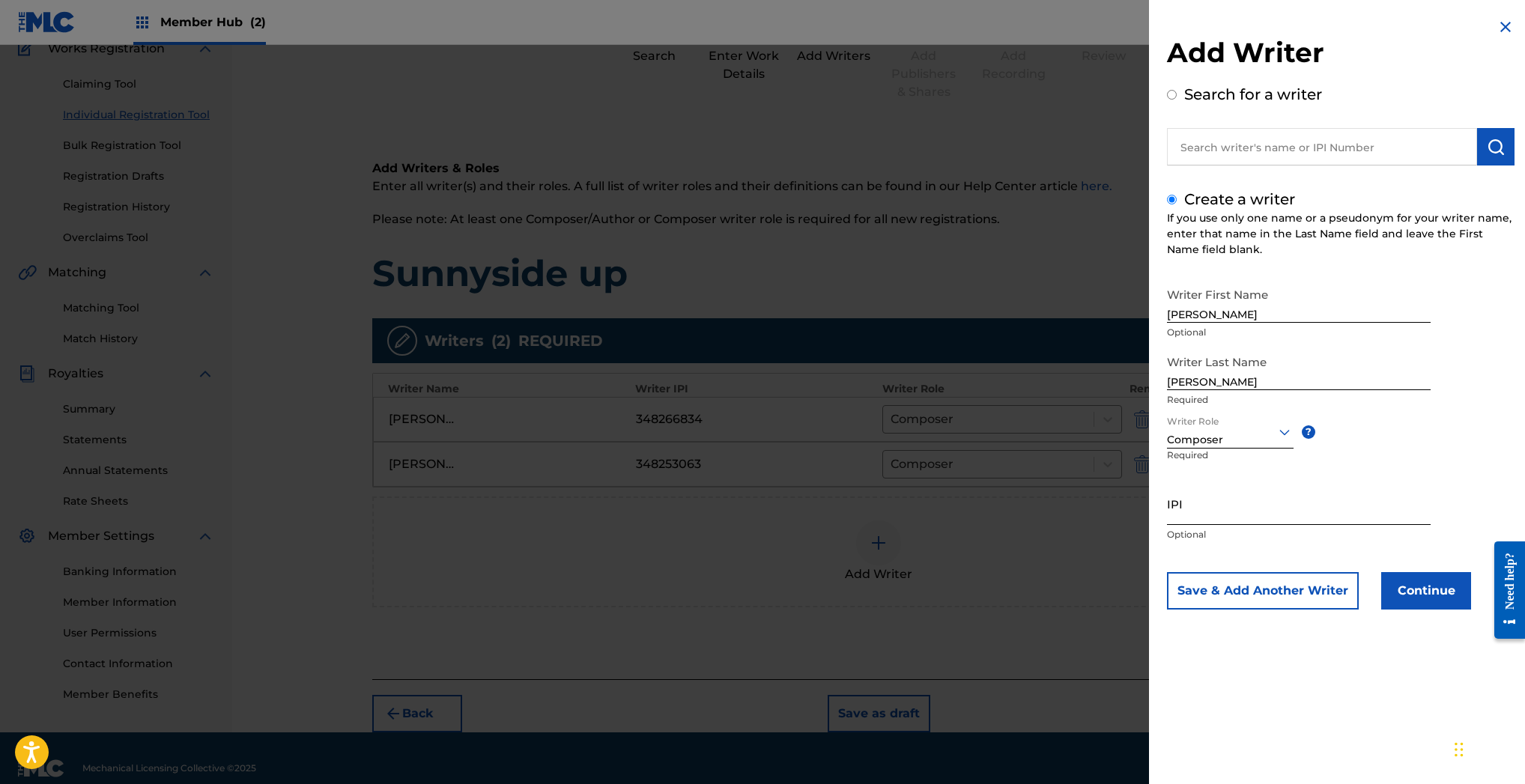
click at [1197, 508] on input "IPI" at bounding box center [1299, 503] width 264 height 43
click at [1263, 512] on input "IPI" at bounding box center [1299, 503] width 264 height 43
paste input "348280060"
type input "348280060"
click at [1271, 588] on button "Save & Add Another Writer" at bounding box center [1263, 591] width 192 height 38
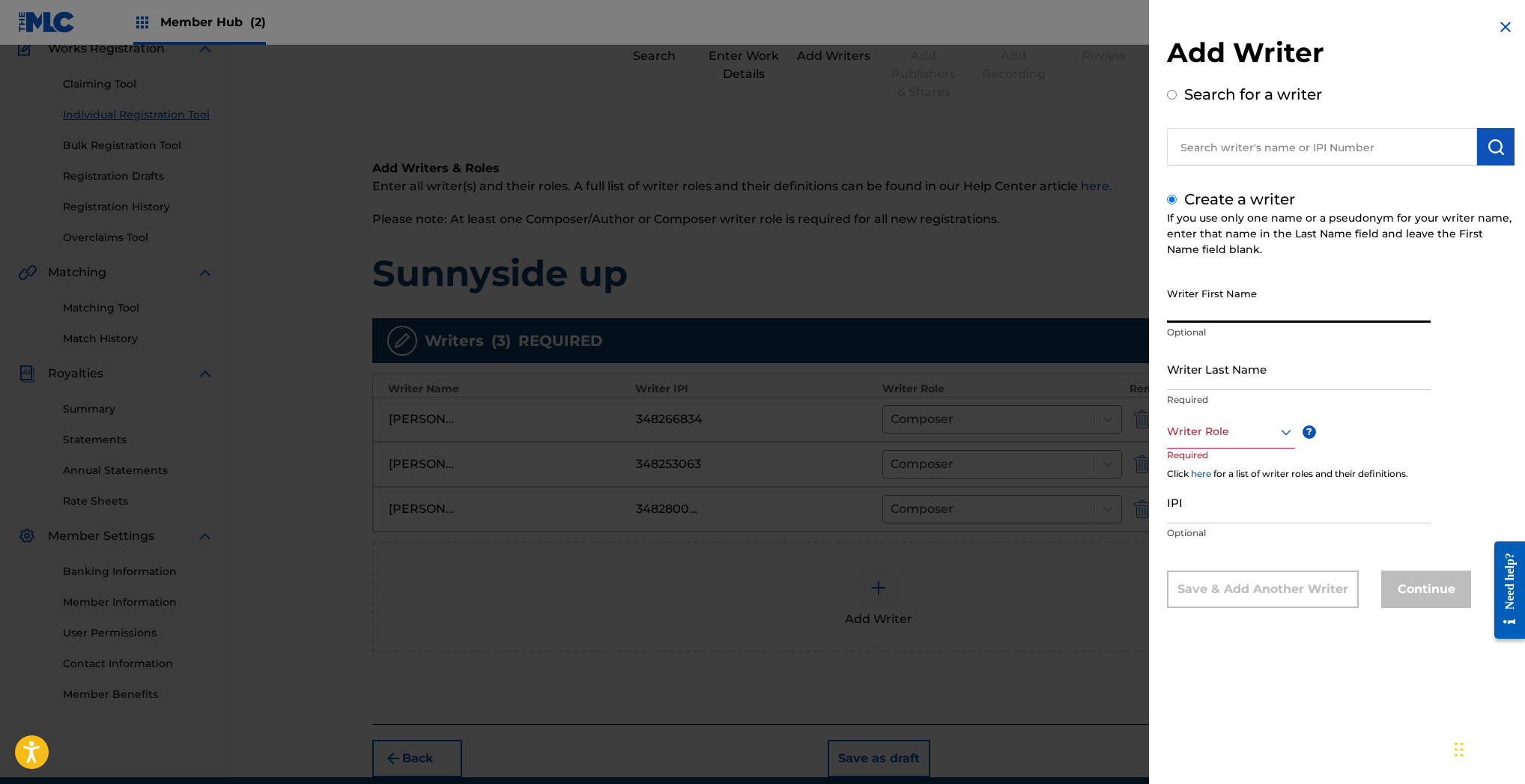
click at [1228, 309] on input "Writer First Name" at bounding box center [1299, 301] width 264 height 43
type input "michael"
type input "Scafuto"
click at [1177, 433] on div at bounding box center [1231, 432] width 128 height 19
click at [1206, 606] on div "Composer" at bounding box center [1231, 599] width 127 height 34
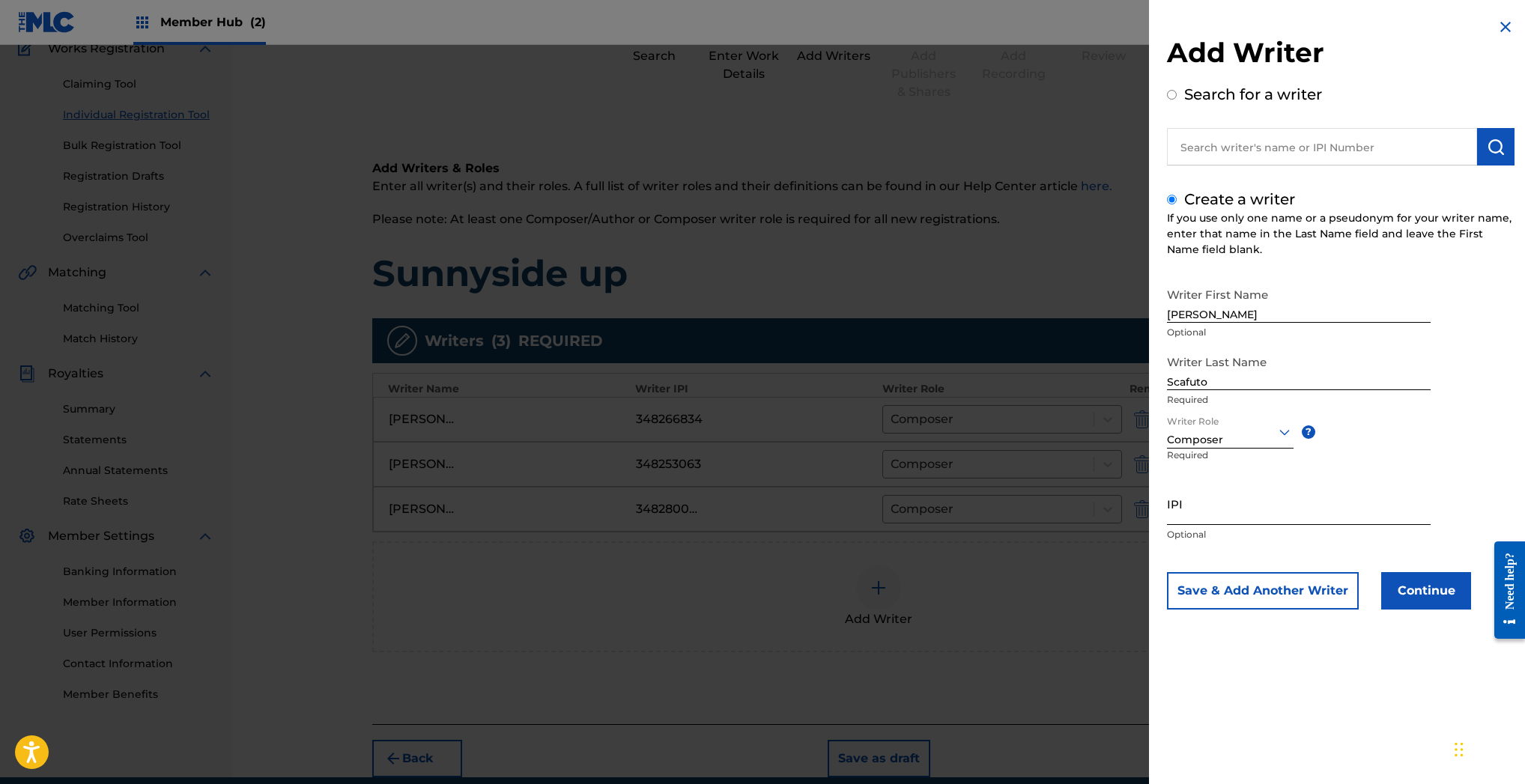
click at [1195, 510] on input "IPI" at bounding box center [1299, 503] width 264 height 43
paste input "347863721"
type input "347863721"
click at [1282, 592] on button "Save & Add Another Writer" at bounding box center [1263, 591] width 192 height 38
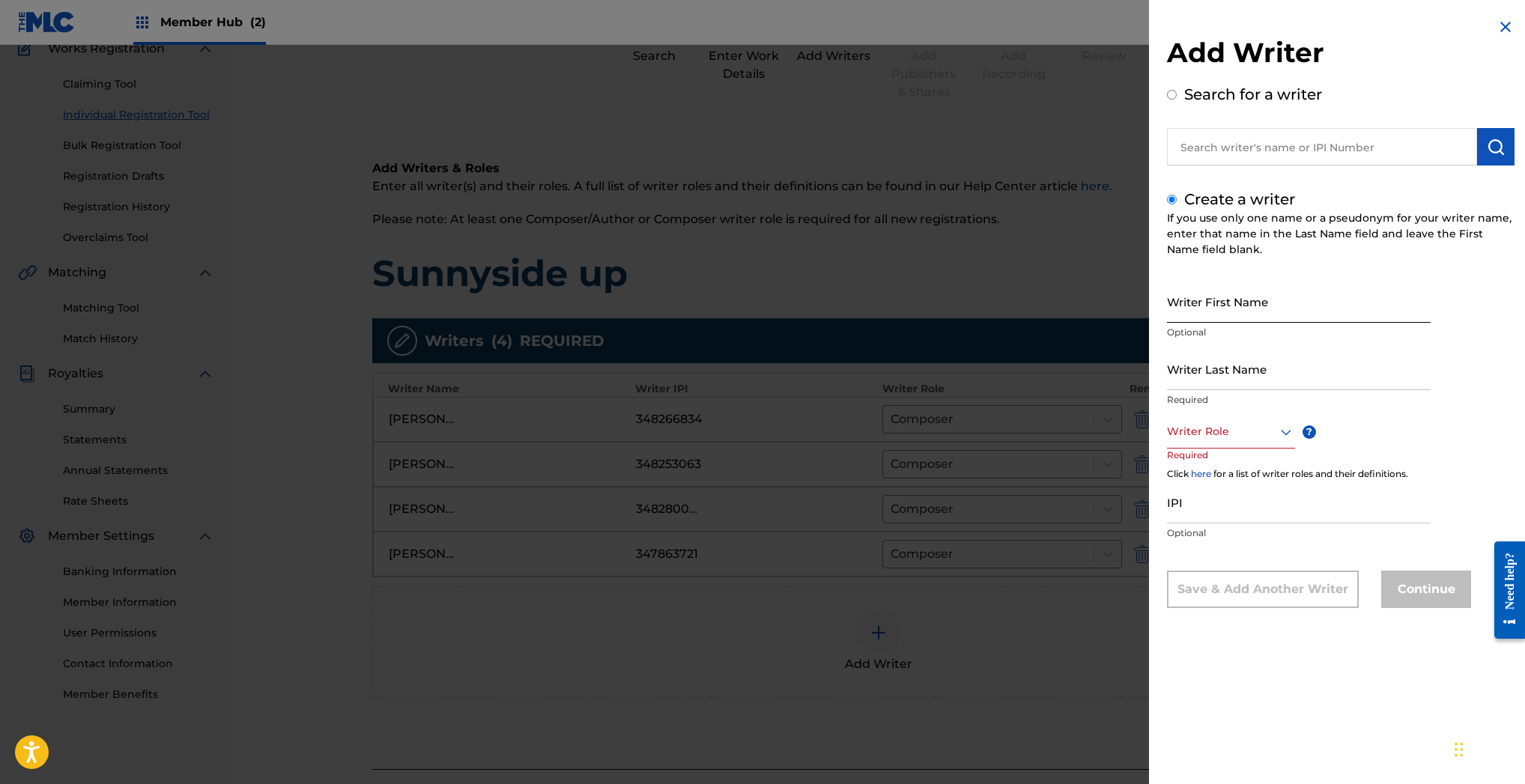
click at [1273, 302] on input "Writer First Name" at bounding box center [1299, 301] width 264 height 43
type input "Randall"
type input "willhite"
click at [1217, 315] on input "Randall" at bounding box center [1299, 301] width 264 height 43
type input "Randy"
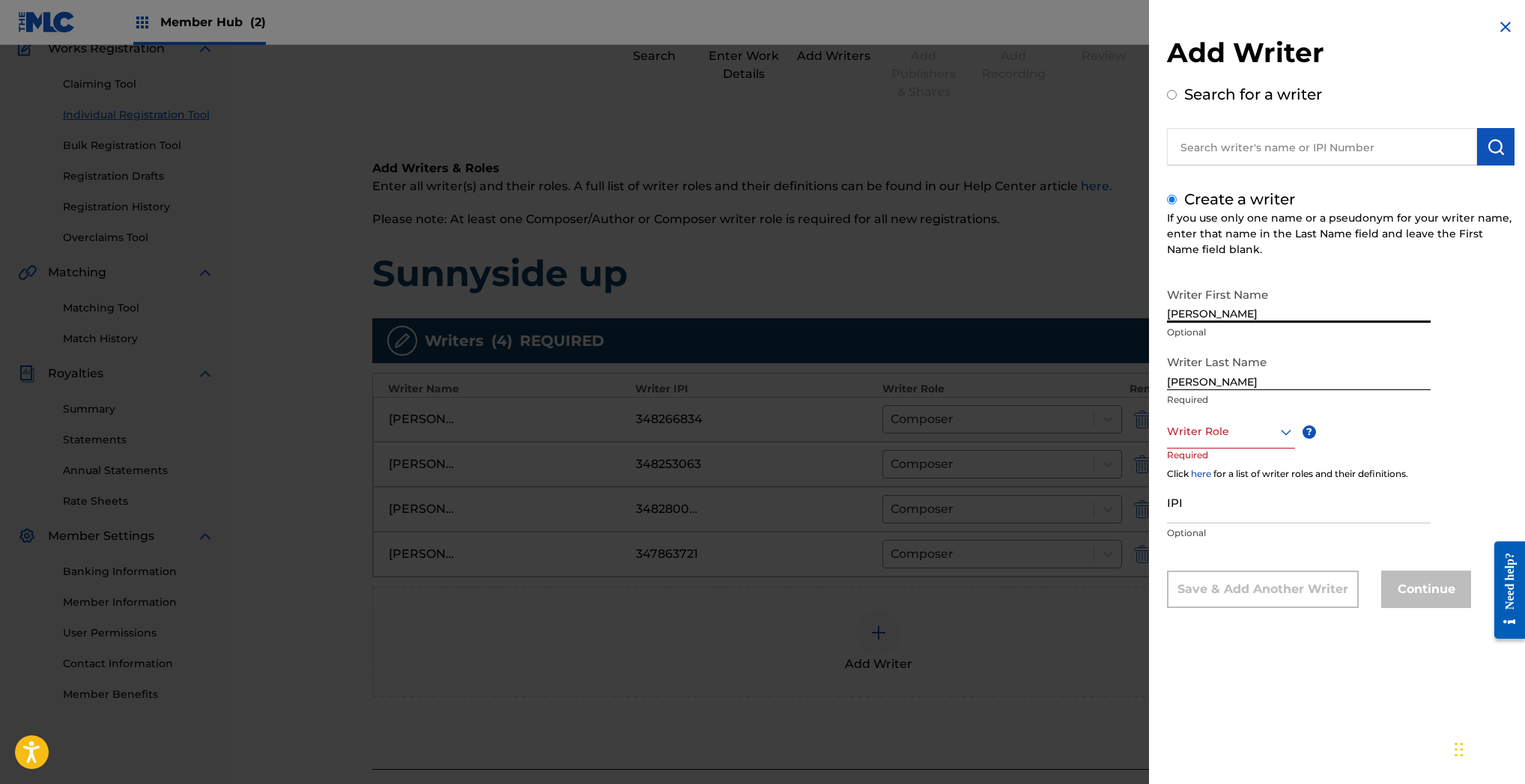
click at [1238, 426] on div at bounding box center [1231, 432] width 128 height 19
click at [1203, 596] on div "Composer" at bounding box center [1231, 599] width 127 height 34
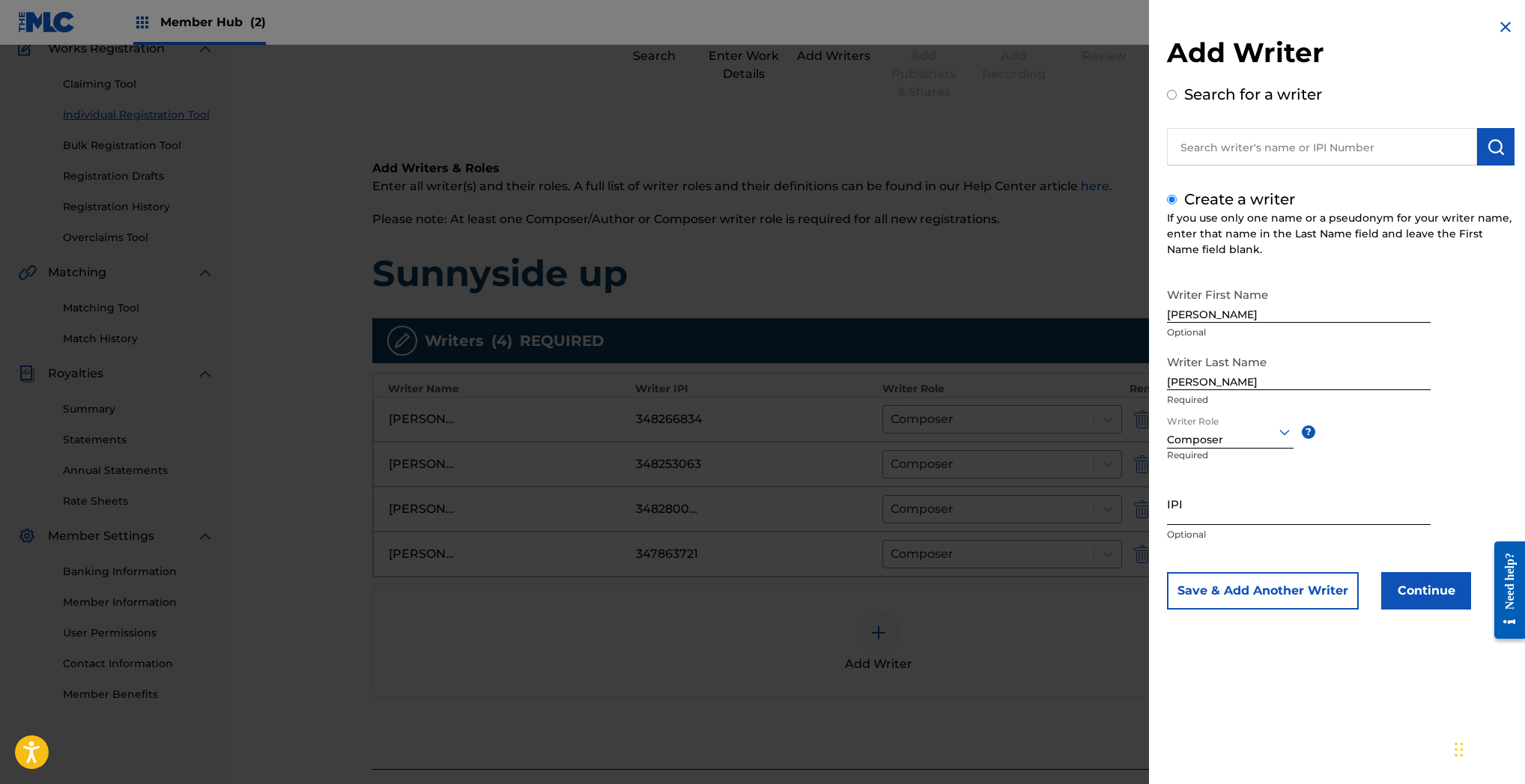
click at [1204, 508] on input "IPI" at bounding box center [1299, 503] width 264 height 43
paste input "348295531"
type input "348295531"
click at [1452, 595] on button "Continue" at bounding box center [1426, 591] width 90 height 38
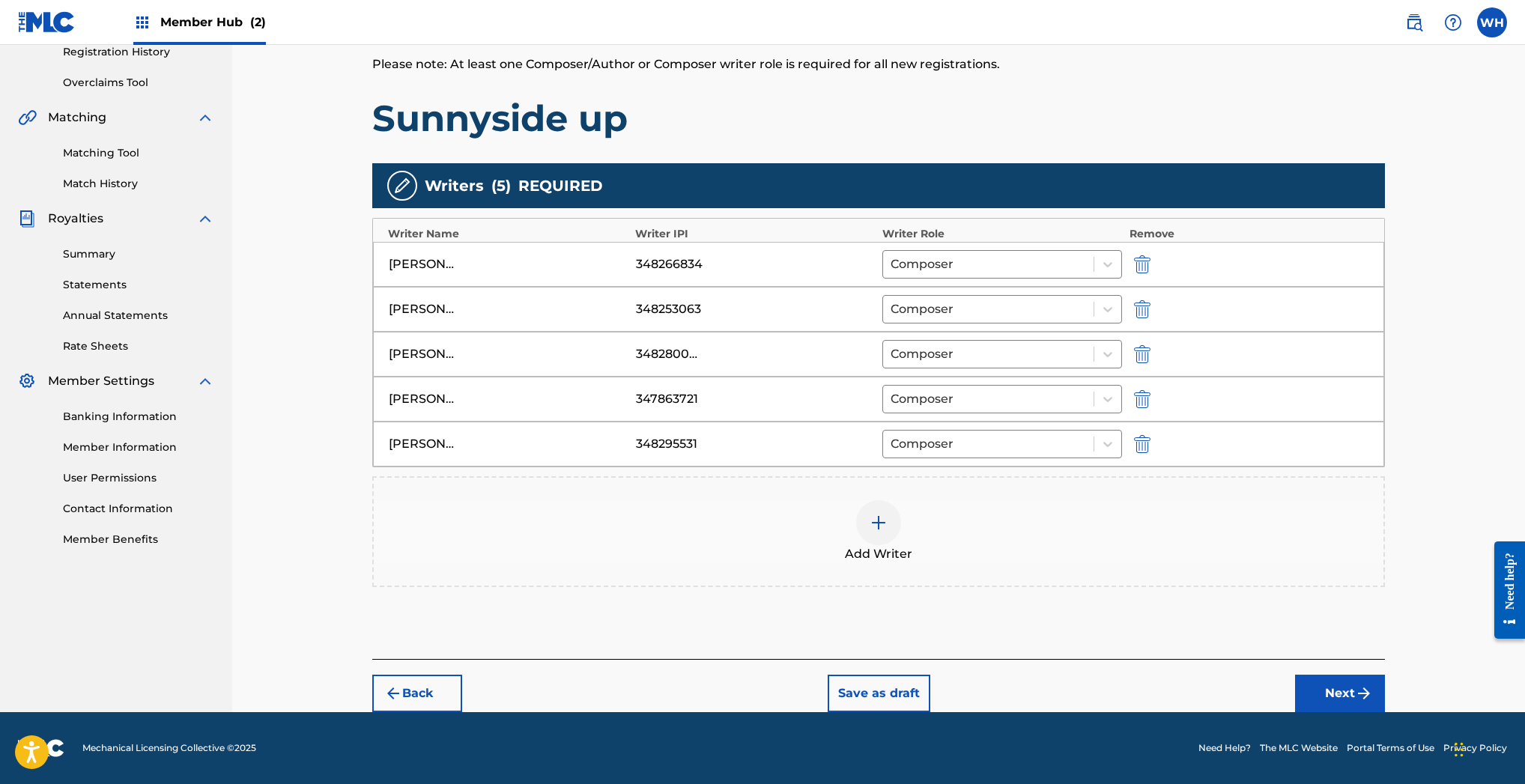
scroll to position [291, 0]
click at [1341, 690] on button "Next" at bounding box center [1339, 693] width 90 height 38
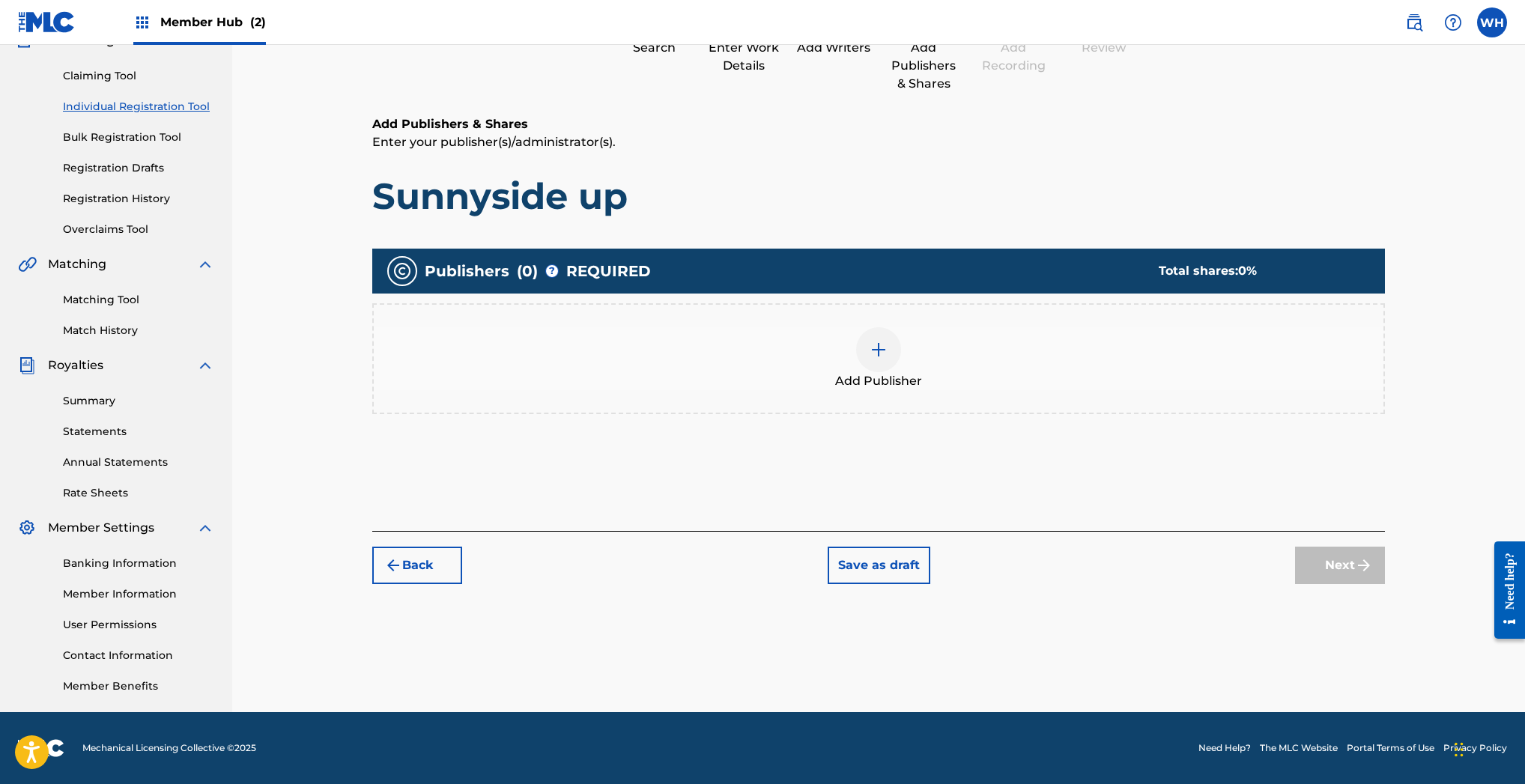
scroll to position [145, 0]
click at [888, 356] on div at bounding box center [878, 349] width 45 height 45
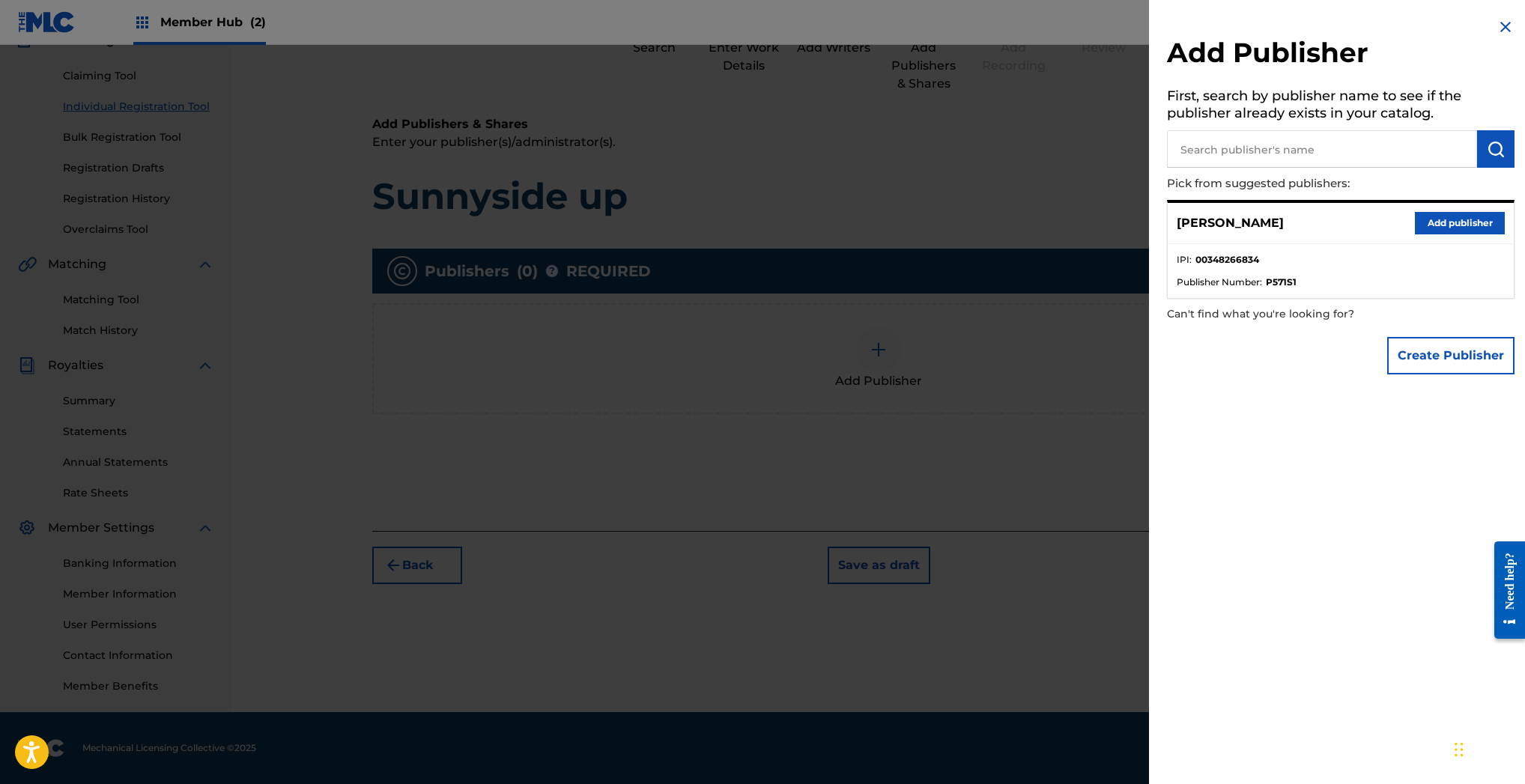
click at [1318, 145] on input "text" at bounding box center [1322, 149] width 310 height 38
type input "existing"
drag, startPoint x: 1318, startPoint y: 145, endPoint x: 1491, endPoint y: 146, distance: 173.0
click at [1491, 146] on img "submit" at bounding box center [1495, 149] width 18 height 18
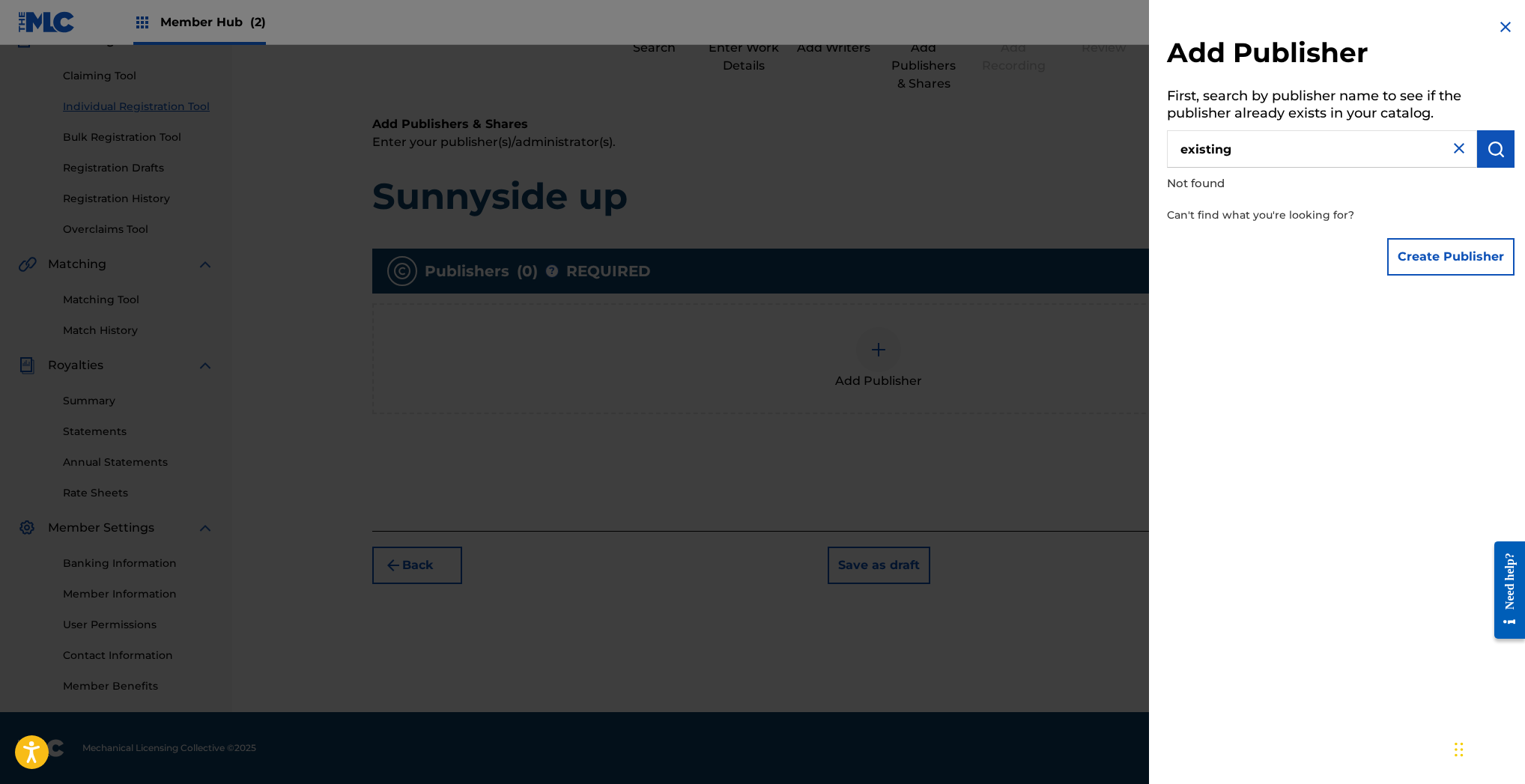
click at [1454, 145] on img at bounding box center [1458, 148] width 18 height 18
click at [1256, 154] on input "text" at bounding box center [1322, 149] width 310 height 38
type input "wixsting"
click at [1498, 153] on img "submit" at bounding box center [1495, 149] width 18 height 18
click at [1441, 260] on button "Create Publisher" at bounding box center [1451, 257] width 128 height 38
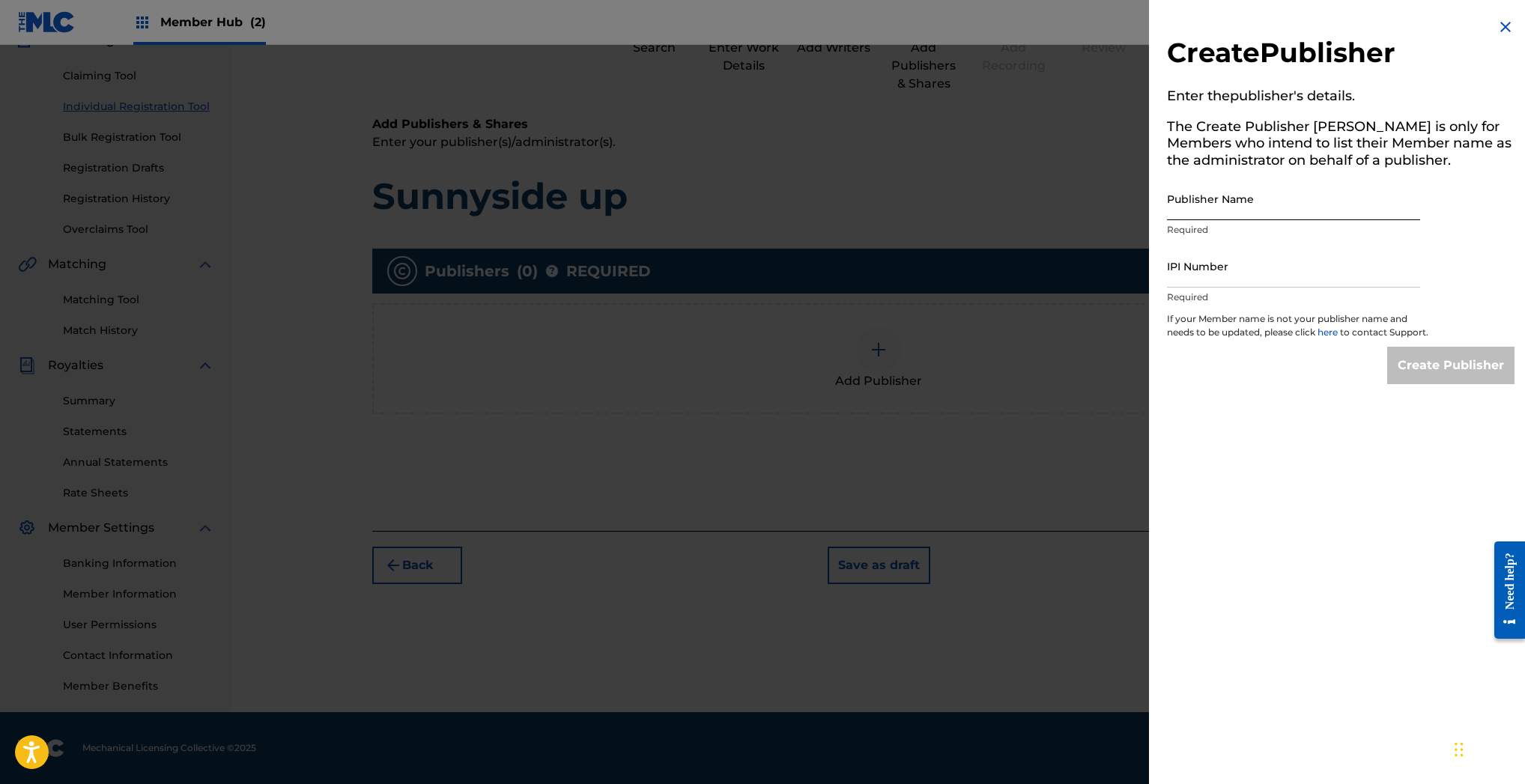
click at [1251, 205] on input "Publisher Name" at bounding box center [1293, 199] width 253 height 43
type input "wixsting music publishing"
click at [1209, 283] on input "IPI Number" at bounding box center [1293, 266] width 253 height 43
paste input "347637241"
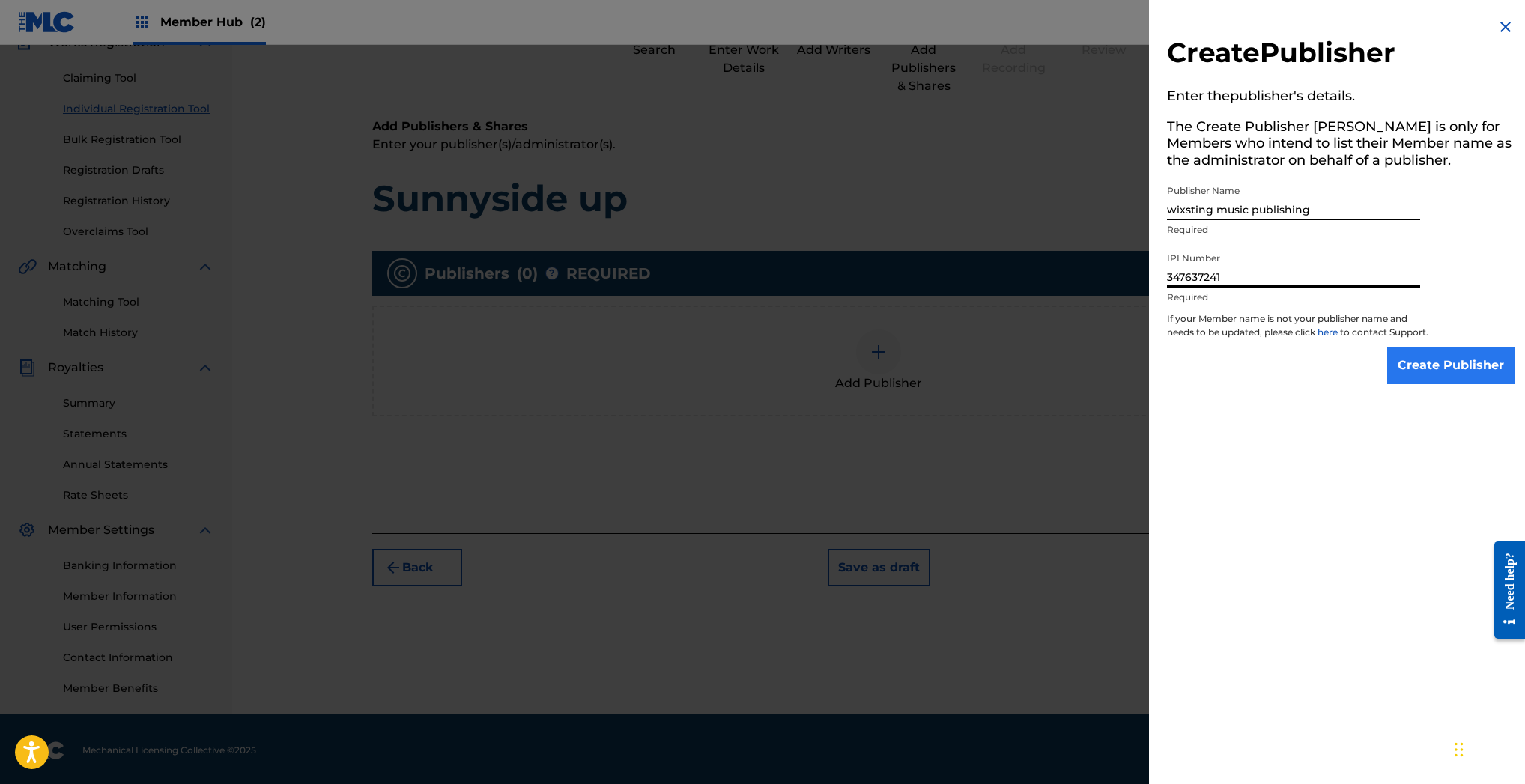
type input "347637241"
click at [1449, 379] on input "Create Publisher" at bounding box center [1451, 365] width 128 height 38
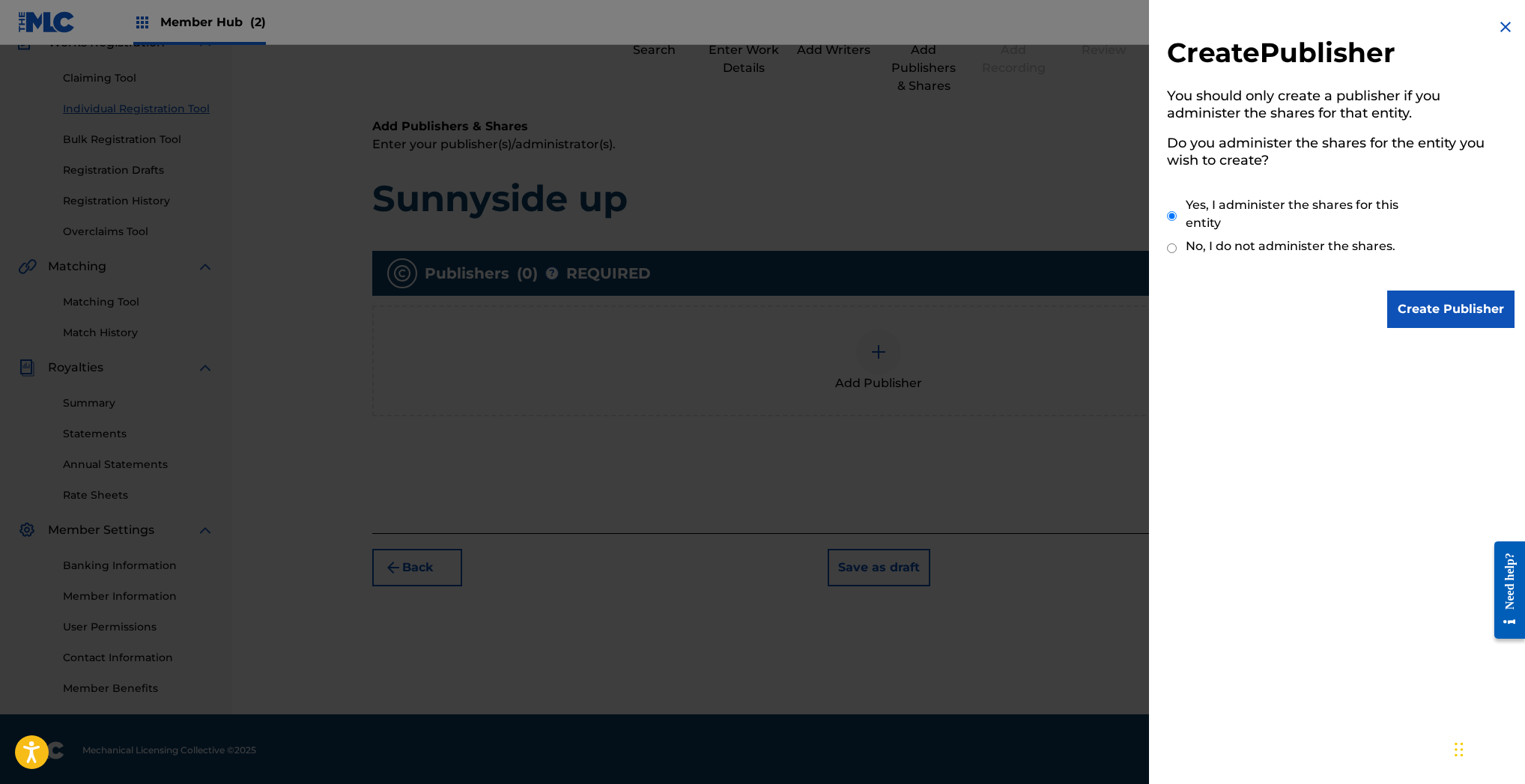
click at [1173, 242] on input "No, I do not administer the shares." at bounding box center [1172, 248] width 9 height 14
radio input "true"
click at [1440, 305] on input "Create Publisher" at bounding box center [1451, 309] width 128 height 38
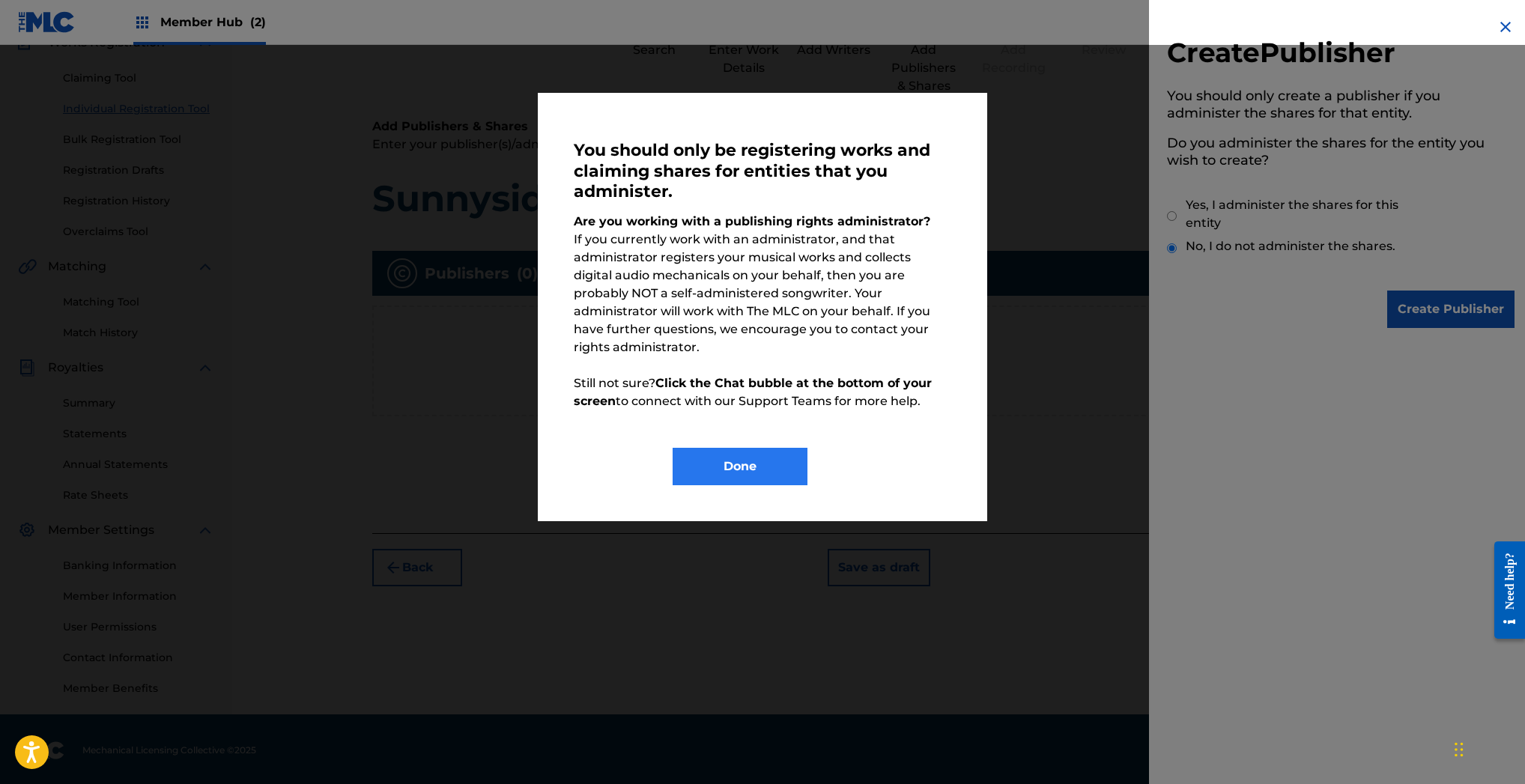
click at [754, 448] on button "Done" at bounding box center [740, 466] width 135 height 38
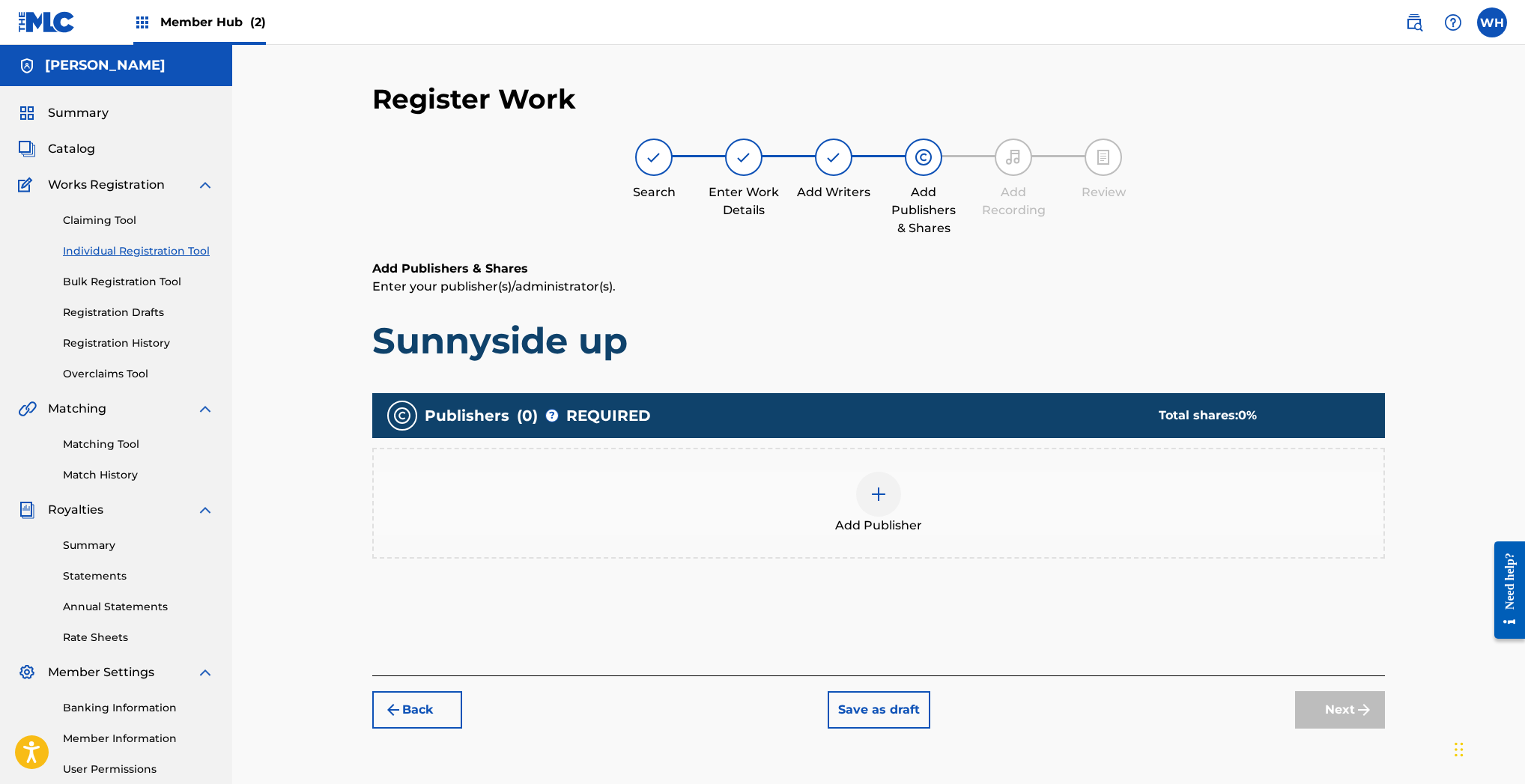
scroll to position [0, 0]
click at [218, 21] on span "Member Hub (2)" at bounding box center [213, 22] width 106 height 17
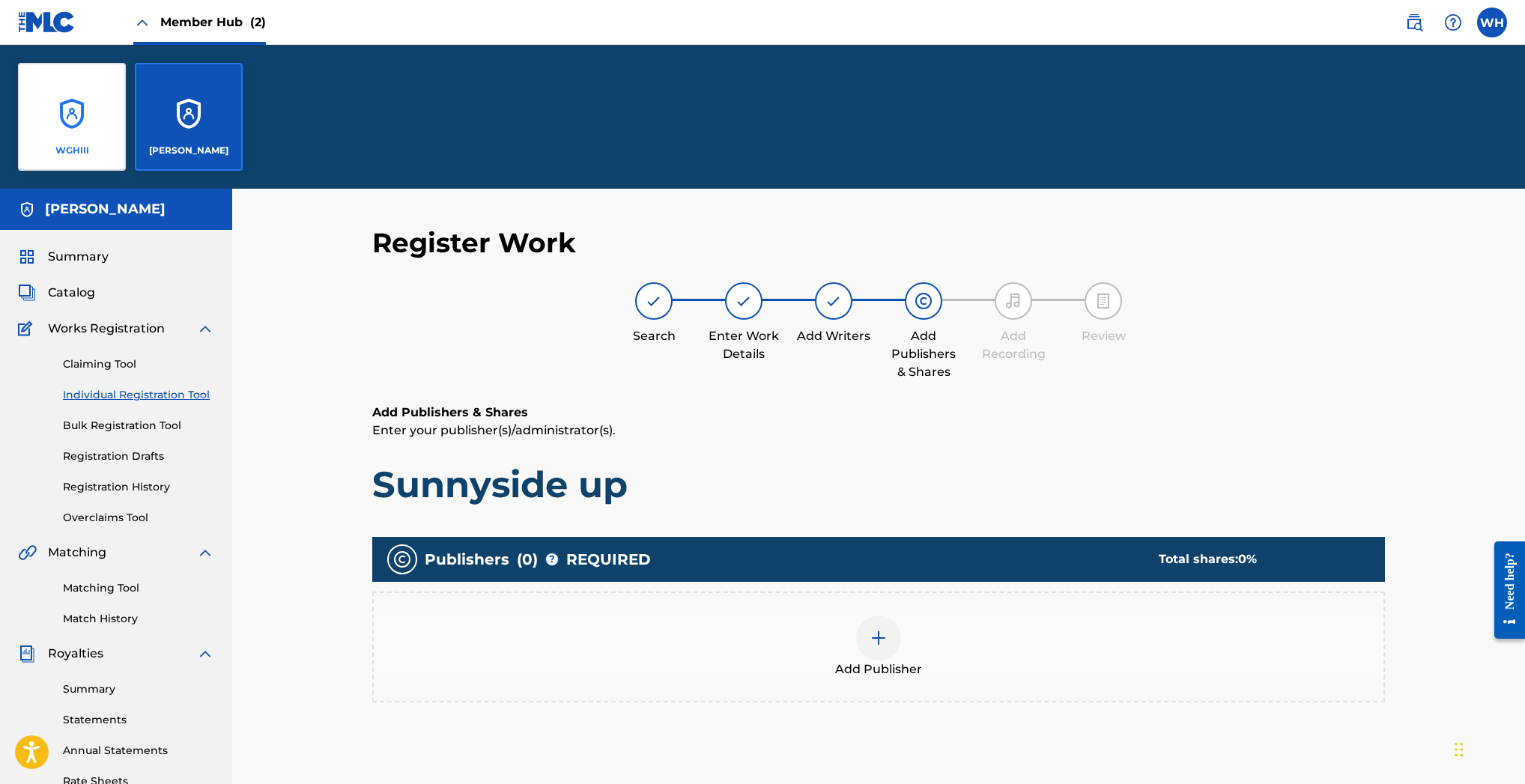
click at [67, 138] on div "WGHIII" at bounding box center [72, 117] width 108 height 108
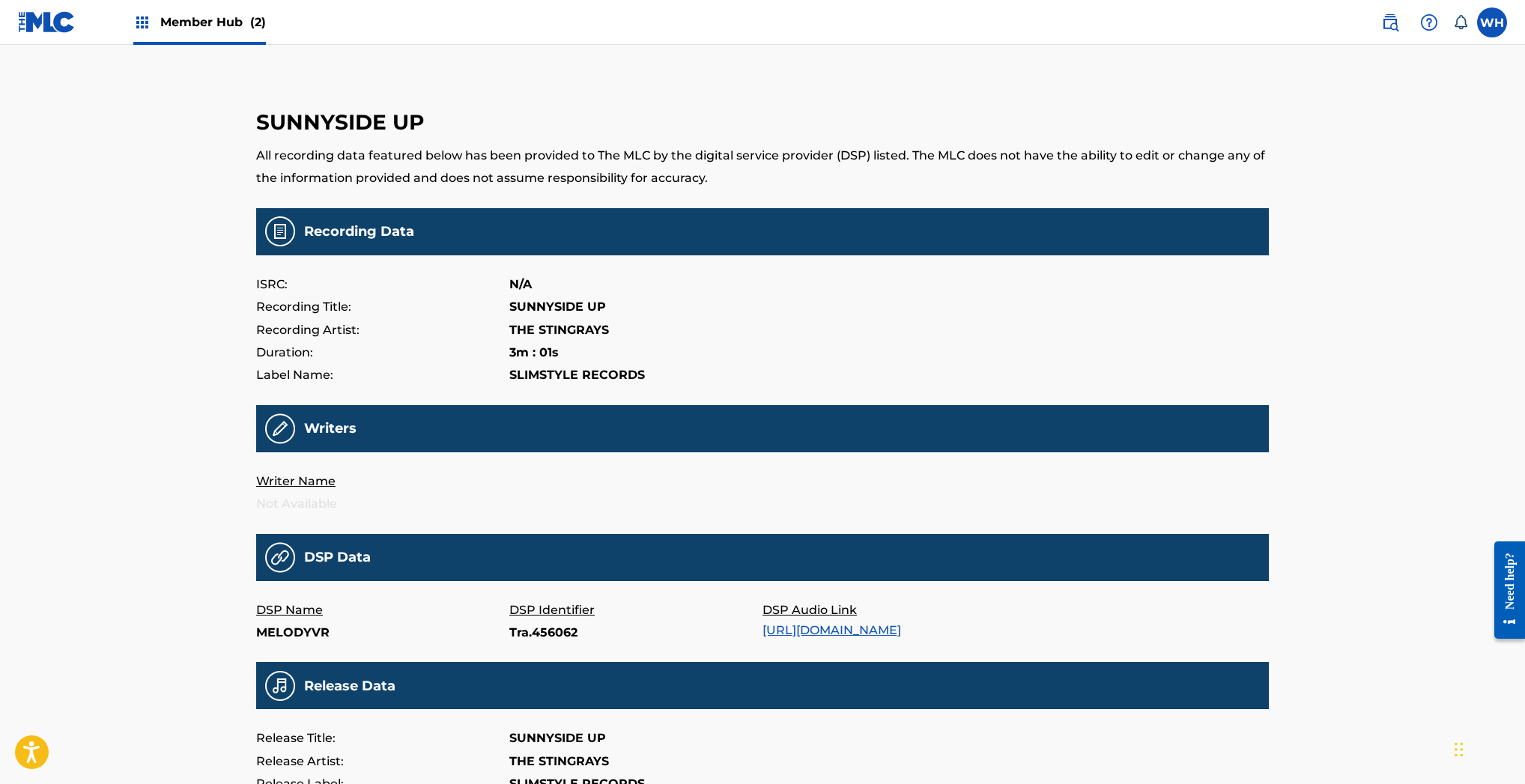
click at [294, 628] on p "MELODYVR" at bounding box center [382, 632] width 253 height 23
click at [287, 606] on p "DSP Name" at bounding box center [382, 610] width 253 height 23
